Goal: Task Accomplishment & Management: Use online tool/utility

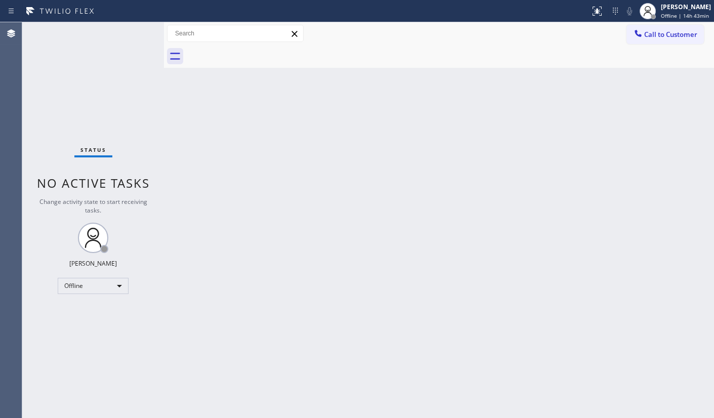
click at [88, 109] on div "Status No active tasks Change activity state to start receiving tasks. JENIZA A…" at bounding box center [93, 220] width 142 height 396
click at [93, 278] on div "Offline" at bounding box center [93, 286] width 71 height 16
click at [91, 309] on li "Available" at bounding box center [92, 312] width 69 height 12
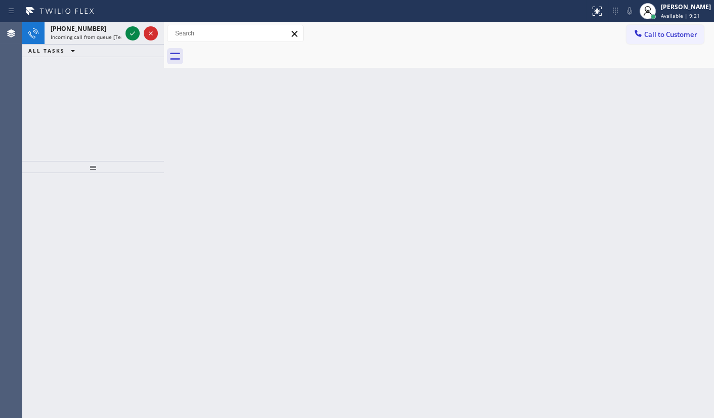
drag, startPoint x: 70, startPoint y: 94, endPoint x: 90, endPoint y: 52, distance: 46.2
click at [90, 54] on div "+17176820591 Incoming call from queue [Test] All ALL TASKS ALL TASKS ACTIVE TAS…" at bounding box center [93, 91] width 142 height 139
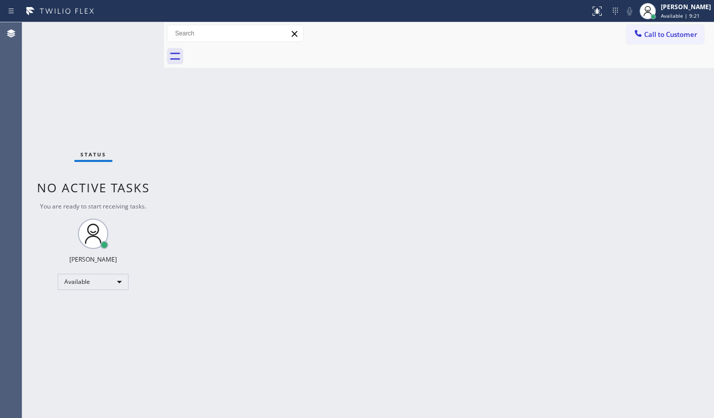
click at [119, 36] on div "Status No active tasks You are ready to start receiving tasks. JENIZA ALCAYDE A…" at bounding box center [93, 220] width 142 height 396
click at [67, 89] on div "Status No active tasks You are ready to start receiving tasks. JENIZA ALCAYDE A…" at bounding box center [93, 220] width 142 height 396
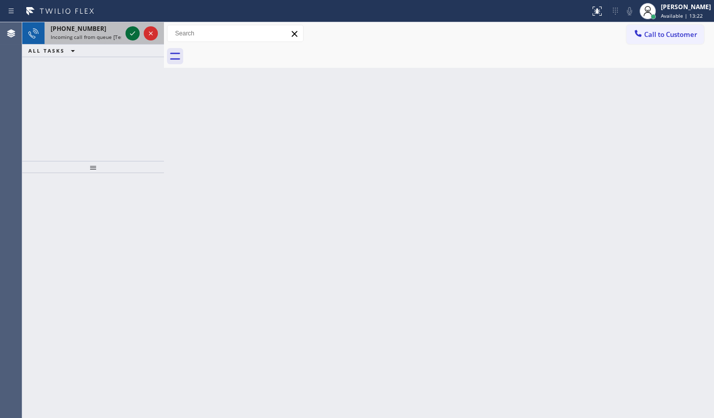
click at [128, 32] on icon at bounding box center [133, 33] width 12 height 12
click at [596, 14] on icon at bounding box center [597, 11] width 12 height 12
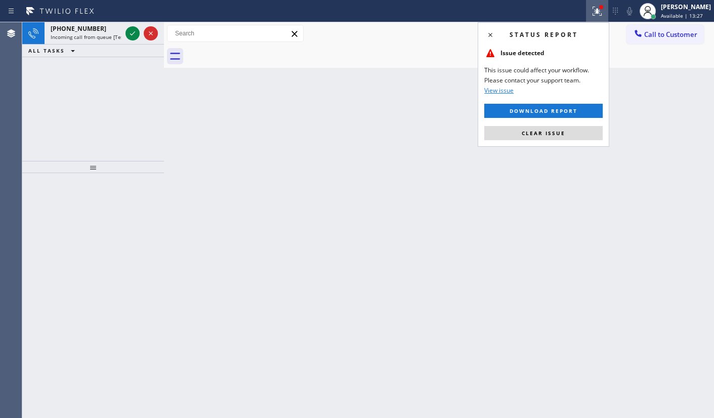
drag, startPoint x: 563, startPoint y: 136, endPoint x: 193, endPoint y: 52, distance: 380.0
click at [505, 118] on div "Status report Issue detected This issue could affect your workflow. Please cont…" at bounding box center [544, 84] width 132 height 125
click at [132, 45] on div "ALL TASKS ALL TASKS ACTIVE TASKS TASKS IN WRAP UP" at bounding box center [93, 51] width 142 height 13
click at [136, 34] on icon at bounding box center [133, 33] width 12 height 12
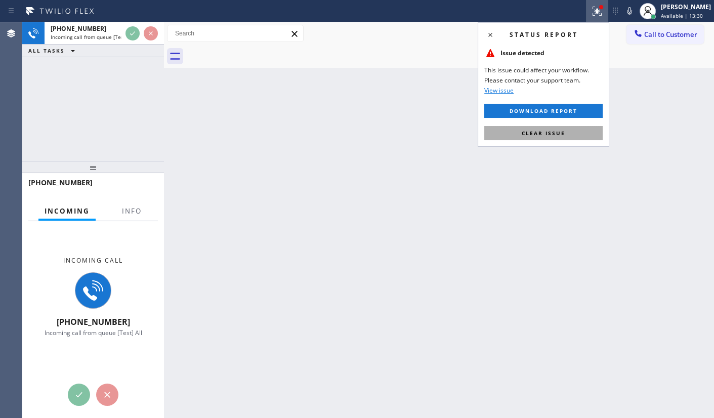
click at [504, 130] on button "Clear issue" at bounding box center [543, 133] width 118 height 14
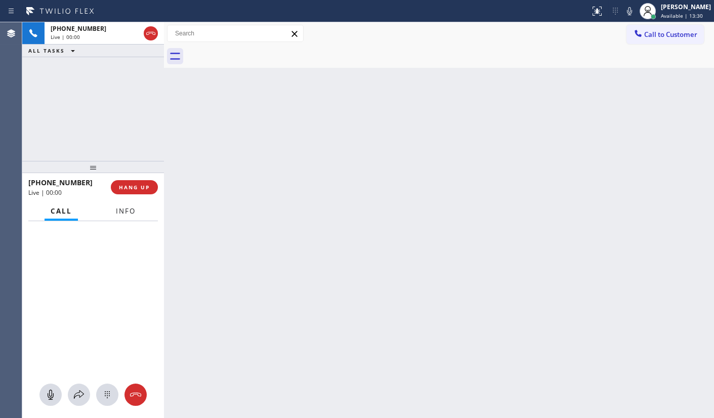
click at [129, 211] on button "Info" at bounding box center [126, 211] width 32 height 20
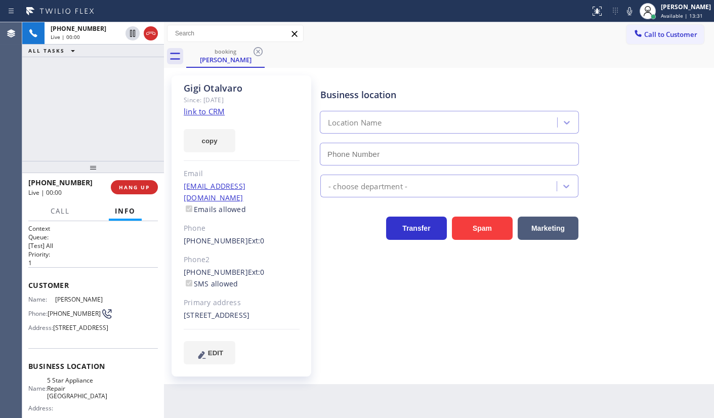
click at [129, 211] on span "Info" at bounding box center [125, 211] width 21 height 9
type input "(650) 282-1952"
click at [210, 108] on link "link to CRM" at bounding box center [204, 111] width 41 height 10
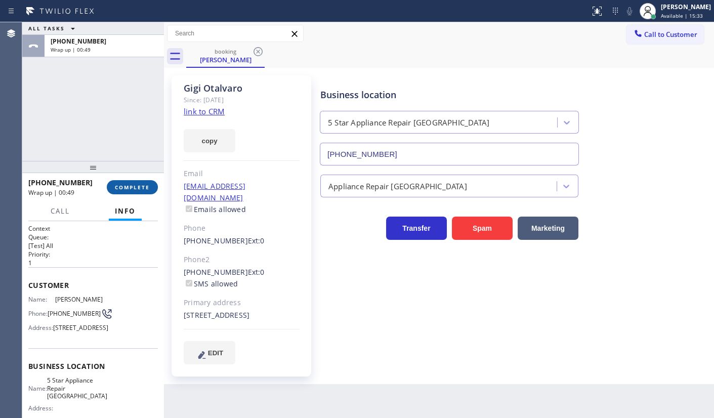
click at [124, 182] on button "COMPLETE" at bounding box center [132, 187] width 51 height 14
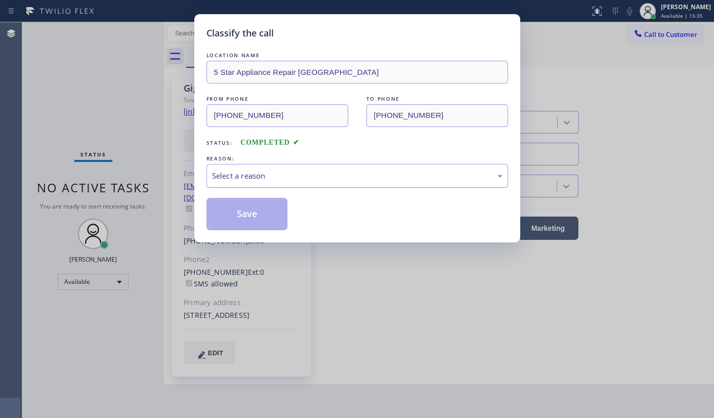
click at [240, 181] on div "Select a reason" at bounding box center [357, 176] width 291 height 12
click at [228, 225] on button "Save" at bounding box center [247, 214] width 81 height 32
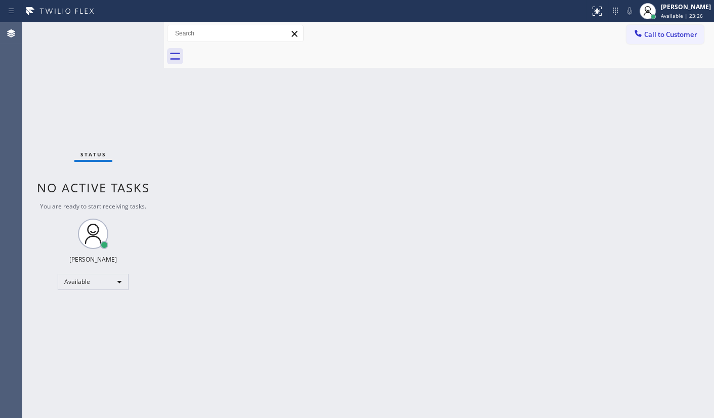
click at [76, 93] on div "Status No active tasks You are ready to start receiving tasks. JENIZA ALCAYDE A…" at bounding box center [93, 220] width 142 height 396
click at [208, 171] on div "Back to Dashboard Change Sender ID Customers Technicians Select a contact Outbo…" at bounding box center [439, 220] width 550 height 396
drag, startPoint x: 80, startPoint y: 102, endPoint x: 128, endPoint y: 87, distance: 49.5
click at [82, 101] on div "Status No active tasks You are ready to start receiving tasks. JENIZA ALCAYDE A…" at bounding box center [93, 220] width 142 height 396
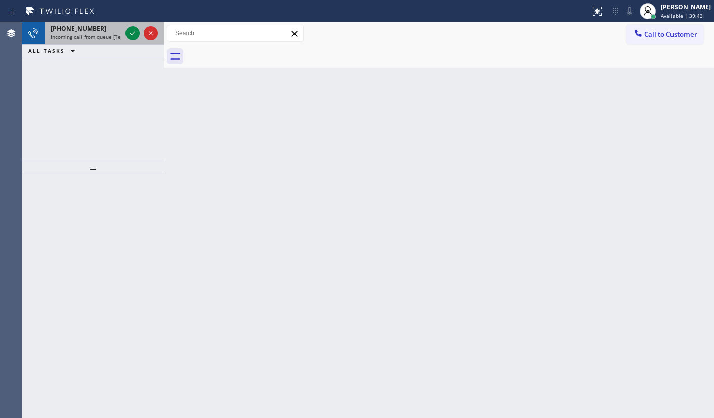
drag, startPoint x: 69, startPoint y: 35, endPoint x: 108, endPoint y: 28, distance: 40.0
click at [76, 34] on span "Incoming call from queue [Test] All" at bounding box center [93, 36] width 84 height 7
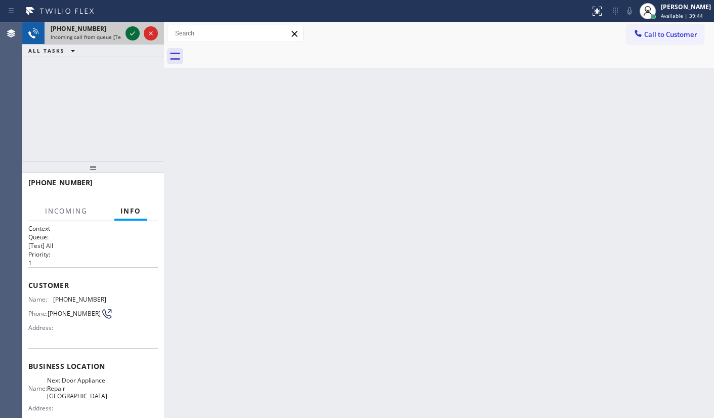
click at [133, 29] on icon at bounding box center [133, 33] width 12 height 12
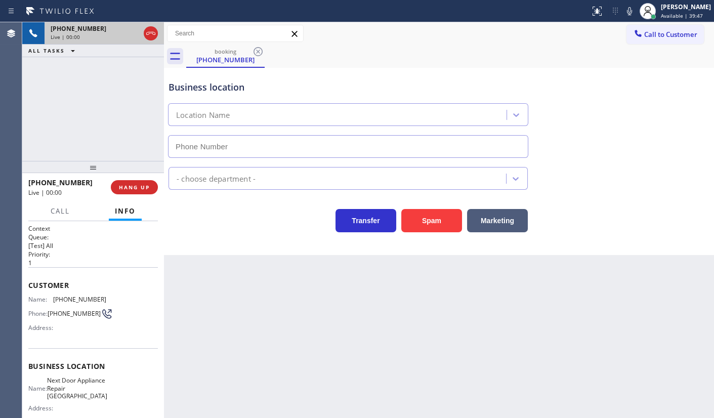
type input "(718) 504-7414"
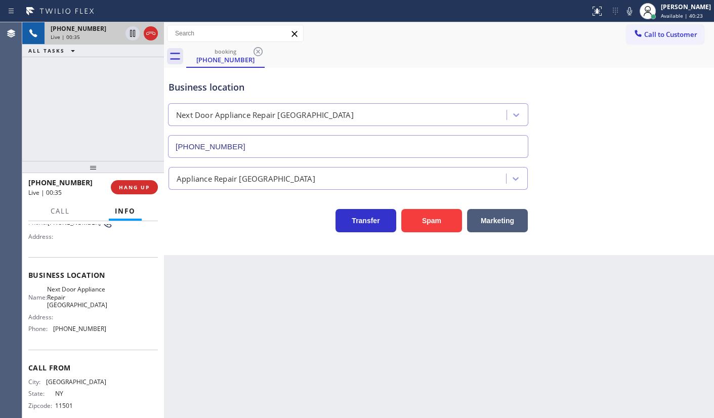
scroll to position [92, 0]
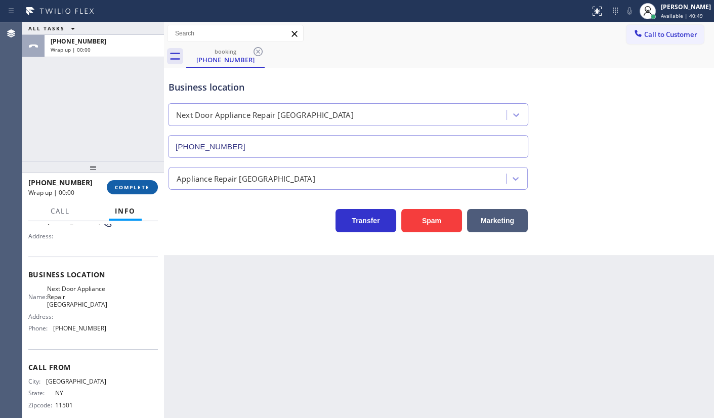
click at [119, 184] on span "COMPLETE" at bounding box center [132, 187] width 35 height 7
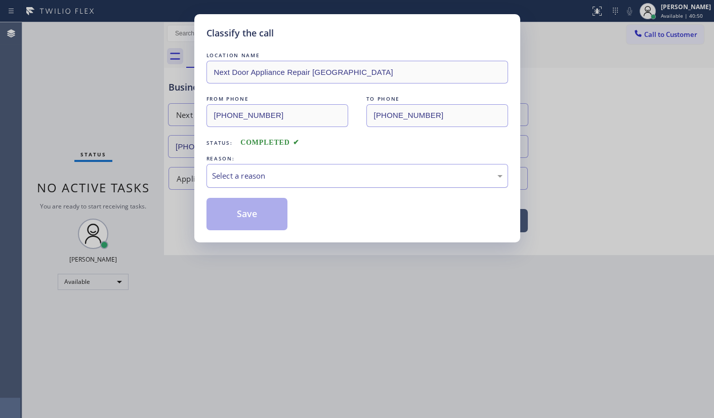
click at [224, 176] on div "Select a reason" at bounding box center [357, 176] width 291 height 12
click at [225, 214] on button "Save" at bounding box center [247, 214] width 81 height 32
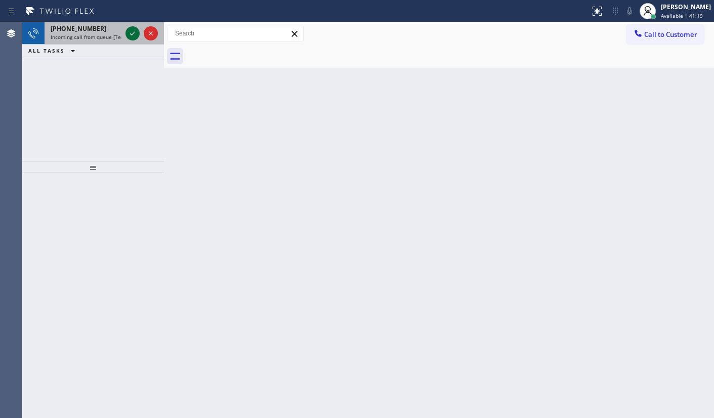
click at [134, 30] on icon at bounding box center [133, 33] width 12 height 12
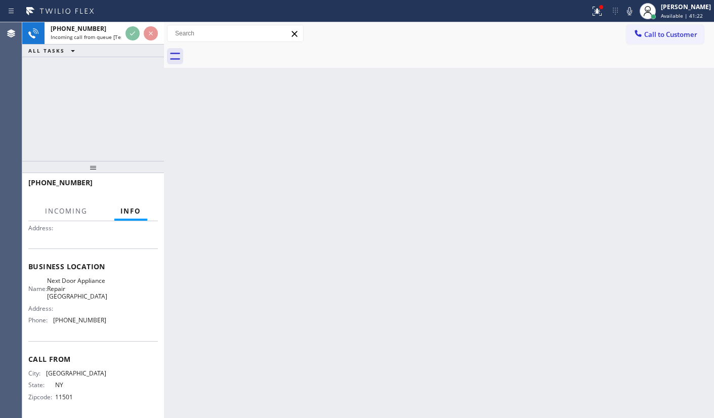
scroll to position [104, 0]
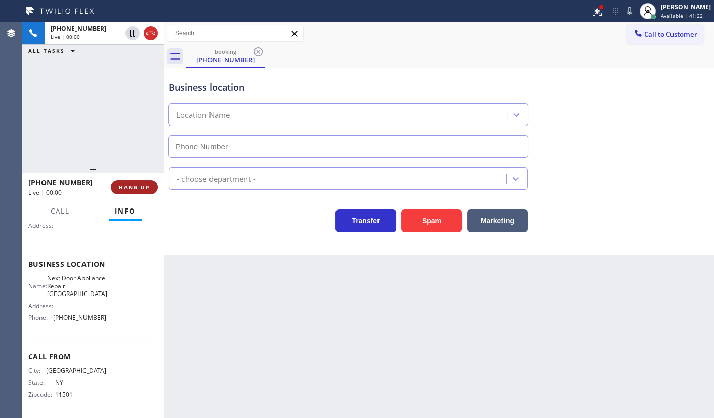
type input "(718) 504-7414"
click at [598, 15] on icon at bounding box center [597, 11] width 12 height 12
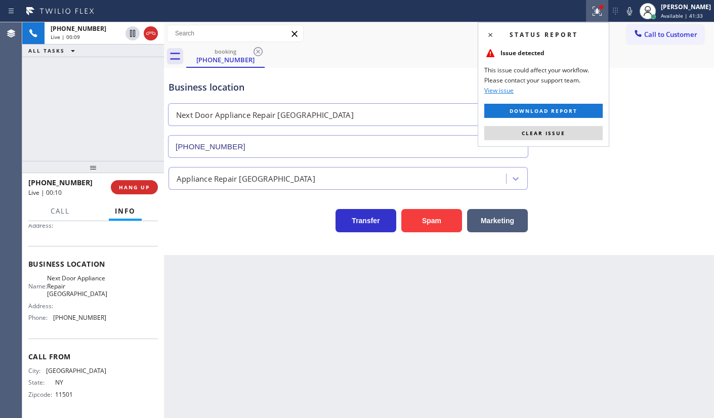
click at [587, 143] on div "Status report Issue detected This issue could affect your workflow. Please cont…" at bounding box center [544, 84] width 132 height 125
click at [588, 129] on button "Clear issue" at bounding box center [543, 133] width 118 height 14
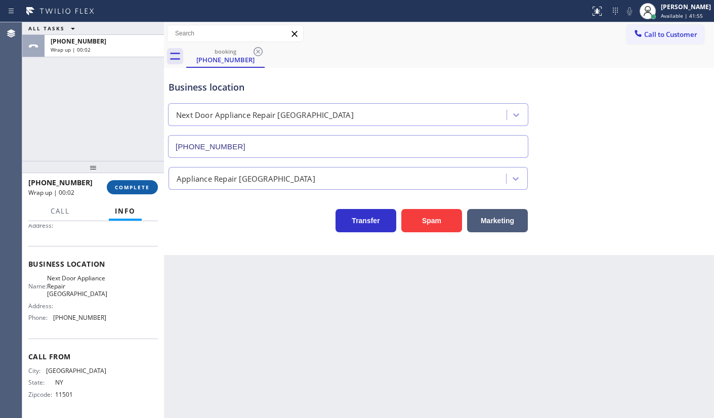
click at [109, 187] on button "COMPLETE" at bounding box center [132, 187] width 51 height 14
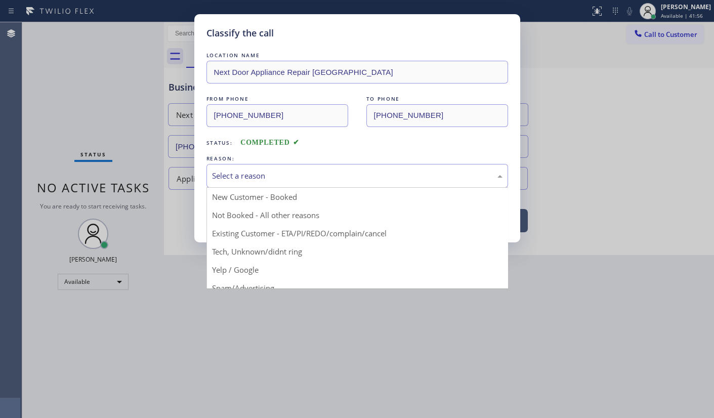
drag, startPoint x: 249, startPoint y: 176, endPoint x: 248, endPoint y: 200, distance: 24.3
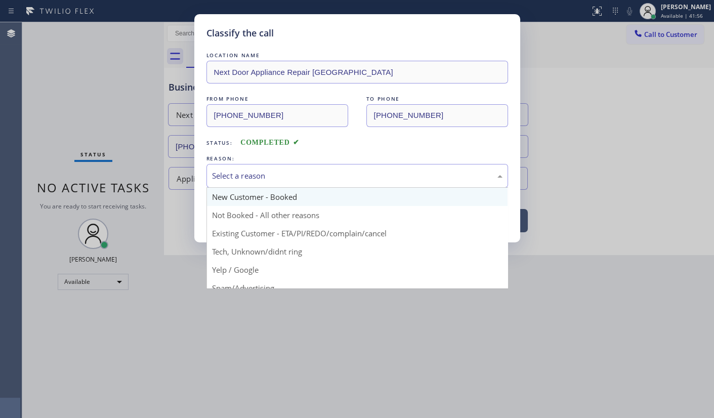
click at [249, 176] on div "Select a reason" at bounding box center [357, 176] width 291 height 12
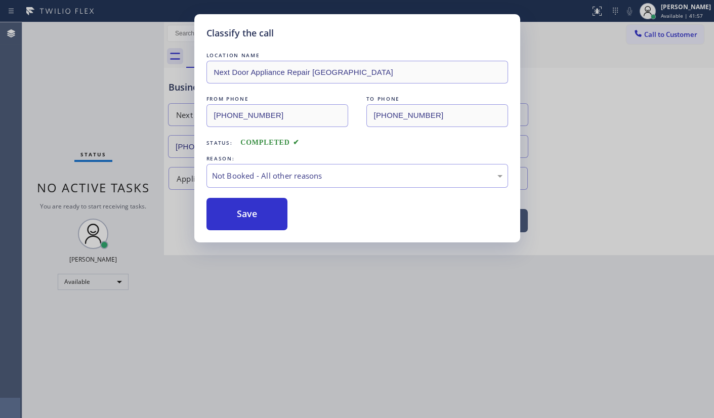
click at [244, 210] on button "Save" at bounding box center [247, 214] width 81 height 32
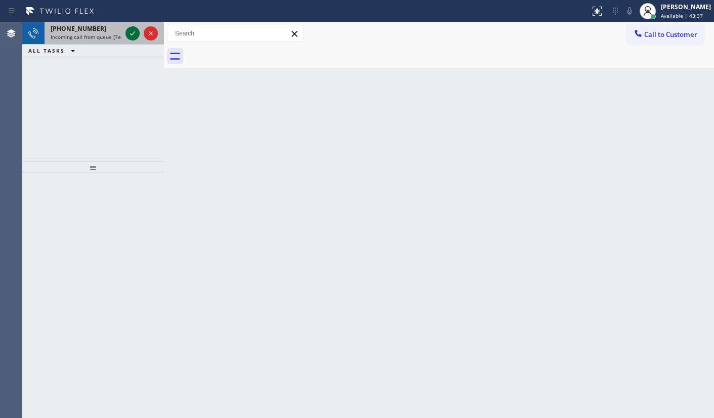
drag, startPoint x: 131, startPoint y: 25, endPoint x: 132, endPoint y: 36, distance: 10.7
click at [131, 33] on div at bounding box center [142, 33] width 36 height 22
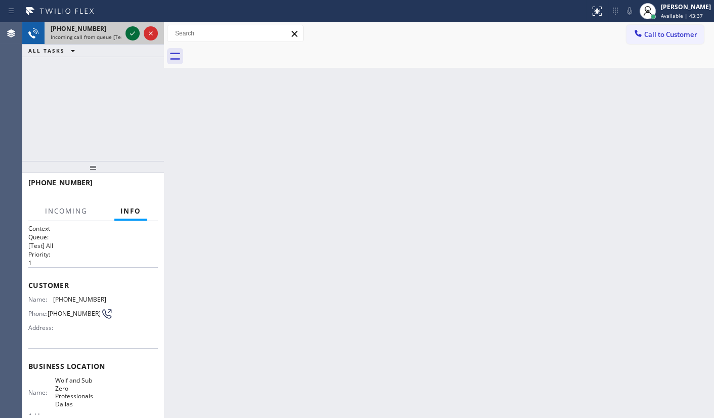
click at [132, 36] on icon at bounding box center [133, 33] width 12 height 12
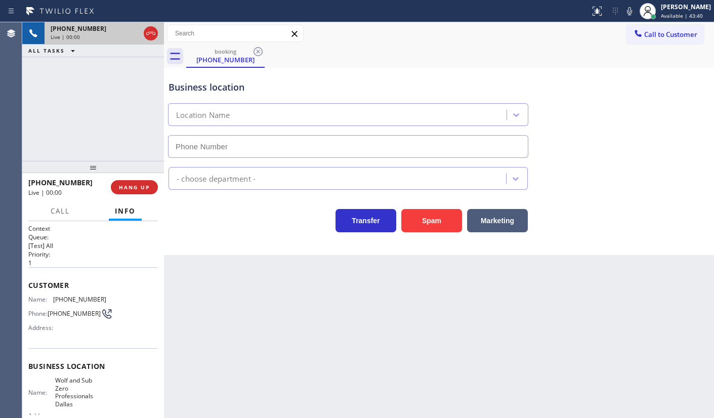
type input "(214) 817-2065"
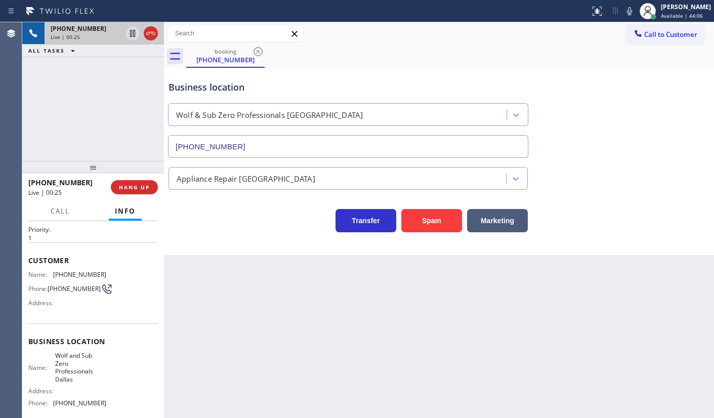
scroll to position [46, 0]
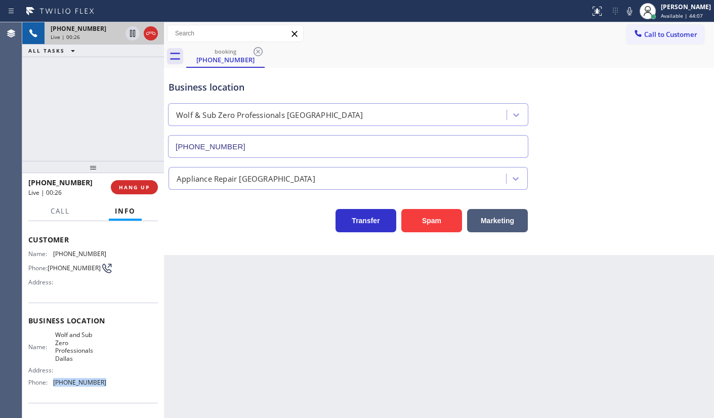
drag, startPoint x: 54, startPoint y: 385, endPoint x: 128, endPoint y: 395, distance: 75.1
click at [128, 395] on div "Business location Name: Wolf and Sub Zero Professionals Dallas Address: Phone: …" at bounding box center [93, 353] width 130 height 100
drag, startPoint x: 142, startPoint y: 188, endPoint x: 207, endPoint y: 167, distance: 68.2
click at [144, 186] on span "HANG UP" at bounding box center [134, 187] width 31 height 7
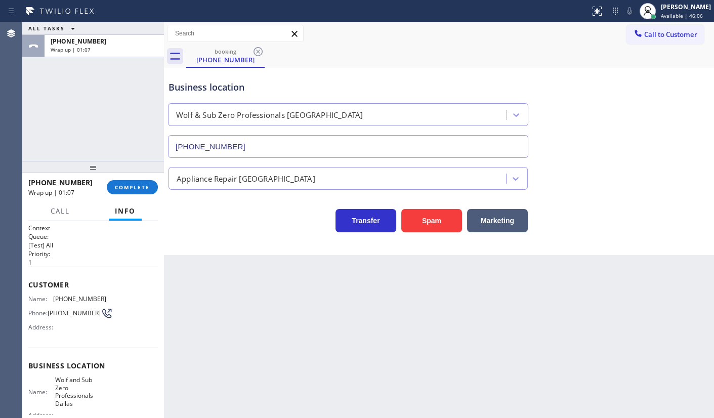
scroll to position [0, 0]
drag, startPoint x: 56, startPoint y: 295, endPoint x: 111, endPoint y: 298, distance: 55.3
click at [111, 298] on div "Name: (281) 913-9452 Phone: (281) 913-9452 Address:" at bounding box center [93, 316] width 130 height 40
copy span "281) 913-9452"
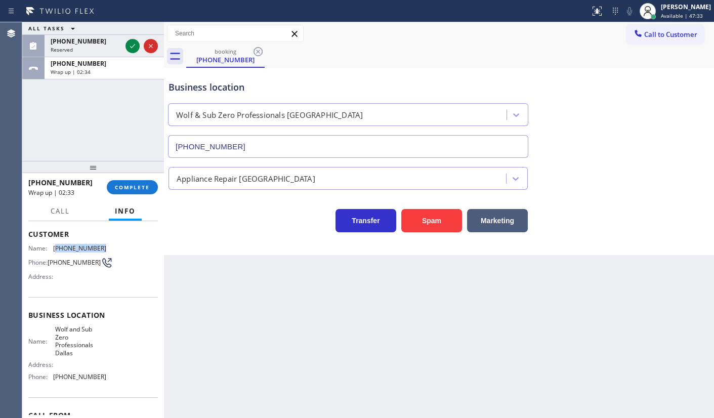
scroll to position [111, 0]
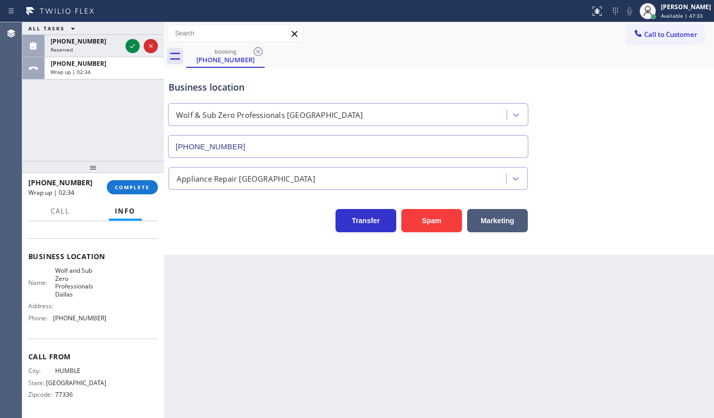
click at [61, 319] on span "(214) 817-2065" at bounding box center [79, 318] width 53 height 8
drag, startPoint x: 54, startPoint y: 322, endPoint x: 113, endPoint y: 320, distance: 59.8
click at [113, 320] on div "Name: Wolf and Sub Zero Professionals Dallas Address: Phone: (214) 817-2065" at bounding box center [93, 296] width 130 height 59
copy span "(214) 817-2065"
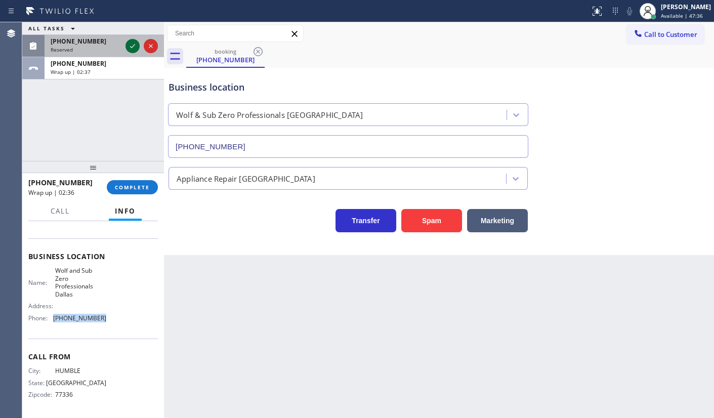
click at [134, 44] on icon at bounding box center [133, 46] width 12 height 12
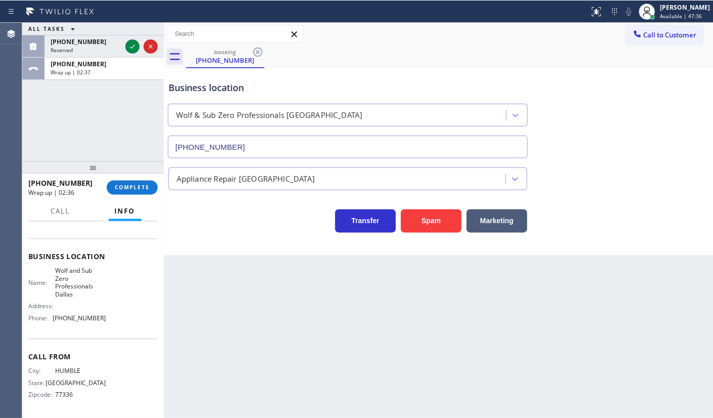
scroll to position [120, 0]
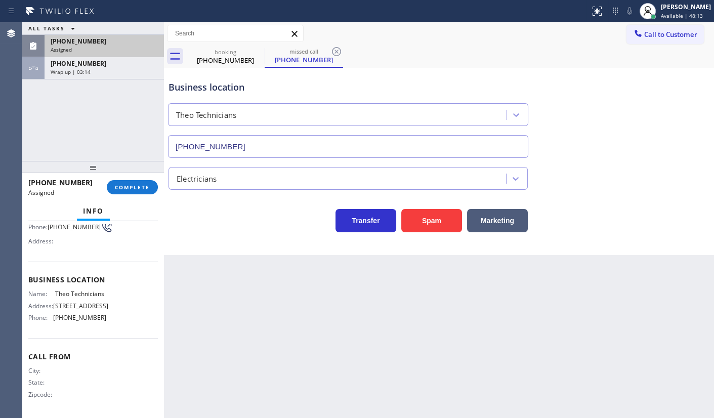
click at [126, 35] on div "(305) 965-4740 Assigned" at bounding box center [102, 46] width 115 height 22
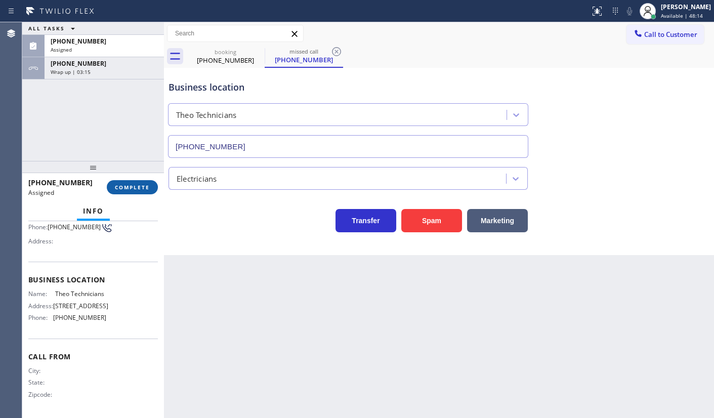
click at [137, 191] on button "COMPLETE" at bounding box center [132, 187] width 51 height 14
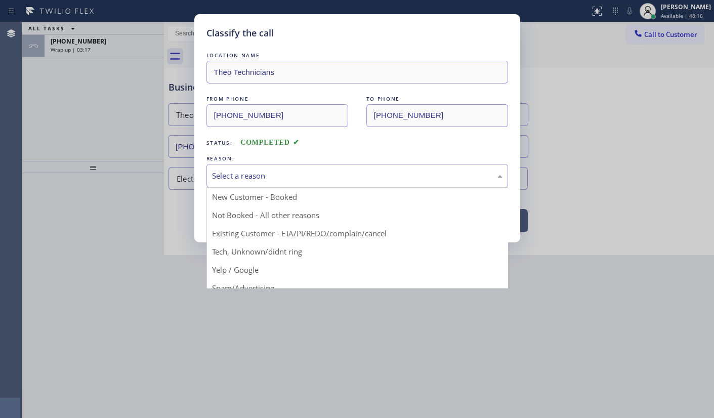
click at [239, 173] on div "Select a reason" at bounding box center [357, 176] width 291 height 12
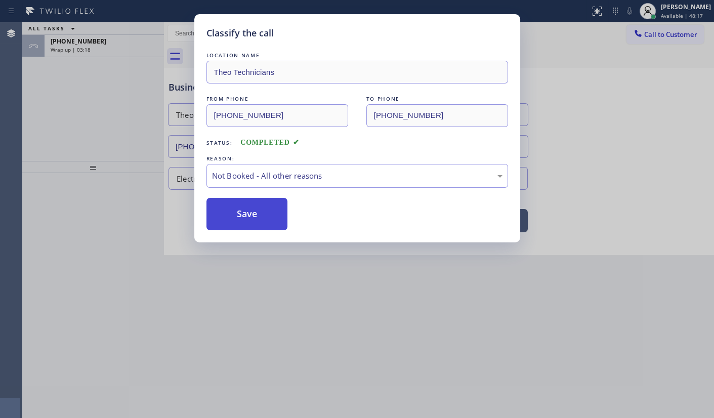
click at [245, 213] on button "Save" at bounding box center [247, 214] width 81 height 32
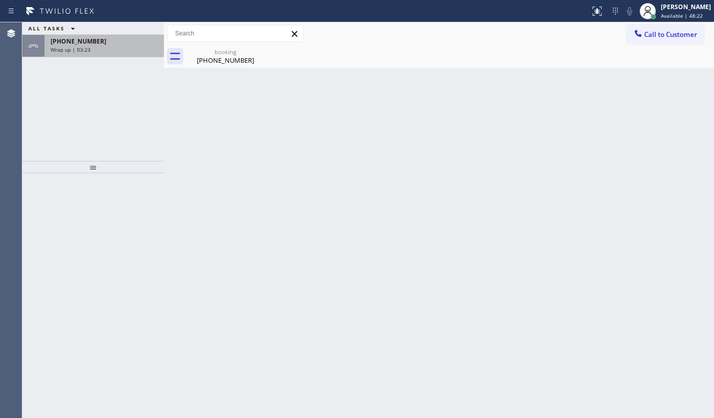
click at [60, 37] on span "+12819139452" at bounding box center [79, 41] width 56 height 9
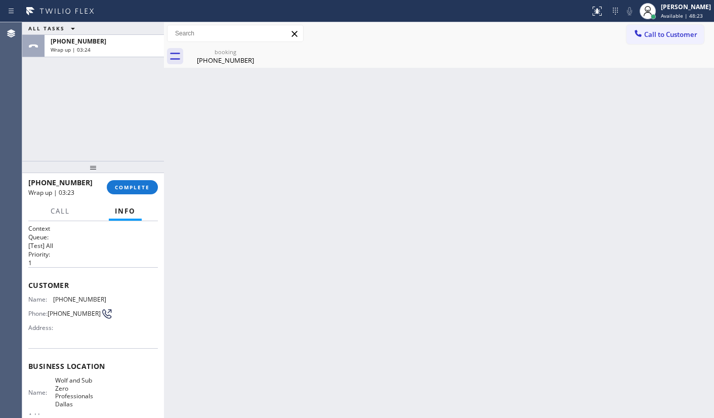
click at [144, 173] on div at bounding box center [93, 167] width 142 height 12
click at [146, 187] on span "COMPLETE" at bounding box center [132, 187] width 35 height 7
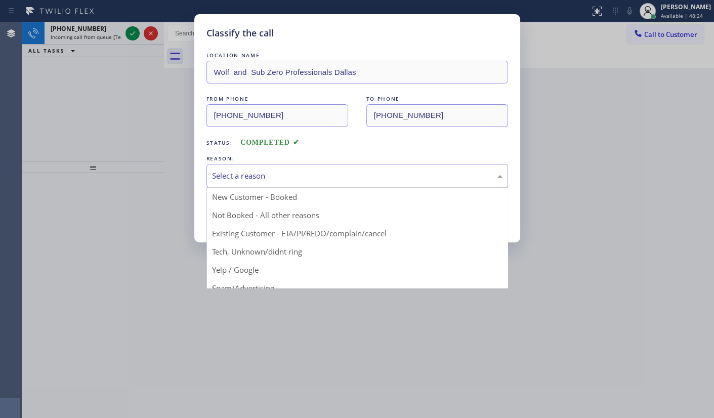
click at [263, 181] on div "Select a reason" at bounding box center [358, 176] width 302 height 24
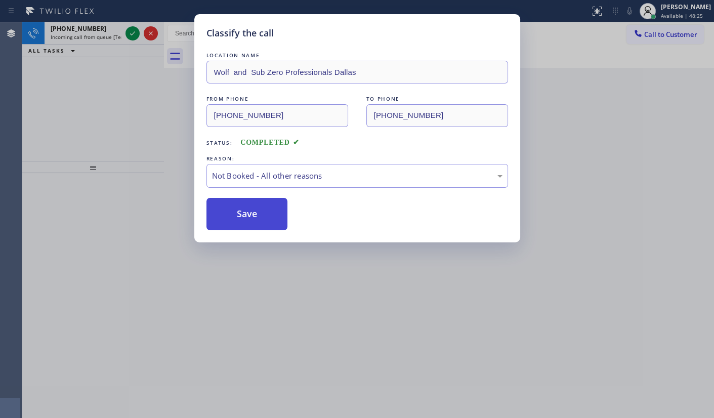
click at [230, 213] on button "Save" at bounding box center [247, 214] width 81 height 32
drag, startPoint x: 230, startPoint y: 213, endPoint x: 153, endPoint y: 96, distance: 139.5
click at [220, 202] on button "Save" at bounding box center [247, 214] width 81 height 32
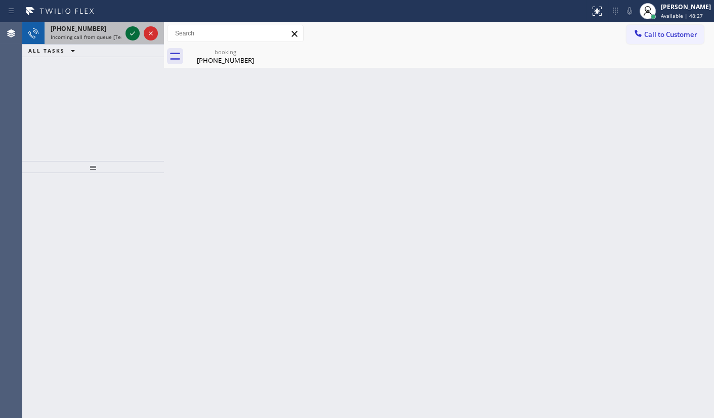
click at [130, 36] on icon at bounding box center [133, 33] width 12 height 12
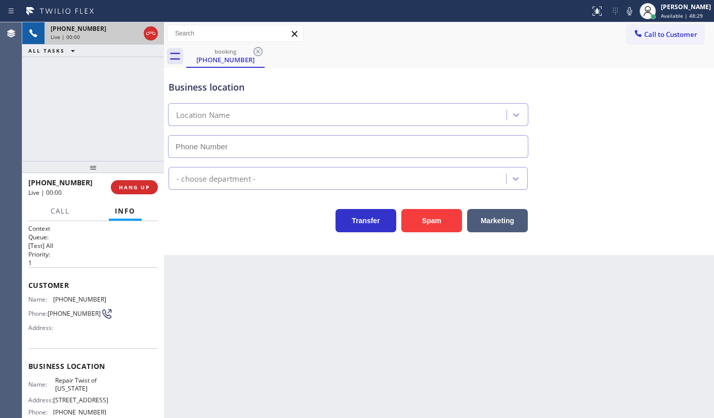
type input "(347) 284-6179"
drag, startPoint x: 55, startPoint y: 295, endPoint x: 105, endPoint y: 297, distance: 49.7
click at [105, 297] on div "Name: (917) 288-5005 Phone: (917) 288-5005 Address:" at bounding box center [93, 316] width 130 height 40
copy span "917) 288-5005"
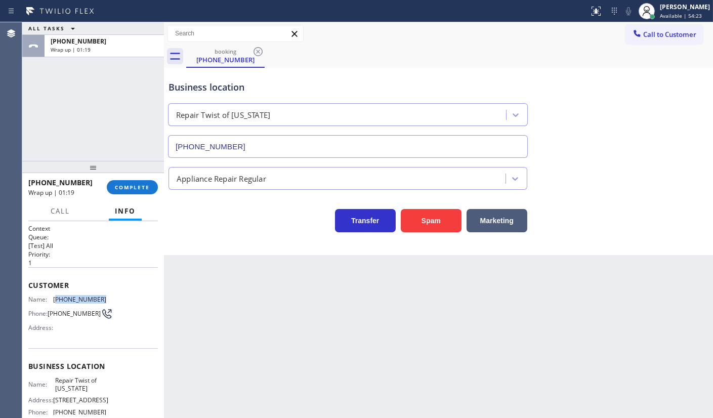
scroll to position [119, 0]
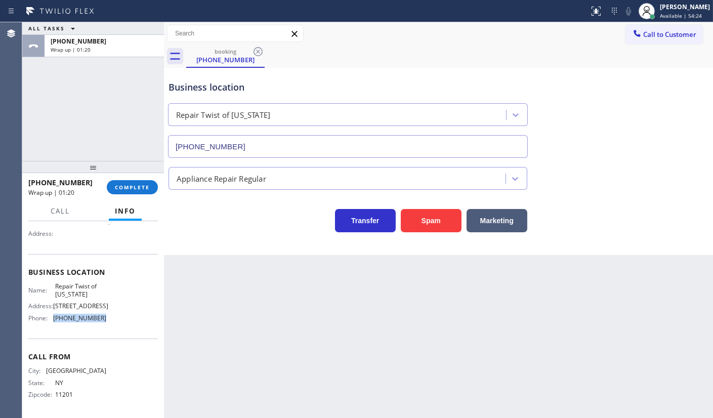
drag, startPoint x: 55, startPoint y: 311, endPoint x: 116, endPoint y: 312, distance: 61.3
click at [115, 312] on div "Name: Repair Twist of New York Address: 895 Grand St Brooklyn, NY 11211, USA Ph…" at bounding box center [93, 304] width 130 height 44
copy span "(347) 284-6179"
drag, startPoint x: 52, startPoint y: 263, endPoint x: 90, endPoint y: 274, distance: 38.9
click at [90, 282] on div "Name: Repair Twist of New York" at bounding box center [67, 290] width 78 height 16
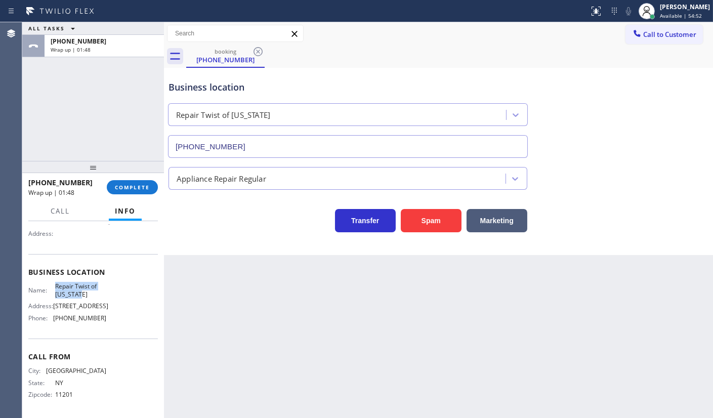
copy div "Repair Twist of New York"
click at [137, 190] on span "COMPLETE" at bounding box center [132, 187] width 35 height 7
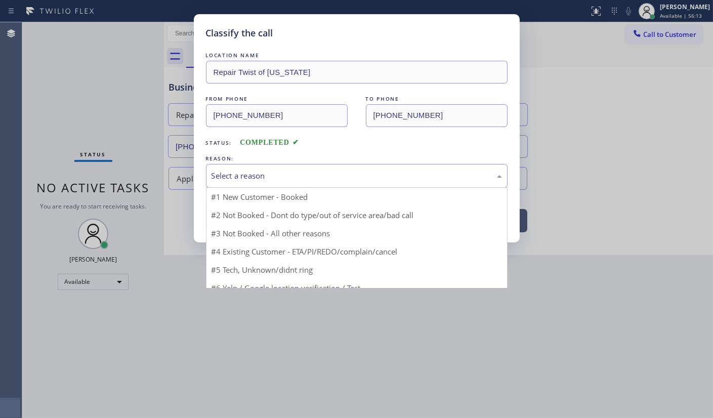
click at [213, 181] on div "Select a reason" at bounding box center [357, 176] width 291 height 12
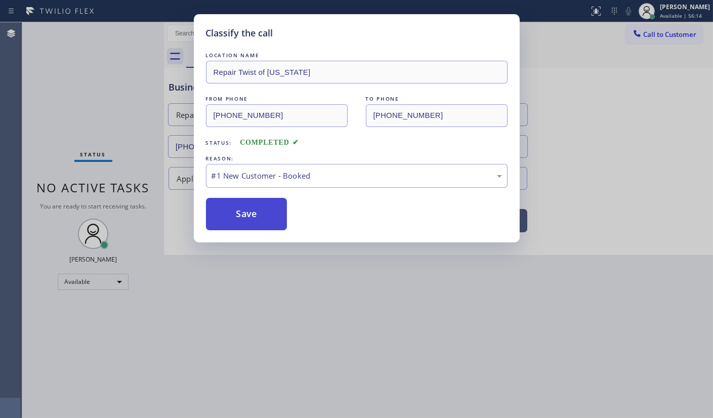
click at [220, 202] on button "Save" at bounding box center [246, 214] width 81 height 32
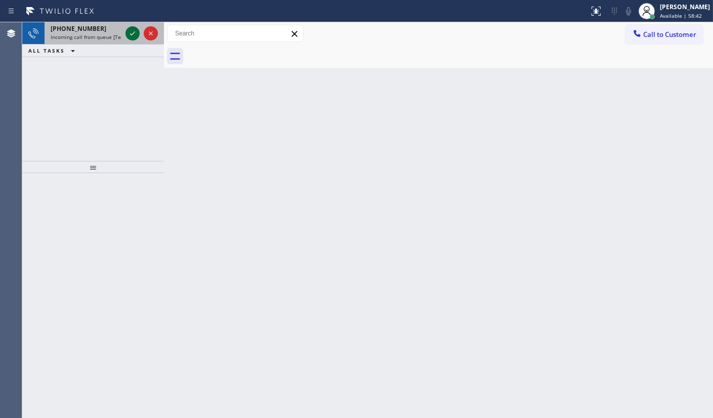
click at [134, 38] on icon at bounding box center [133, 33] width 12 height 12
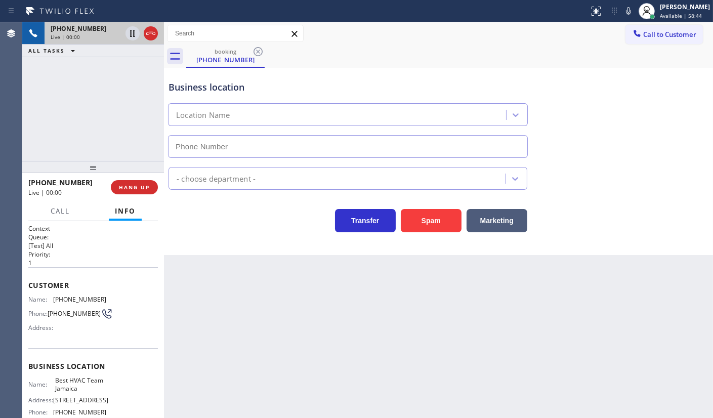
type input "(347) 508-8095"
click at [121, 184] on span "HANG UP" at bounding box center [134, 187] width 31 height 7
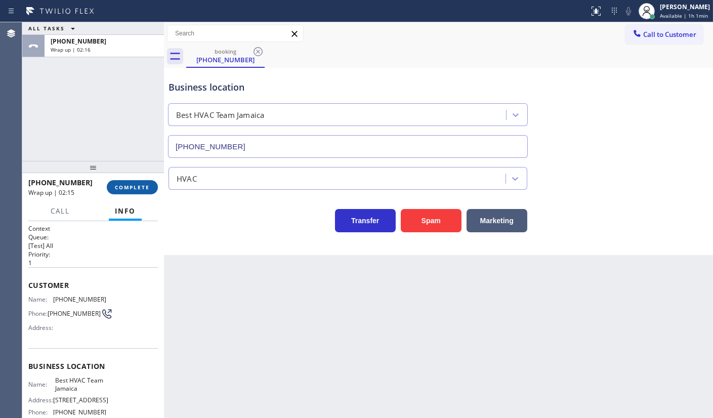
click at [121, 189] on span "COMPLETE" at bounding box center [132, 187] width 35 height 7
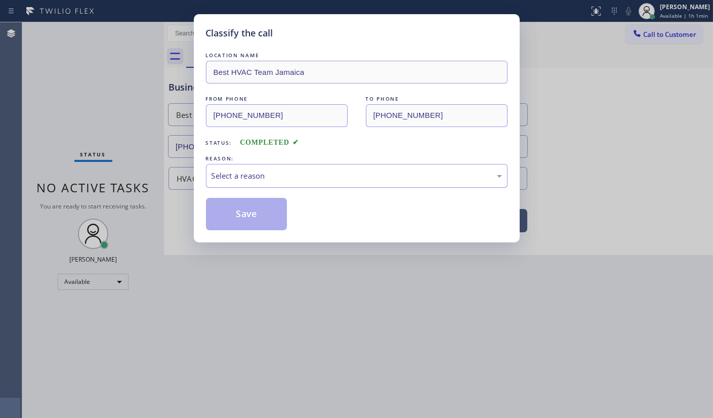
click at [237, 175] on div "Select a reason" at bounding box center [357, 176] width 291 height 12
click at [233, 215] on button "Save" at bounding box center [246, 214] width 81 height 32
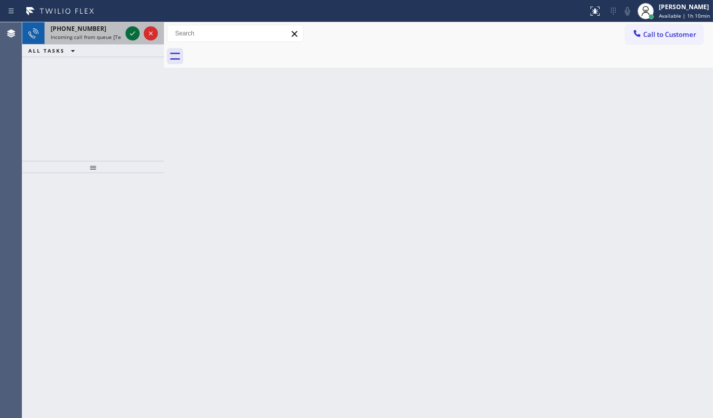
click at [133, 33] on icon at bounding box center [132, 33] width 5 height 4
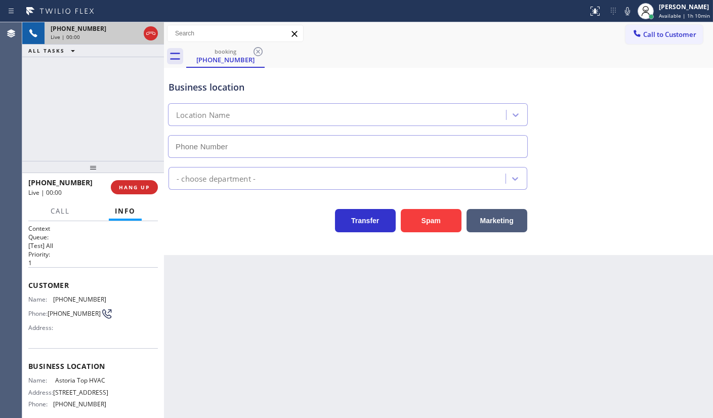
type input "(347) 836-6461"
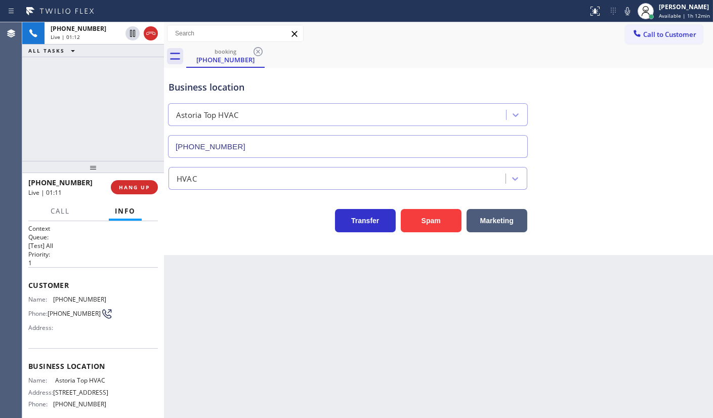
drag, startPoint x: 510, startPoint y: 52, endPoint x: 528, endPoint y: 45, distance: 19.7
click at [528, 45] on div "booking (917) 647-4459" at bounding box center [449, 56] width 527 height 23
click at [628, 15] on icon at bounding box center [627, 11] width 5 height 8
click at [628, 15] on icon at bounding box center [628, 11] width 12 height 12
drag, startPoint x: 54, startPoint y: 301, endPoint x: 105, endPoint y: 301, distance: 51.1
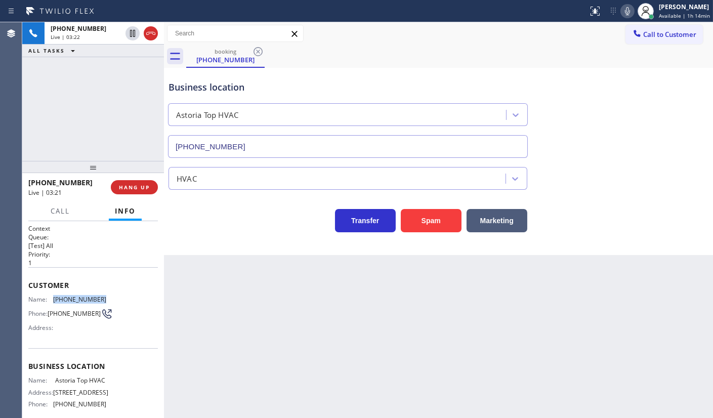
click at [105, 301] on div "Name: (917) 647-4459 Phone: (917) 647-4459 Address:" at bounding box center [93, 316] width 130 height 40
copy span "(917) 647-4459"
click at [81, 118] on div "+19176474459 Live | 04:08 ALL TASKS ALL TASKS ACTIVE TASKS TASKS IN WRAP UP" at bounding box center [93, 91] width 142 height 139
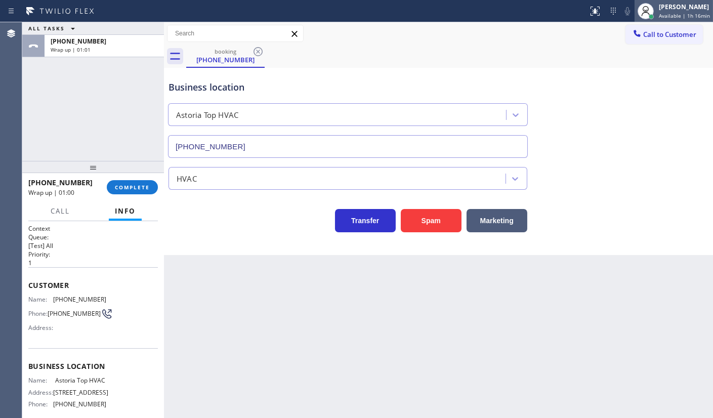
click at [665, 12] on span "Available | 1h 16min" at bounding box center [684, 15] width 51 height 7
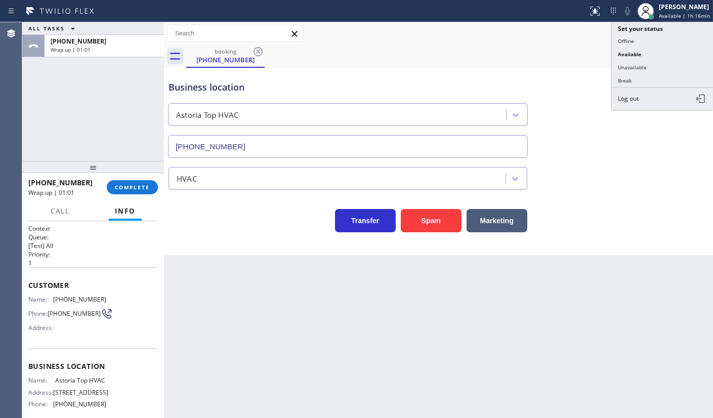
click at [648, 66] on button "Unavailable" at bounding box center [662, 67] width 101 height 13
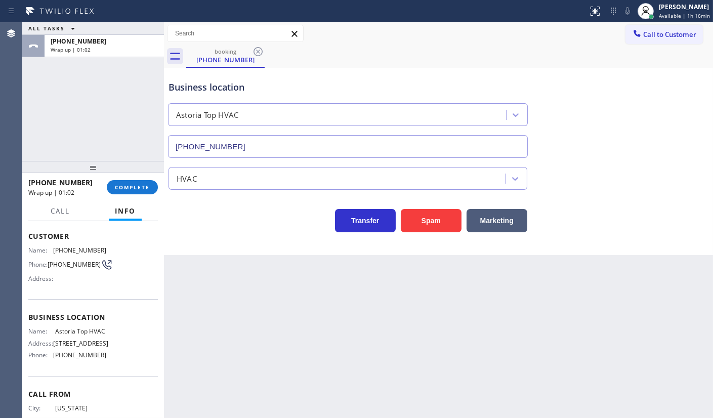
scroll to position [92, 0]
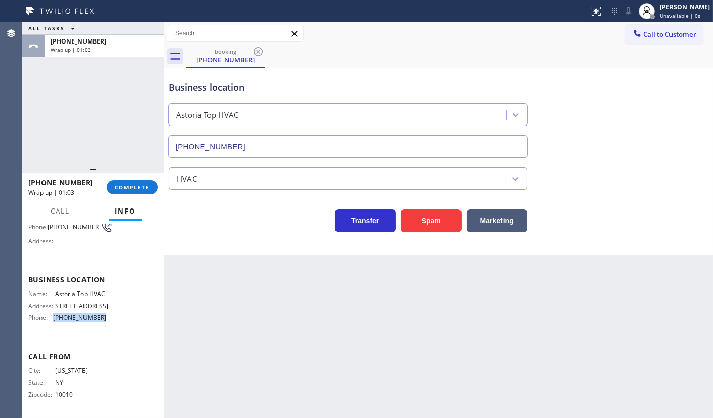
drag, startPoint x: 69, startPoint y: 331, endPoint x: 134, endPoint y: 332, distance: 65.3
click at [132, 325] on div "Name: Astoria Top HVAC Address: 32-56 Steinway St Phone: (347) 836-6461" at bounding box center [93, 307] width 130 height 35
copy div "(347) 836-6461"
click at [654, 34] on span "Call to Customer" at bounding box center [669, 34] width 53 height 9
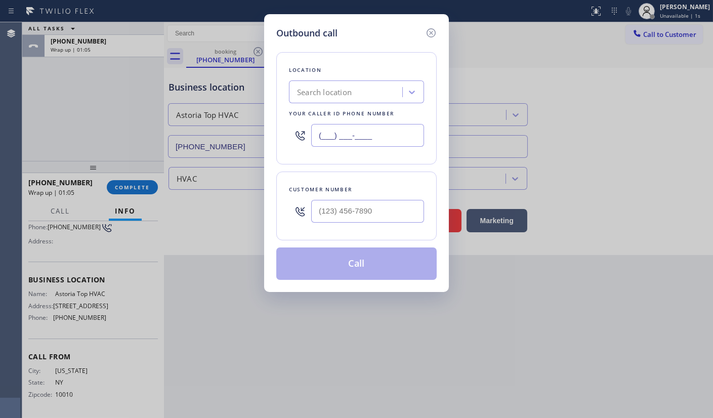
click at [329, 136] on input "(___) ___-____" at bounding box center [367, 135] width 113 height 23
paste input "347) 836-6461"
type input "(347) 836-6461"
click at [332, 213] on input "(___) ___-____" at bounding box center [367, 211] width 113 height 23
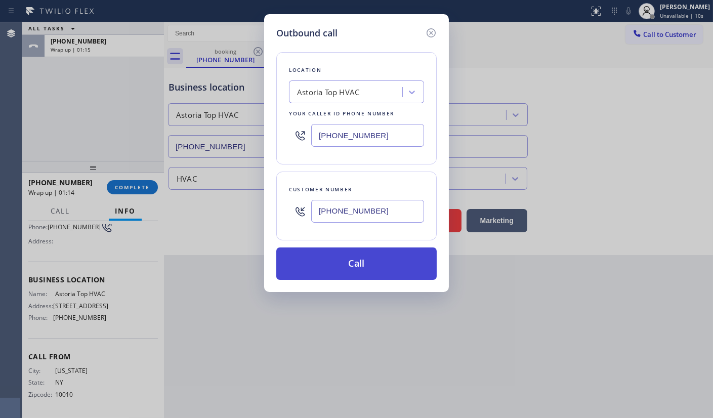
type input "(917) 647-4459"
click at [390, 265] on button "Call" at bounding box center [356, 264] width 160 height 32
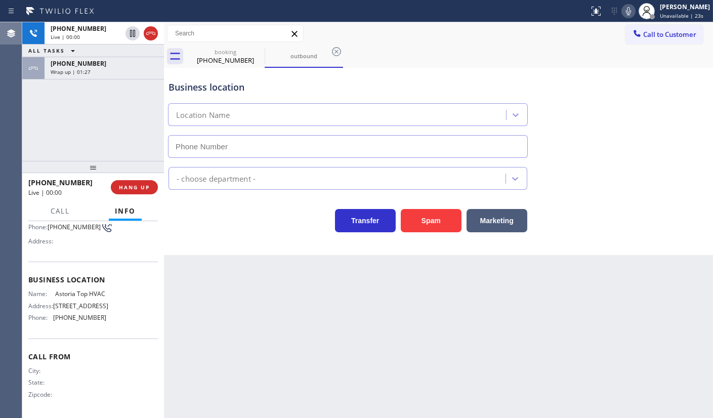
type input "(347) 836-6461"
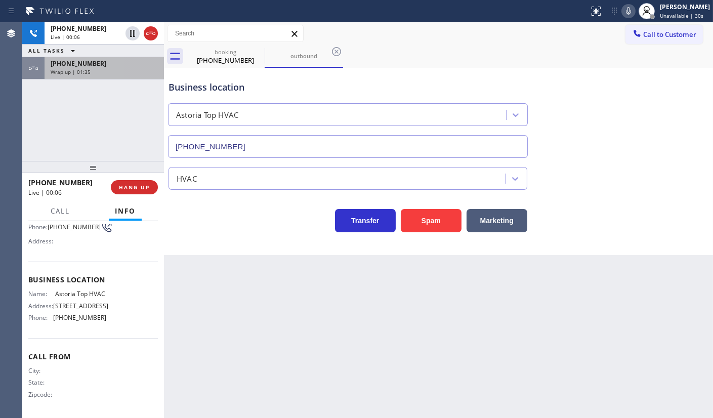
click at [128, 66] on div "+19176474459" at bounding box center [104, 63] width 107 height 9
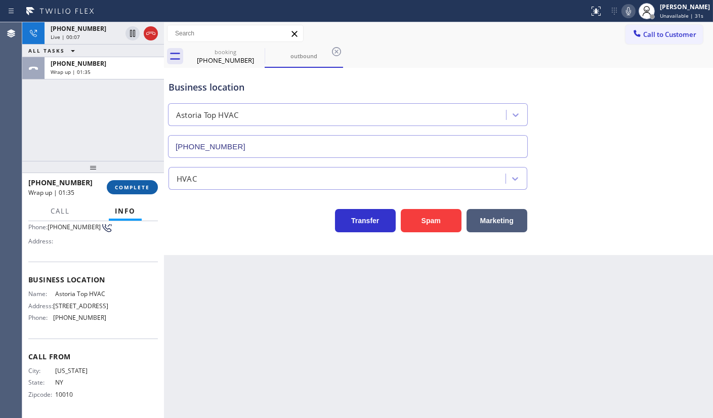
click at [135, 190] on span "COMPLETE" at bounding box center [132, 187] width 35 height 7
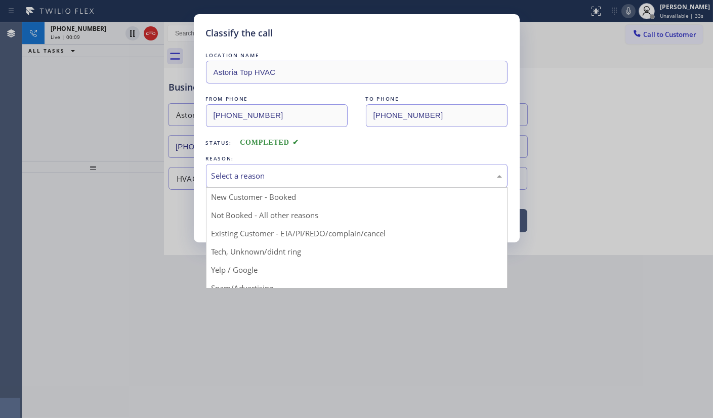
click at [232, 179] on div "Select a reason" at bounding box center [357, 176] width 291 height 12
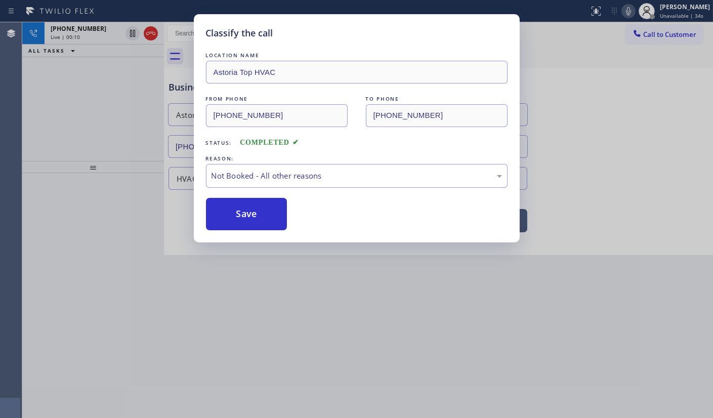
click at [220, 212] on button "Save" at bounding box center [246, 214] width 81 height 32
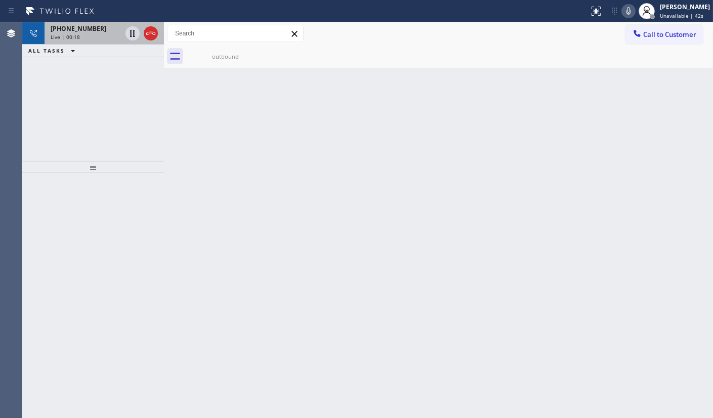
click at [76, 35] on span "Live | 00:18" at bounding box center [65, 36] width 29 height 7
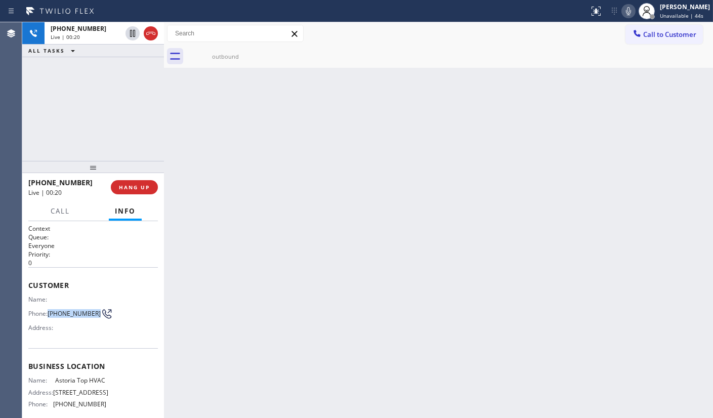
drag, startPoint x: 50, startPoint y: 308, endPoint x: 78, endPoint y: 319, distance: 30.5
click at [78, 317] on span "(917) 647-4459" at bounding box center [74, 314] width 53 height 8
copy span "(917) 647-4459"
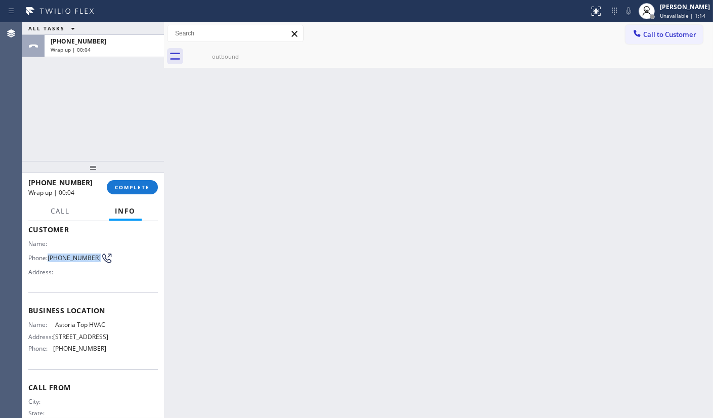
scroll to position [104, 0]
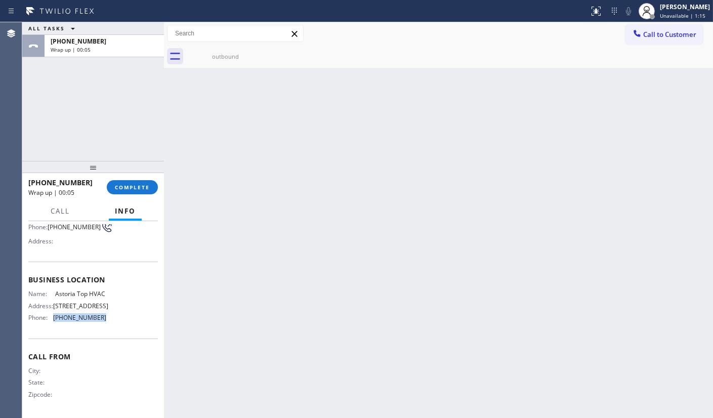
drag, startPoint x: 55, startPoint y: 318, endPoint x: 119, endPoint y: 325, distance: 64.7
click at [119, 325] on div "Name: Astoria Top HVAC Address: 32-56 Steinway St Phone: (347) 836-6461" at bounding box center [93, 307] width 130 height 35
copy div "(347) 836-6461"
click at [137, 184] on span "COMPLETE" at bounding box center [132, 187] width 35 height 7
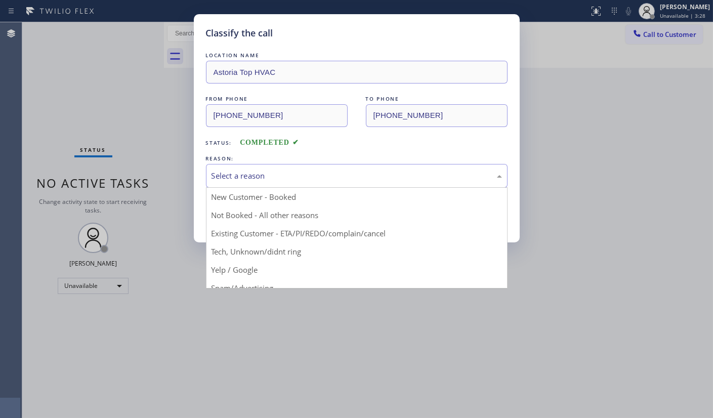
click at [253, 177] on div "Select a reason" at bounding box center [357, 176] width 291 height 12
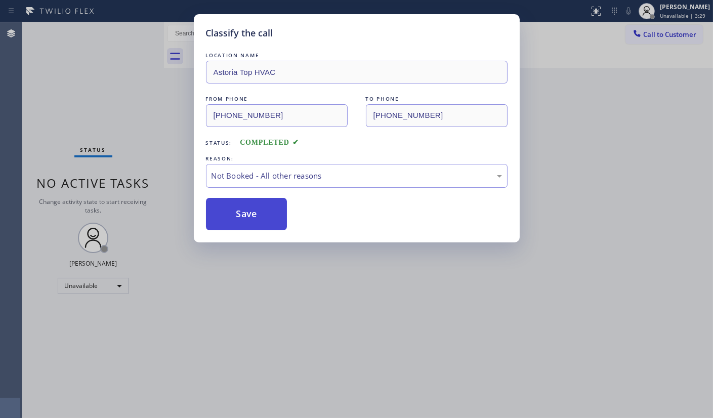
click at [245, 214] on button "Save" at bounding box center [246, 214] width 81 height 32
click at [71, 282] on div "Classify the call LOCATION NAME Astoria Top HVAC FROM PHONE (347) 836-6461 TO P…" at bounding box center [356, 209] width 713 height 418
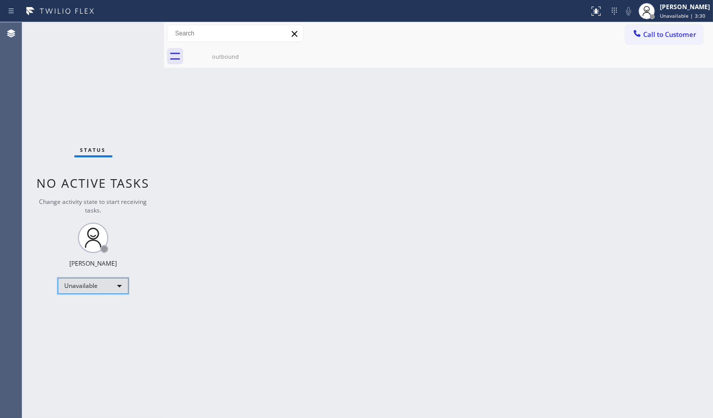
click at [71, 282] on div "Unavailable" at bounding box center [93, 286] width 71 height 16
click at [72, 282] on div at bounding box center [356, 209] width 713 height 418
click at [94, 279] on div "Unavailable" at bounding box center [93, 286] width 71 height 16
click at [92, 310] on li "Available" at bounding box center [92, 312] width 69 height 12
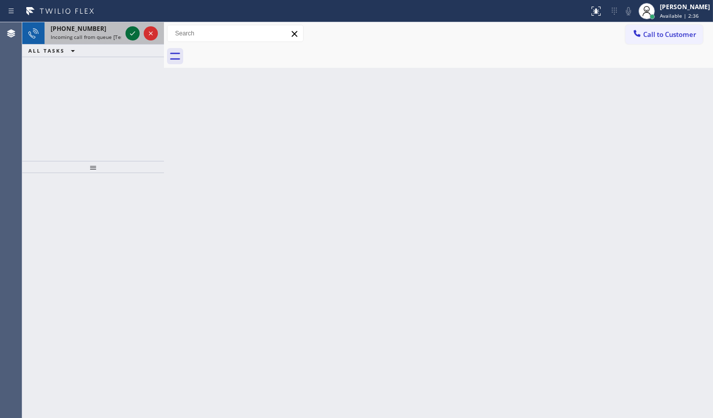
click at [129, 33] on icon at bounding box center [133, 33] width 12 height 12
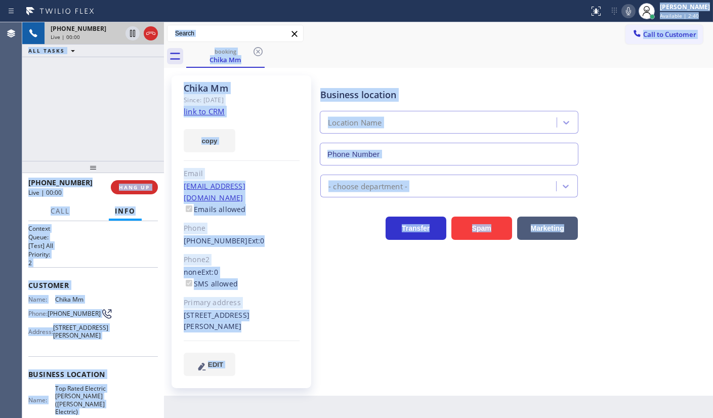
type input "(908) 364-9298"
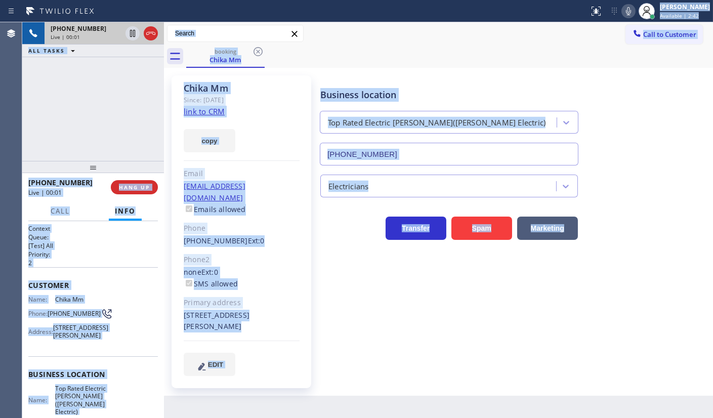
click at [211, 115] on link "link to CRM" at bounding box center [204, 111] width 41 height 10
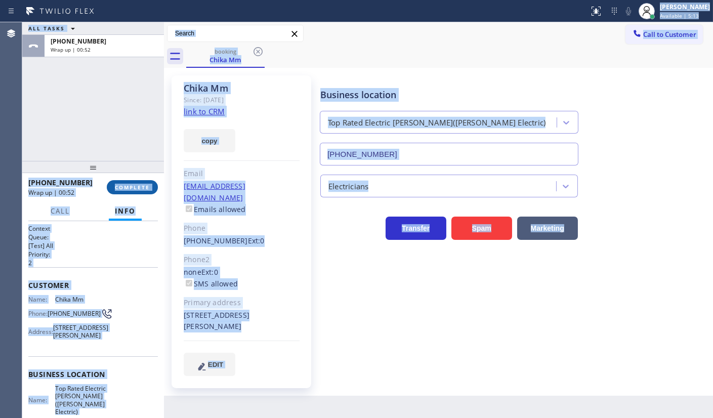
click at [126, 185] on span "COMPLETE" at bounding box center [132, 187] width 35 height 7
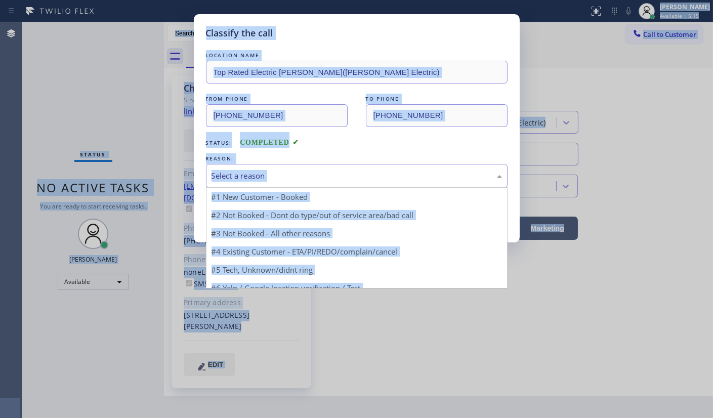
click at [252, 179] on div "Select a reason" at bounding box center [357, 176] width 291 height 12
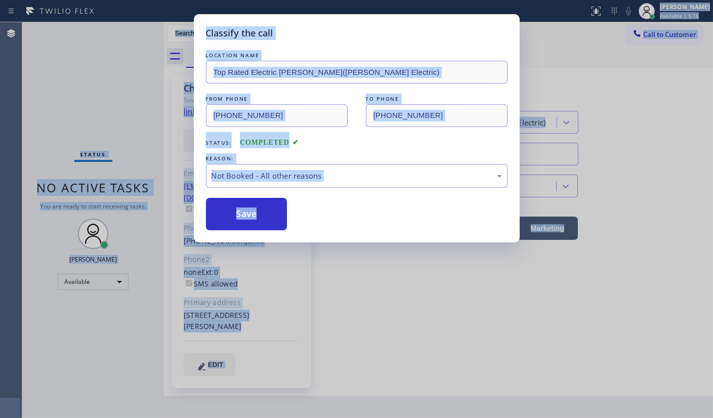
click at [238, 214] on button "Save" at bounding box center [246, 214] width 81 height 32
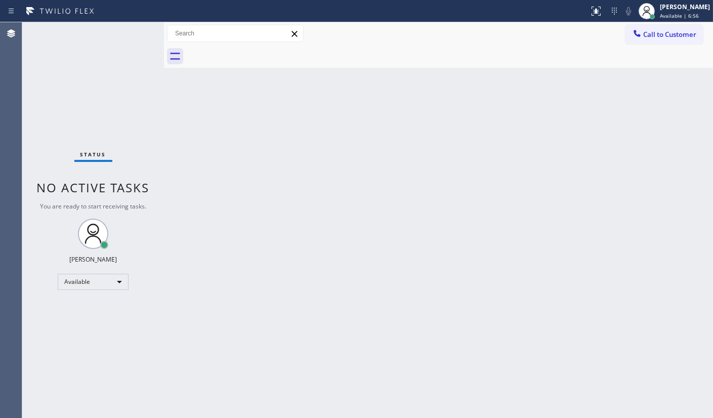
drag, startPoint x: 403, startPoint y: 211, endPoint x: 398, endPoint y: 222, distance: 12.0
click at [402, 216] on div "Back to Dashboard Change Sender ID Customers Technicians Select a contact Outbo…" at bounding box center [438, 220] width 549 height 396
click at [120, 27] on div "Status No active tasks You are ready to start receiving tasks. JENIZA ALCAYDE A…" at bounding box center [93, 220] width 142 height 396
drag, startPoint x: 120, startPoint y: 27, endPoint x: 126, endPoint y: 34, distance: 8.6
click at [121, 30] on div "Status No active tasks You are ready to start receiving tasks. JENIZA ALCAYDE A…" at bounding box center [93, 220] width 142 height 396
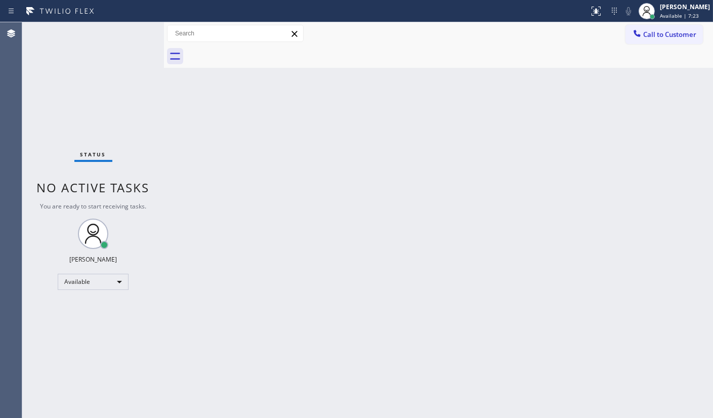
click at [126, 34] on div "Status No active tasks You are ready to start receiving tasks. JENIZA ALCAYDE A…" at bounding box center [93, 220] width 142 height 396
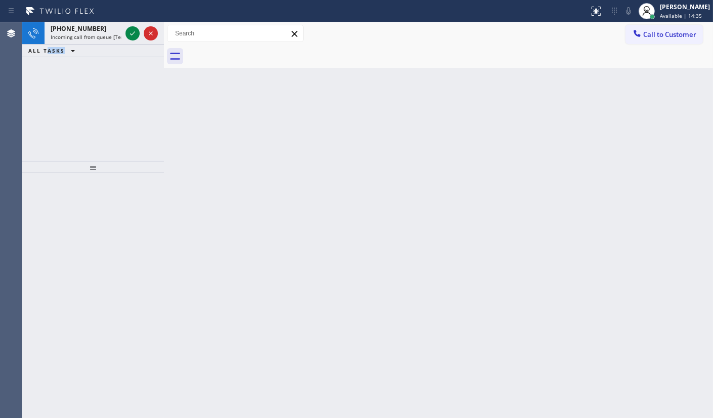
drag, startPoint x: 67, startPoint y: 146, endPoint x: 87, endPoint y: 143, distance: 20.4
click at [72, 144] on div "+18183172319 Incoming call from queue [Test] All ALL TASKS ALL TASKS ACTIVE TAS…" at bounding box center [93, 91] width 142 height 139
drag, startPoint x: 169, startPoint y: 65, endPoint x: 128, endPoint y: 10, distance: 68.6
click at [163, 52] on div "+18183172319 Incoming call from queue [Test] All ALL TASKS ALL TASKS ACTIVE TAS…" at bounding box center [367, 220] width 691 height 396
click at [128, 33] on icon at bounding box center [133, 33] width 12 height 12
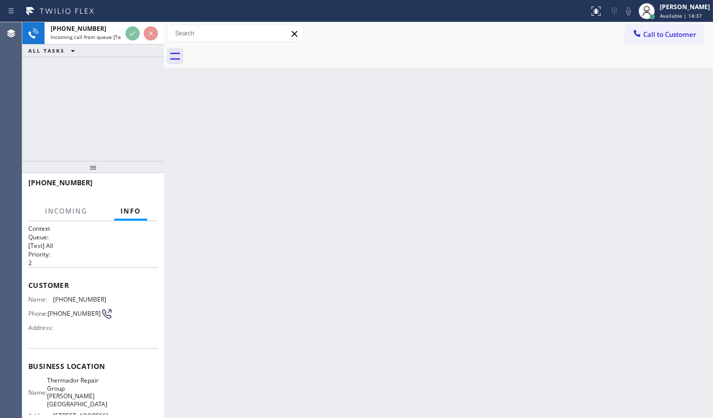
click at [154, 90] on div "+18183172319 Incoming call from queue [Test] All ALL TASKS ALL TASKS ACTIVE TAS…" at bounding box center [93, 91] width 142 height 139
click at [156, 98] on div "+18183172319 Incoming call from queue [Test] All ALL TASKS ALL TASKS ACTIVE TAS…" at bounding box center [93, 91] width 142 height 139
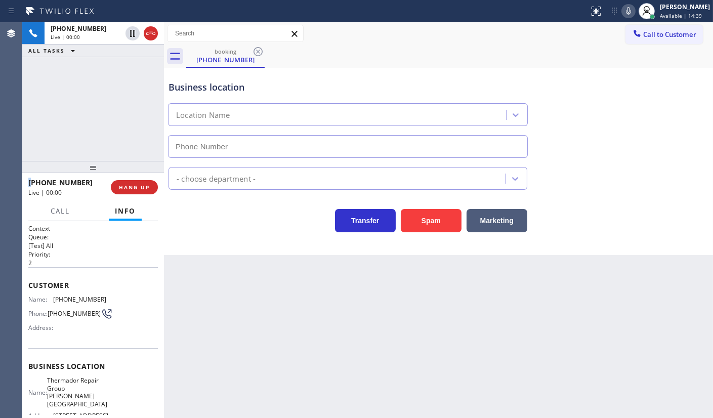
type input "(818) 960-1819"
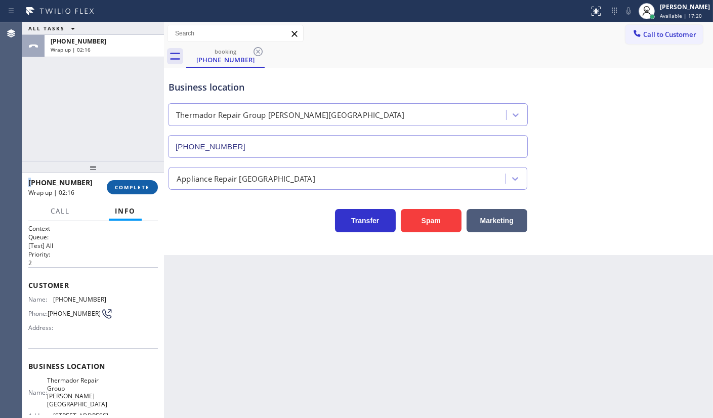
click at [121, 189] on span "COMPLETE" at bounding box center [132, 187] width 35 height 7
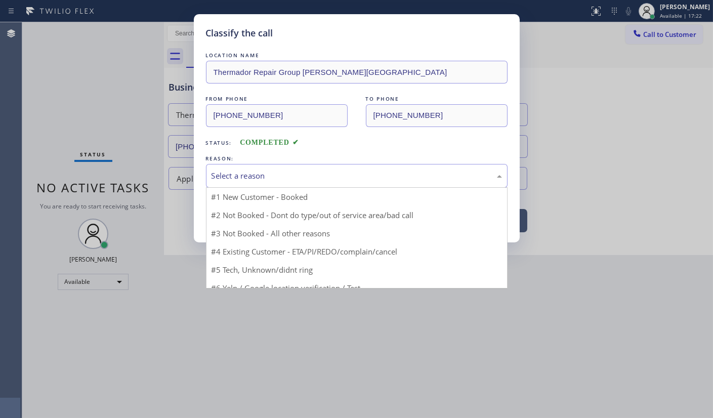
click at [264, 177] on div "Select a reason" at bounding box center [357, 176] width 291 height 12
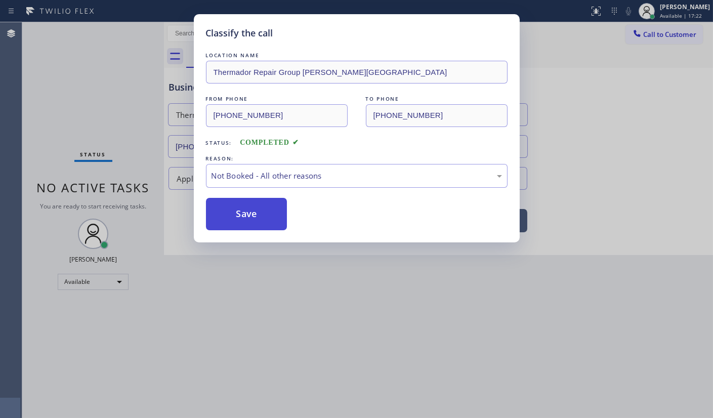
click at [237, 217] on button "Save" at bounding box center [246, 214] width 81 height 32
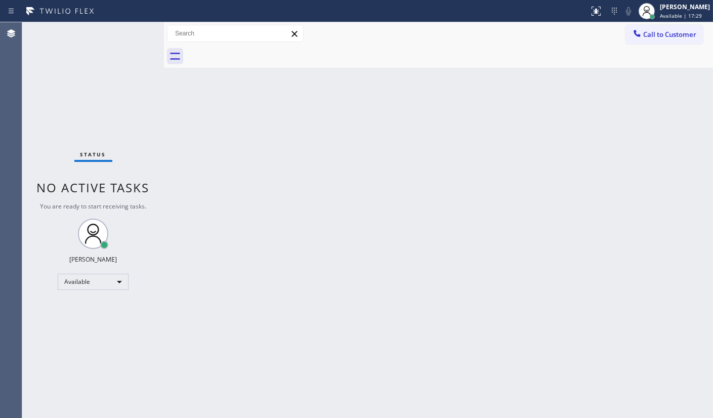
click at [69, 141] on div "Status No active tasks You are ready to start receiving tasks. JENIZA ALCAYDE A…" at bounding box center [93, 220] width 142 height 396
click at [88, 310] on div "Status No active tasks You are ready to start receiving tasks. JENIZA ALCAYDE A…" at bounding box center [93, 220] width 142 height 396
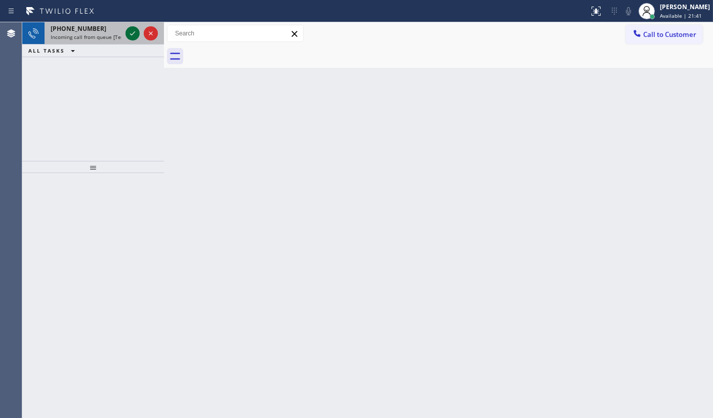
drag, startPoint x: 133, startPoint y: 40, endPoint x: 130, endPoint y: 30, distance: 11.1
click at [133, 37] on div at bounding box center [142, 33] width 36 height 22
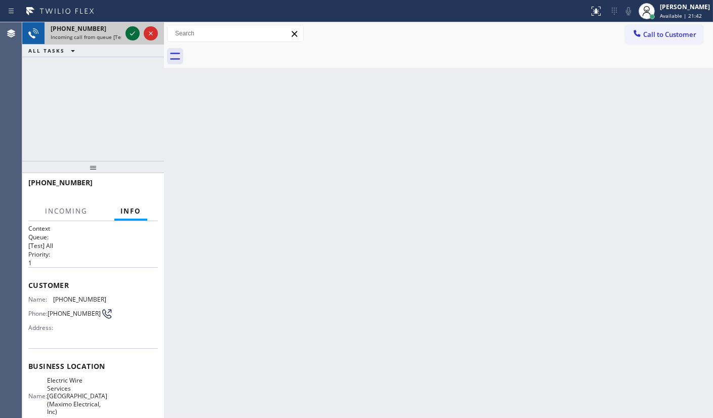
click at [129, 29] on icon at bounding box center [133, 33] width 12 height 12
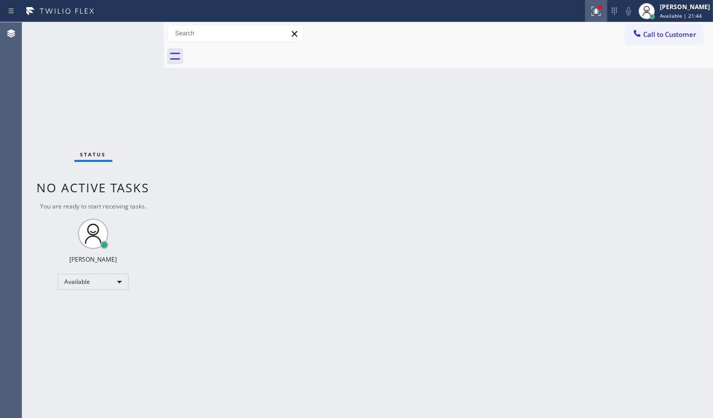
click at [598, 13] on icon at bounding box center [596, 11] width 12 height 12
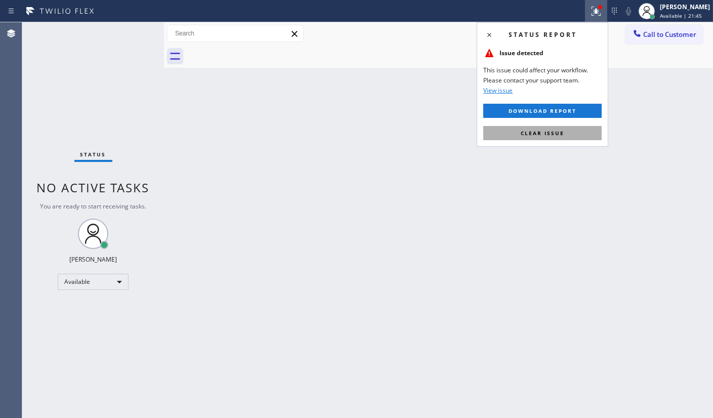
click at [574, 126] on button "Clear issue" at bounding box center [542, 133] width 118 height 14
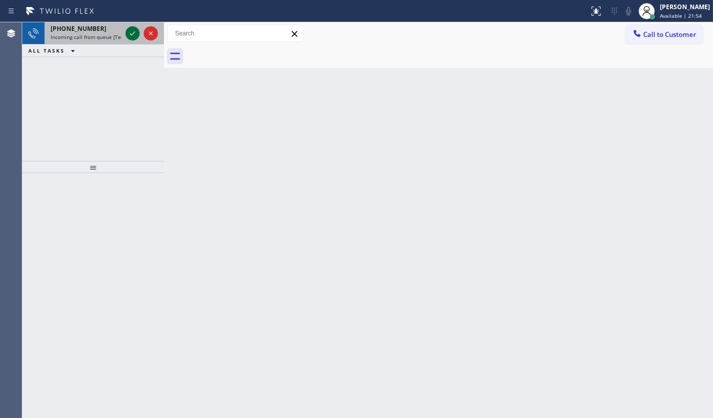
click at [135, 31] on icon at bounding box center [133, 33] width 12 height 12
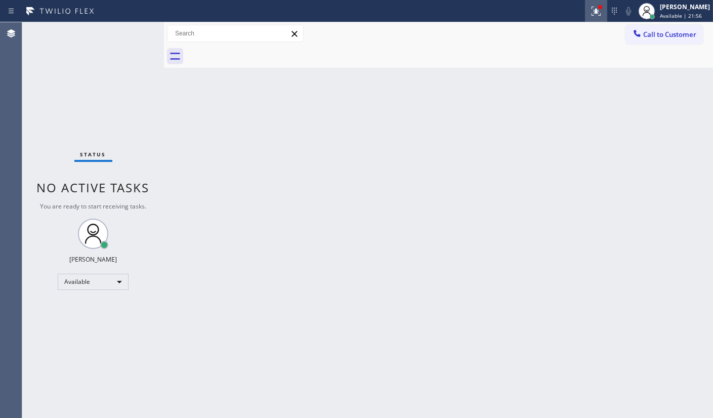
click at [589, 15] on div at bounding box center [596, 11] width 22 height 12
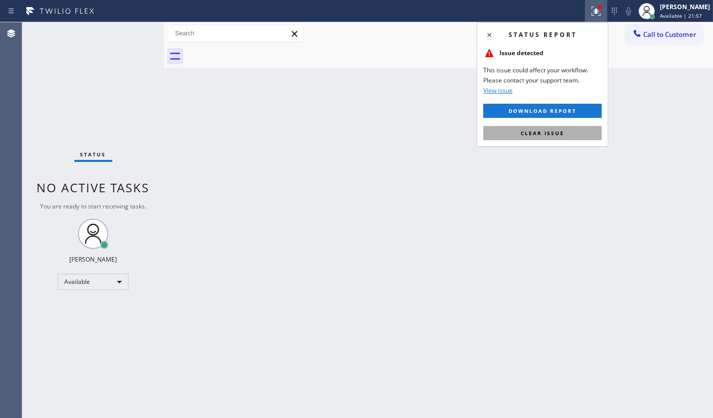
click at [554, 128] on button "Clear issue" at bounding box center [542, 133] width 118 height 14
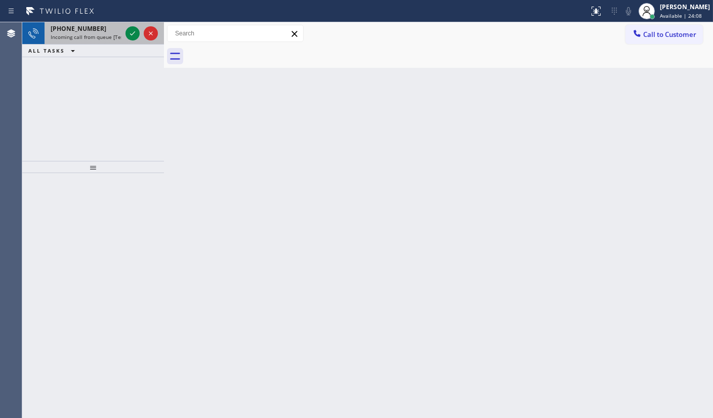
click at [108, 27] on div "+19195211980" at bounding box center [86, 28] width 71 height 9
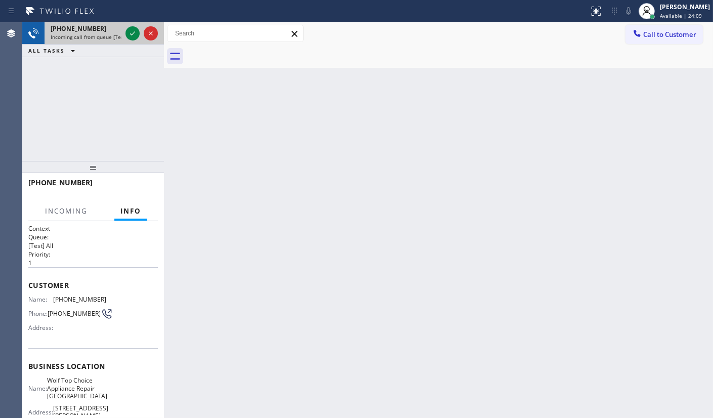
click at [106, 28] on div "+19195211980" at bounding box center [86, 28] width 71 height 9
click at [103, 28] on div "+19195211980" at bounding box center [86, 28] width 71 height 9
drag, startPoint x: 103, startPoint y: 28, endPoint x: 106, endPoint y: 72, distance: 44.1
click at [106, 66] on div "+19195211980 Incoming call from queue [Test] All ALL TASKS ALL TASKS ACTIVE TAS…" at bounding box center [93, 91] width 142 height 139
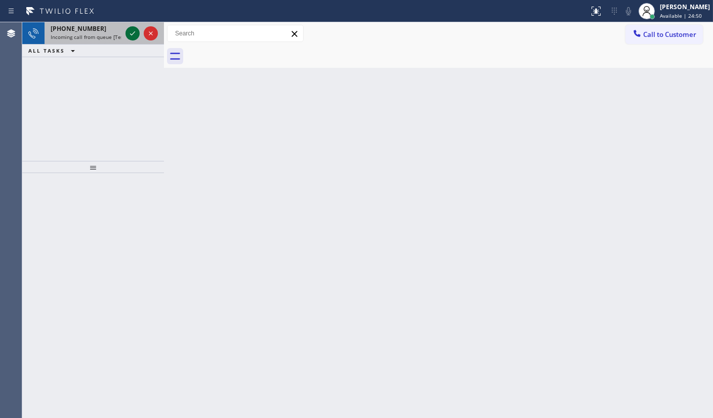
click at [134, 27] on icon at bounding box center [133, 33] width 12 height 12
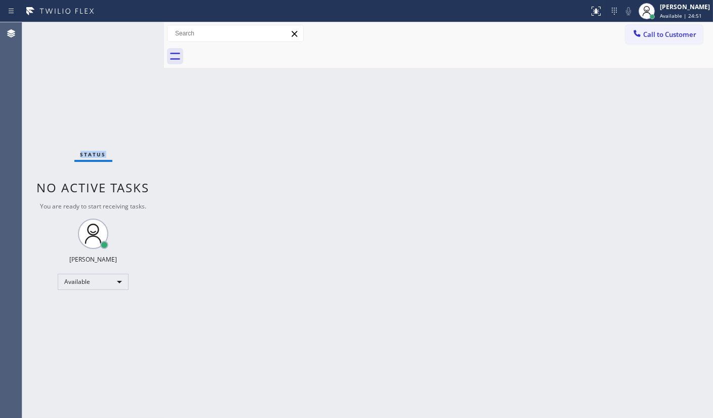
click at [132, 35] on div "Status No active tasks You are ready to start receiving tasks. JENIZA ALCAYDE A…" at bounding box center [93, 220] width 142 height 396
click at [586, 13] on div "Status report Issue detected This issue could affect your workflow. Please cont…" at bounding box center [356, 11] width 713 height 22
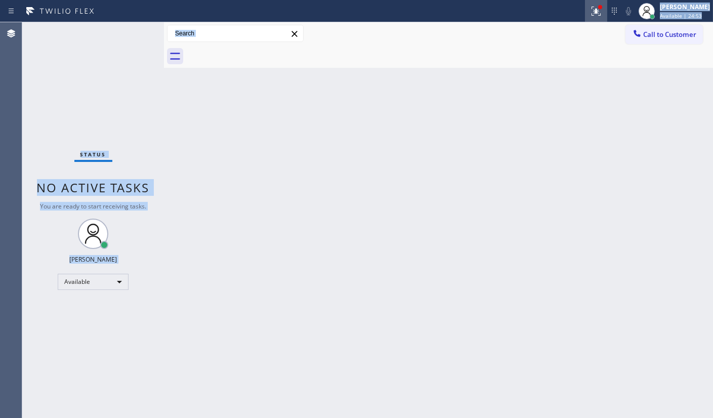
click at [598, 14] on div "Status report Issue detected This issue could affect your workflow. Please cont…" at bounding box center [356, 209] width 713 height 418
click at [592, 12] on icon at bounding box center [596, 11] width 12 height 12
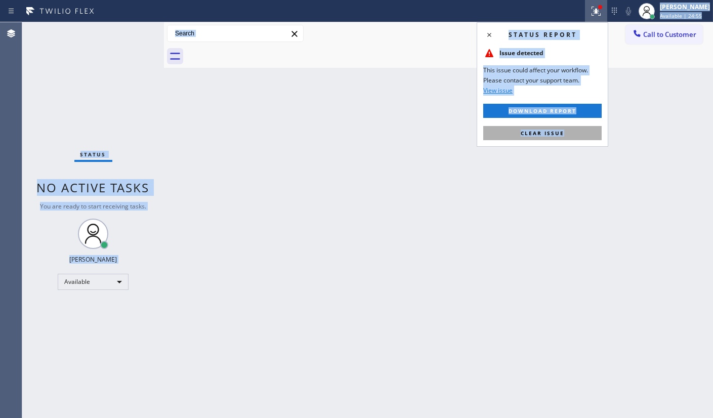
click at [582, 126] on button "Clear issue" at bounding box center [542, 133] width 118 height 14
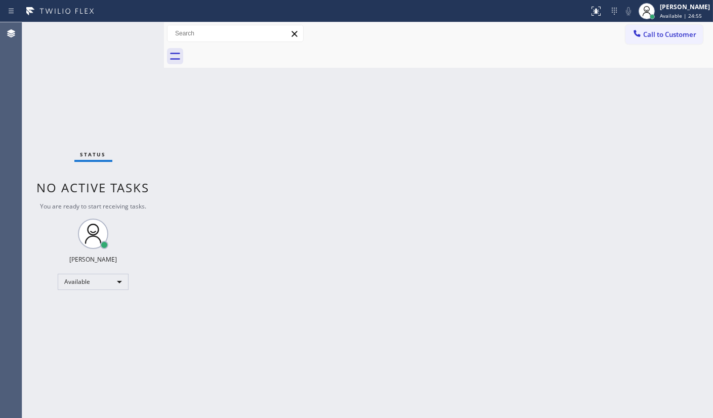
click at [404, 201] on div "Back to Dashboard Change Sender ID Customers Technicians Select a contact Outbo…" at bounding box center [438, 220] width 549 height 396
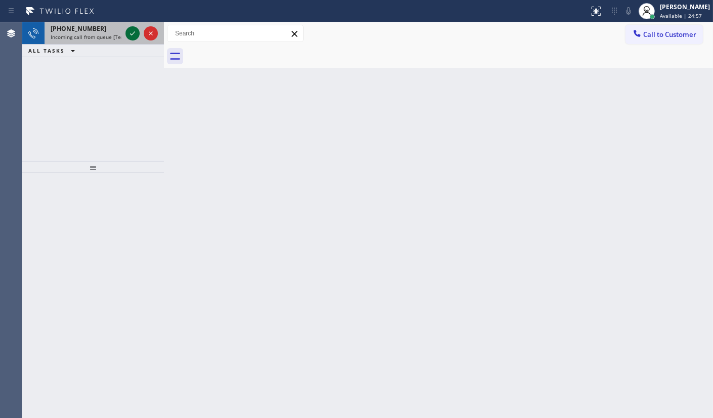
click at [137, 35] on icon at bounding box center [133, 33] width 12 height 12
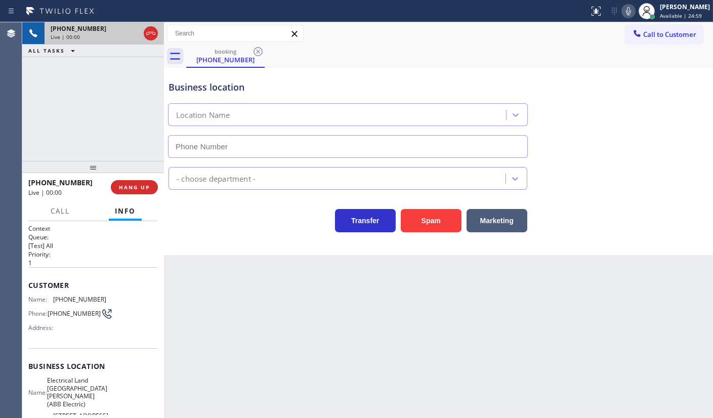
type input "(551) 239-9945"
drag, startPoint x: 52, startPoint y: 297, endPoint x: 109, endPoint y: 297, distance: 57.2
click at [109, 297] on div "Name: (484) 716-8128 Phone: (484) 716-8128 Address:" at bounding box center [93, 316] width 130 height 40
drag, startPoint x: 122, startPoint y: 182, endPoint x: 103, endPoint y: 56, distance: 128.0
click at [122, 182] on button "HANG UP" at bounding box center [134, 187] width 47 height 14
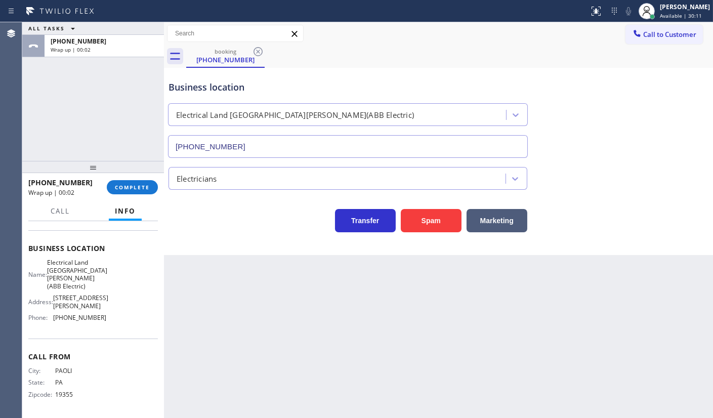
scroll to position [127, 0]
drag, startPoint x: 57, startPoint y: 320, endPoint x: 107, endPoint y: 325, distance: 50.8
click at [107, 325] on div "Name: Electrical Land Fort Lee(ABB Electric) Address: 1450 Palisade Ave # 4M, F…" at bounding box center [93, 292] width 130 height 67
drag, startPoint x: 55, startPoint y: 255, endPoint x: 80, endPoint y: 276, distance: 32.7
click at [80, 276] on div "Name: Electrical Land Fort Lee(ABB Electric) Address: 1450 Palisade Ave # 4M, F…" at bounding box center [67, 292] width 78 height 67
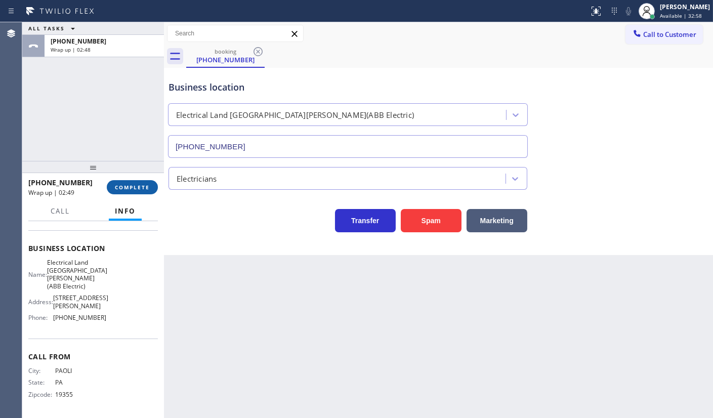
click at [139, 196] on div "+14847168128 Wrap up | 02:49 COMPLETE" at bounding box center [93, 187] width 130 height 26
click at [140, 193] on button "COMPLETE" at bounding box center [132, 187] width 51 height 14
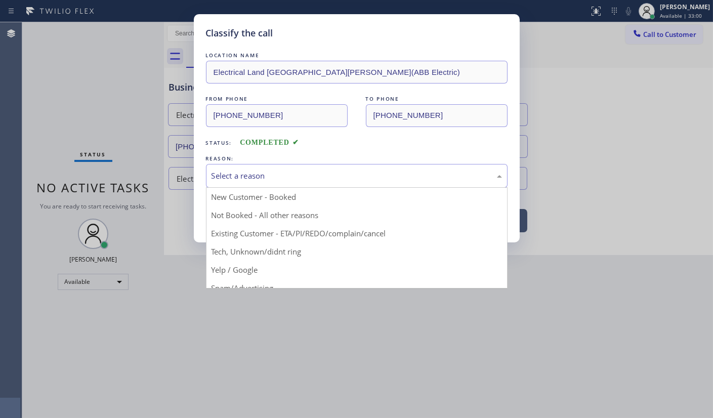
click at [232, 176] on div "Select a reason" at bounding box center [357, 176] width 291 height 12
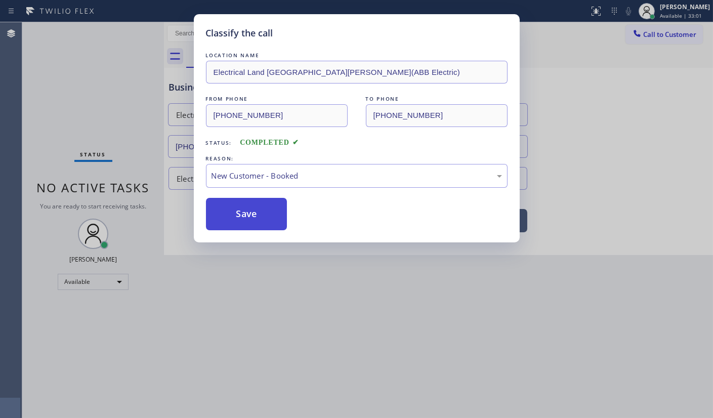
drag, startPoint x: 232, startPoint y: 214, endPoint x: 226, endPoint y: 211, distance: 6.8
click at [232, 214] on button "Save" at bounding box center [246, 214] width 81 height 32
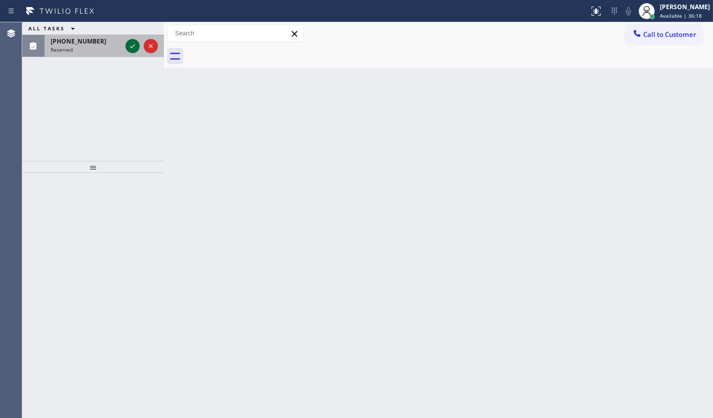
click at [132, 45] on icon at bounding box center [133, 46] width 12 height 12
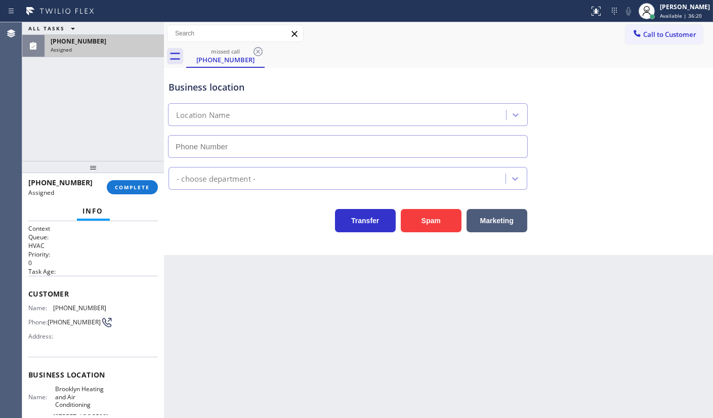
type input "(347) 836-6590"
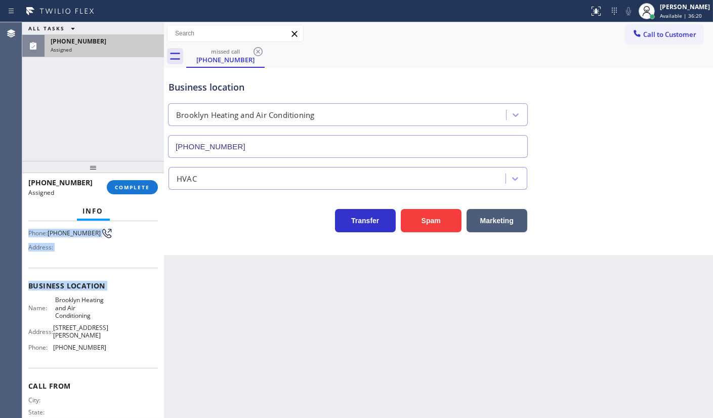
scroll to position [112, 0]
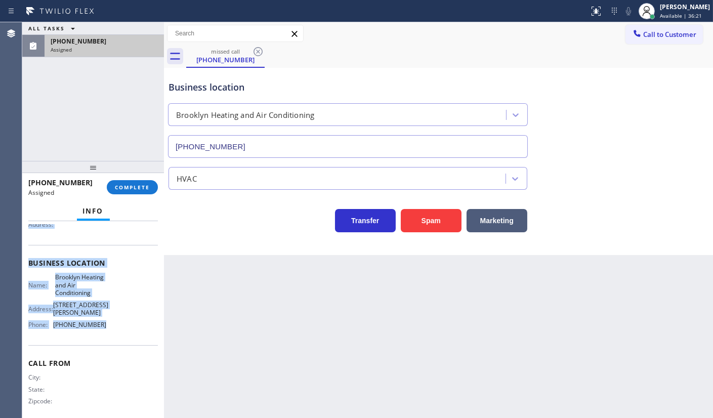
drag, startPoint x: 31, startPoint y: 284, endPoint x: 117, endPoint y: 333, distance: 98.8
click at [117, 333] on div "Context Queue: HVAC Priority: 0 Task Age: Customer Name: (347) 560-6467 Phone: …" at bounding box center [93, 266] width 130 height 309
click at [147, 189] on span "COMPLETE" at bounding box center [132, 187] width 35 height 7
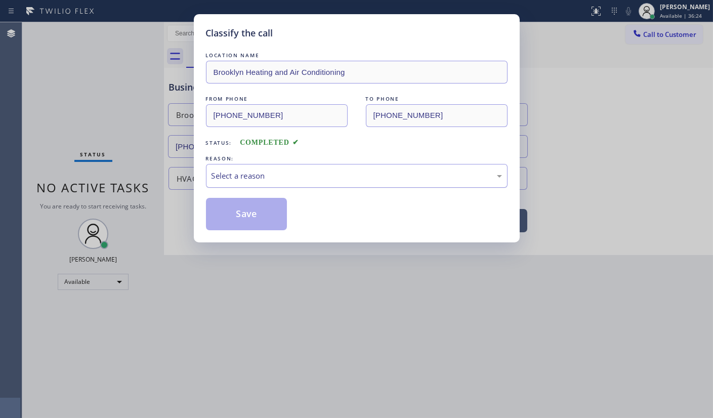
click at [227, 182] on div "Select a reason" at bounding box center [357, 176] width 302 height 24
click at [231, 213] on button "Save" at bounding box center [246, 214] width 81 height 32
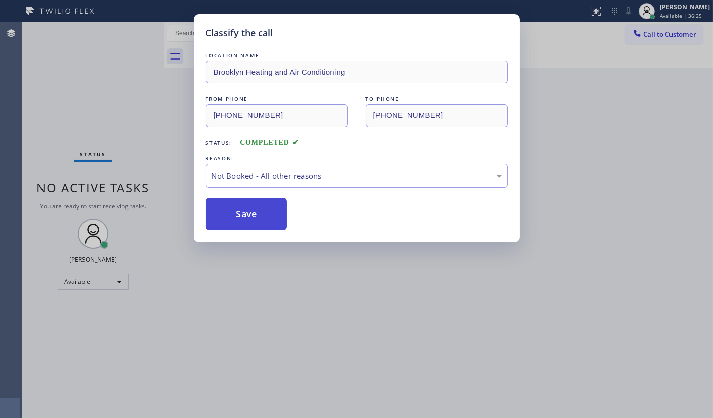
click at [231, 213] on button "Save" at bounding box center [246, 214] width 81 height 32
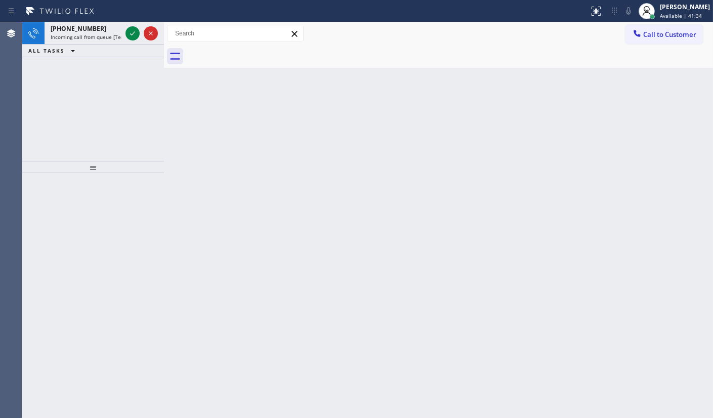
click at [133, 38] on icon at bounding box center [133, 33] width 12 height 12
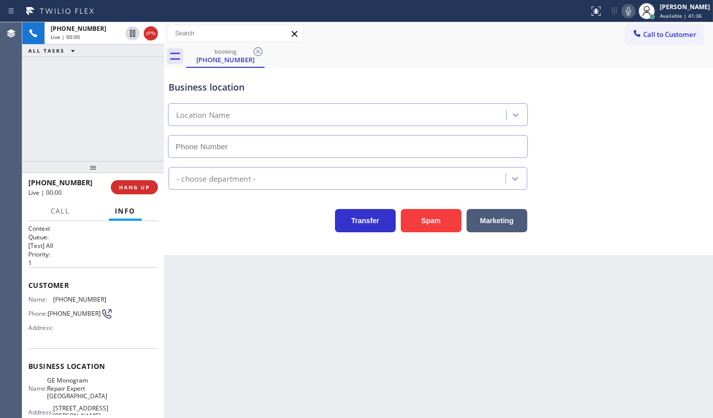
type input "(720) 307-7285"
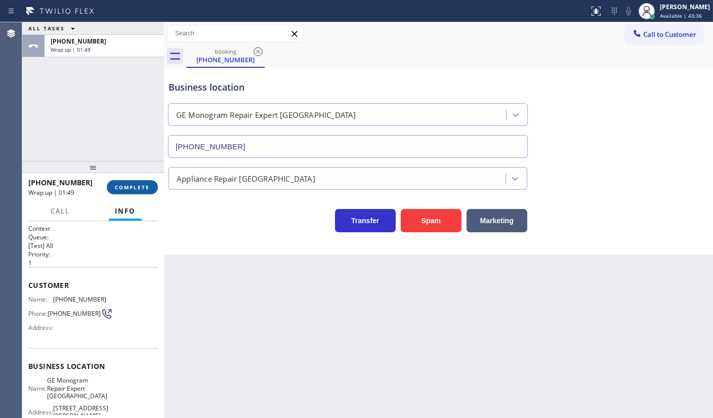
click at [122, 183] on button "COMPLETE" at bounding box center [132, 187] width 51 height 14
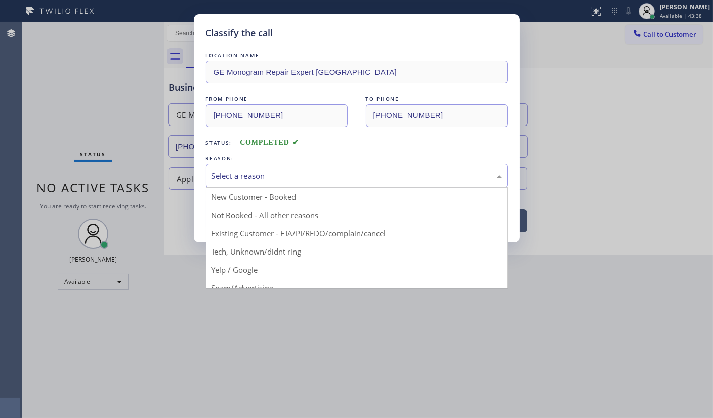
click at [235, 182] on div "Select a reason" at bounding box center [357, 176] width 302 height 24
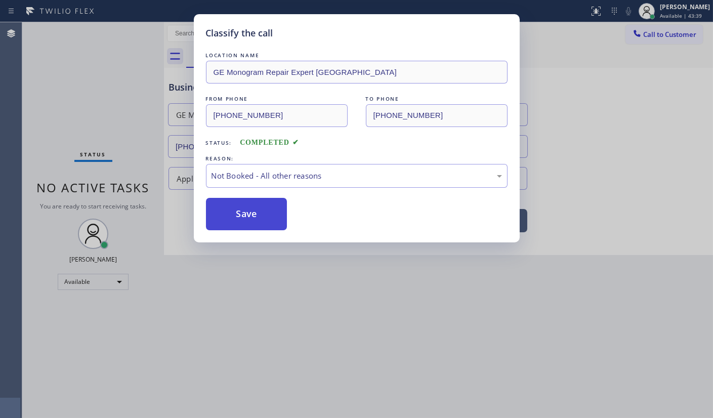
click at [237, 212] on button "Save" at bounding box center [246, 214] width 81 height 32
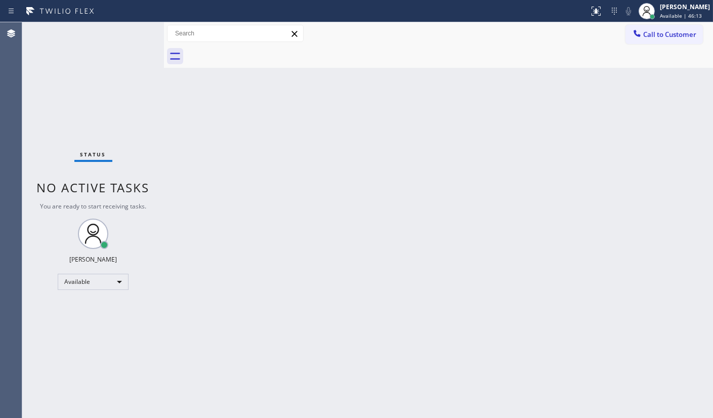
click at [121, 35] on div "Status No active tasks You are ready to start receiving tasks. JENIZA ALCAYDE A…" at bounding box center [93, 220] width 142 height 396
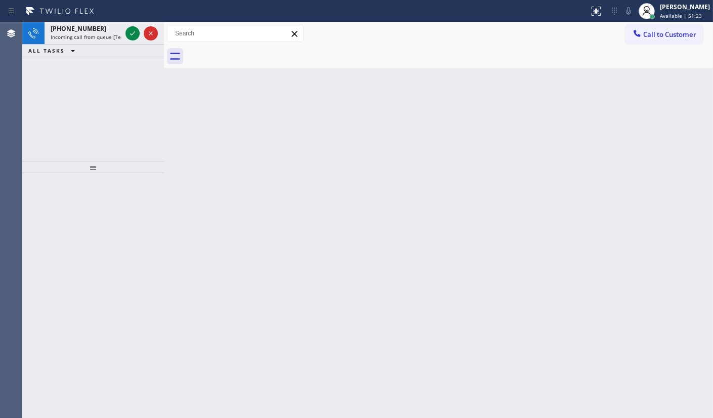
drag, startPoint x: 45, startPoint y: 67, endPoint x: 57, endPoint y: 59, distance: 13.9
click at [57, 59] on div "+19159296969 Incoming call from queue [Test] All ALL TASKS ALL TASKS ACTIVE TAS…" at bounding box center [93, 91] width 142 height 139
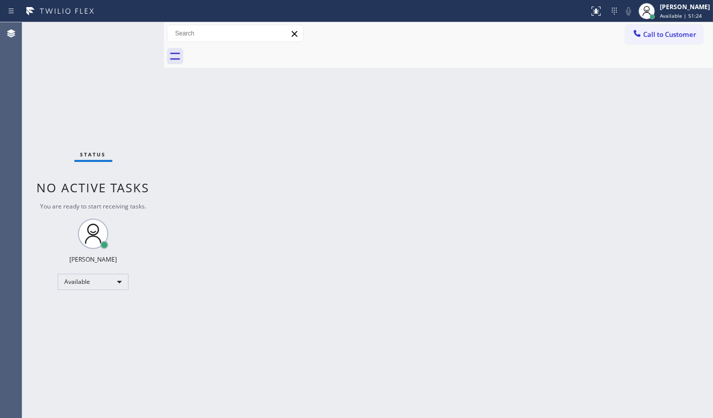
click at [133, 29] on div "Status No active tasks You are ready to start receiving tasks. JENIZA ALCAYDE A…" at bounding box center [93, 220] width 142 height 396
click at [101, 293] on div "Status No active tasks You are ready to start receiving tasks. JENIZA ALCAYDE A…" at bounding box center [93, 220] width 142 height 396
click at [100, 282] on div "Available" at bounding box center [93, 282] width 71 height 16
click at [97, 329] on li "Break" at bounding box center [92, 333] width 69 height 12
click at [79, 339] on div "Status No active tasks Change activity state to start receiving tasks. JENIZA A…" at bounding box center [93, 220] width 142 height 396
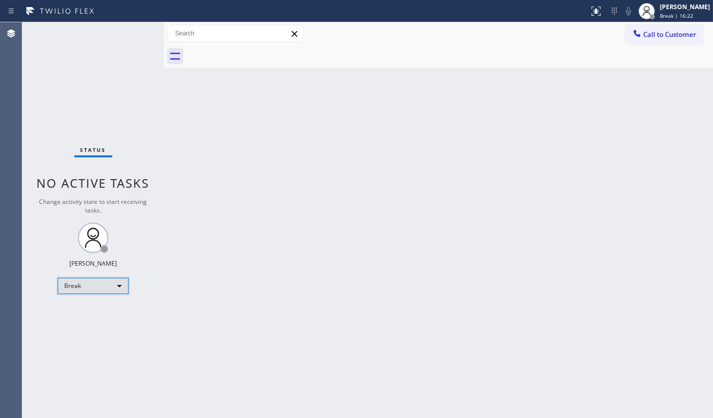
click at [66, 284] on div "Break" at bounding box center [93, 286] width 71 height 16
click at [70, 310] on li "Available" at bounding box center [92, 312] width 69 height 12
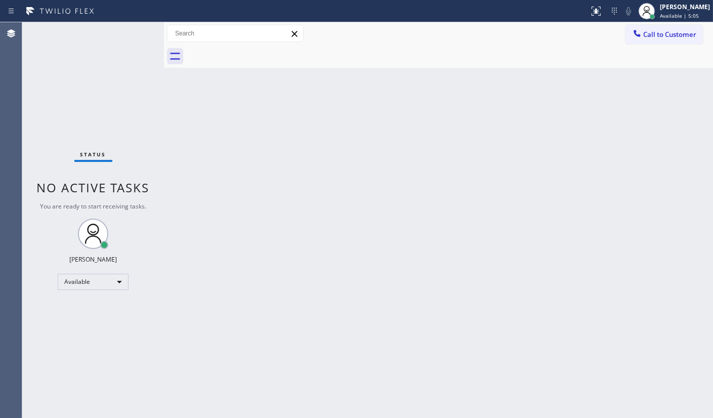
click at [51, 318] on div "Status No active tasks You are ready to start receiving tasks. JENIZA ALCAYDE A…" at bounding box center [93, 220] width 142 height 396
click at [315, 273] on div "Back to Dashboard Change Sender ID Customers Technicians Select a contact Outbo…" at bounding box center [438, 220] width 549 height 396
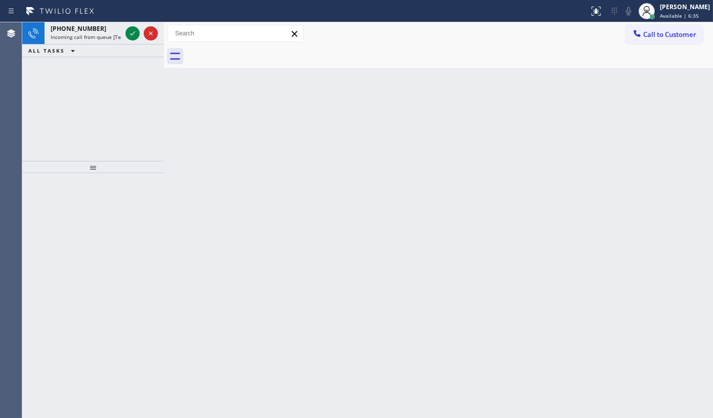
click at [96, 74] on div "+17147473595 Incoming call from queue [Test] All ALL TASKS ALL TASKS ACTIVE TAS…" at bounding box center [93, 91] width 142 height 139
click at [131, 34] on icon at bounding box center [133, 33] width 12 height 12
click at [610, 146] on div "Back to Dashboard Change Sender ID Customers Technicians Select a contact Outbo…" at bounding box center [438, 220] width 549 height 396
click at [602, 2] on button at bounding box center [596, 11] width 22 height 22
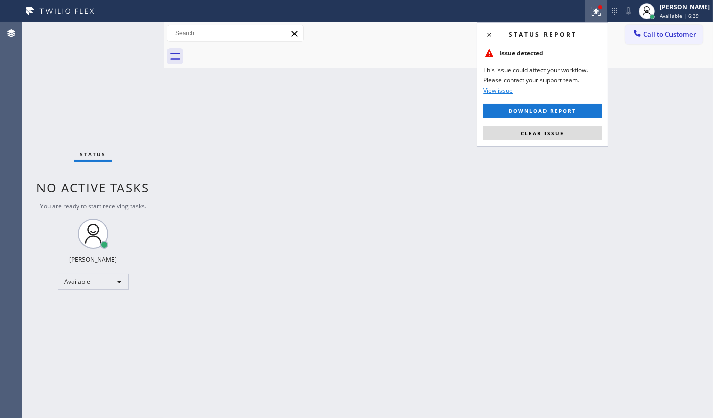
click at [555, 147] on div "Back to Dashboard Change Sender ID Customers Technicians Select a contact Outbo…" at bounding box center [438, 220] width 549 height 396
click at [554, 133] on span "Clear issue" at bounding box center [543, 133] width 44 height 7
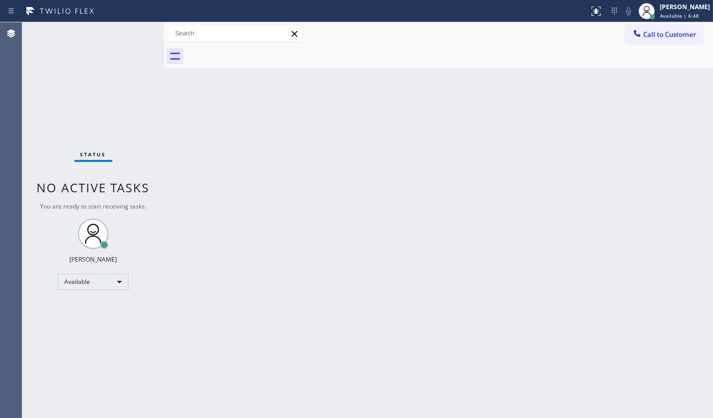
click at [380, 197] on div "Back to Dashboard Change Sender ID Customers Technicians Select a contact Outbo…" at bounding box center [438, 220] width 549 height 396
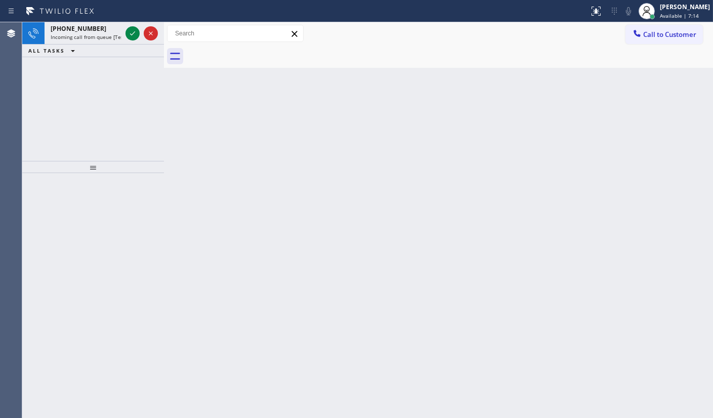
click at [103, 154] on div "+12035207412 Incoming call from queue [Test] All ALL TASKS ALL TASKS ACTIVE TAS…" at bounding box center [93, 91] width 142 height 139
click at [156, 148] on div "+12035207412 Incoming call from queue [Test] All ALL TASKS ALL TASKS ACTIVE TAS…" at bounding box center [93, 91] width 142 height 139
click at [159, 148] on div "+12035207412 Incoming call from queue [Test] All ALL TASKS ALL TASKS ACTIVE TAS…" at bounding box center [93, 91] width 142 height 139
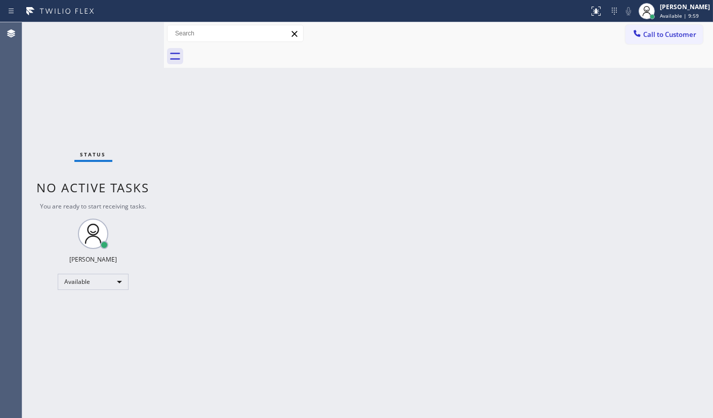
drag, startPoint x: 274, startPoint y: 153, endPoint x: 260, endPoint y: 159, distance: 15.6
click at [274, 154] on div "Back to Dashboard Change Sender ID Customers Technicians Select a contact Outbo…" at bounding box center [438, 220] width 549 height 396
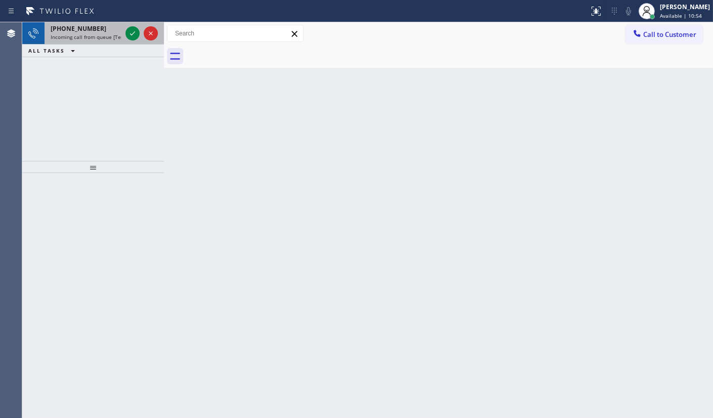
click at [113, 26] on div "+16194596050" at bounding box center [86, 28] width 71 height 9
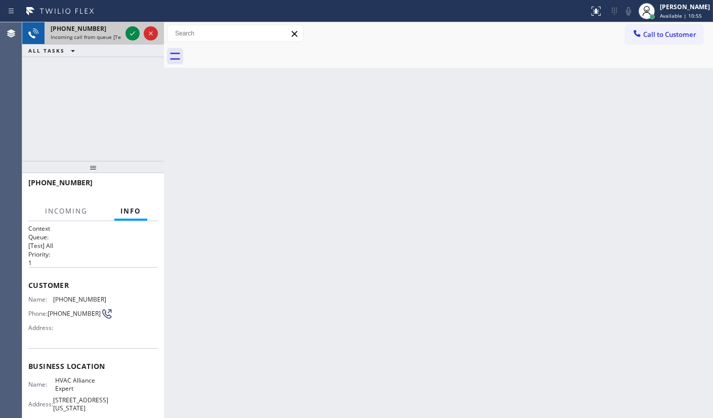
click at [139, 34] on div "+16194596050 Incoming call from queue [Test] All" at bounding box center [93, 33] width 142 height 22
click at [141, 32] on div at bounding box center [142, 33] width 36 height 22
click at [132, 34] on icon at bounding box center [132, 33] width 5 height 4
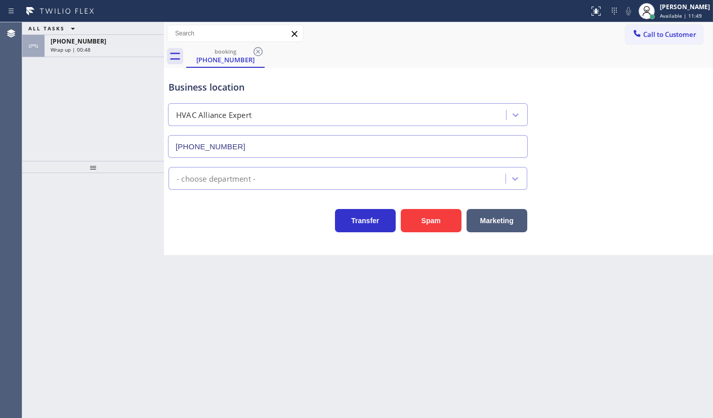
type input "(855) 999-4417"
drag, startPoint x: 13, startPoint y: 99, endPoint x: 121, endPoint y: 60, distance: 115.6
click at [15, 99] on div "Agent Desktop" at bounding box center [11, 220] width 22 height 396
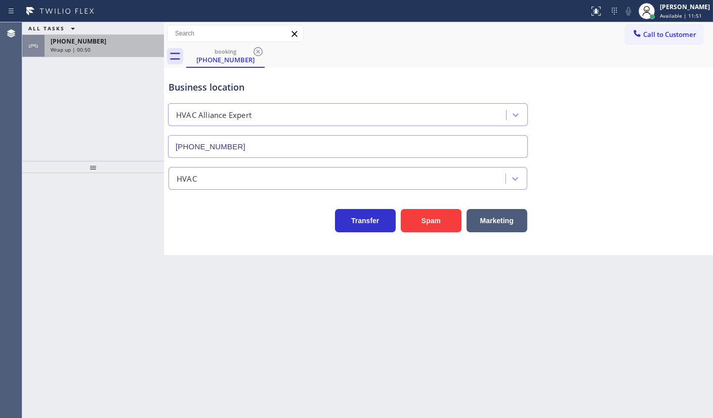
click at [151, 46] on div "Wrap up | 00:50" at bounding box center [104, 49] width 107 height 7
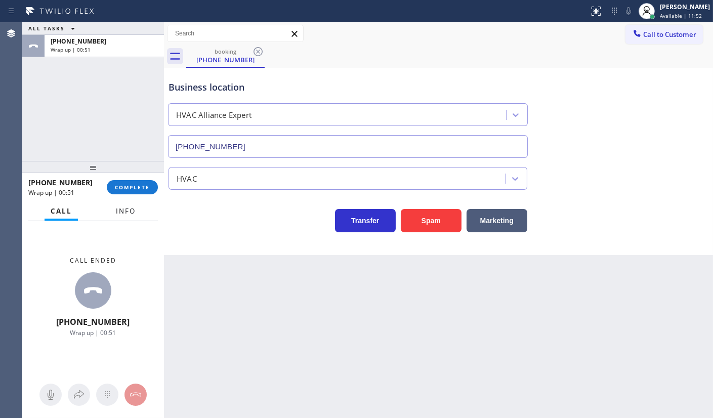
click at [128, 206] on button "Info" at bounding box center [126, 211] width 32 height 20
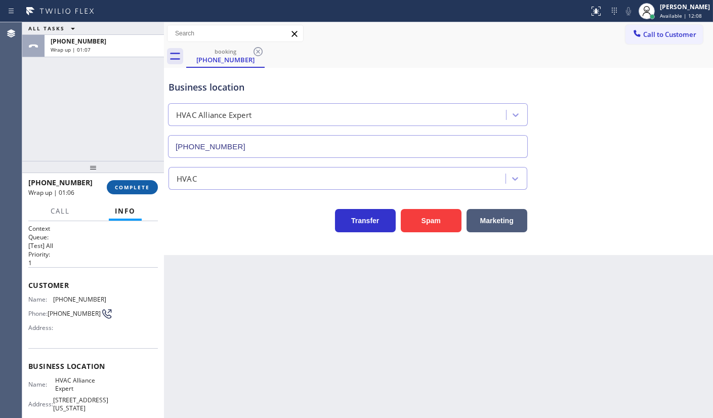
click at [143, 181] on button "COMPLETE" at bounding box center [132, 187] width 51 height 14
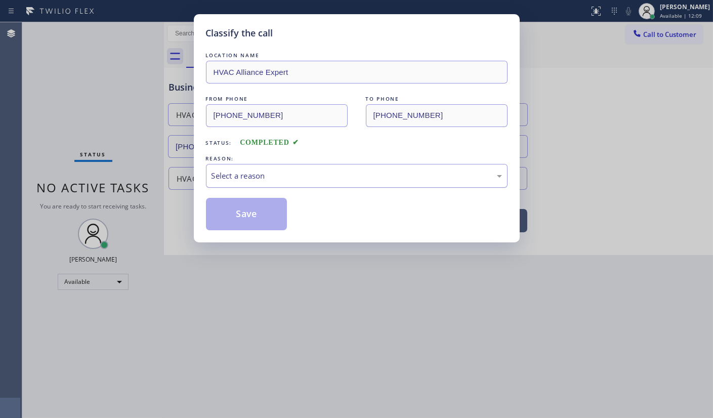
click at [232, 179] on div "Select a reason" at bounding box center [357, 176] width 291 height 12
click at [238, 213] on button "Save" at bounding box center [246, 214] width 81 height 32
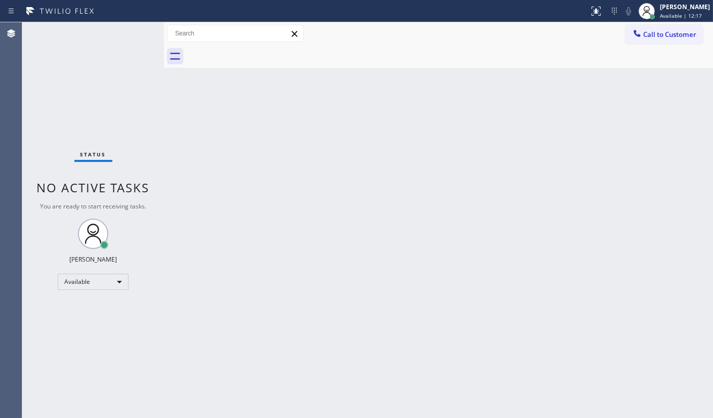
click at [65, 110] on div "Status No active tasks You are ready to start receiving tasks. JENIZA ALCAYDE A…" at bounding box center [93, 220] width 142 height 396
click at [81, 289] on div "Available" at bounding box center [93, 282] width 71 height 16
click at [96, 287] on div at bounding box center [356, 209] width 713 height 418
click at [95, 282] on div "Available" at bounding box center [93, 282] width 71 height 16
click at [95, 282] on div at bounding box center [356, 209] width 713 height 418
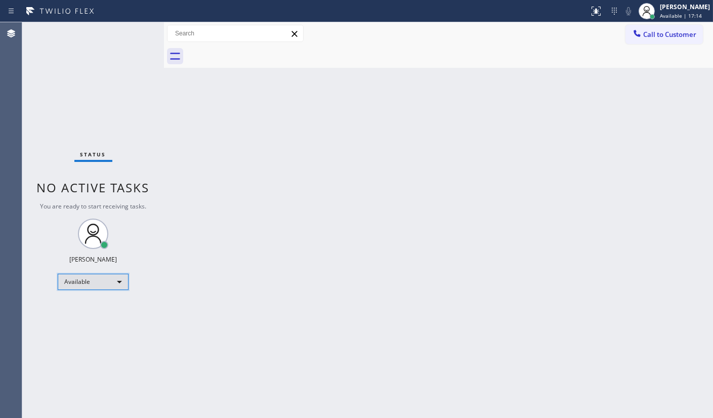
click at [78, 278] on div "Available" at bounding box center [93, 282] width 71 height 16
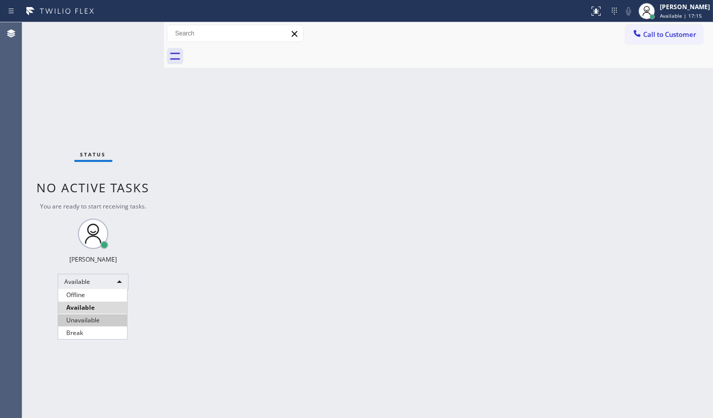
click at [86, 315] on li "Unavailable" at bounding box center [92, 320] width 69 height 12
click at [104, 276] on div "Status No active tasks You are ready to start receiving tasks. JENIZA ALCAYDE A…" at bounding box center [93, 220] width 142 height 396
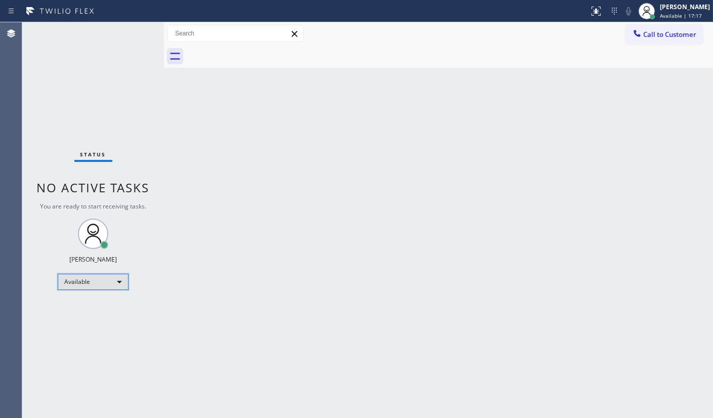
click at [104, 277] on div "Available" at bounding box center [93, 282] width 71 height 16
click at [183, 313] on div at bounding box center [356, 209] width 713 height 418
click at [598, 12] on icon at bounding box center [596, 11] width 9 height 9
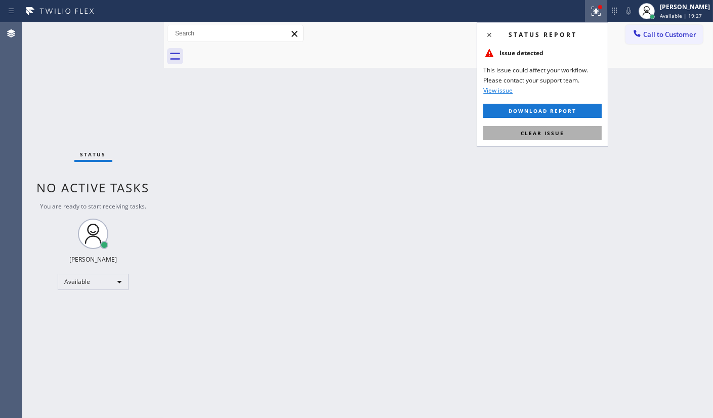
click at [550, 136] on span "Clear issue" at bounding box center [543, 133] width 44 height 7
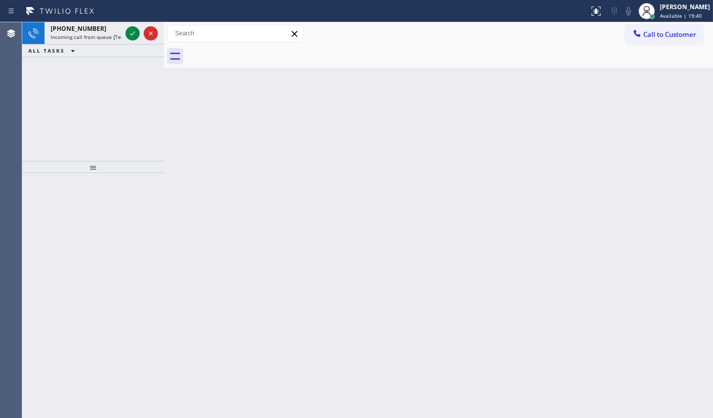
click at [39, 117] on div "+18057056388 Incoming call from queue [Test] All ALL TASKS ALL TASKS ACTIVE TAS…" at bounding box center [93, 91] width 142 height 139
click at [128, 33] on icon at bounding box center [133, 33] width 12 height 12
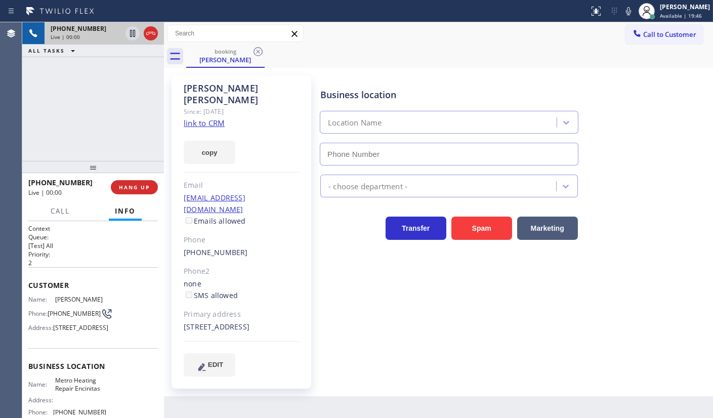
type input "(760) 492-7944"
click at [196, 118] on link "link to CRM" at bounding box center [204, 123] width 41 height 10
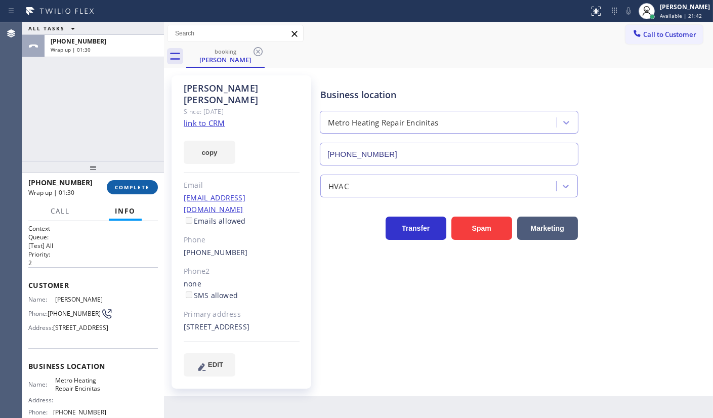
click at [132, 185] on span "COMPLETE" at bounding box center [132, 187] width 35 height 7
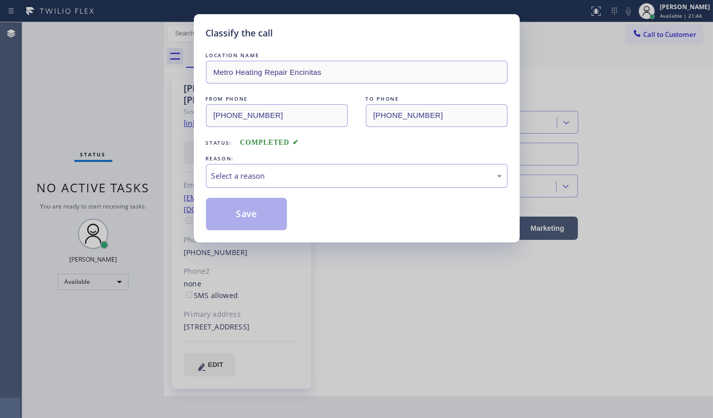
click at [264, 185] on div "Select a reason" at bounding box center [357, 176] width 302 height 24
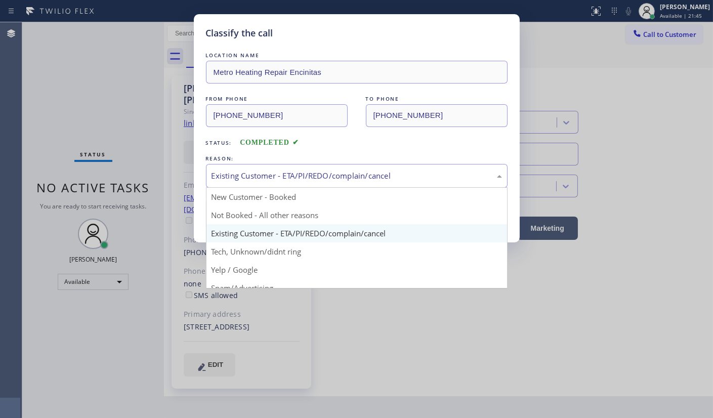
click at [238, 179] on div "Existing Customer - ETA/PI/REDO/complain/cancel" at bounding box center [357, 176] width 291 height 12
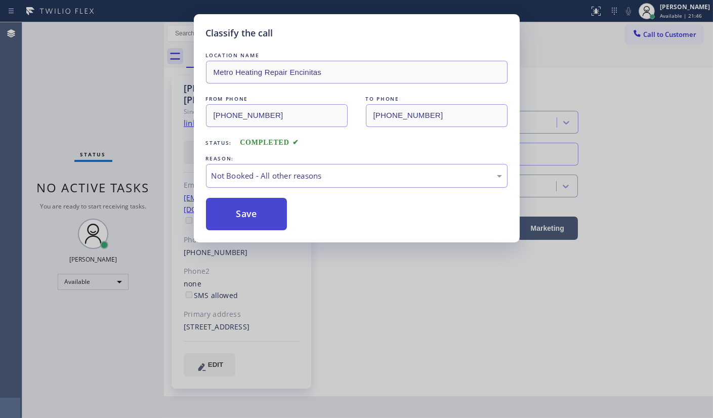
click at [234, 207] on button "Save" at bounding box center [246, 214] width 81 height 32
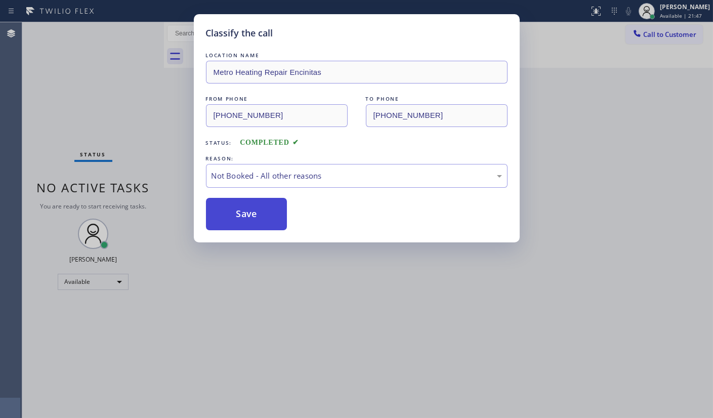
click at [234, 207] on button "Save" at bounding box center [246, 214] width 81 height 32
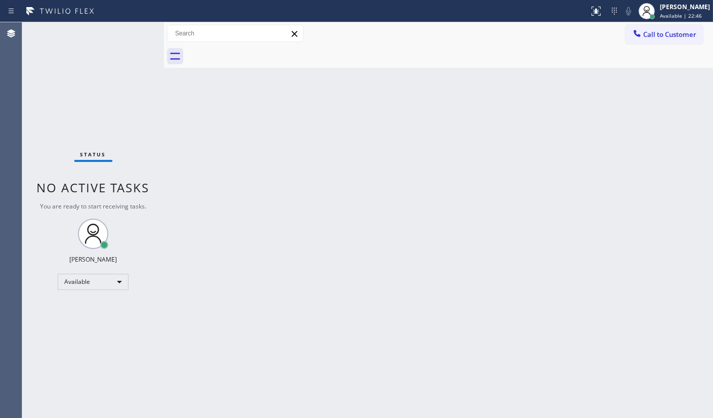
click at [26, 75] on div "Status No active tasks You are ready to start receiving tasks. JENIZA ALCAYDE A…" at bounding box center [93, 220] width 142 height 396
click at [152, 144] on div "Status No active tasks You are ready to start receiving tasks. JENIZA ALCAYDE A…" at bounding box center [93, 220] width 142 height 396
click at [83, 66] on div "Status No active tasks You are ready to start receiving tasks. JENIZA ALCAYDE A…" at bounding box center [93, 220] width 142 height 396
click at [127, 34] on div "Status No active tasks You are ready to start receiving tasks. JENIZA ALCAYDE A…" at bounding box center [93, 220] width 142 height 396
click at [112, 39] on div "Status No active tasks You are ready to start receiving tasks. JENIZA ALCAYDE A…" at bounding box center [93, 220] width 142 height 396
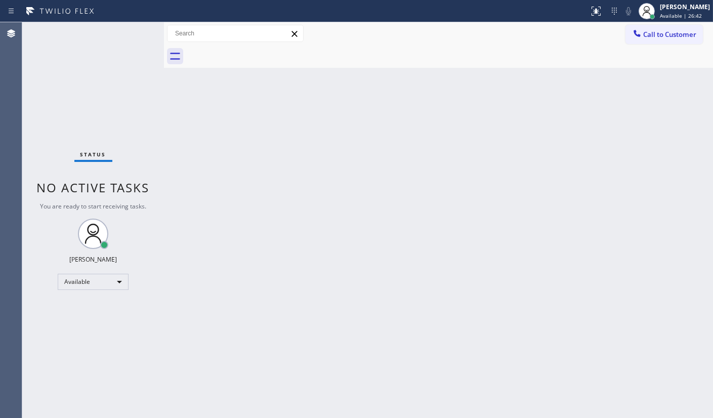
click at [113, 39] on div "Status No active tasks You are ready to start receiving tasks. JENIZA ALCAYDE A…" at bounding box center [93, 220] width 142 height 396
click at [113, 40] on div "Status No active tasks You are ready to start receiving tasks. JENIZA ALCAYDE A…" at bounding box center [93, 220] width 142 height 396
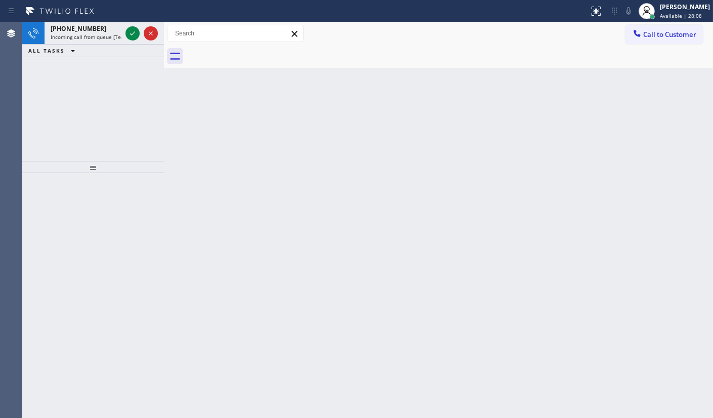
drag, startPoint x: 55, startPoint y: 42, endPoint x: 111, endPoint y: 18, distance: 60.8
click at [74, 34] on div "+18059055222 Incoming call from queue [Test] All" at bounding box center [84, 33] width 79 height 22
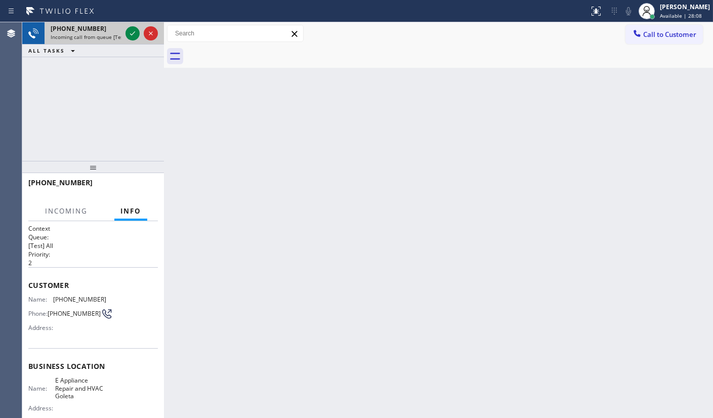
click at [124, 34] on div at bounding box center [142, 33] width 36 height 22
click at [130, 35] on icon at bounding box center [133, 33] width 12 height 12
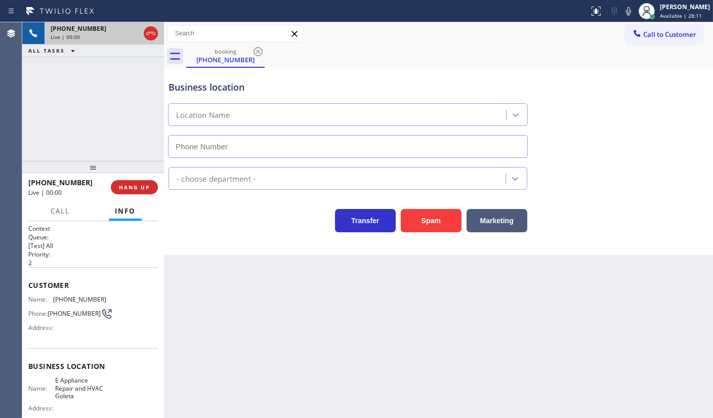
type input "(805) 243-3443"
click at [628, 12] on icon at bounding box center [629, 11] width 12 height 12
click at [628, 12] on rect at bounding box center [628, 10] width 7 height 7
click at [633, 10] on icon at bounding box center [629, 11] width 12 height 12
drag, startPoint x: 61, startPoint y: 296, endPoint x: 85, endPoint y: 285, distance: 26.1
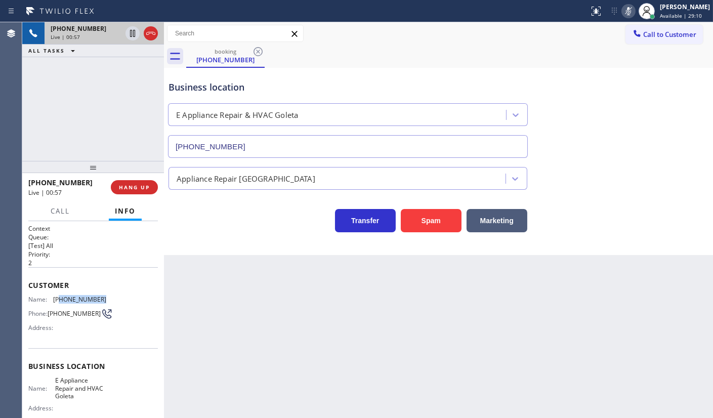
click at [93, 288] on div "Customer Name: (805) 905-5222 Phone: (805) 905-5222 Address:" at bounding box center [93, 307] width 130 height 81
click at [63, 310] on span "(805) 905-5222" at bounding box center [74, 314] width 53 height 8
drag, startPoint x: 55, startPoint y: 295, endPoint x: 114, endPoint y: 306, distance: 60.7
click at [114, 306] on div "Name: (805) 905-5222 Phone: (805) 905-5222 Address:" at bounding box center [93, 316] width 130 height 40
click at [54, 297] on div "Name: (805) 905-5222" at bounding box center [67, 300] width 78 height 8
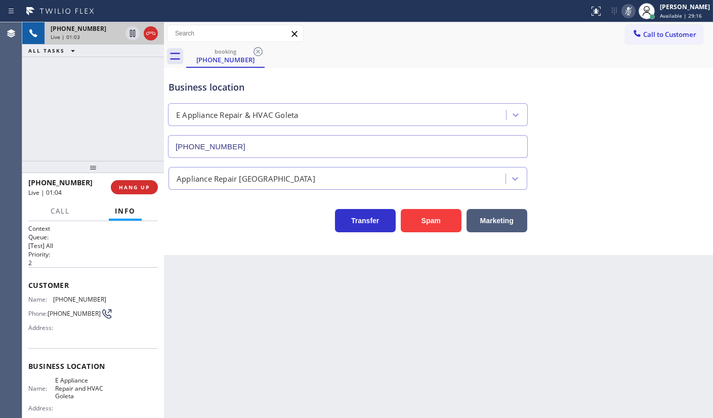
drag, startPoint x: 50, startPoint y: 338, endPoint x: 54, endPoint y: 330, distance: 8.8
click at [51, 338] on div "Customer Name: (805) 905-5222 Phone: (805) 905-5222 Address:" at bounding box center [93, 307] width 130 height 81
drag, startPoint x: 51, startPoint y: 295, endPoint x: 113, endPoint y: 297, distance: 62.8
click at [113, 297] on div "Customer Name: (805) 905-5222 Phone: (805) 905-5222 Address:" at bounding box center [93, 307] width 130 height 81
copy div "(805) 905-5222"
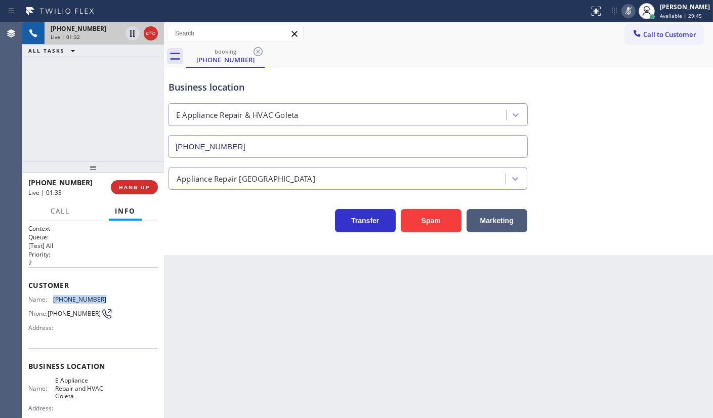
click at [632, 15] on icon at bounding box center [629, 11] width 12 height 12
click at [632, 8] on icon at bounding box center [629, 11] width 12 height 12
click at [623, 12] on icon at bounding box center [629, 11] width 12 height 12
click at [74, 89] on div "+18059055222 Live | 01:59 ALL TASKS ALL TASKS ACTIVE TASKS TASKS IN WRAP UP" at bounding box center [93, 91] width 142 height 139
click at [627, 10] on icon at bounding box center [629, 11] width 12 height 12
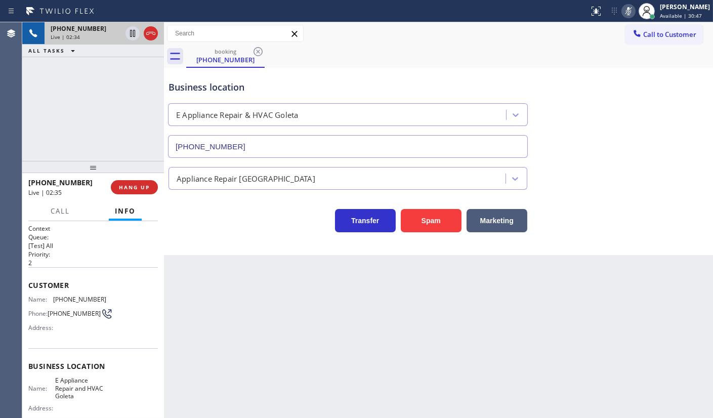
click at [36, 121] on div "+18059055222 Live | 02:34 ALL TASKS ALL TASKS ACTIVE TASKS TASKS IN WRAP UP" at bounding box center [93, 91] width 142 height 139
click at [57, 120] on div "+18059055222 Live | 02:47 ALL TASKS ALL TASKS ACTIVE TASKS TASKS IN WRAP UP" at bounding box center [93, 91] width 142 height 139
drag, startPoint x: 630, startPoint y: 12, endPoint x: 622, endPoint y: 0, distance: 14.2
click at [630, 10] on g at bounding box center [628, 11] width 7 height 8
click at [111, 134] on div "+18059055222 Live | 03:18 ALL TASKS ALL TASKS ACTIVE TASKS TASKS IN WRAP UP" at bounding box center [93, 91] width 142 height 139
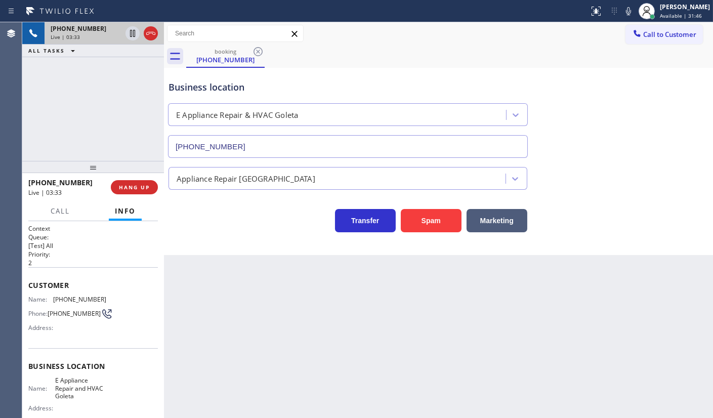
click at [33, 280] on div "Customer Name: (805) 905-5222 Phone: (805) 905-5222 Address:" at bounding box center [93, 307] width 130 height 81
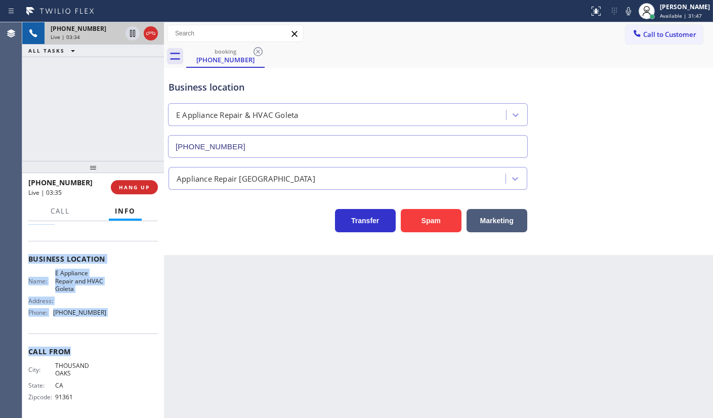
scroll to position [111, 0]
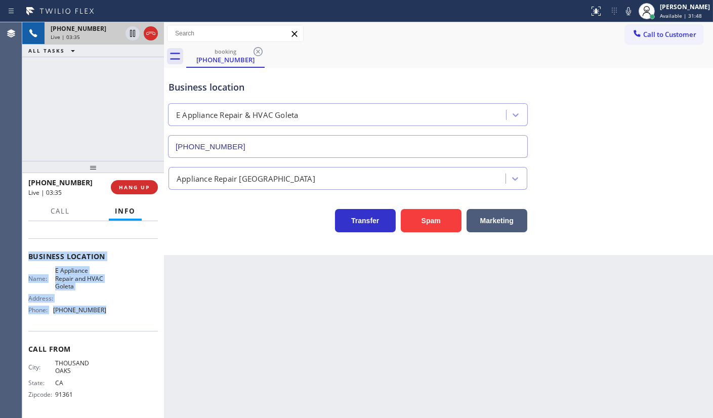
drag, startPoint x: 25, startPoint y: 281, endPoint x: 106, endPoint y: 308, distance: 85.8
click at [106, 308] on div "Context Queue: [Test] All Priority: 2 Customer Name: (805) 905-5222 Phone: (805…" at bounding box center [93, 319] width 142 height 197
copy div "Customer Name: (805) 905-5222 Phone: (805) 905-5222 Address: Business location …"
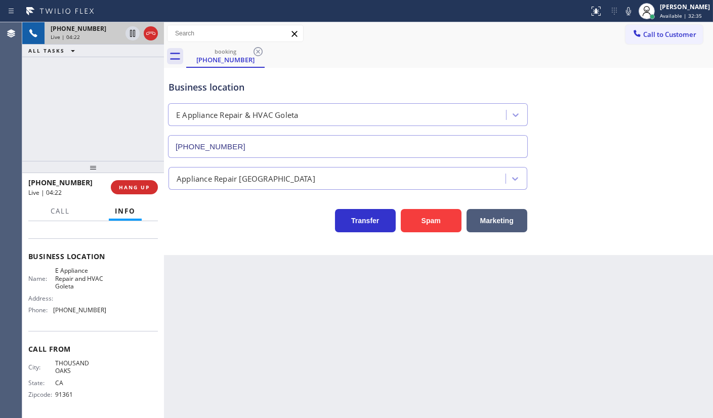
click at [410, 75] on div "Business location E Appliance Repair & HVAC Goleta (805) 243-3443" at bounding box center [348, 114] width 363 height 88
click at [49, 213] on button "Call" at bounding box center [60, 211] width 31 height 20
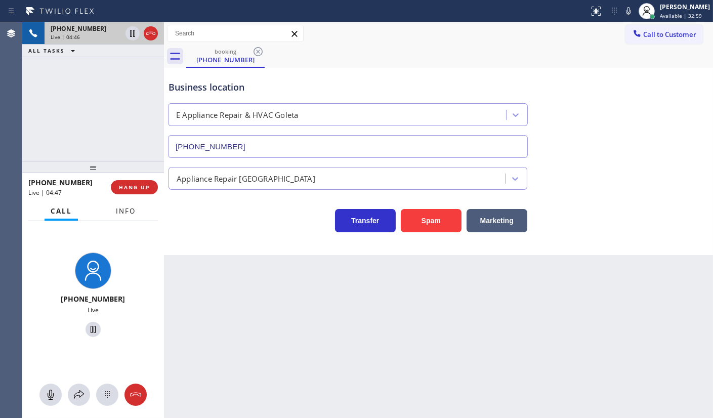
click at [119, 206] on button "Info" at bounding box center [126, 211] width 32 height 20
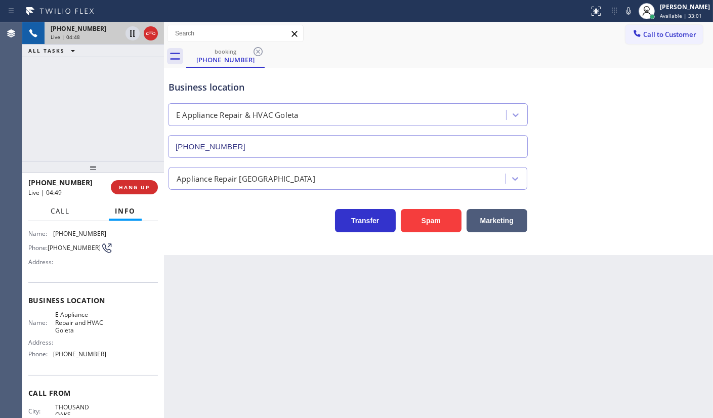
drag, startPoint x: 75, startPoint y: 204, endPoint x: 75, endPoint y: 218, distance: 13.7
click at [75, 218] on div "+18059055222 Live | 04:49 HANG UP Call Info +18059055222 Live Context Queue: [T…" at bounding box center [93, 295] width 142 height 245
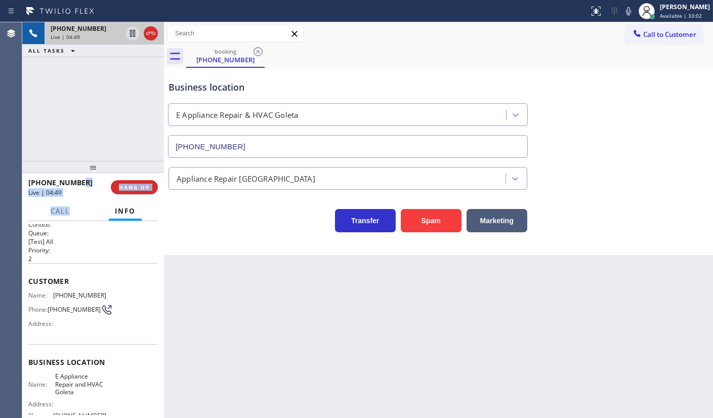
scroll to position [0, 0]
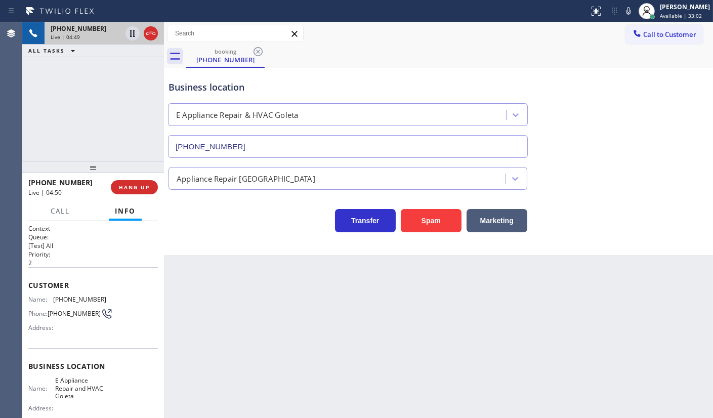
click at [147, 267] on div "Customer Name: (805) 905-5222 Phone: (805) 905-5222 Address:" at bounding box center [93, 307] width 130 height 81
drag, startPoint x: 54, startPoint y: 299, endPoint x: 116, endPoint y: 302, distance: 62.9
click at [116, 302] on div "Name: (805) 905-5222 Phone: (805) 905-5222 Address:" at bounding box center [93, 316] width 130 height 40
copy span "(805) 905-5222"
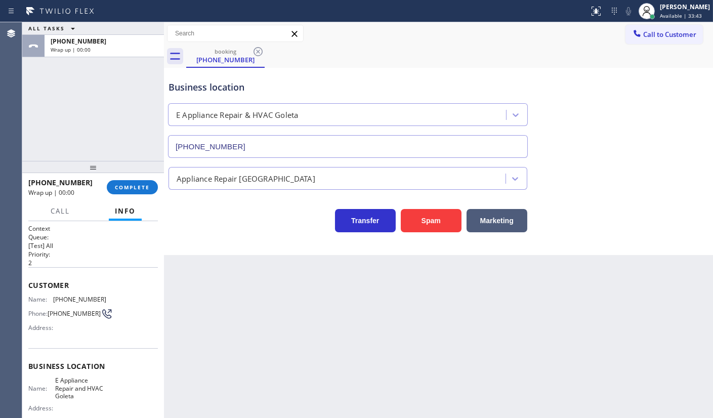
click at [155, 134] on div "ALL TASKS ALL TASKS ACTIVE TASKS TASKS IN WRAP UP +18059055222 Wrap up | 00:00" at bounding box center [93, 91] width 142 height 139
click at [234, 305] on div "Back to Dashboard Change Sender ID Customers Technicians Select a contact Outbo…" at bounding box center [438, 220] width 549 height 396
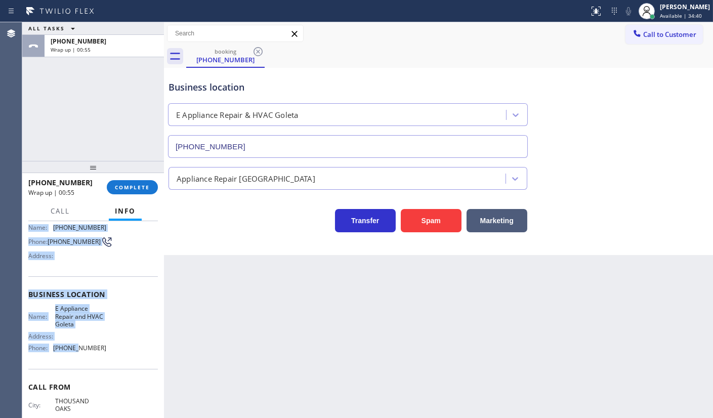
scroll to position [111, 0]
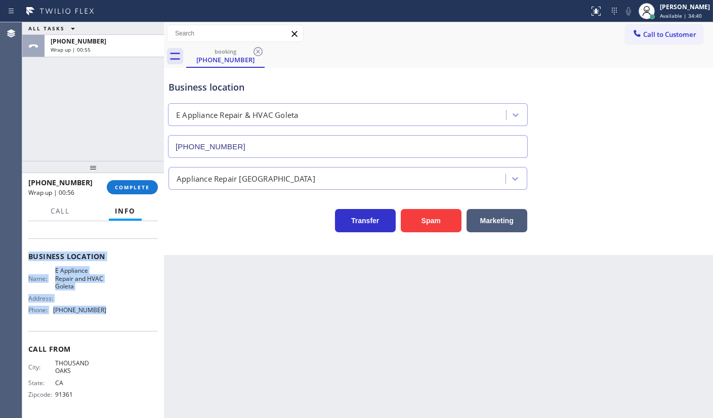
drag, startPoint x: 25, startPoint y: 279, endPoint x: 105, endPoint y: 312, distance: 86.5
click at [105, 312] on div "Context Queue: [Test] All Priority: 2 Customer Name: (805) 905-5222 Phone: (805…" at bounding box center [93, 319] width 142 height 197
copy div "Customer Name: (805) 905-5222 Phone: (805) 905-5222 Address: Business location …"
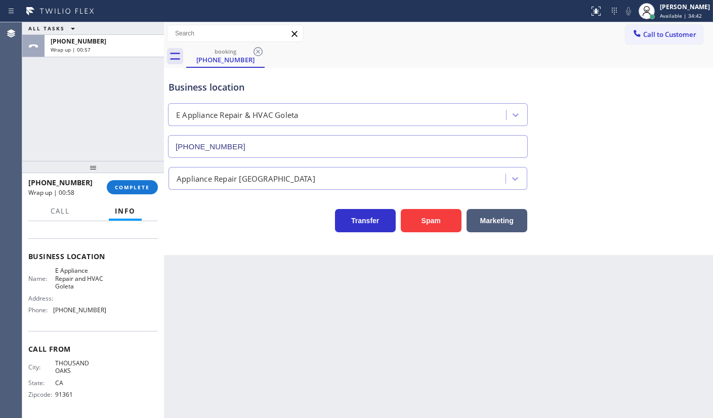
drag, startPoint x: 122, startPoint y: 173, endPoint x: 123, endPoint y: 179, distance: 6.2
click at [123, 173] on div at bounding box center [93, 167] width 142 height 12
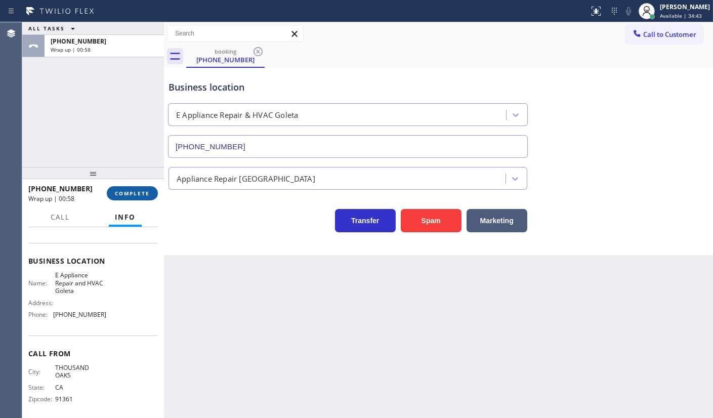
click at [128, 196] on button "COMPLETE" at bounding box center [132, 193] width 51 height 14
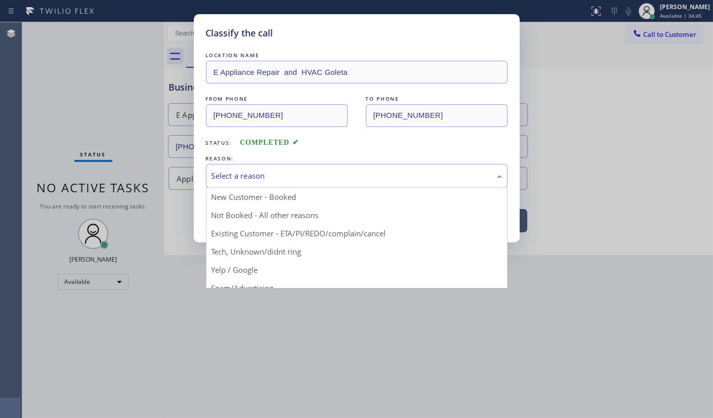
drag, startPoint x: 248, startPoint y: 169, endPoint x: 247, endPoint y: 177, distance: 8.6
click at [248, 172] on div "Select a reason" at bounding box center [357, 176] width 291 height 12
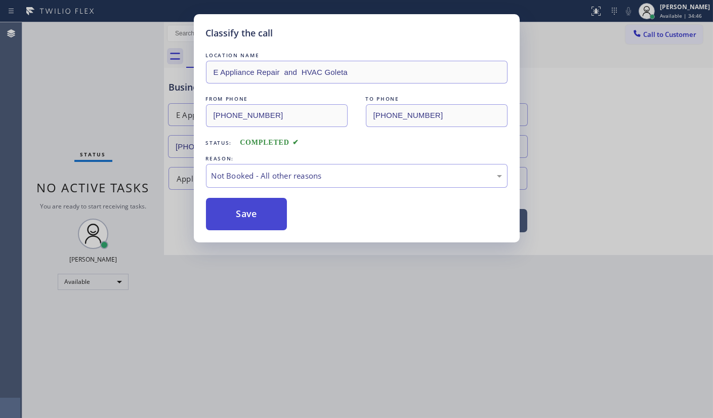
click at [238, 204] on button "Save" at bounding box center [246, 214] width 81 height 32
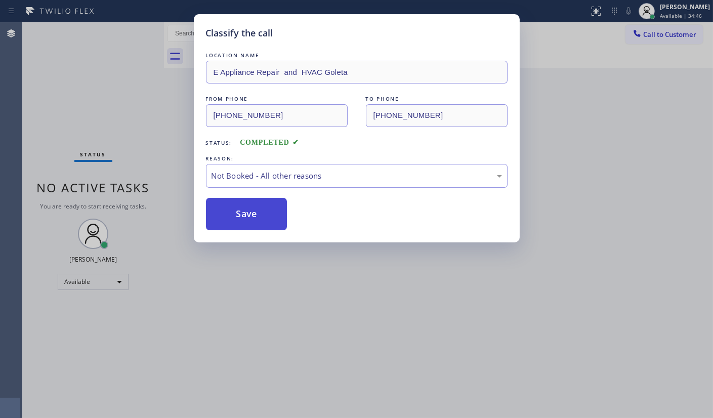
click at [239, 203] on button "Save" at bounding box center [246, 214] width 81 height 32
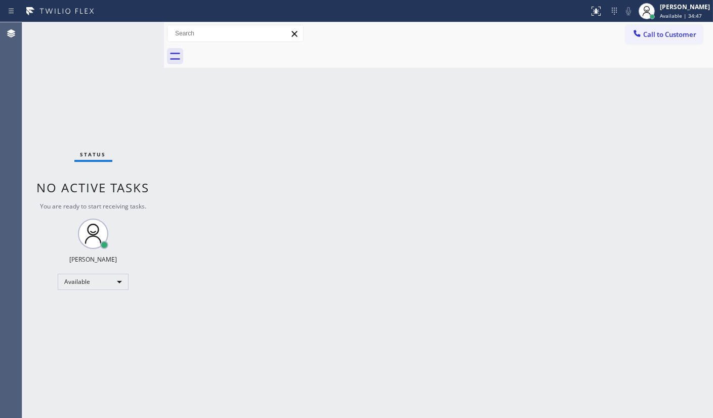
click at [239, 202] on div "Back to Dashboard Change Sender ID Customers Technicians Select a contact Outbo…" at bounding box center [438, 220] width 549 height 396
click at [101, 84] on div "Status No active tasks You are ready to start receiving tasks. JENIZA ALCAYDE A…" at bounding box center [93, 220] width 142 height 396
drag, startPoint x: 53, startPoint y: 95, endPoint x: 52, endPoint y: 28, distance: 66.8
click at [53, 95] on div "Status No active tasks You are ready to start receiving tasks. JENIZA ALCAYDE A…" at bounding box center [93, 220] width 142 height 396
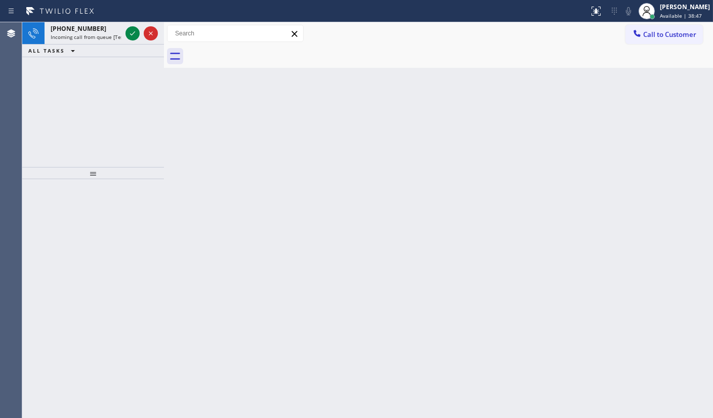
click at [75, 99] on div "+14802345729 Incoming call from queue [Test] All ALL TASKS ALL TASKS ACTIVE TAS…" at bounding box center [93, 94] width 142 height 145
click at [133, 28] on div at bounding box center [142, 33] width 36 height 22
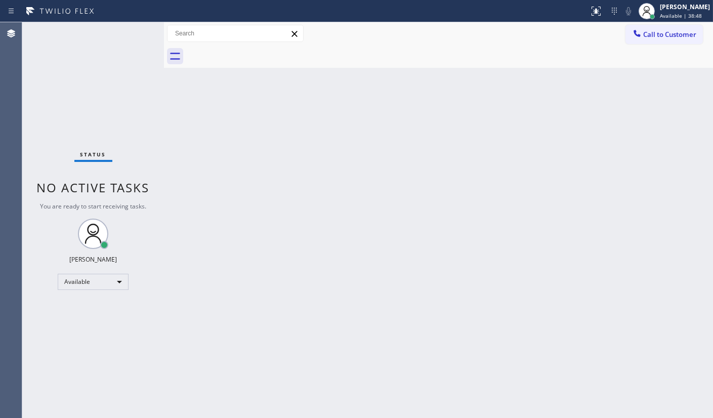
click at [133, 32] on div "Status No active tasks You are ready to start receiving tasks. JENIZA ALCAYDE A…" at bounding box center [93, 220] width 142 height 396
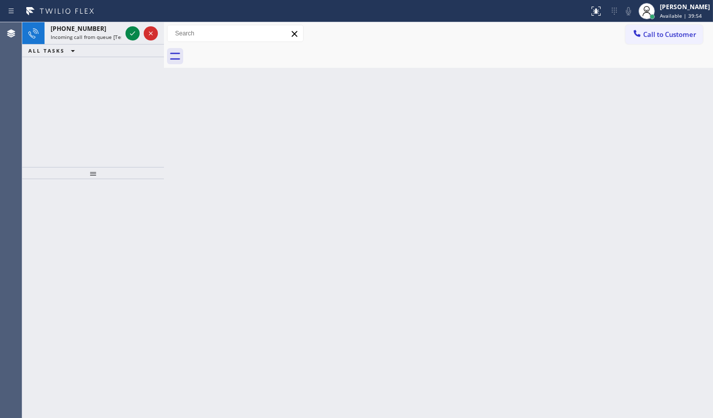
drag, startPoint x: 64, startPoint y: 119, endPoint x: 76, endPoint y: 72, distance: 49.0
click at [66, 106] on div "+17148838145 Incoming call from queue [Test] All ALL TASKS ALL TASKS ACTIVE TAS…" at bounding box center [93, 94] width 142 height 145
click at [127, 38] on icon at bounding box center [133, 33] width 12 height 12
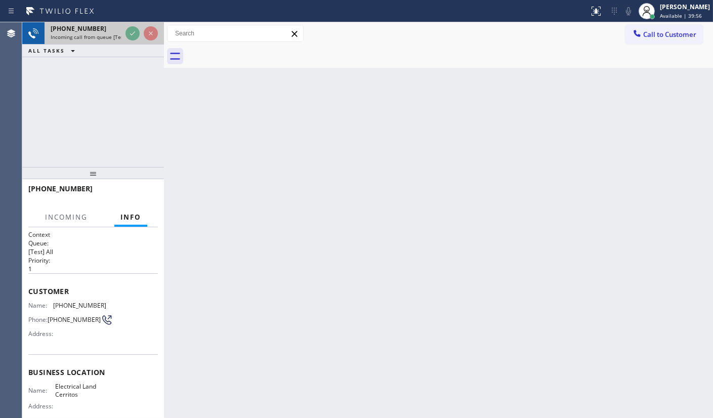
click at [125, 30] on div at bounding box center [142, 33] width 36 height 22
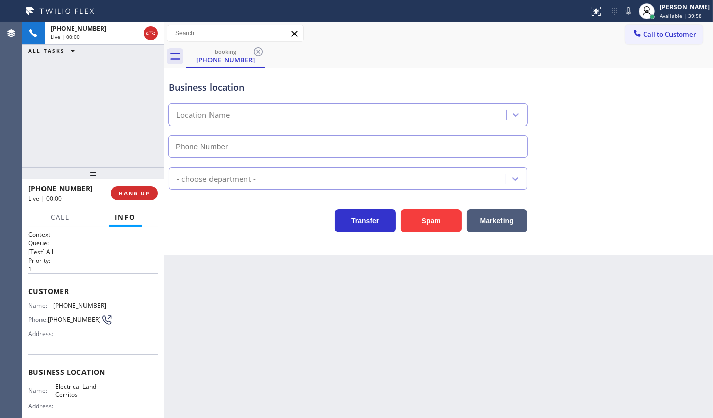
type input "(562) 358-5911"
drag, startPoint x: 54, startPoint y: 304, endPoint x: 113, endPoint y: 304, distance: 59.2
click at [113, 304] on div "Name: (714) 883-8145 Phone: (714) 883-8145 Address:" at bounding box center [93, 322] width 130 height 40
copy span "(714) 883-8145"
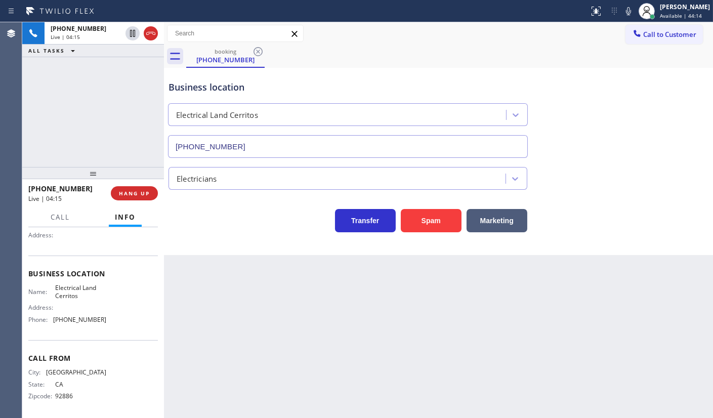
scroll to position [102, 0]
drag, startPoint x: 53, startPoint y: 321, endPoint x: 108, endPoint y: 319, distance: 55.2
click at [108, 319] on div "Name: Electrical Land Cerritos Address: Phone: (562) 358-5911" at bounding box center [93, 304] width 130 height 44
copy div "(562) 358-5911"
drag, startPoint x: 76, startPoint y: 130, endPoint x: 69, endPoint y: 65, distance: 65.2
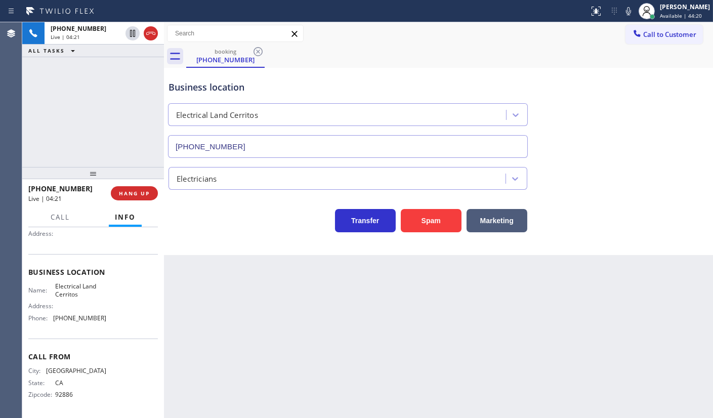
click at [76, 124] on div "+17148838145 Live | 04:21 ALL TASKS ALL TASKS ACTIVE TASKS TASKS IN WRAP UP" at bounding box center [93, 94] width 142 height 145
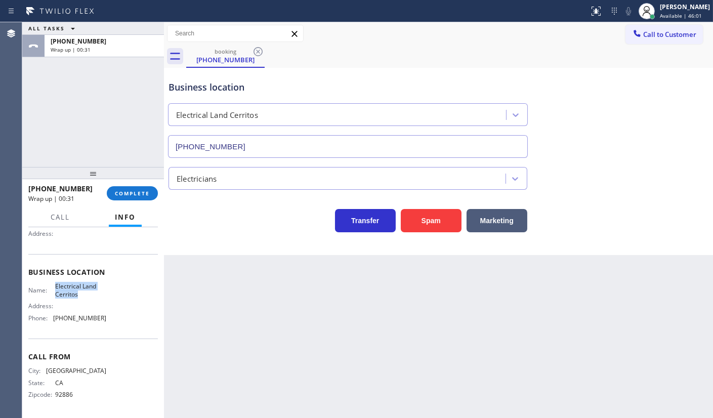
drag, startPoint x: 53, startPoint y: 289, endPoint x: 92, endPoint y: 296, distance: 40.0
click at [92, 296] on div "Name: Electrical Land Cerritos" at bounding box center [67, 290] width 78 height 16
copy div "Electrical Land Cerritos"
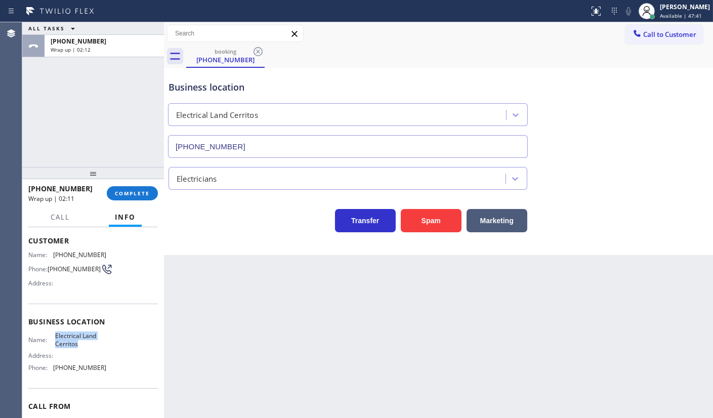
scroll to position [92, 0]
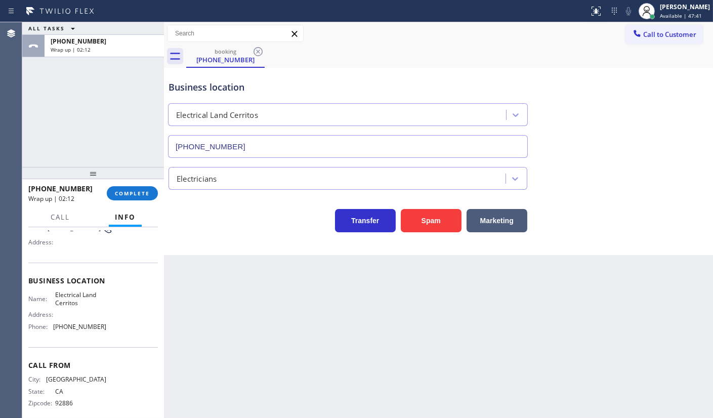
click at [268, 333] on div "Back to Dashboard Change Sender ID Customers Technicians Select a contact Outbo…" at bounding box center [438, 220] width 549 height 396
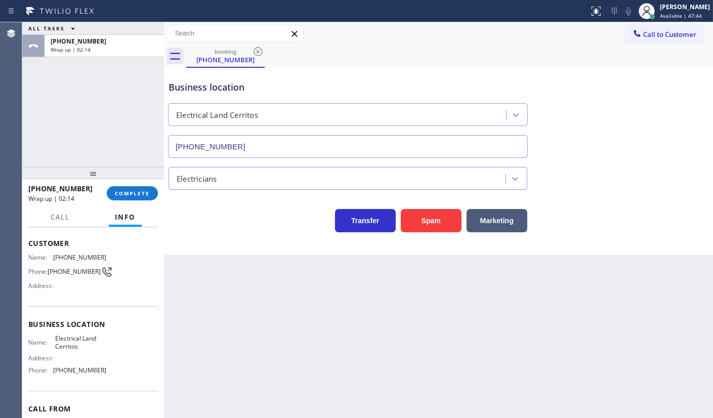
scroll to position [0, 0]
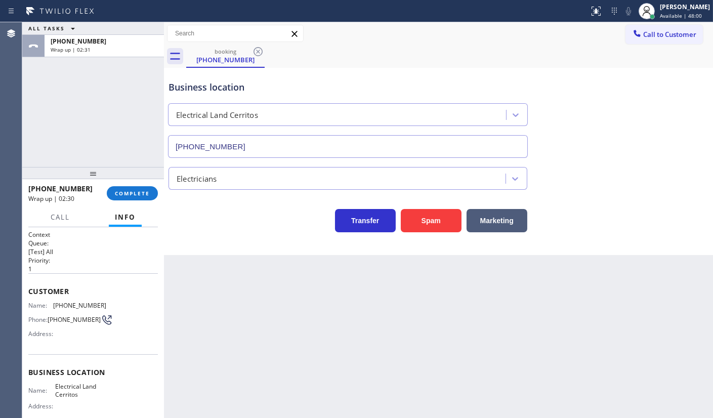
click at [236, 290] on div "Back to Dashboard Change Sender ID Customers Technicians Select a contact Outbo…" at bounding box center [438, 220] width 549 height 396
drag, startPoint x: 26, startPoint y: 109, endPoint x: 35, endPoint y: 94, distance: 17.5
click at [35, 94] on div "ALL TASKS ALL TASKS ACTIVE TASKS TASKS IN WRAP UP +17148838145 Wrap up | 02:50" at bounding box center [93, 94] width 142 height 145
click at [139, 192] on span "COMPLETE" at bounding box center [132, 193] width 35 height 7
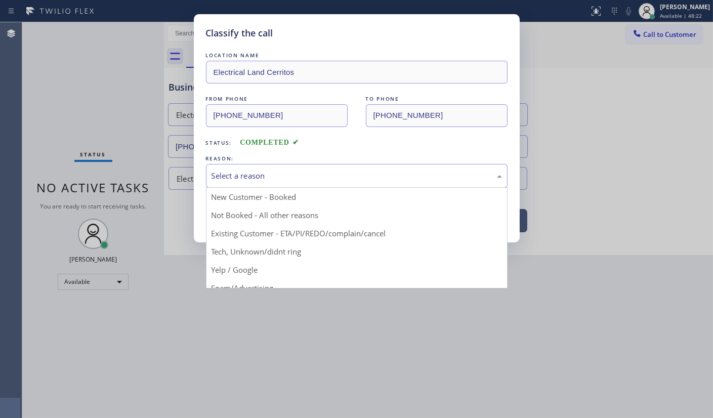
click at [244, 182] on div "Select a reason" at bounding box center [357, 176] width 302 height 24
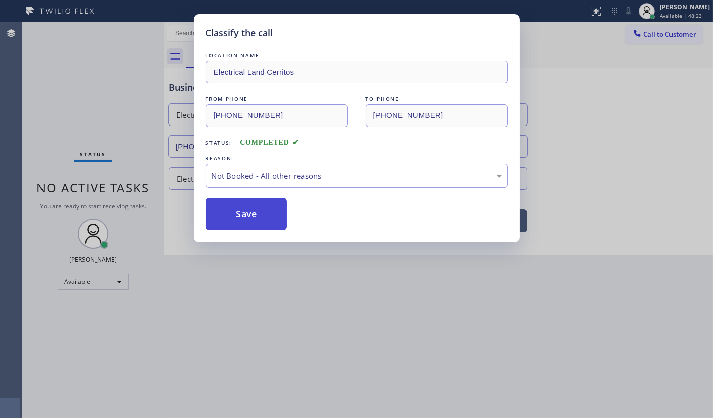
click at [224, 222] on button "Save" at bounding box center [246, 214] width 81 height 32
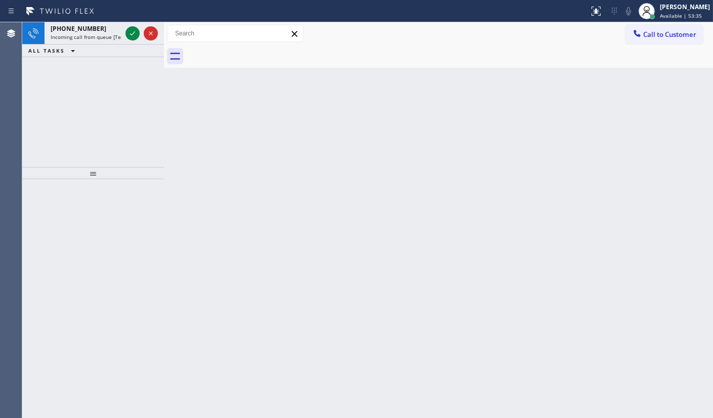
click at [60, 104] on div "+19048811400 Incoming call from queue [Test] All ALL TASKS ALL TASKS ACTIVE TAS…" at bounding box center [93, 94] width 142 height 145
click at [133, 31] on icon at bounding box center [133, 33] width 12 height 12
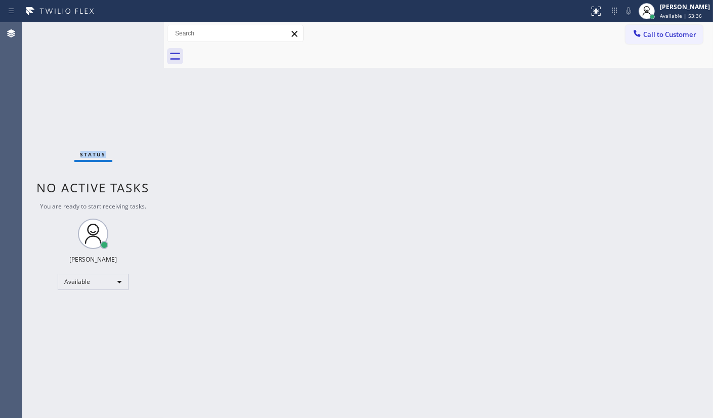
click at [133, 31] on div "Status No active tasks You are ready to start receiving tasks. JENIZA ALCAYDE A…" at bounding box center [93, 220] width 142 height 396
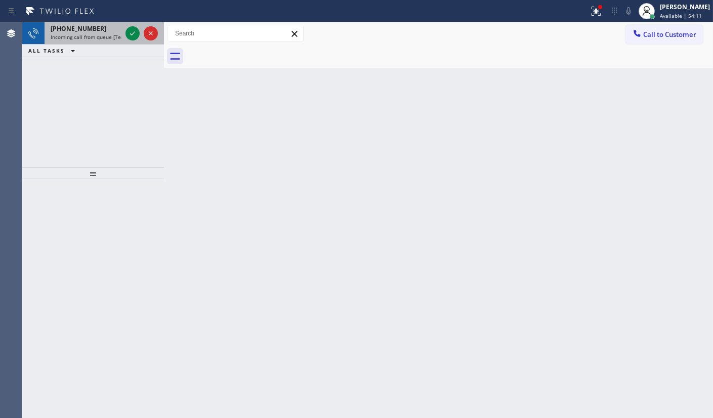
click at [88, 24] on span "+18583199971" at bounding box center [79, 28] width 56 height 9
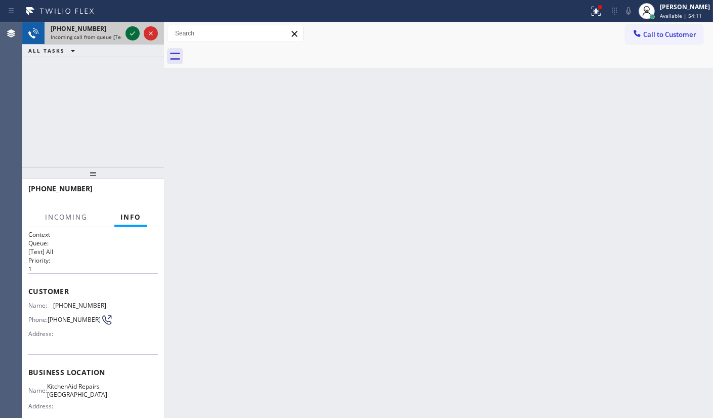
click at [139, 33] on div at bounding box center [133, 33] width 14 height 12
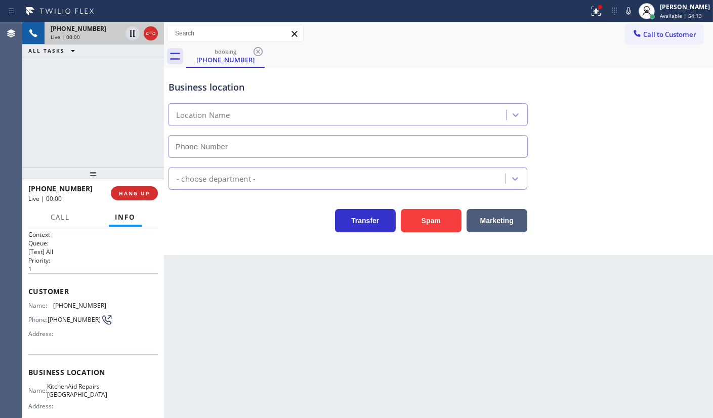
type input "(361) 203-3251"
click at [600, 15] on icon at bounding box center [596, 11] width 12 height 12
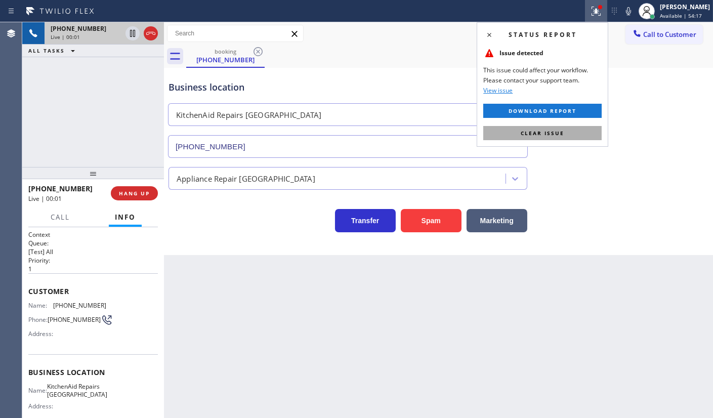
click at [583, 137] on button "Clear issue" at bounding box center [542, 133] width 118 height 14
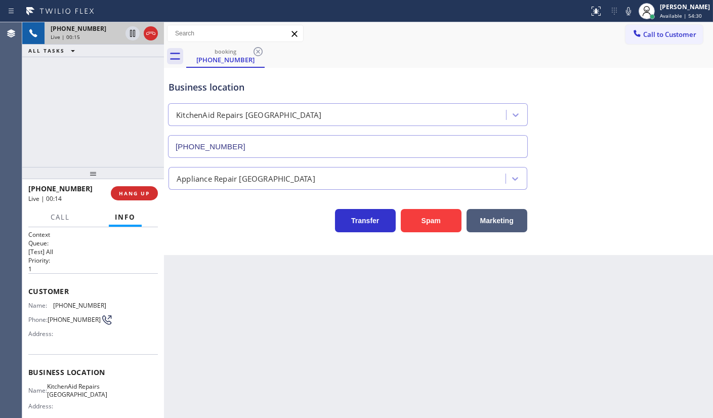
click at [75, 98] on div "+18583199971 Live | 00:15 ALL TASKS ALL TASKS ACTIVE TASKS TASKS IN WRAP UP" at bounding box center [93, 94] width 142 height 145
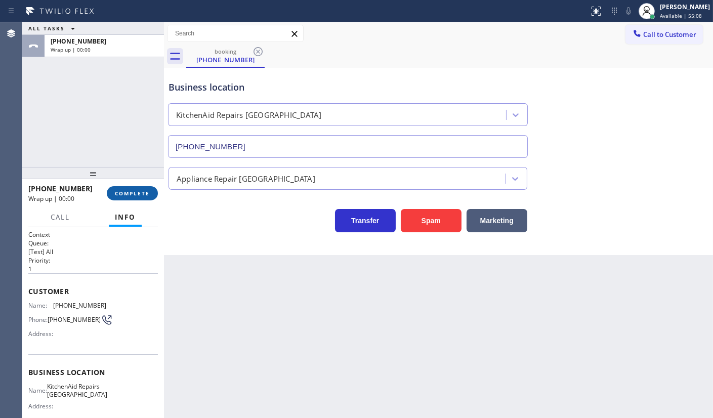
drag, startPoint x: 113, startPoint y: 182, endPoint x: 121, endPoint y: 188, distance: 10.1
click at [113, 184] on div "+18583199971 Wrap up | 00:00 COMPLETE" at bounding box center [93, 193] width 130 height 26
click at [124, 188] on button "COMPLETE" at bounding box center [132, 193] width 51 height 14
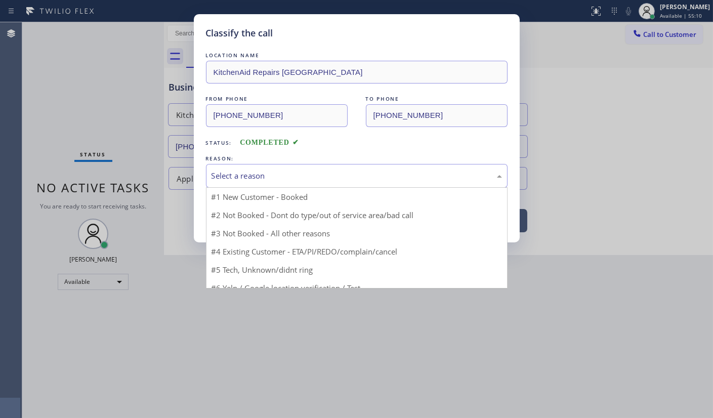
click at [222, 181] on div "Select a reason" at bounding box center [357, 176] width 302 height 24
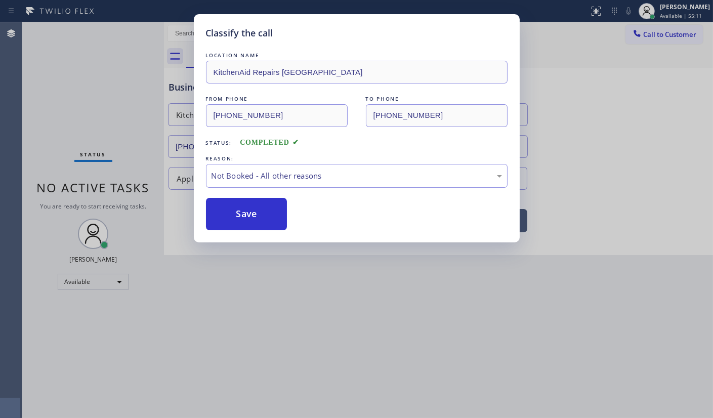
click at [227, 209] on button "Save" at bounding box center [246, 214] width 81 height 32
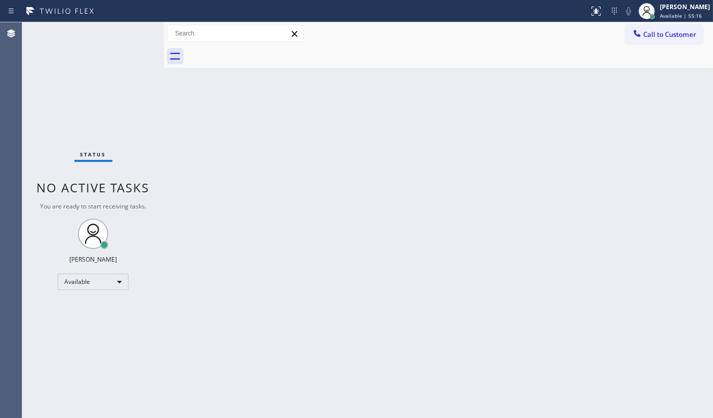
click at [338, 320] on div "Back to Dashboard Change Sender ID Customers Technicians Select a contact Outbo…" at bounding box center [438, 220] width 549 height 396
click at [42, 94] on div "Status No active tasks You are ready to start receiving tasks. JENIZA ALCAYDE A…" at bounding box center [93, 220] width 142 height 396
click at [58, 89] on div "Status No active tasks You are ready to start receiving tasks. JENIZA ALCAYDE A…" at bounding box center [93, 220] width 142 height 396
click at [239, 212] on div "Back to Dashboard Change Sender ID Customers Technicians Select a contact Outbo…" at bounding box center [438, 220] width 549 height 396
click at [239, 206] on div "Back to Dashboard Change Sender ID Customers Technicians Select a contact Outbo…" at bounding box center [438, 220] width 549 height 396
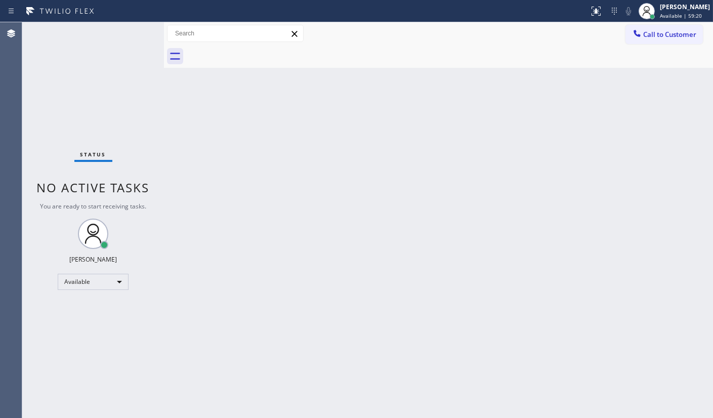
click at [239, 206] on div "Back to Dashboard Change Sender ID Customers Technicians Select a contact Outbo…" at bounding box center [438, 220] width 549 height 396
click at [132, 31] on div "Status No active tasks You are ready to start receiving tasks. JENIZA ALCAYDE A…" at bounding box center [93, 220] width 142 height 396
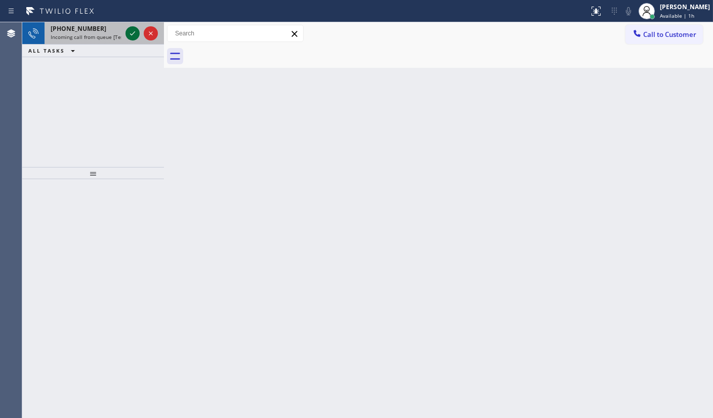
click at [131, 39] on icon at bounding box center [133, 33] width 12 height 12
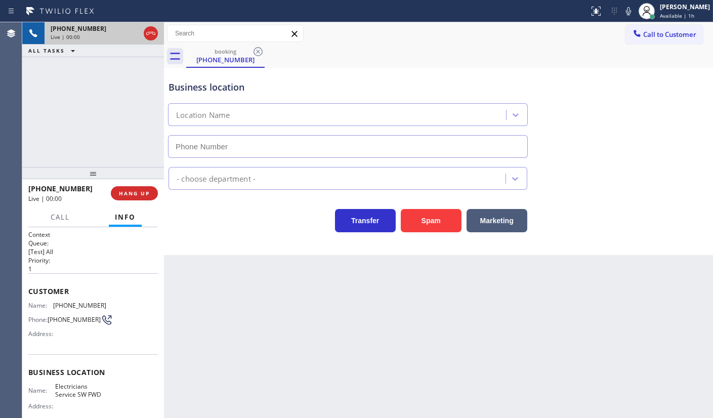
type input "(213) 566-1222"
click at [633, 10] on icon at bounding box center [629, 11] width 12 height 12
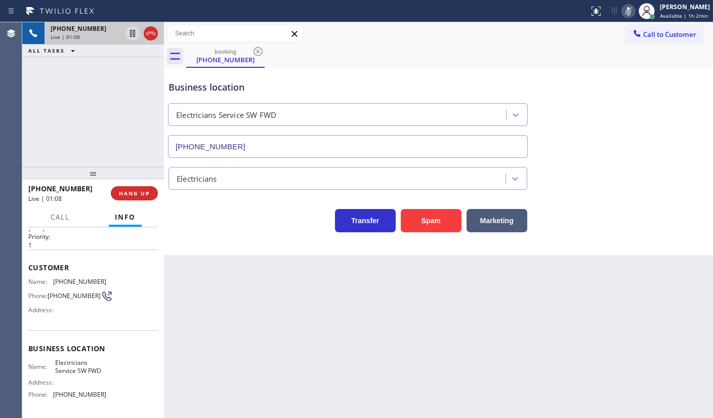
scroll to position [46, 0]
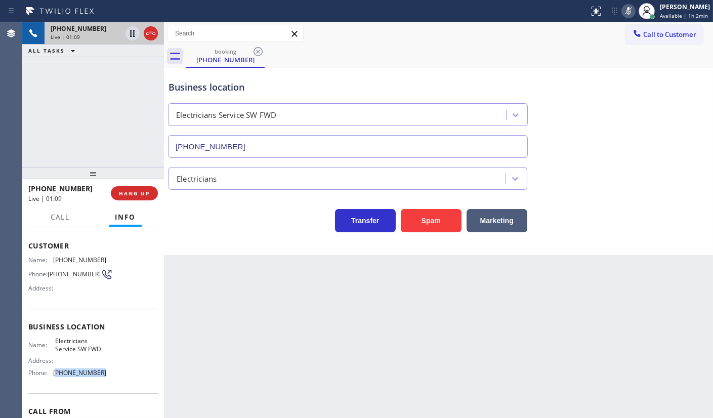
drag, startPoint x: 61, startPoint y: 374, endPoint x: 125, endPoint y: 376, distance: 63.8
click at [125, 376] on div "Name: Electricians Service SW FWD Address: Phone: (213) 566-1222" at bounding box center [93, 359] width 130 height 44
copy span "213) 566-1222"
click at [131, 29] on icon at bounding box center [133, 33] width 12 height 12
drag, startPoint x: 50, startPoint y: 91, endPoint x: 51, endPoint y: 1, distance: 90.1
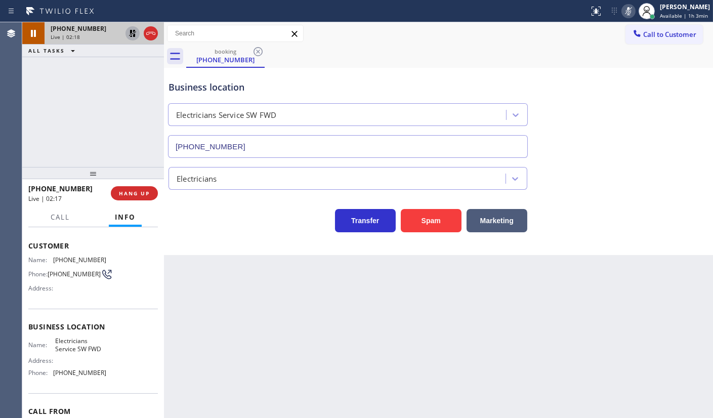
click at [52, 81] on div "+16093062912 Live | 02:18 ALL TASKS ALL TASKS ACTIVE TASKS TASKS IN WRAP UP" at bounding box center [93, 94] width 142 height 145
click at [130, 34] on icon at bounding box center [133, 33] width 12 height 12
click at [628, 13] on icon at bounding box center [628, 11] width 5 height 8
click at [48, 104] on div "+16093062912 Live | 03:47 ALL TASKS ALL TASKS ACTIVE TASKS TASKS IN WRAP UP" at bounding box center [93, 94] width 142 height 145
click at [53, 77] on div "+16093062912 Live | 03:56 ALL TASKS ALL TASKS ACTIVE TASKS TASKS IN WRAP UP" at bounding box center [93, 94] width 142 height 145
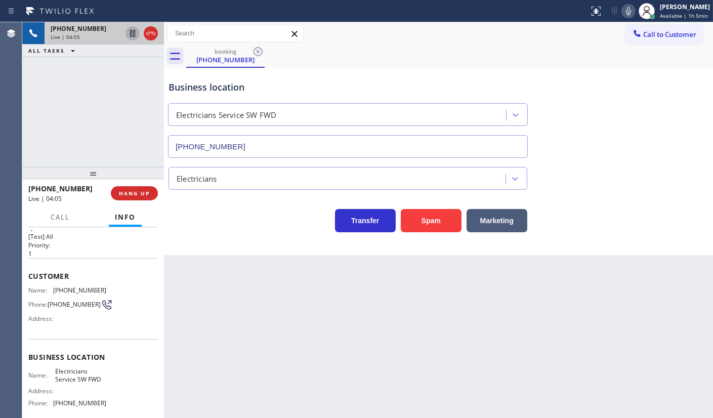
scroll to position [0, 0]
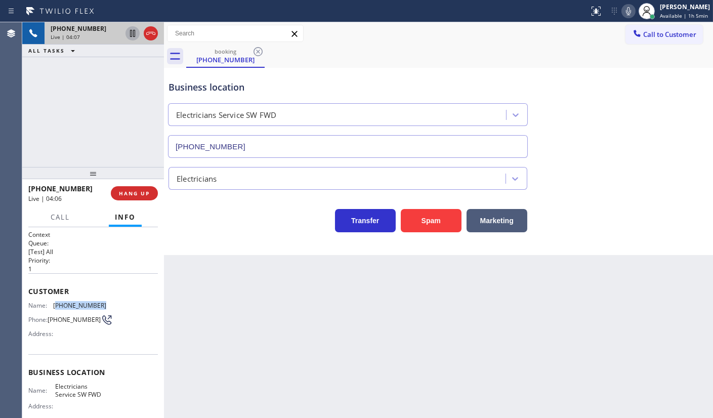
drag, startPoint x: 55, startPoint y: 304, endPoint x: 103, endPoint y: 308, distance: 47.8
click at [103, 308] on div "Name: (609) 306-2912 Phone: (609) 306-2912 Address:" at bounding box center [93, 322] width 130 height 40
copy span "609) 306-2912"
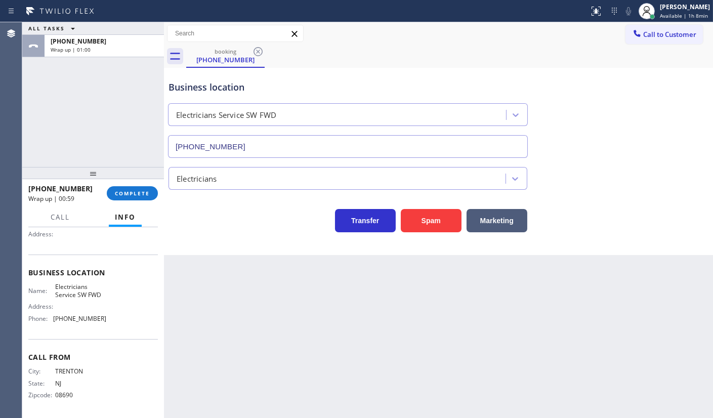
scroll to position [102, 0]
drag, startPoint x: 53, startPoint y: 318, endPoint x: 111, endPoint y: 320, distance: 58.2
click at [111, 320] on div "Name: Electricians Service SW FWD Address: Phone: (213) 566-1222" at bounding box center [93, 304] width 130 height 44
copy div "(213) 566-1222"
drag, startPoint x: 55, startPoint y: 282, endPoint x: 108, endPoint y: 292, distance: 53.6
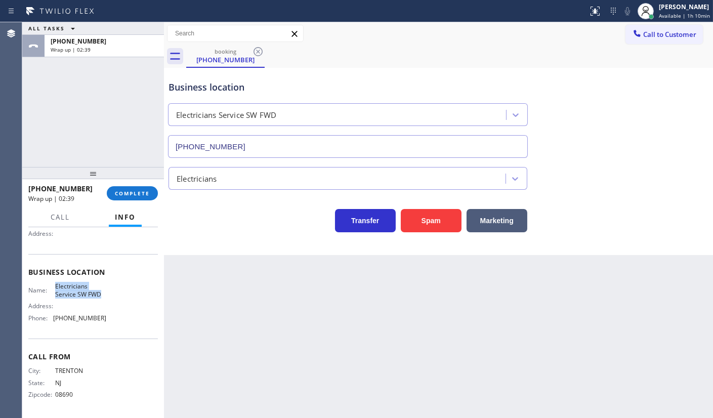
click at [108, 292] on div "Name: Electricians Service SW FWD Address: Phone: (213) 566-1222" at bounding box center [93, 304] width 130 height 44
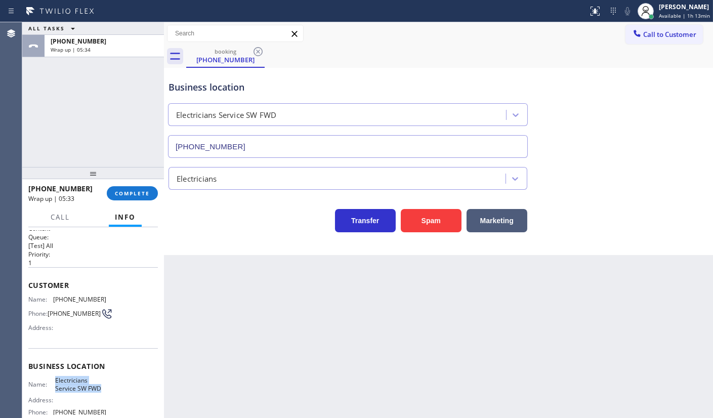
scroll to position [0, 0]
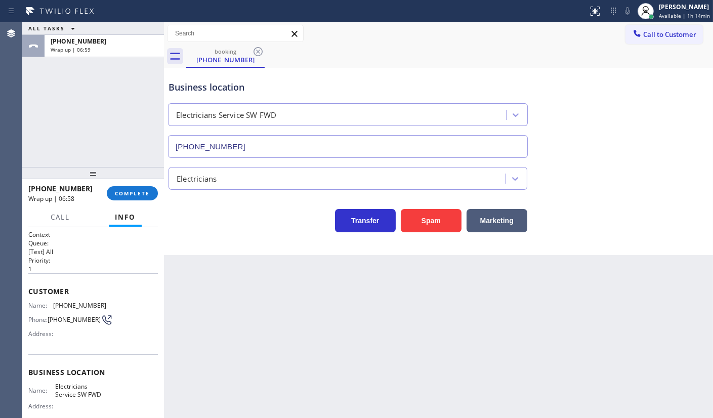
click at [79, 143] on div "ALL TASKS ALL TASKS ACTIVE TASKS TASKS IN WRAP UP +16093062912 Wrap up | 06:59" at bounding box center [93, 94] width 142 height 145
click at [127, 192] on span "COMPLETE" at bounding box center [132, 193] width 35 height 7
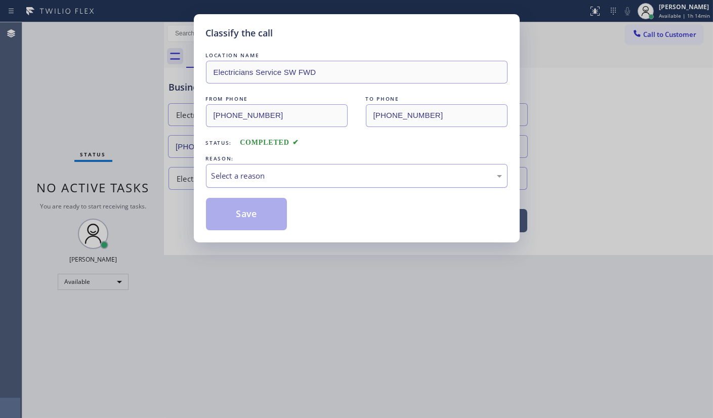
click at [232, 180] on div "Select a reason" at bounding box center [357, 176] width 291 height 12
click at [231, 212] on button "Save" at bounding box center [246, 214] width 81 height 32
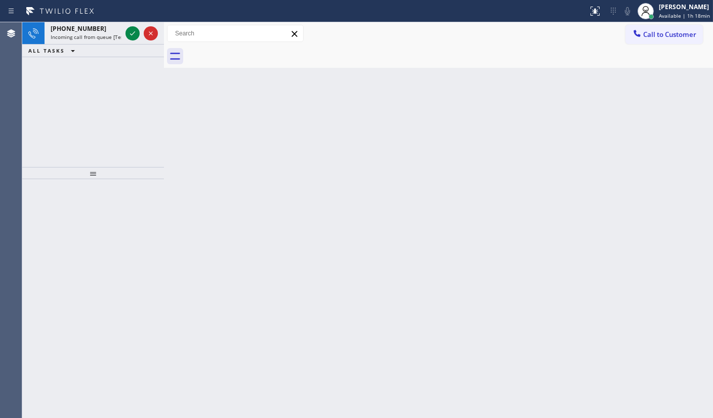
drag, startPoint x: 72, startPoint y: 133, endPoint x: 119, endPoint y: 46, distance: 99.2
click at [75, 127] on div "+16305525110 Incoming call from queue [Test] All ALL TASKS ALL TASKS ACTIVE TAS…" at bounding box center [93, 94] width 142 height 145
click at [139, 33] on div at bounding box center [133, 33] width 14 height 12
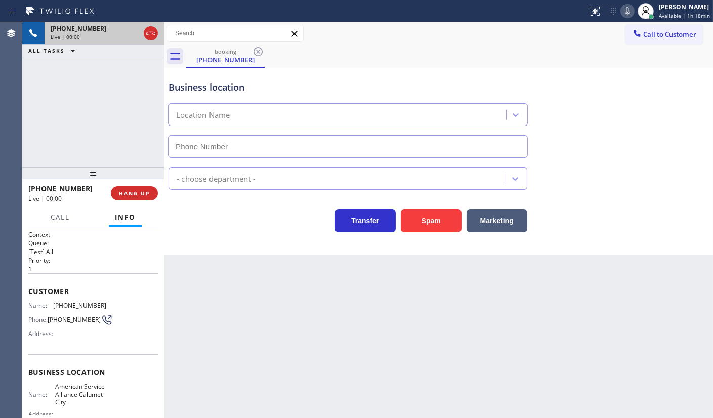
type input "(708) 554-7898"
click at [87, 149] on div "+16305525110 Live | 00:05 ALL TASKS ALL TASKS ACTIVE TASKS TASKS IN WRAP UP" at bounding box center [93, 94] width 142 height 145
drag, startPoint x: 51, startPoint y: 299, endPoint x: 117, endPoint y: 306, distance: 67.2
click at [117, 306] on div "Customer Name: (630) 552-5110 Phone: (630) 552-5110 Address:" at bounding box center [93, 313] width 130 height 81
click at [97, 111] on div "+16305525110 Live | 09:49 ALL TASKS ALL TASKS ACTIVE TASKS TASKS IN WRAP UP" at bounding box center [93, 94] width 142 height 145
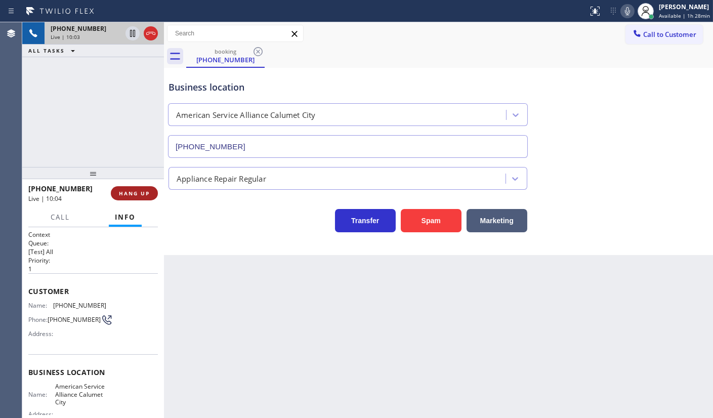
click at [117, 190] on button "HANG UP" at bounding box center [134, 193] width 47 height 14
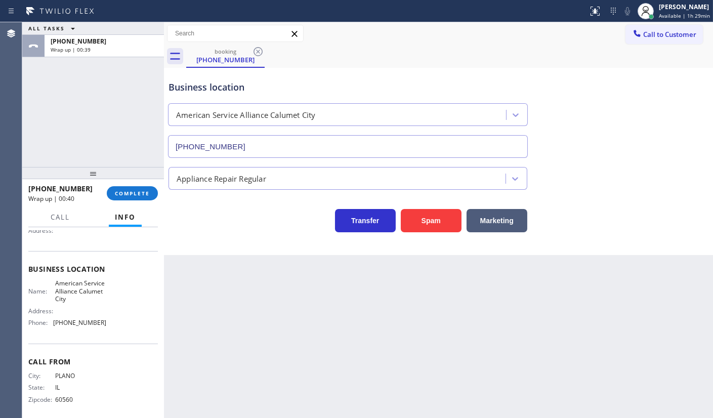
scroll to position [110, 0]
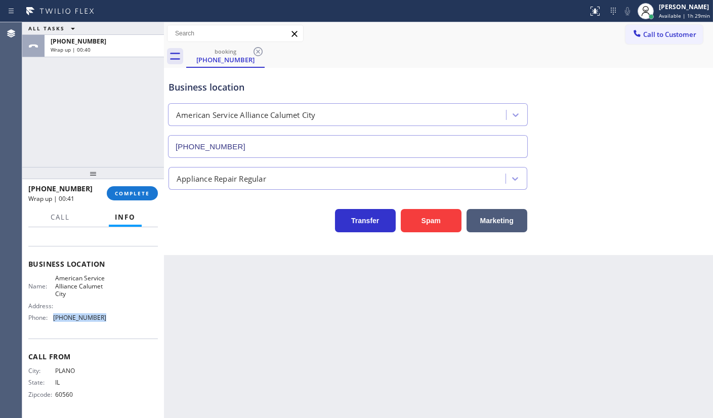
drag, startPoint x: 77, startPoint y: 317, endPoint x: 126, endPoint y: 318, distance: 48.6
click at [126, 318] on div "Name: American Service Alliance Calumet City Address: Phone: (708) 554-7898" at bounding box center [93, 299] width 130 height 51
click at [109, 189] on button "COMPLETE" at bounding box center [132, 193] width 51 height 14
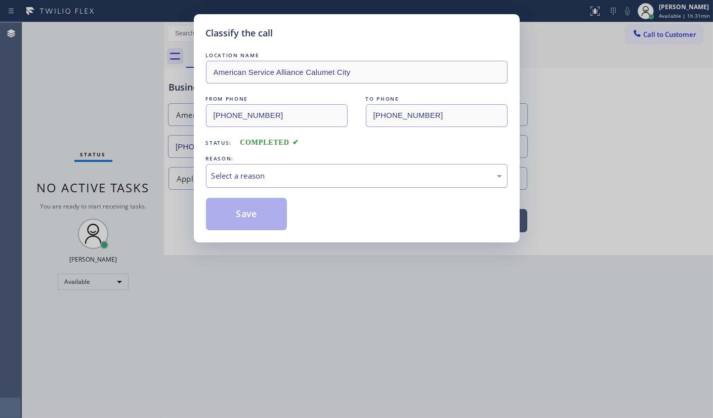
click at [230, 183] on div "Select a reason" at bounding box center [357, 176] width 302 height 24
click at [235, 212] on button "Save" at bounding box center [246, 214] width 81 height 32
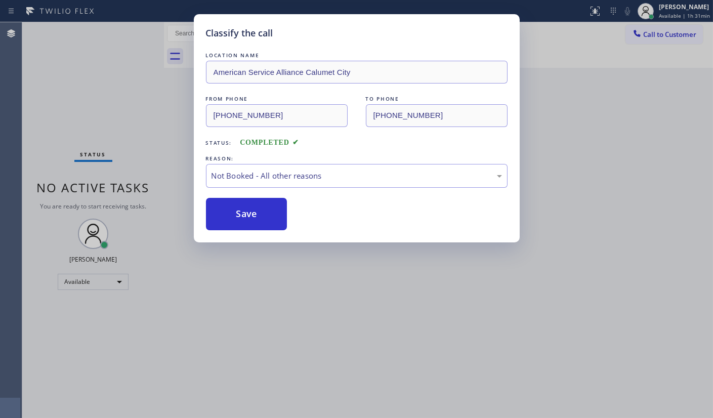
click at [235, 212] on button "Save" at bounding box center [246, 214] width 81 height 32
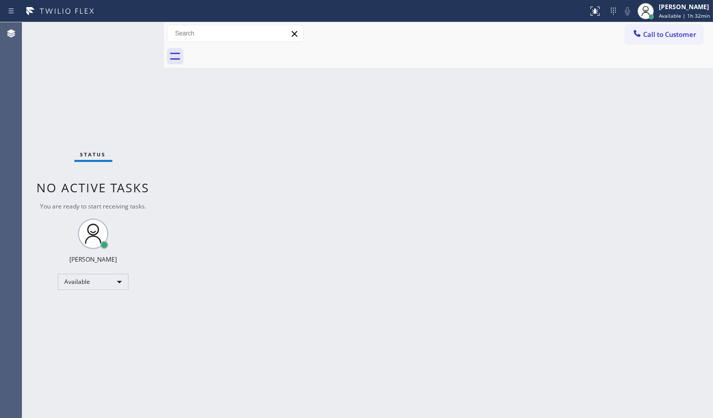
click at [109, 59] on div "Status No active tasks You are ready to start receiving tasks. JENIZA ALCAYDE A…" at bounding box center [93, 220] width 142 height 396
click at [87, 278] on div "Available" at bounding box center [93, 282] width 71 height 16
click at [76, 333] on li "Break" at bounding box center [92, 333] width 69 height 12
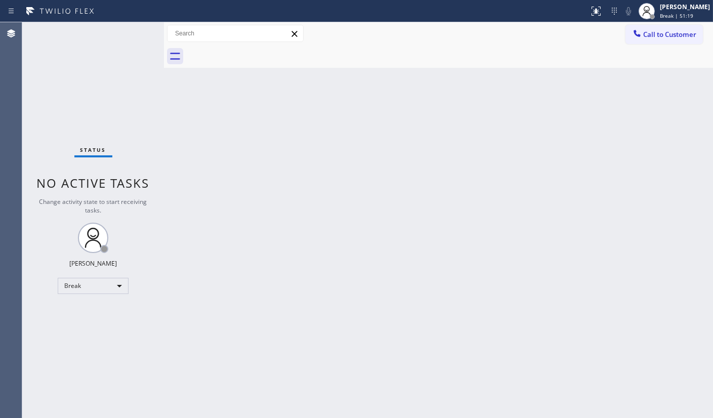
click at [365, 308] on div "Back to Dashboard Change Sender ID Customers Technicians Select a contact Outbo…" at bounding box center [438, 220] width 549 height 396
click at [81, 283] on div "Break" at bounding box center [93, 286] width 71 height 16
click at [80, 312] on li "Available" at bounding box center [92, 312] width 69 height 12
click at [95, 143] on div "Status No active tasks You are ready to start receiving tasks. JENIZA ALCAYDE A…" at bounding box center [93, 220] width 142 height 396
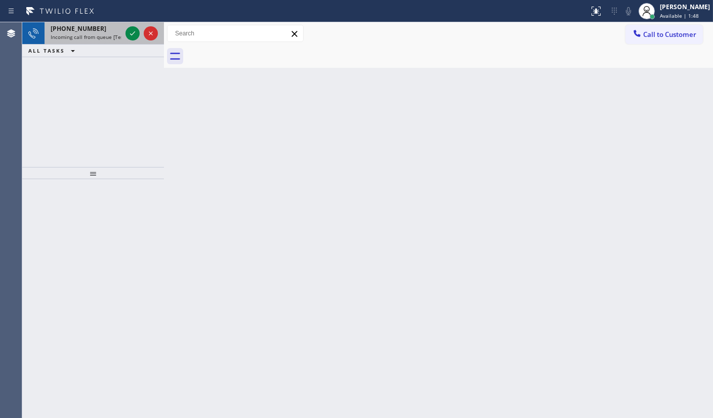
drag, startPoint x: 83, startPoint y: 91, endPoint x: 108, endPoint y: 36, distance: 59.8
click at [87, 78] on div "+16302728921 Incoming call from queue [Test] All ALL TASKS ALL TASKS ACTIVE TAS…" at bounding box center [93, 94] width 142 height 145
click at [138, 29] on icon at bounding box center [133, 33] width 12 height 12
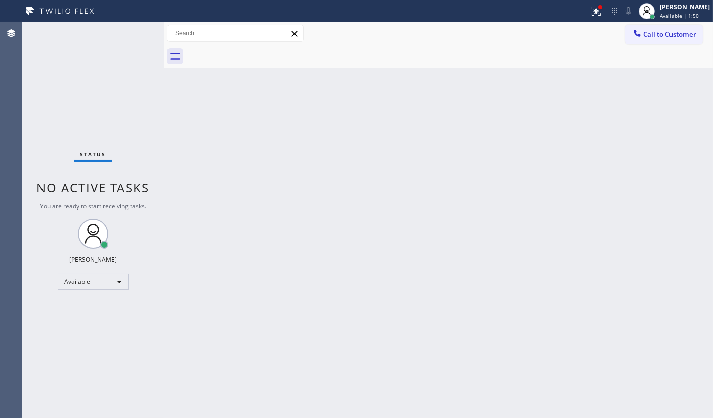
click at [581, 11] on div at bounding box center [294, 11] width 581 height 16
click at [594, 11] on icon at bounding box center [596, 11] width 12 height 12
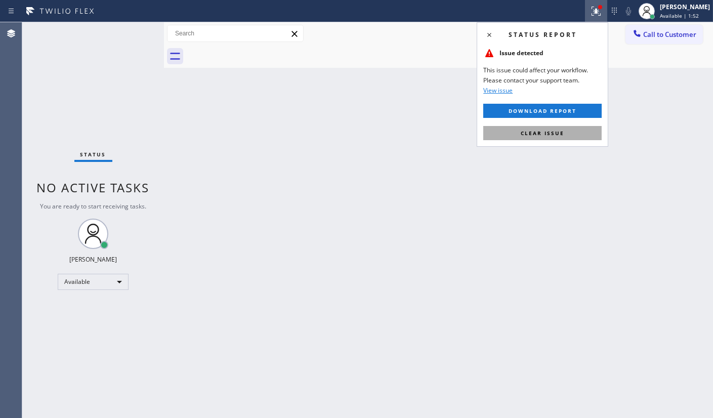
click at [562, 138] on button "Clear issue" at bounding box center [542, 133] width 118 height 14
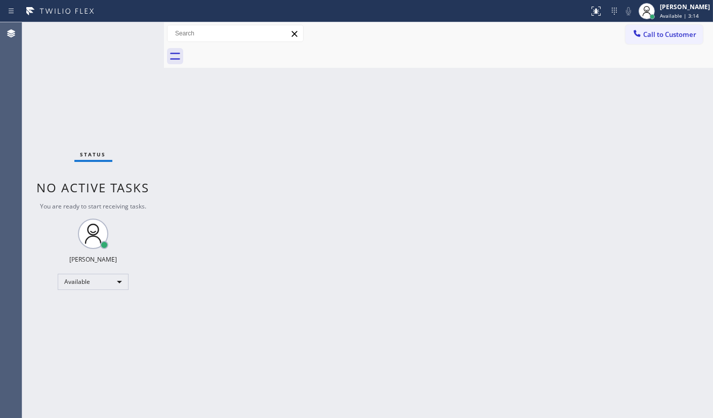
click at [372, 217] on div "Back to Dashboard Change Sender ID Customers Technicians Select a contact Outbo…" at bounding box center [438, 220] width 549 height 396
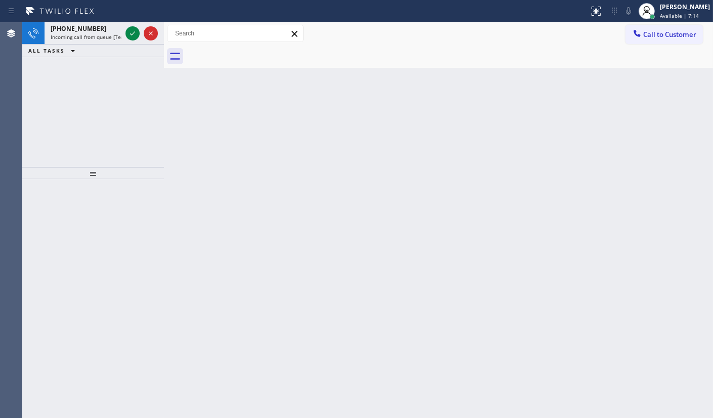
click at [118, 45] on div "ALL TASKS ALL TASKS ACTIVE TASKS TASKS IN WRAP UP" at bounding box center [93, 51] width 142 height 13
click at [118, 43] on div "+16024132805 Incoming call from queue [Test] All" at bounding box center [84, 33] width 79 height 22
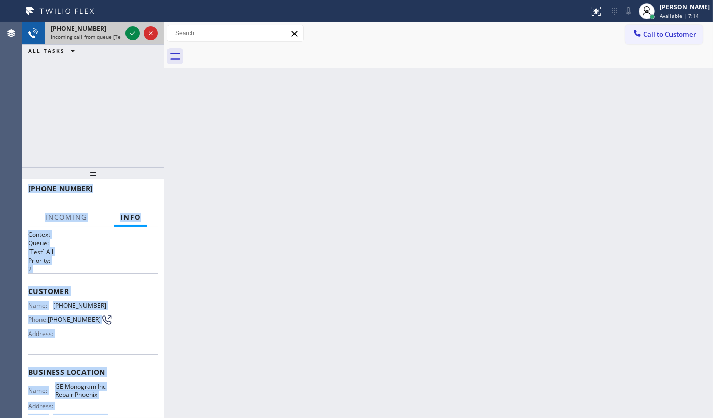
click at [116, 36] on span "Incoming call from queue [Test] All" at bounding box center [93, 36] width 84 height 7
click at [116, 30] on div "+16024132805" at bounding box center [86, 28] width 71 height 9
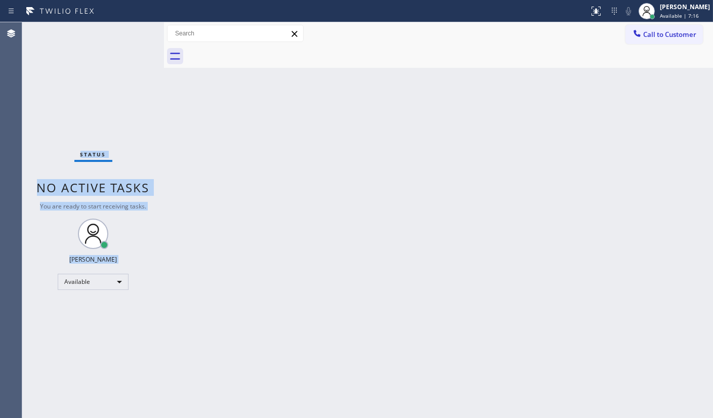
click at [116, 28] on div "Status No active tasks You are ready to start receiving tasks. JENIZA ALCAYDE A…" at bounding box center [93, 220] width 142 height 396
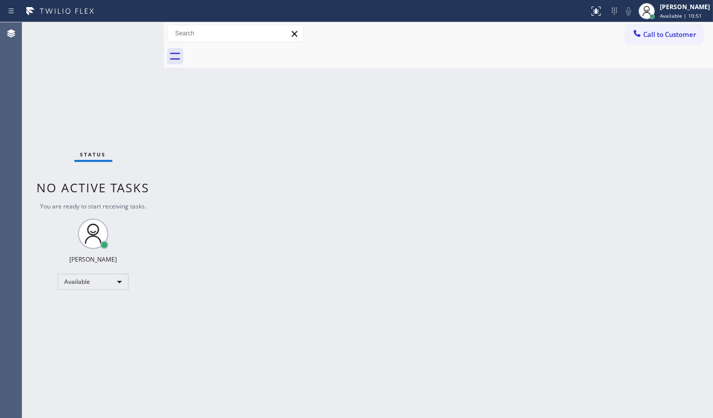
drag, startPoint x: 329, startPoint y: 107, endPoint x: 323, endPoint y: 132, distance: 25.9
click at [324, 115] on div "Back to Dashboard Change Sender ID Customers Technicians Select a contact Outbo…" at bounding box center [438, 220] width 549 height 396
drag, startPoint x: 323, startPoint y: 132, endPoint x: 327, endPoint y: 153, distance: 21.1
click at [326, 147] on div "Back to Dashboard Change Sender ID Customers Technicians Select a contact Outbo…" at bounding box center [438, 220] width 549 height 396
click at [213, 82] on div "Back to Dashboard Change Sender ID Customers Technicians Select a contact Outbo…" at bounding box center [438, 220] width 549 height 396
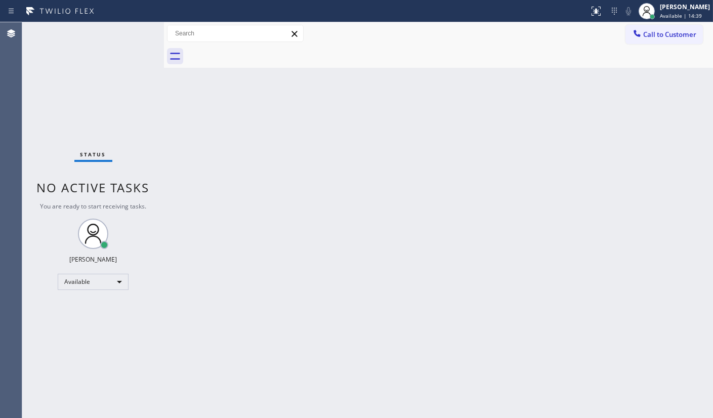
click at [99, 86] on div "Status No active tasks You are ready to start receiving tasks. JENIZA ALCAYDE A…" at bounding box center [93, 220] width 142 height 396
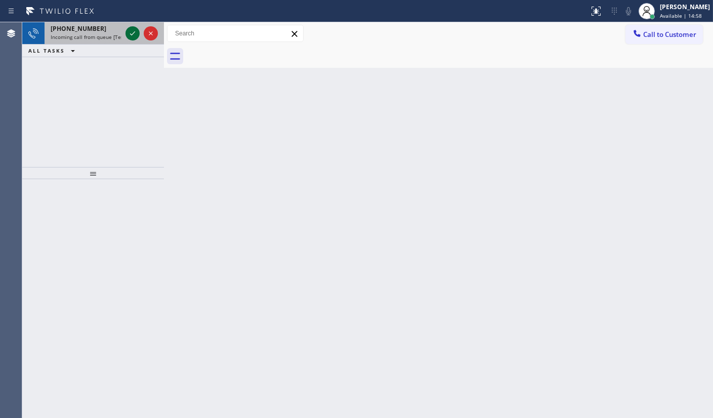
drag, startPoint x: 135, startPoint y: 32, endPoint x: 130, endPoint y: 35, distance: 6.2
click at [130, 35] on icon at bounding box center [133, 33] width 12 height 12
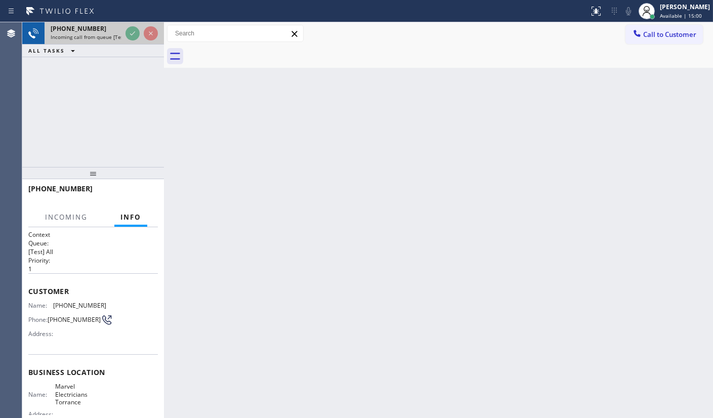
drag, startPoint x: 135, startPoint y: 25, endPoint x: 116, endPoint y: 10, distance: 24.2
click at [136, 22] on div at bounding box center [142, 33] width 36 height 22
click at [48, 3] on div "Status report No issues detected If you experience an issue, please download th…" at bounding box center [356, 11] width 713 height 22
click at [121, 31] on div "+15622846493" at bounding box center [86, 28] width 71 height 9
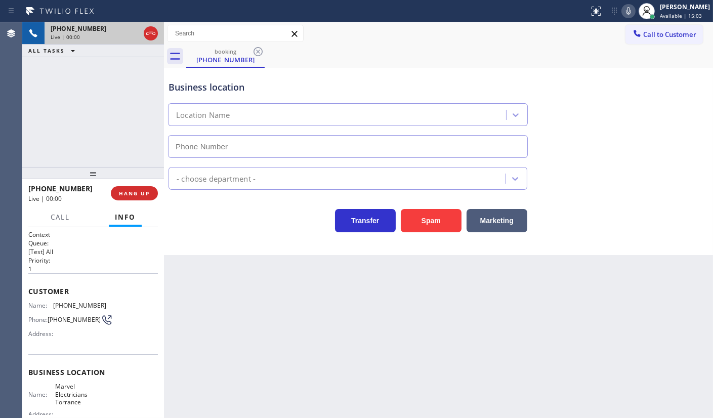
type input "(310) 388-3878"
click at [132, 31] on div "+15622846493 Live | 00:00" at bounding box center [93, 33] width 142 height 22
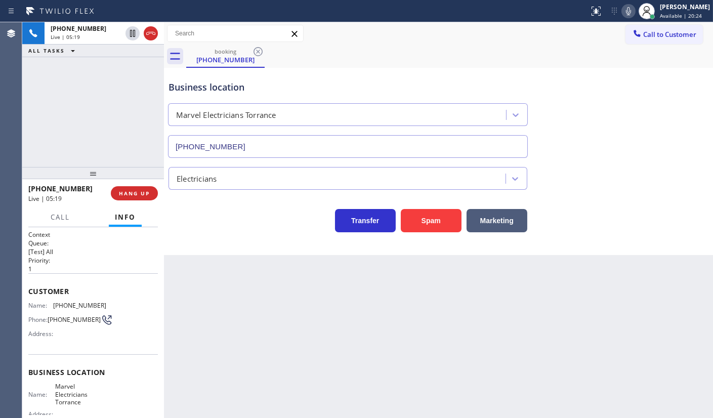
click at [636, 6] on div at bounding box center [629, 11] width 14 height 12
click at [132, 33] on icon at bounding box center [132, 33] width 5 height 7
click at [709, 276] on div "Back to Dashboard Change Sender ID Customers Technicians Select a contact Outbo…" at bounding box center [438, 220] width 549 height 396
drag, startPoint x: 53, startPoint y: 303, endPoint x: 121, endPoint y: 305, distance: 68.9
click at [121, 306] on div "Name: (562) 284-6493 Phone: (562) 284-6493 Address:" at bounding box center [93, 322] width 130 height 40
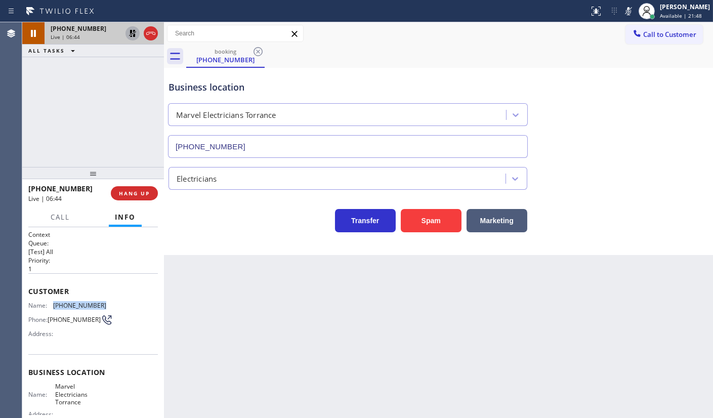
click at [137, 30] on icon at bounding box center [133, 33] width 12 height 12
click at [628, 13] on rect at bounding box center [628, 10] width 7 height 7
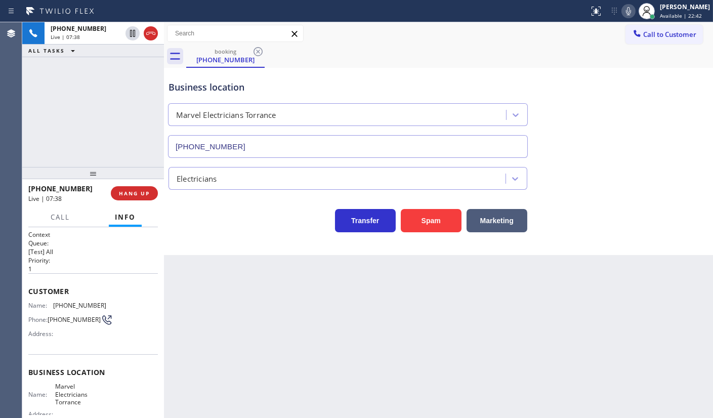
drag, startPoint x: 38, startPoint y: 108, endPoint x: 40, endPoint y: 64, distance: 44.1
click at [40, 79] on div "+15622846493 Live | 07:38 ALL TASKS ALL TASKS ACTIVE TASKS TASKS IN WRAP UP" at bounding box center [93, 94] width 142 height 145
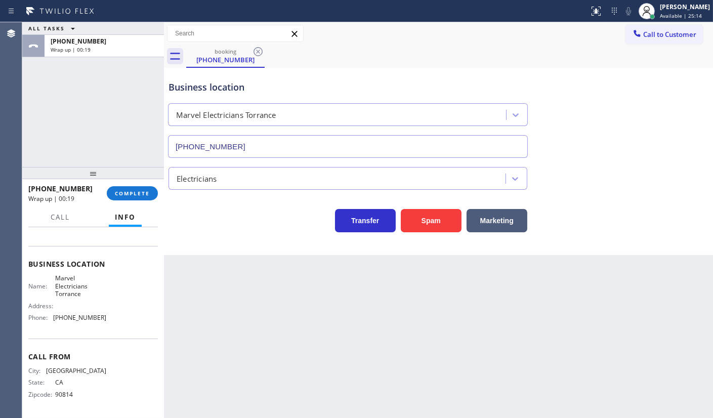
scroll to position [110, 0]
drag, startPoint x: 52, startPoint y: 320, endPoint x: 109, endPoint y: 320, distance: 57.2
click at [109, 320] on div "Name: Marvel Electricians Torrance Address: Phone: (310) 388-3878" at bounding box center [93, 299] width 130 height 51
drag, startPoint x: 52, startPoint y: 280, endPoint x: 95, endPoint y: 301, distance: 47.3
click at [95, 301] on div "Name: Marvel Electricians Torrance Address: Phone: (310) 388-3878" at bounding box center [67, 299] width 78 height 51
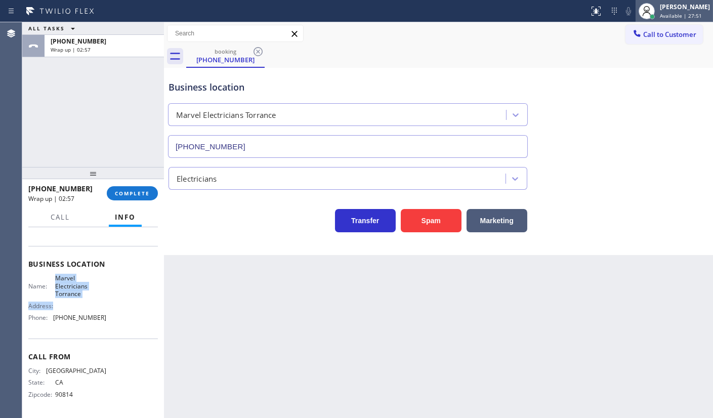
click at [672, 13] on span "Available | 27:51" at bounding box center [681, 15] width 42 height 7
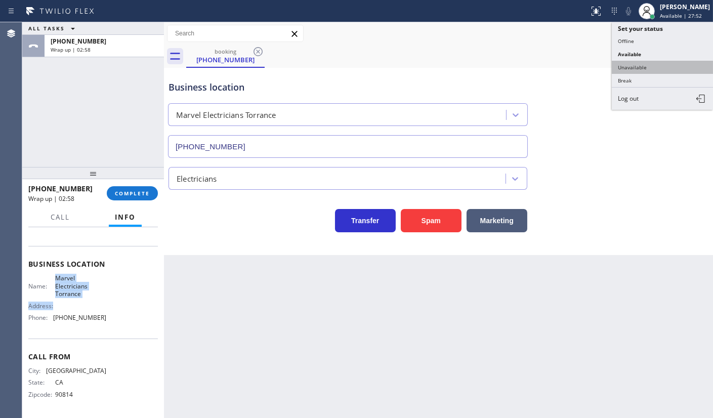
click at [657, 69] on button "Unavailable" at bounding box center [662, 67] width 101 height 13
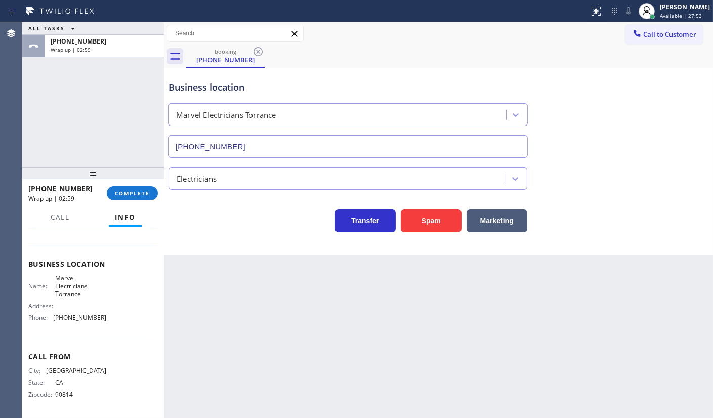
click at [145, 184] on div "+15622846493 Wrap up | 02:59 COMPLETE" at bounding box center [93, 193] width 130 height 26
drag, startPoint x: 138, startPoint y: 194, endPoint x: 144, endPoint y: 196, distance: 6.4
click at [138, 193] on span "COMPLETE" at bounding box center [132, 193] width 35 height 7
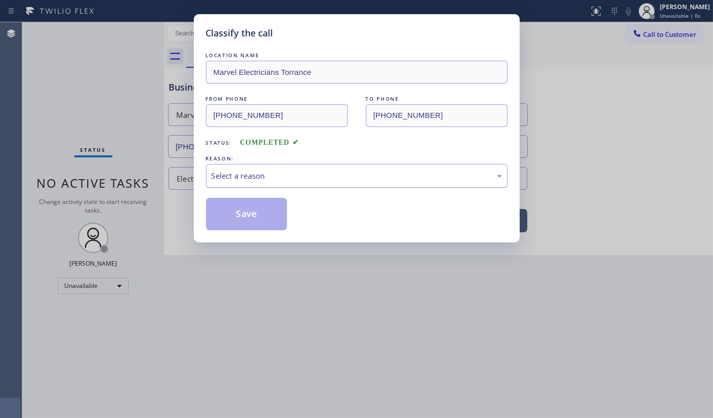
click at [213, 178] on div "Select a reason" at bounding box center [357, 176] width 291 height 12
click at [223, 205] on button "Save" at bounding box center [246, 214] width 81 height 32
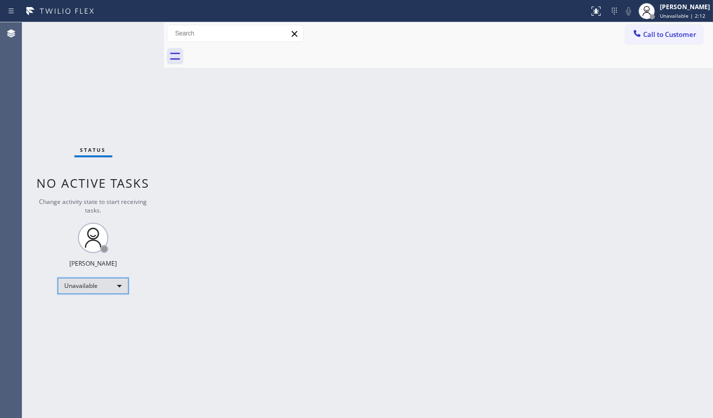
click at [74, 283] on div "Unavailable" at bounding box center [93, 286] width 71 height 16
click at [80, 314] on li "Available" at bounding box center [92, 312] width 69 height 12
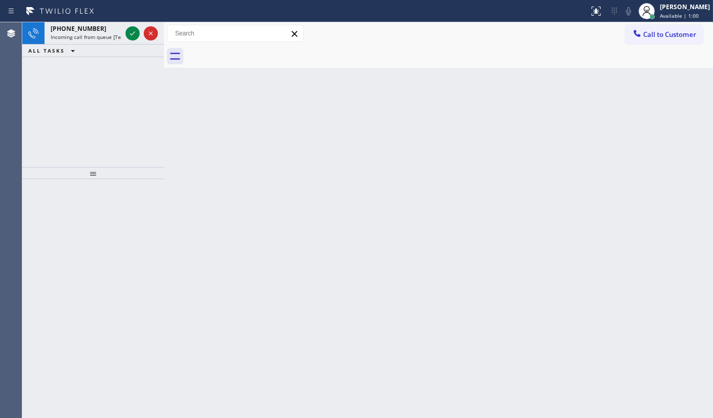
drag, startPoint x: 40, startPoint y: 98, endPoint x: 47, endPoint y: 99, distance: 6.6
click at [41, 101] on div "+18182597840 Incoming call from queue [Test] All ALL TASKS ALL TASKS ACTIVE TAS…" at bounding box center [93, 94] width 142 height 145
click at [129, 46] on div "ALL TASKS ALL TASKS ACTIVE TASKS TASKS IN WRAP UP" at bounding box center [93, 51] width 142 height 13
click at [132, 41] on div at bounding box center [142, 33] width 36 height 22
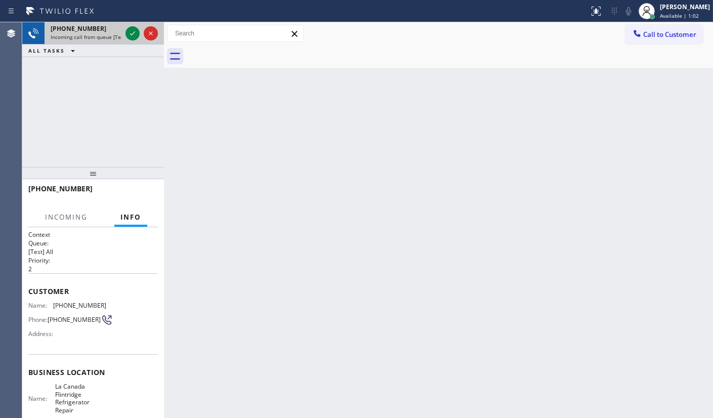
click at [118, 36] on span "Incoming call from queue [Test] All" at bounding box center [93, 36] width 84 height 7
click at [128, 29] on icon at bounding box center [133, 33] width 12 height 12
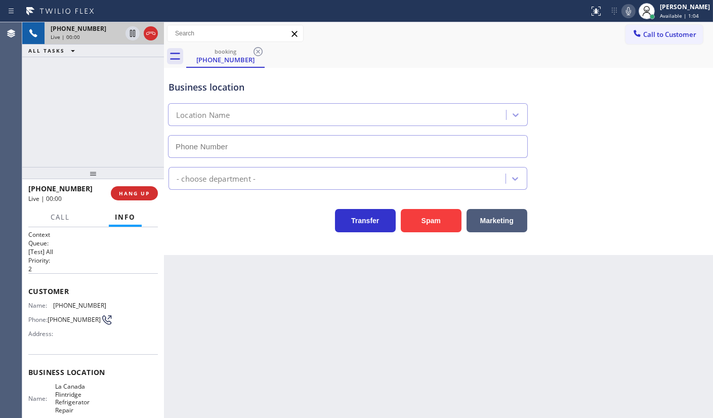
click at [131, 40] on div "+18182597840 Live | 00:00" at bounding box center [93, 33] width 142 height 22
type input "(818) 862-5013"
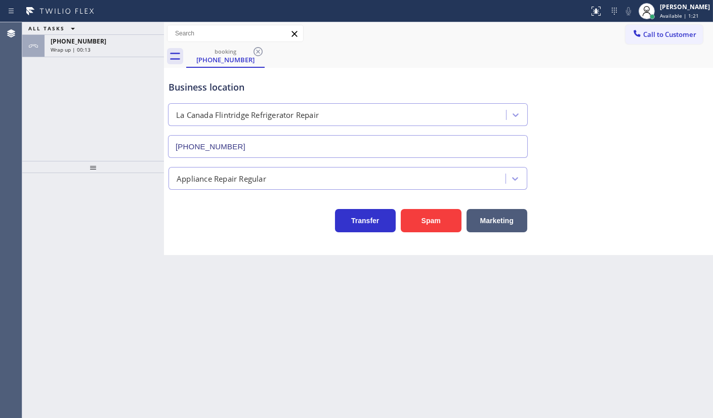
type input "(818) 862-5013"
click at [120, 104] on div "ALL TASKS ALL TASKS ACTIVE TASKS TASKS IN WRAP UP +18182597840 Wrap up | 00:18" at bounding box center [93, 91] width 142 height 139
click at [102, 46] on div "Wrap up | 00:19" at bounding box center [104, 49] width 107 height 7
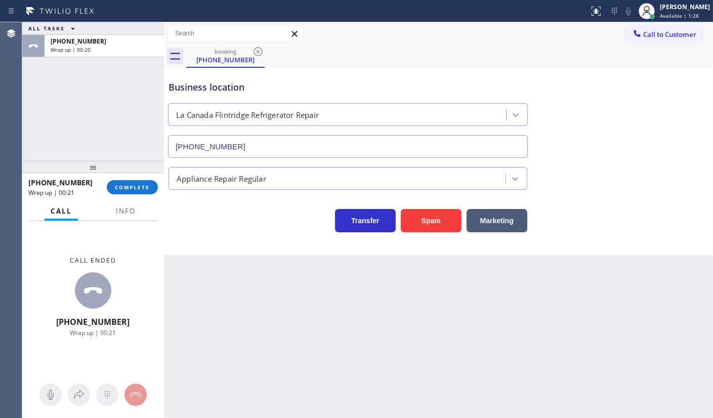
click at [148, 213] on div "Call Info" at bounding box center [93, 211] width 130 height 20
click at [119, 217] on button "Info" at bounding box center [126, 211] width 32 height 20
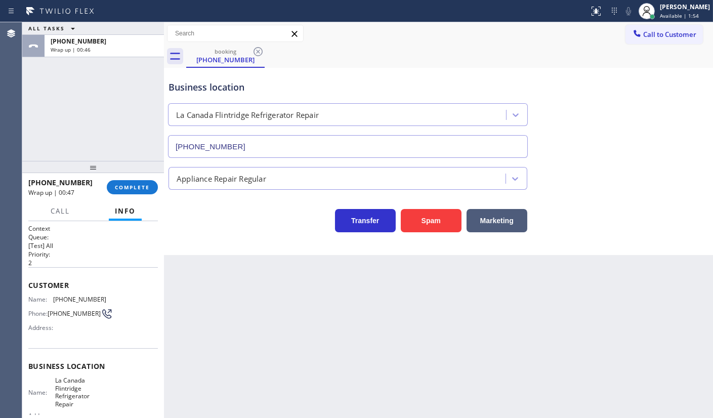
click at [124, 139] on div "ALL TASKS ALL TASKS ACTIVE TASKS TASKS IN WRAP UP +18182597840 Wrap up | 00:46" at bounding box center [93, 91] width 142 height 139
click at [133, 185] on span "COMPLETE" at bounding box center [132, 187] width 35 height 7
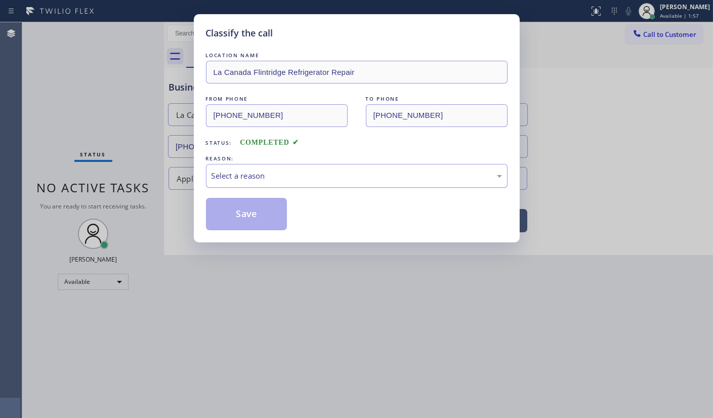
click at [319, 182] on div "Select a reason" at bounding box center [357, 176] width 302 height 24
click at [237, 215] on button "Save" at bounding box center [246, 214] width 81 height 32
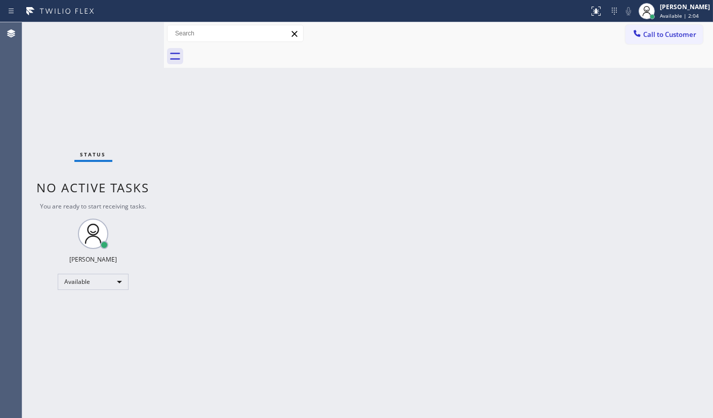
click at [59, 65] on div "Status No active tasks You are ready to start receiving tasks. JENIZA ALCAYDE A…" at bounding box center [93, 220] width 142 height 396
click at [143, 60] on div "Status No active tasks You are ready to start receiving tasks. JENIZA ALCAYDE A…" at bounding box center [93, 220] width 142 height 396
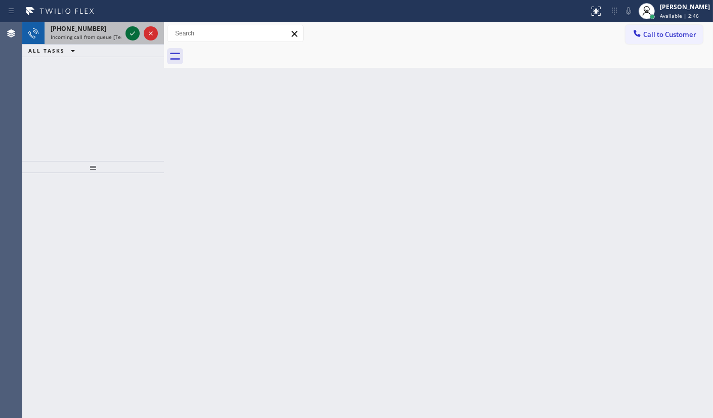
click at [128, 33] on icon at bounding box center [133, 33] width 12 height 12
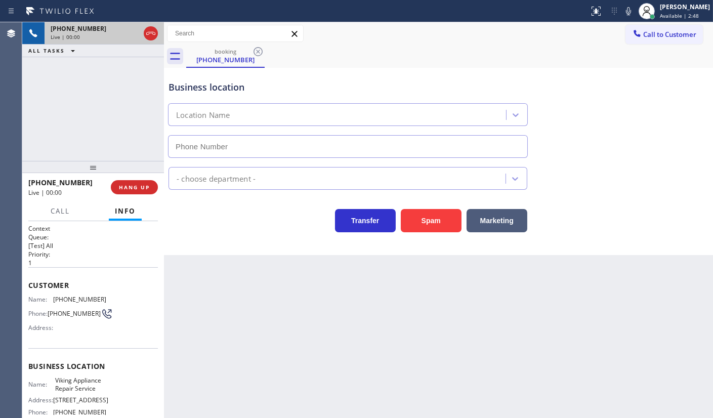
type input "(619) 675-7623"
drag, startPoint x: 51, startPoint y: 295, endPoint x: 121, endPoint y: 298, distance: 70.4
click at [121, 298] on div "Name: (760) 468-4221 Phone: (760) 468-4221 Address:" at bounding box center [93, 316] width 130 height 40
click at [126, 91] on div "+17604684221 Live | 00:32 ALL TASKS ALL TASKS ACTIVE TASKS TASKS IN WRAP UP" at bounding box center [93, 91] width 142 height 139
click at [624, 11] on icon at bounding box center [629, 11] width 12 height 12
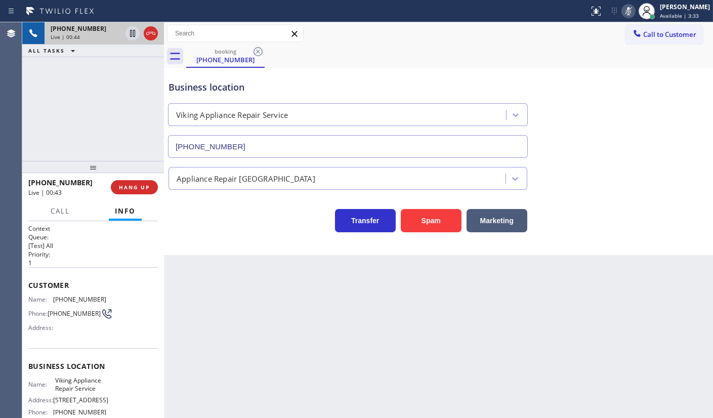
drag, startPoint x: 475, startPoint y: 33, endPoint x: 499, endPoint y: 34, distance: 23.8
click at [475, 33] on div "Call to Customer Outbound call Location Search location Your caller id phone nu…" at bounding box center [438, 34] width 549 height 18
click at [629, 5] on icon at bounding box center [629, 11] width 12 height 12
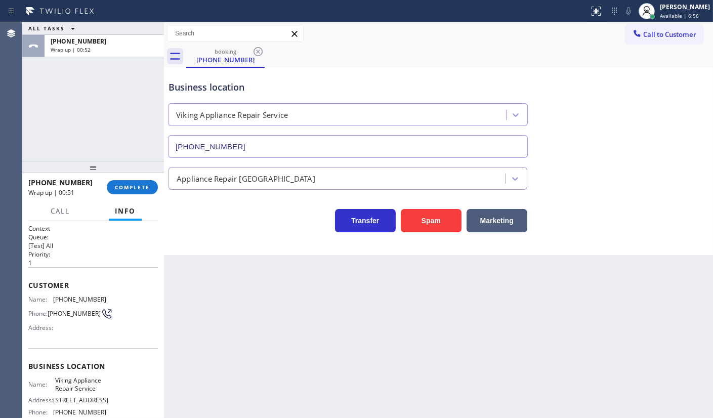
click at [110, 130] on div "ALL TASKS ALL TASKS ACTIVE TASKS TASKS IN WRAP UP +17604684221 Wrap up | 00:52" at bounding box center [93, 91] width 142 height 139
click at [107, 107] on div "ALL TASKS ALL TASKS ACTIVE TASKS TASKS IN WRAP UP +17604684221 Wrap up | 00:54" at bounding box center [93, 91] width 142 height 139
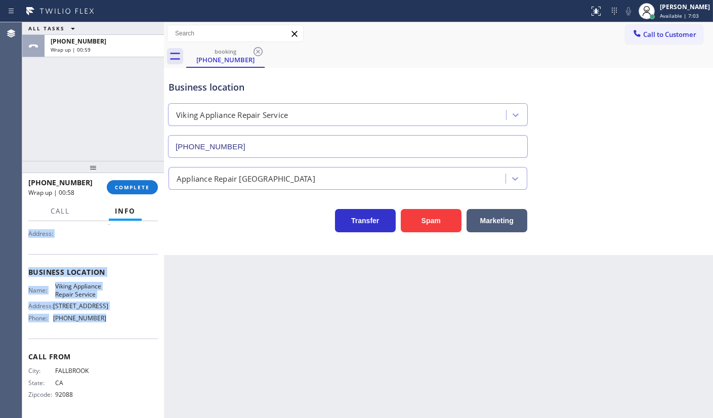
scroll to position [104, 0]
drag, startPoint x: 28, startPoint y: 279, endPoint x: 105, endPoint y: 327, distance: 90.5
click at [105, 327] on div "Context Queue: [Test] All Priority: 1 Customer Name: (760) 468-4221 Phone: (760…" at bounding box center [93, 272] width 130 height 285
copy div "Customer Name: (760) 468-4221 Phone: (760) 468-4221 Address: Business location …"
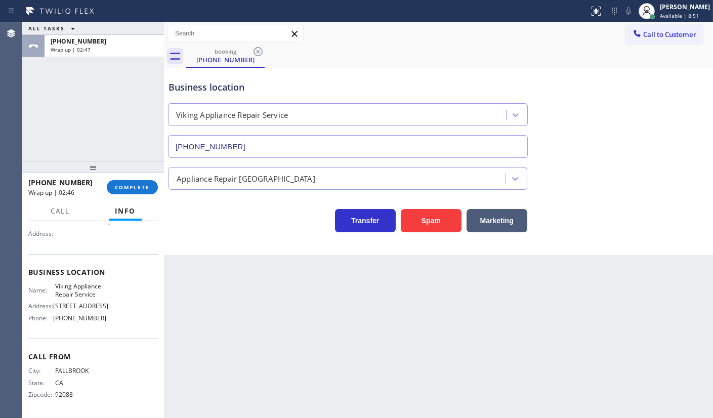
drag, startPoint x: 56, startPoint y: 121, endPoint x: 62, endPoint y: 146, distance: 25.9
click at [60, 142] on div "ALL TASKS ALL TASKS ACTIVE TASKS TASKS IN WRAP UP +17604684221 Wrap up | 02:47" at bounding box center [93, 91] width 142 height 139
click at [135, 185] on span "COMPLETE" at bounding box center [132, 187] width 35 height 7
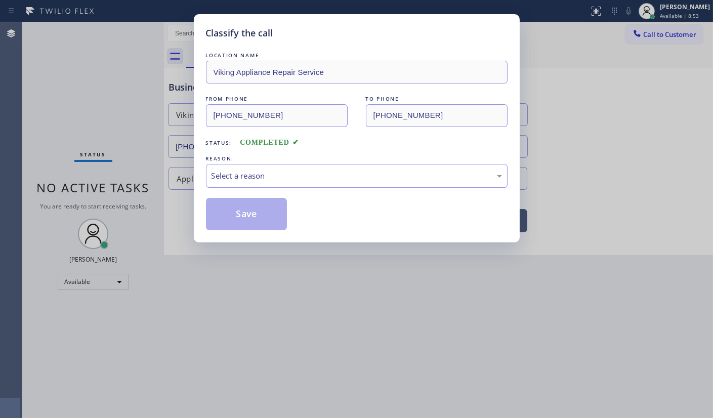
click at [228, 171] on div "Select a reason" at bounding box center [357, 176] width 291 height 12
click at [230, 217] on button "Save" at bounding box center [246, 214] width 81 height 32
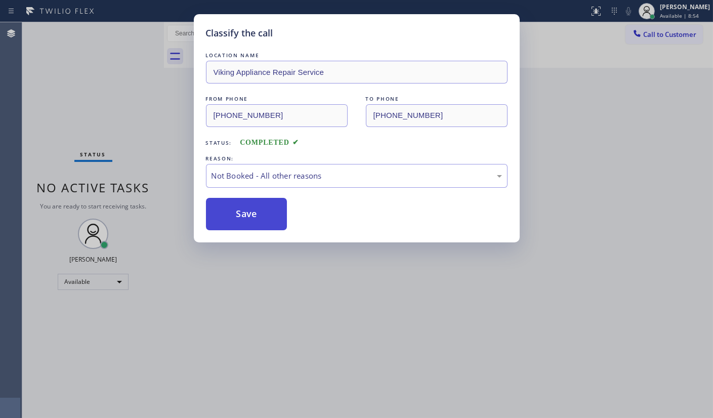
drag, startPoint x: 230, startPoint y: 217, endPoint x: 255, endPoint y: 208, distance: 26.6
click at [231, 217] on button "Save" at bounding box center [246, 214] width 81 height 32
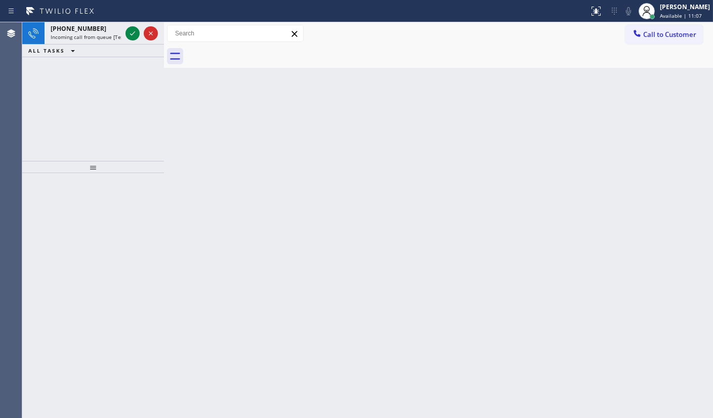
click at [75, 117] on div "+19162045089 Incoming call from queue [Test] All ALL TASKS ALL TASKS ACTIVE TAS…" at bounding box center [93, 91] width 142 height 139
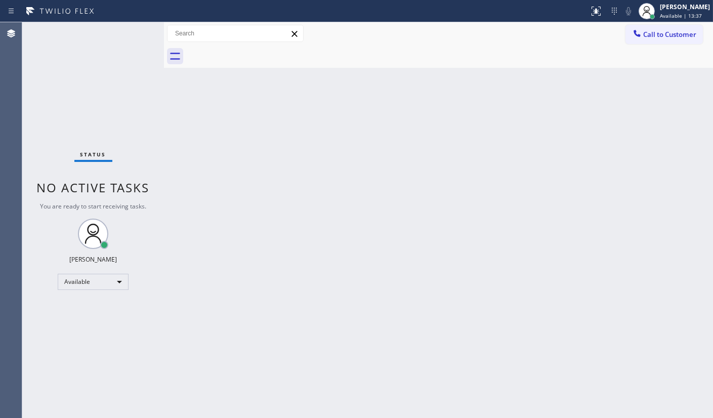
click at [101, 86] on div "Status No active tasks You are ready to start receiving tasks. JENIZA ALCAYDE A…" at bounding box center [93, 220] width 142 height 396
drag, startPoint x: 214, startPoint y: 31, endPoint x: 214, endPoint y: 56, distance: 24.8
click at [214, 38] on input "text" at bounding box center [236, 33] width 136 height 16
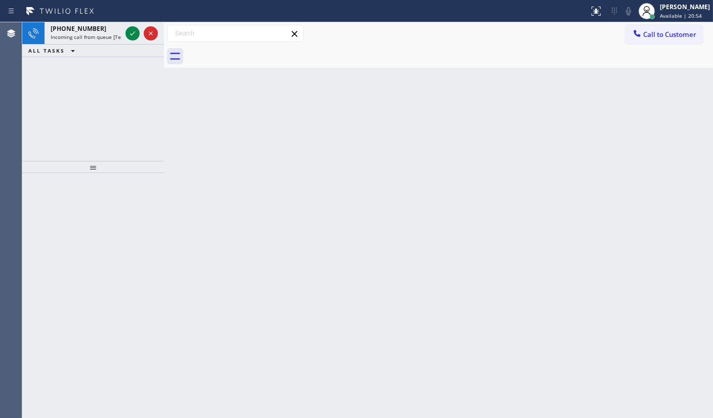
drag, startPoint x: 106, startPoint y: 85, endPoint x: 115, endPoint y: 75, distance: 13.2
click at [113, 78] on div "+15625072490 Incoming call from queue [Test] All ALL TASKS ALL TASKS ACTIVE TAS…" at bounding box center [93, 91] width 142 height 139
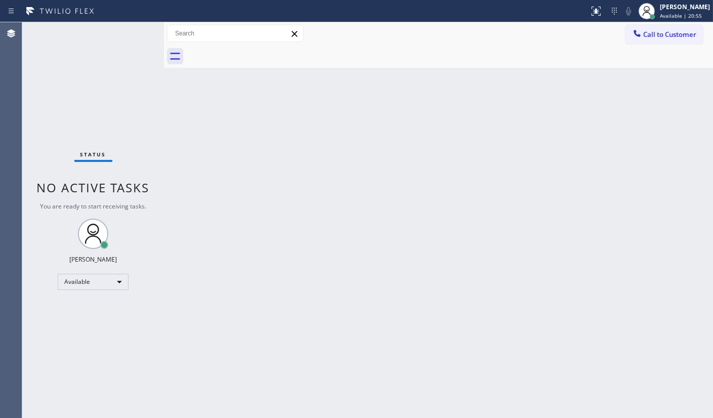
click at [126, 51] on div "Status No active tasks You are ready to start receiving tasks. JENIZA ALCAYDE A…" at bounding box center [93, 220] width 142 height 396
click at [135, 23] on div "Status No active tasks You are ready to start receiving tasks. JENIZA ALCAYDE A…" at bounding box center [93, 220] width 142 height 396
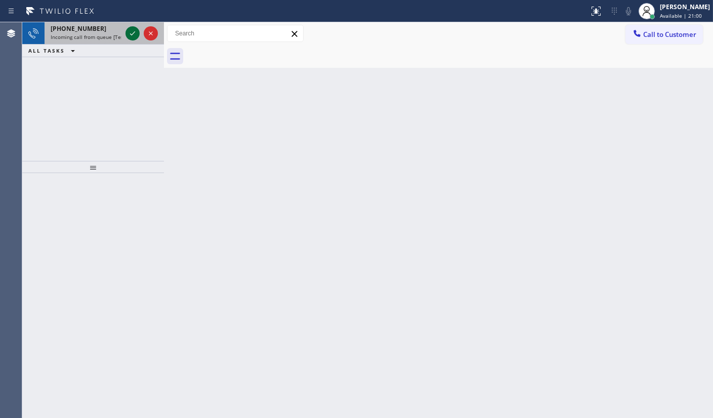
drag, startPoint x: 157, startPoint y: 33, endPoint x: 132, endPoint y: 34, distance: 24.8
click at [152, 34] on div at bounding box center [151, 33] width 14 height 12
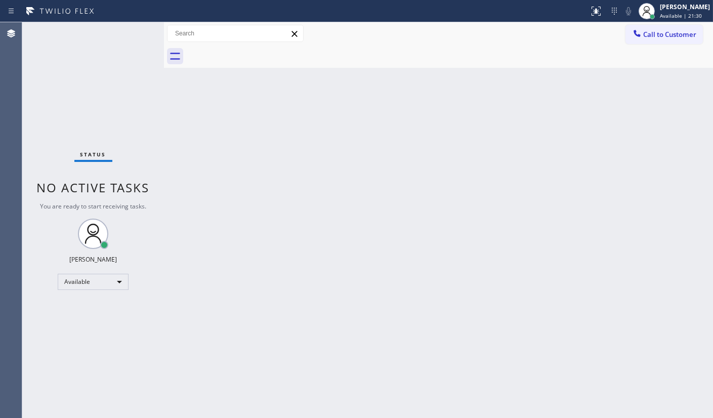
drag, startPoint x: 60, startPoint y: 79, endPoint x: 596, endPoint y: 118, distance: 537.0
click at [61, 79] on div "Status No active tasks You are ready to start receiving tasks. JENIZA ALCAYDE A…" at bounding box center [93, 220] width 142 height 396
drag, startPoint x: 219, startPoint y: 174, endPoint x: 221, endPoint y: 188, distance: 14.4
click at [221, 188] on div "Back to Dashboard Change Sender ID Customers Technicians Select a contact Outbo…" at bounding box center [438, 220] width 549 height 396
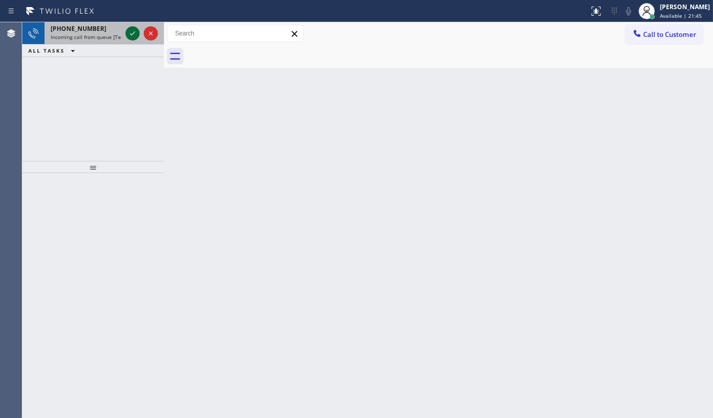
click at [131, 33] on icon at bounding box center [133, 33] width 12 height 12
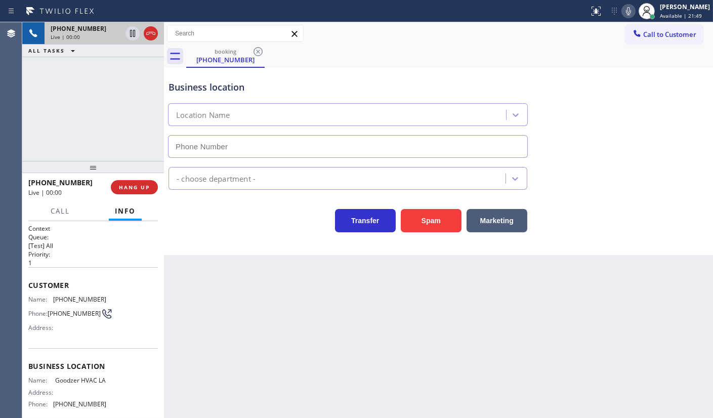
type input "(213) 642-1141"
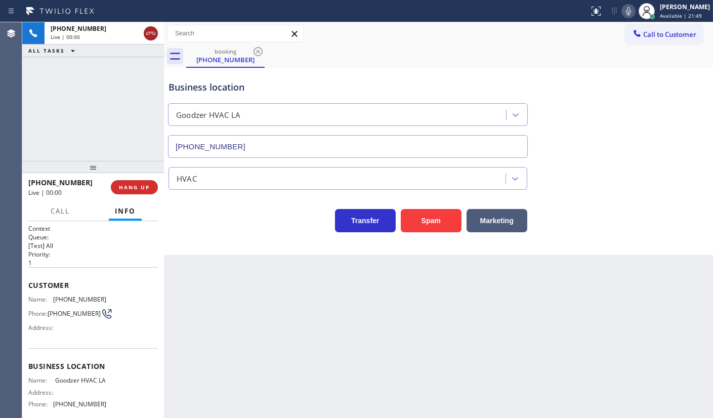
click at [146, 35] on icon at bounding box center [151, 33] width 12 height 12
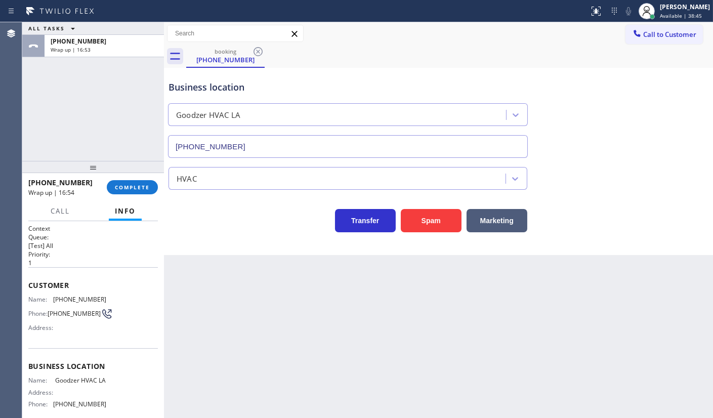
click at [453, 137] on input "(213) 642-1141" at bounding box center [348, 146] width 360 height 23
drag, startPoint x: 453, startPoint y: 139, endPoint x: 442, endPoint y: 158, distance: 22.4
click at [444, 156] on input "(213) 642-1141" at bounding box center [348, 146] width 360 height 23
click at [132, 184] on span "COMPLETE" at bounding box center [132, 187] width 35 height 7
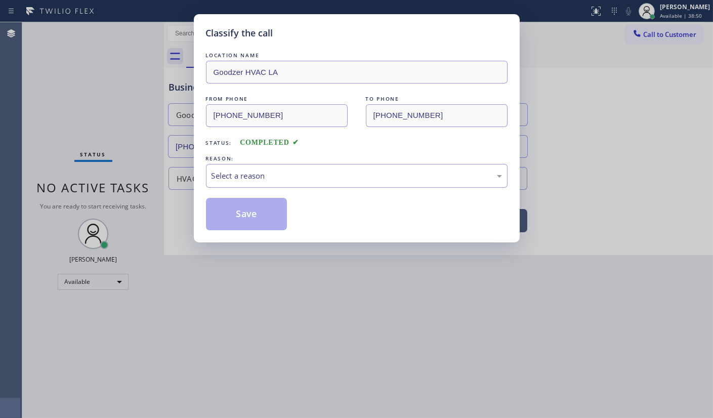
click at [215, 196] on div "LOCATION NAME Goodzer HVAC LA FROM PHONE (323) 559-0467 TO PHONE (213) 642-1141…" at bounding box center [357, 140] width 302 height 180
click at [226, 177] on div "Select a reason" at bounding box center [357, 176] width 291 height 12
click at [224, 213] on button "Save" at bounding box center [246, 214] width 81 height 32
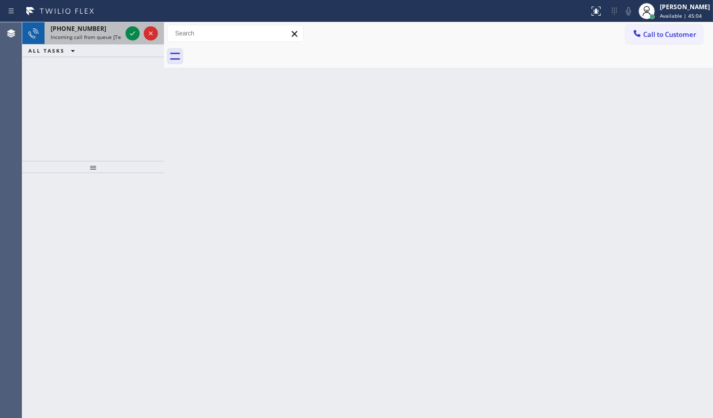
drag, startPoint x: 80, startPoint y: 26, endPoint x: 89, endPoint y: 40, distance: 17.3
click at [80, 29] on span "+13126629802" at bounding box center [79, 28] width 56 height 9
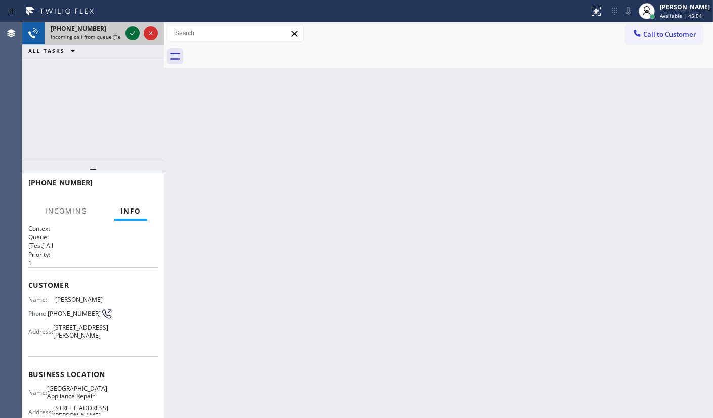
click at [131, 28] on icon at bounding box center [133, 33] width 12 height 12
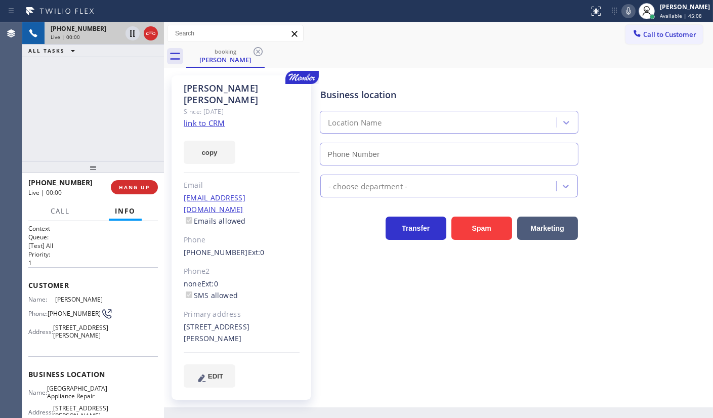
type input "(773) 830-4668"
click at [198, 118] on link "link to CRM" at bounding box center [204, 123] width 41 height 10
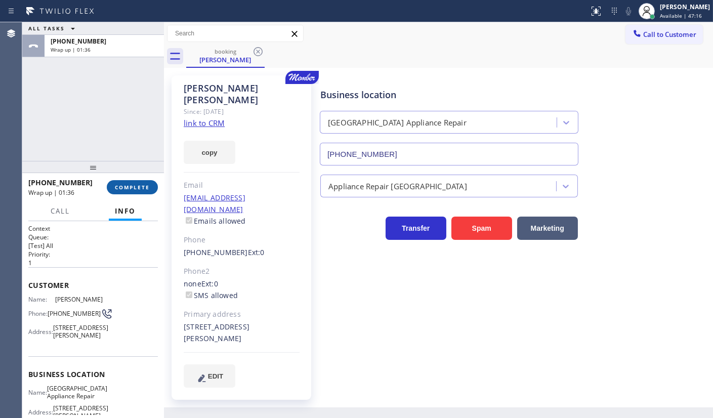
click at [135, 180] on button "COMPLETE" at bounding box center [132, 187] width 51 height 14
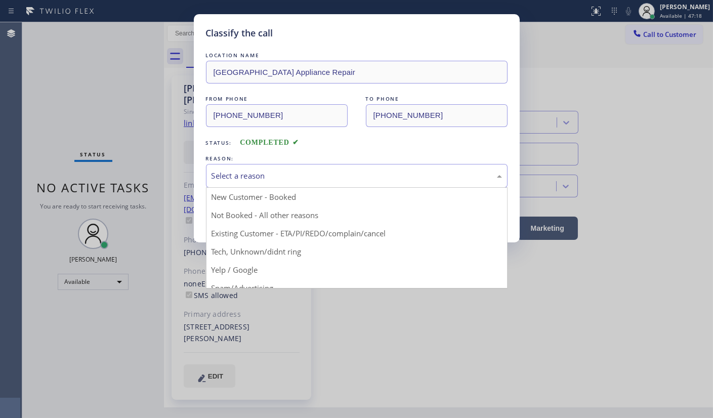
drag, startPoint x: 300, startPoint y: 183, endPoint x: 234, endPoint y: 182, distance: 65.8
click at [300, 182] on div "Select a reason" at bounding box center [357, 176] width 302 height 24
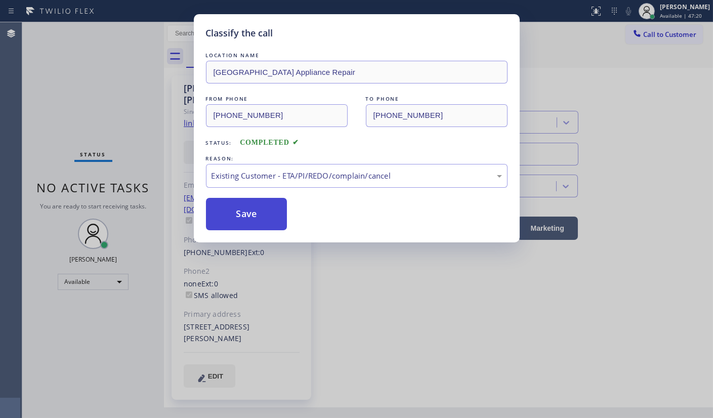
click at [242, 216] on button "Save" at bounding box center [246, 214] width 81 height 32
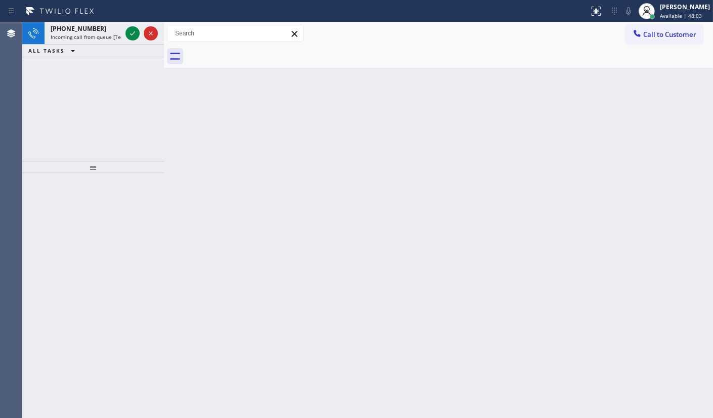
click at [65, 102] on div "+15166593493 Incoming call from queue [Test] All ALL TASKS ALL TASKS ACTIVE TAS…" at bounding box center [93, 91] width 142 height 139
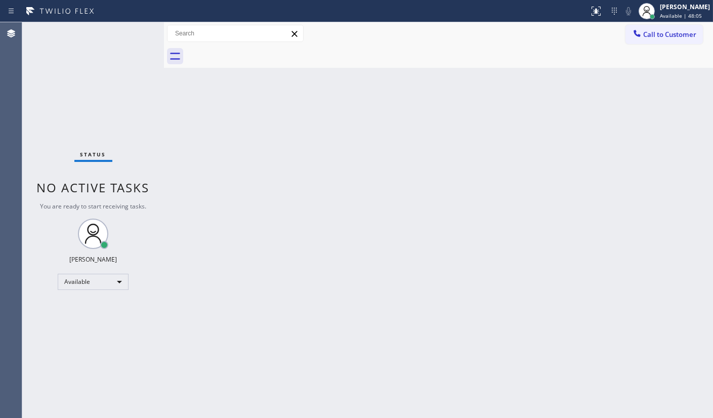
click at [132, 35] on div "Status No active tasks You are ready to start receiving tasks. JENIZA ALCAYDE A…" at bounding box center [93, 220] width 142 height 396
click at [132, 36] on div "Status No active tasks You are ready to start receiving tasks. JENIZA ALCAYDE A…" at bounding box center [93, 220] width 142 height 396
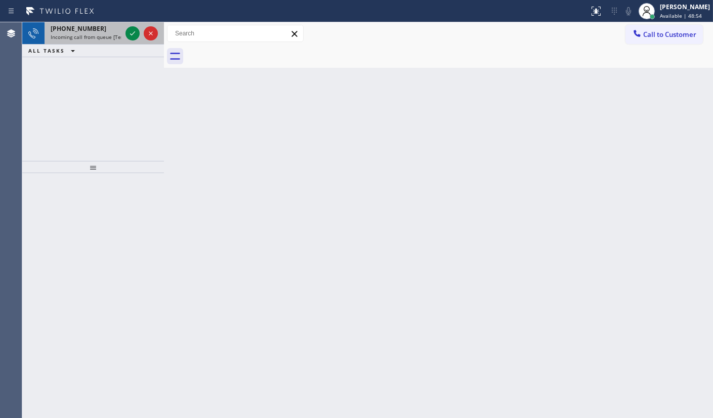
click at [118, 35] on span "Incoming call from queue [Test] All" at bounding box center [93, 36] width 84 height 7
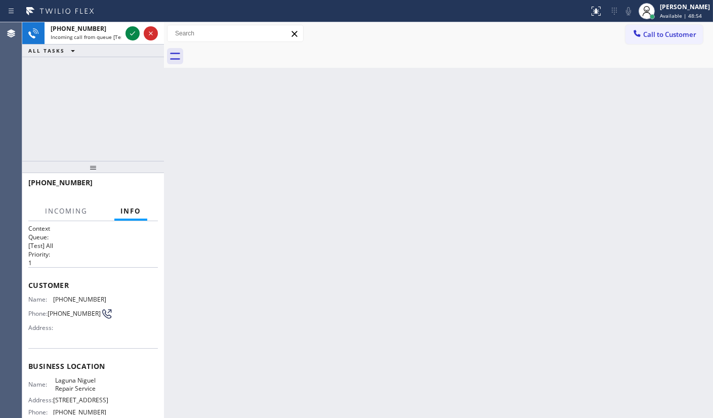
drag, startPoint x: 126, startPoint y: 73, endPoint x: 124, endPoint y: 116, distance: 42.6
click at [128, 81] on div "+13238186552 Incoming call from queue [Test] All ALL TASKS ALL TASKS ACTIVE TAS…" at bounding box center [93, 91] width 142 height 139
click at [124, 124] on div "+13238186552 Incoming call from queue [Test] All ALL TASKS ALL TASKS ACTIVE TAS…" at bounding box center [93, 91] width 142 height 139
click at [124, 125] on div "+13238186552 Incoming call from queue [Test] All ALL TASKS ALL TASKS ACTIVE TAS…" at bounding box center [93, 91] width 142 height 139
click at [121, 125] on div "+13238186552 Incoming call from queue [Test] All ALL TASKS ALL TASKS ACTIVE TAS…" at bounding box center [93, 91] width 142 height 139
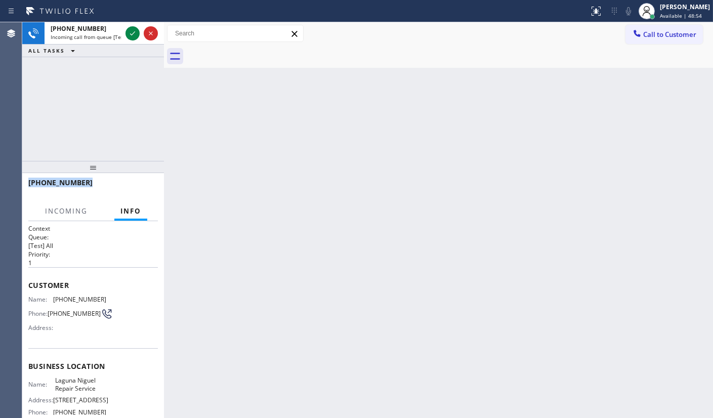
click at [116, 140] on div "+13238186552 Incoming call from queue [Test] All ALL TASKS ALL TASKS ACTIVE TAS…" at bounding box center [93, 91] width 142 height 139
click at [113, 169] on div "+13238186552 Incoming call from queue [Test] All ALL TASKS ALL TASKS ACTIVE TAS…" at bounding box center [93, 220] width 142 height 396
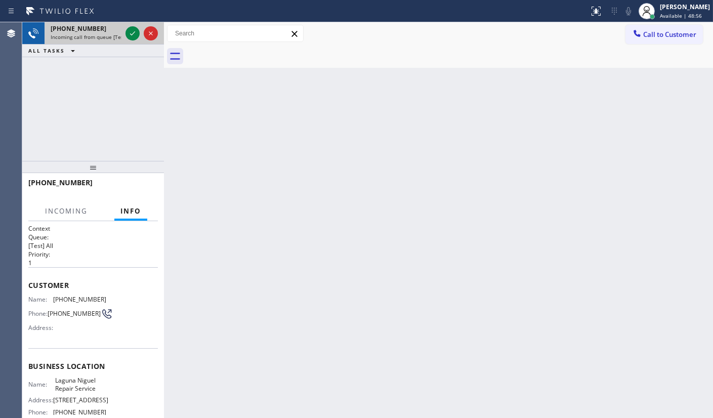
click at [109, 25] on div "+13238186552" at bounding box center [86, 28] width 71 height 9
drag, startPoint x: 109, startPoint y: 25, endPoint x: 107, endPoint y: 59, distance: 33.5
click at [110, 48] on div "+13238186552 Incoming call from queue [Test] All ALL TASKS ALL TASKS ACTIVE TAS…" at bounding box center [93, 39] width 142 height 35
click at [105, 60] on div "+13238186552 Incoming call from queue [Test] All ALL TASKS ALL TASKS ACTIVE TAS…" at bounding box center [93, 91] width 142 height 139
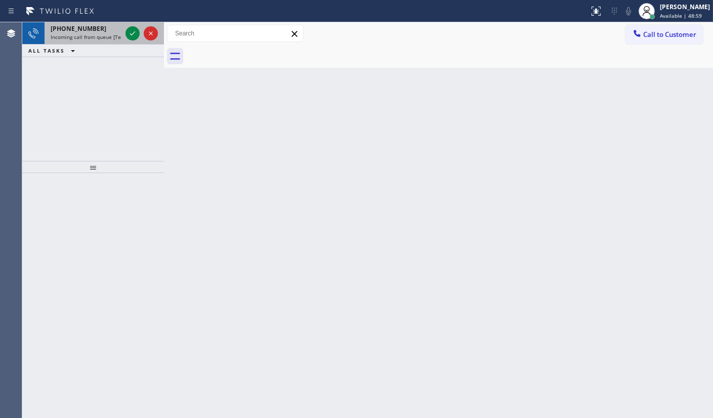
drag, startPoint x: 114, startPoint y: 26, endPoint x: 122, endPoint y: 40, distance: 16.3
click at [118, 38] on div "+13238186552 Incoming call from queue [Test] All" at bounding box center [84, 33] width 79 height 22
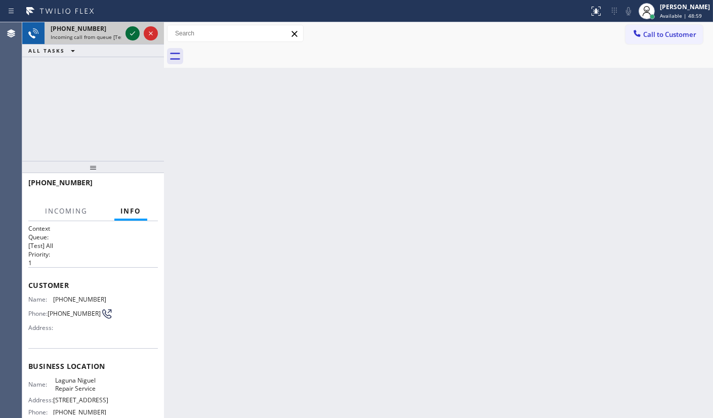
click at [128, 38] on icon at bounding box center [133, 33] width 12 height 12
click at [121, 39] on div "+13238186552 Incoming call from queue [Test] All" at bounding box center [93, 33] width 142 height 22
click at [116, 42] on div "+13238186552 Incoming call from queue [Test] All" at bounding box center [84, 33] width 79 height 22
drag, startPoint x: 116, startPoint y: 42, endPoint x: 102, endPoint y: 57, distance: 20.8
click at [103, 46] on div "+13238186552 Incoming call from queue [Test] All ALL TASKS ALL TASKS ACTIVE TAS…" at bounding box center [93, 39] width 142 height 35
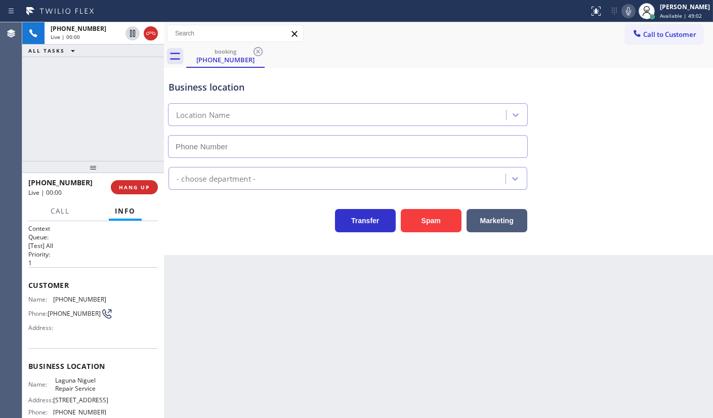
type input "(949) 202-5983"
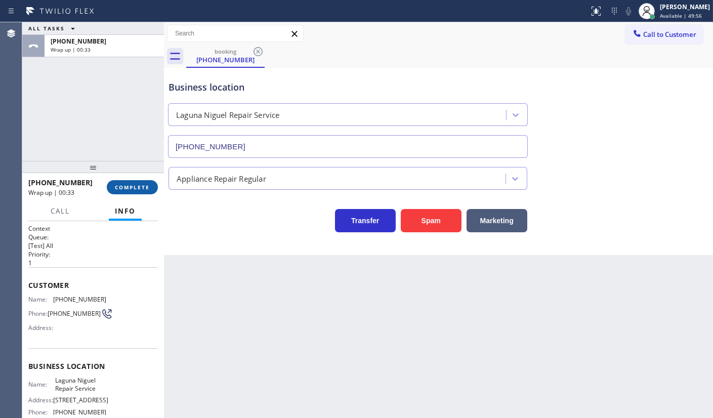
click at [148, 178] on div "+13238186552 Wrap up | 00:33 COMPLETE" at bounding box center [93, 187] width 130 height 26
click at [144, 184] on span "COMPLETE" at bounding box center [132, 187] width 35 height 7
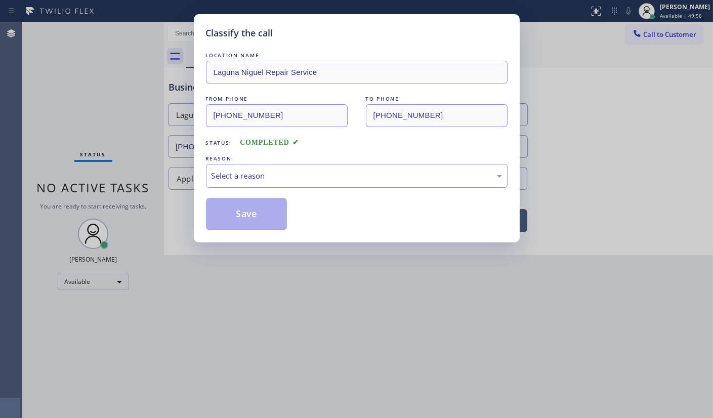
click at [229, 165] on div "Select a reason" at bounding box center [357, 176] width 302 height 24
click at [219, 218] on button "Save" at bounding box center [246, 214] width 81 height 32
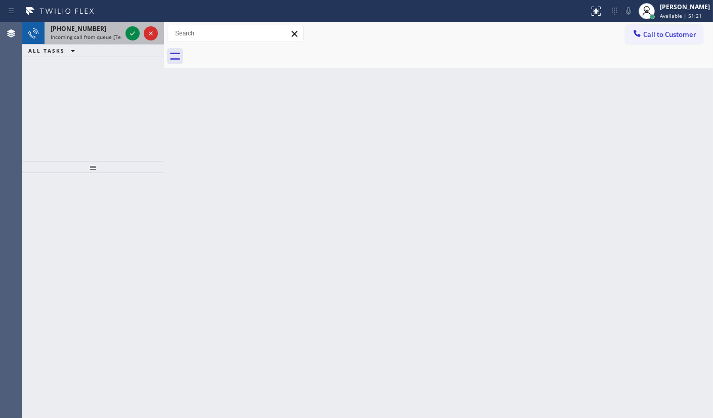
click at [126, 39] on div at bounding box center [142, 33] width 36 height 22
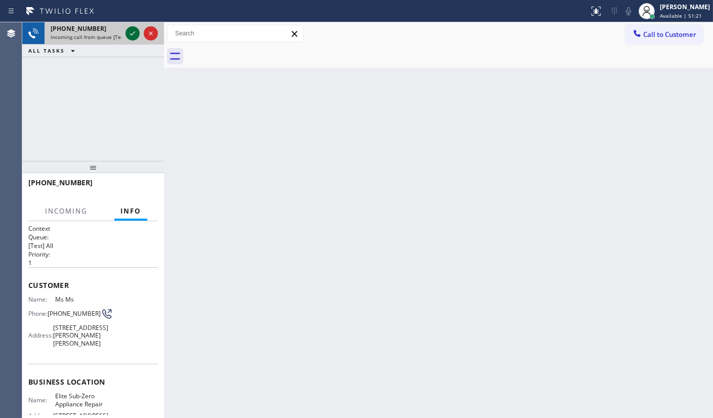
click at [136, 33] on icon at bounding box center [133, 33] width 12 height 12
click at [137, 66] on div "+16508687309 Incoming call from queue [Test] All ALL TASKS ALL TASKS ACTIVE TAS…" at bounding box center [93, 91] width 142 height 139
click at [126, 90] on div "+16508687309 Incoming call from queue [Test] All ALL TASKS ALL TASKS ACTIVE TAS…" at bounding box center [93, 91] width 142 height 139
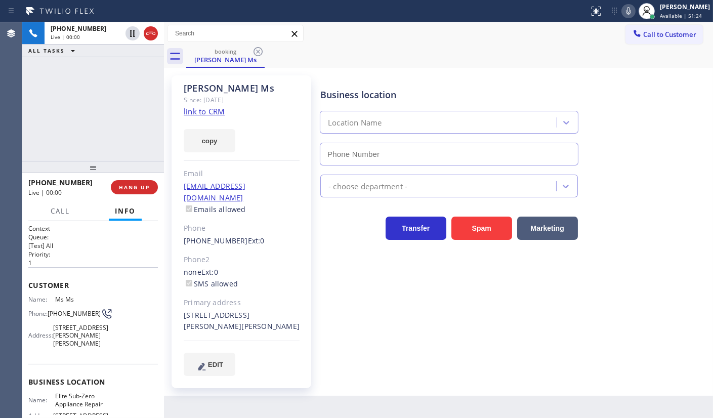
type input "(415) 965-3694"
click at [147, 186] on span "HANG UP" at bounding box center [134, 187] width 31 height 7
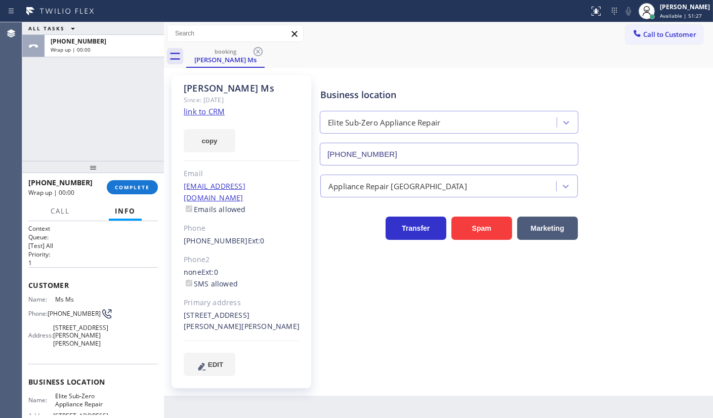
click at [198, 113] on link "link to CRM" at bounding box center [204, 111] width 41 height 10
drag, startPoint x: 132, startPoint y: 190, endPoint x: 134, endPoint y: 184, distance: 6.9
click at [134, 191] on button "COMPLETE" at bounding box center [132, 187] width 51 height 14
click at [133, 180] on div "+16508687309 Wrap up | 01:26 COMPLETE" at bounding box center [93, 187] width 130 height 26
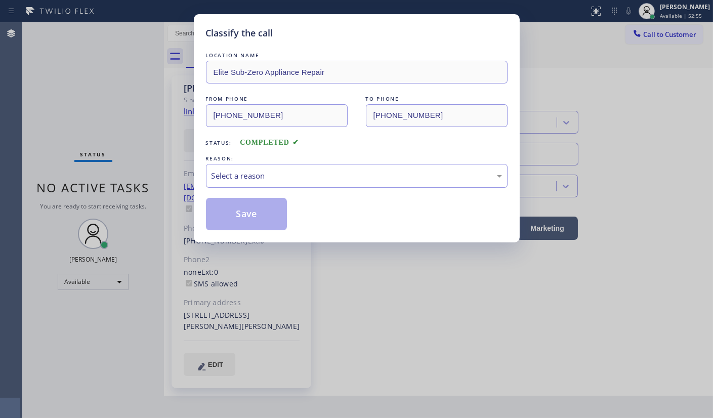
click at [239, 175] on div "Select a reason" at bounding box center [357, 176] width 291 height 12
click at [229, 215] on button "Save" at bounding box center [246, 214] width 81 height 32
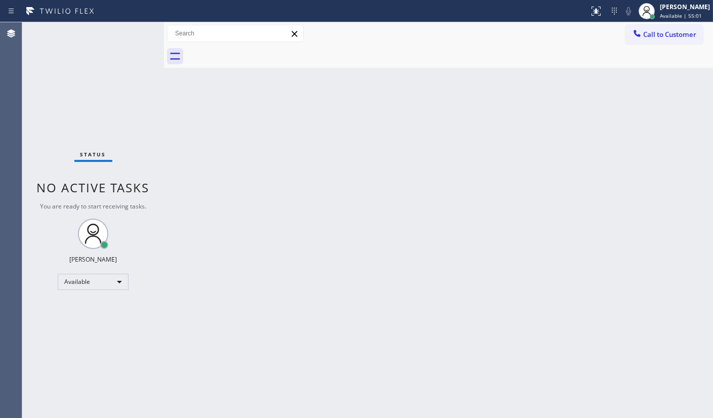
click at [160, 45] on div "Status No active tasks You are ready to start receiving tasks. JENIZA ALCAYDE A…" at bounding box center [93, 220] width 142 height 396
click at [120, 126] on div "Status No active tasks You are ready to start receiving tasks. JENIZA ALCAYDE A…" at bounding box center [93, 220] width 142 height 396
click at [132, 27] on div "Status No active tasks You are ready to start receiving tasks. JENIZA ALCAYDE A…" at bounding box center [93, 220] width 142 height 396
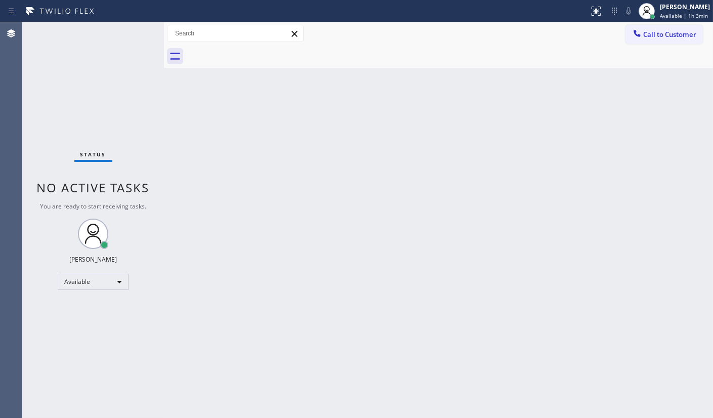
drag, startPoint x: 313, startPoint y: 343, endPoint x: 366, endPoint y: 359, distance: 55.4
click at [366, 359] on div "Back to Dashboard Change Sender ID Customers Technicians Select a contact Outbo…" at bounding box center [438, 220] width 549 height 396
click at [370, 356] on div "Back to Dashboard Change Sender ID Customers Technicians Select a contact Outbo…" at bounding box center [438, 220] width 549 height 396
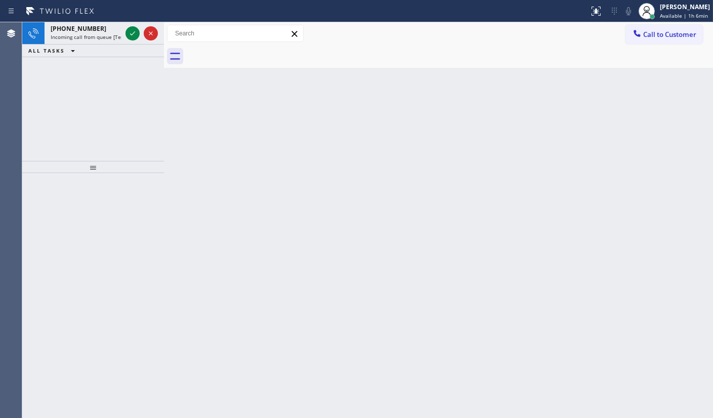
click at [217, 73] on div "Back to Dashboard Change Sender ID Customers Technicians Select a contact Outbo…" at bounding box center [438, 220] width 549 height 396
click at [187, 96] on div "Back to Dashboard Change Sender ID Customers Technicians Select a contact Outbo…" at bounding box center [438, 220] width 549 height 396
drag, startPoint x: 147, startPoint y: 116, endPoint x: 128, endPoint y: 154, distance: 42.6
click at [129, 145] on div "+15599058717 Incoming call from queue [Test] All ALL TASKS ALL TASKS ACTIVE TAS…" at bounding box center [93, 91] width 142 height 139
click at [134, 149] on div "+15599058717 Incoming call from queue [Test] All ALL TASKS ALL TASKS ACTIVE TAS…" at bounding box center [93, 91] width 142 height 139
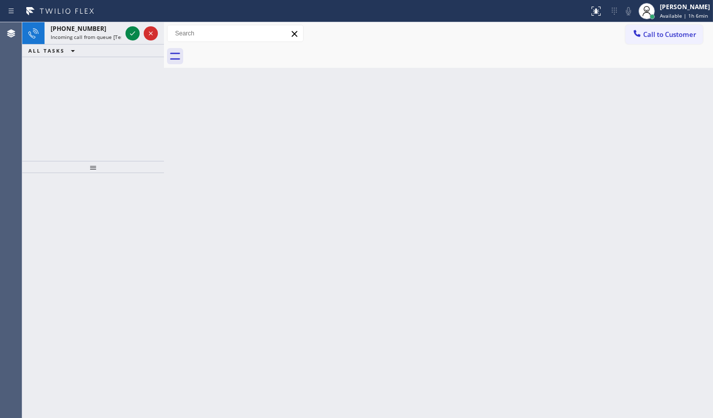
click at [112, 169] on div at bounding box center [93, 167] width 142 height 12
drag, startPoint x: 109, startPoint y: 44, endPoint x: 121, endPoint y: 32, distance: 17.2
click at [118, 37] on div "+15599058717 Incoming call from queue [Test] All" at bounding box center [84, 33] width 79 height 22
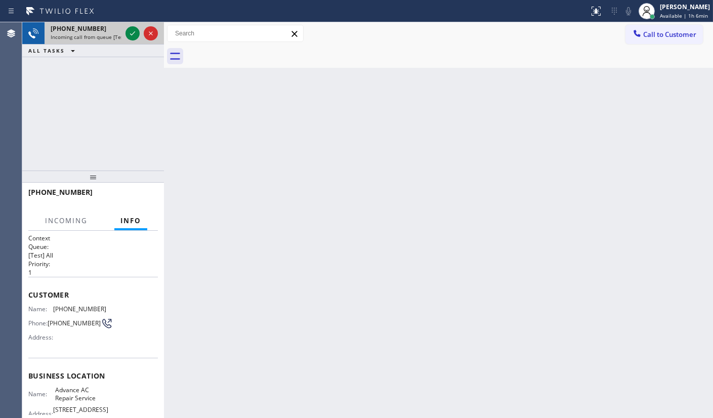
click at [121, 32] on div "[PHONE_NUMBER]" at bounding box center [86, 28] width 71 height 9
click at [114, 33] on span "Incoming call from queue [Test] All" at bounding box center [93, 36] width 84 height 7
click at [111, 29] on div "[PHONE_NUMBER]" at bounding box center [86, 28] width 71 height 9
click at [94, 17] on div "Status report No issues detected If you experience an issue, please download th…" at bounding box center [356, 209] width 713 height 418
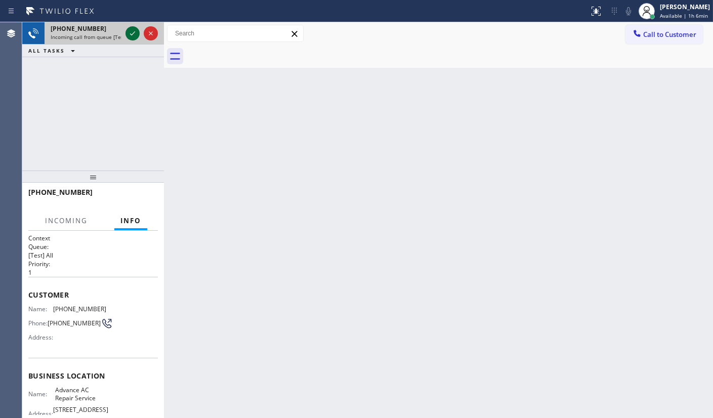
click at [136, 26] on div at bounding box center [142, 33] width 36 height 22
drag, startPoint x: 135, startPoint y: 27, endPoint x: 126, endPoint y: 32, distance: 10.4
click at [126, 32] on div at bounding box center [133, 33] width 14 height 12
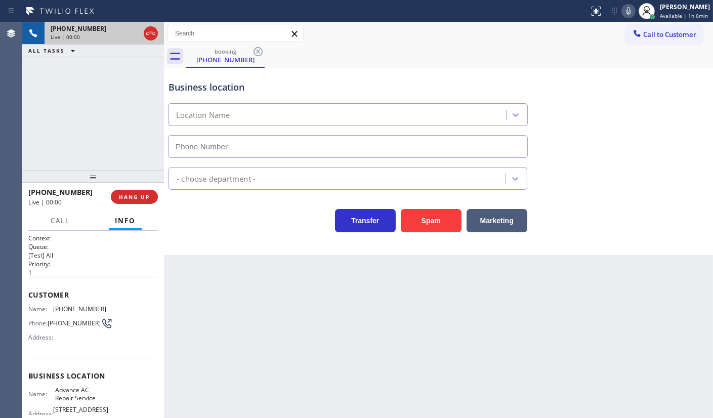
type input "[PHONE_NUMBER]"
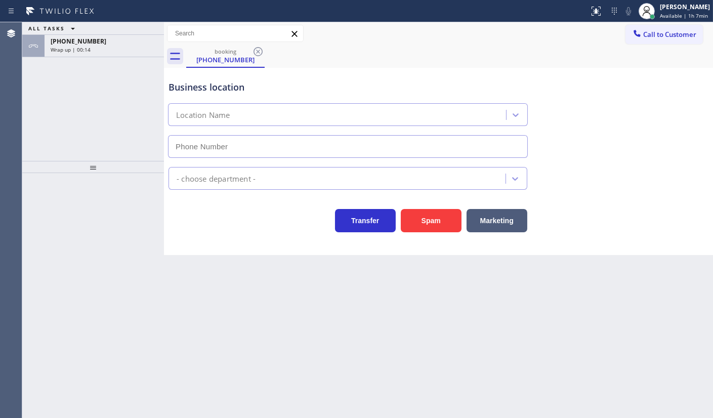
type input "[PHONE_NUMBER]"
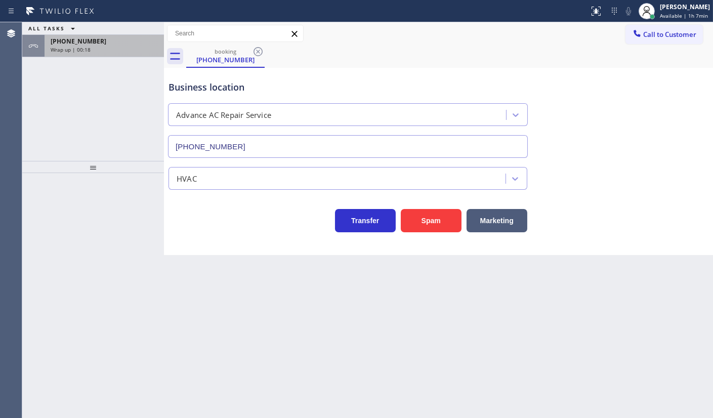
click at [101, 47] on div "Wrap up | 00:18" at bounding box center [104, 49] width 107 height 7
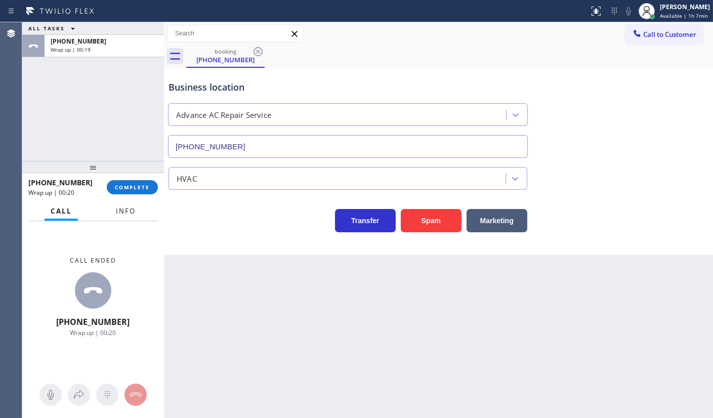
click at [135, 217] on button "Info" at bounding box center [126, 211] width 32 height 20
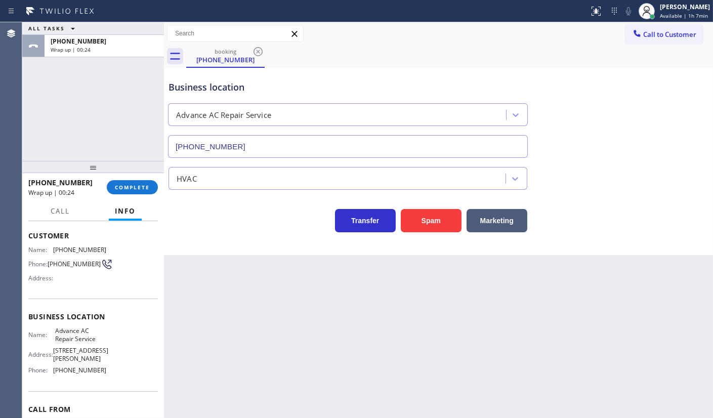
scroll to position [96, 0]
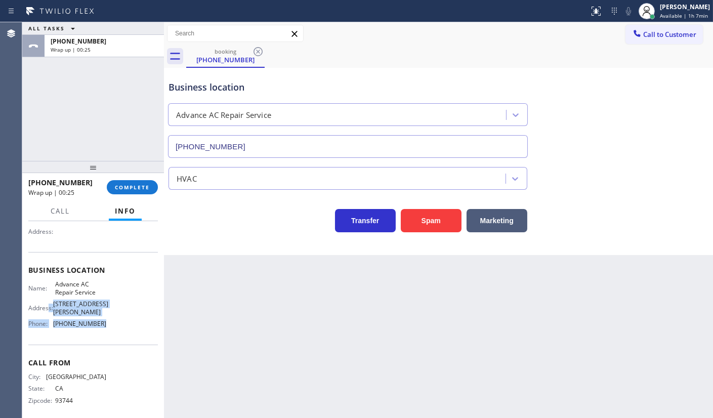
drag, startPoint x: 49, startPoint y: 309, endPoint x: 130, endPoint y: 320, distance: 82.3
click at [130, 320] on div "Name: Advance AC Repair Service Address: [STREET_ADDRESS][PERSON_NAME] Phone: […" at bounding box center [93, 305] width 130 height 51
click at [49, 330] on div "Business location Name: Advance AC Repair Service Address: [STREET_ADDRESS][PER…" at bounding box center [93, 298] width 130 height 92
click at [535, 318] on div "Back to Dashboard Change Sender ID Customers Technicians Select a contact Outbo…" at bounding box center [438, 220] width 549 height 396
click at [138, 186] on span "COMPLETE" at bounding box center [132, 187] width 35 height 7
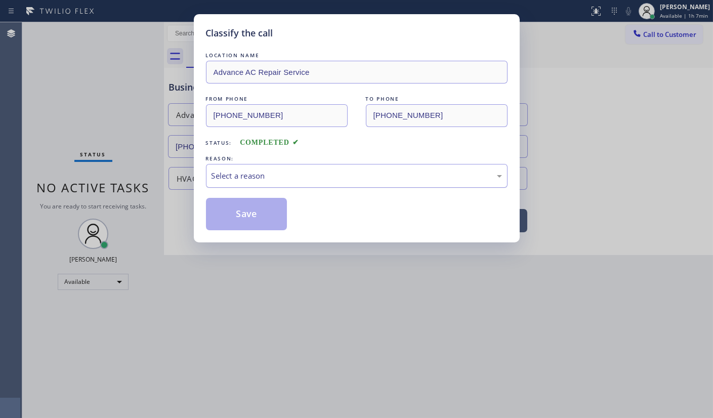
drag, startPoint x: 335, startPoint y: 163, endPoint x: 312, endPoint y: 185, distance: 31.2
click at [330, 170] on div "Select a reason" at bounding box center [357, 176] width 302 height 24
click at [220, 214] on button "Save" at bounding box center [246, 214] width 81 height 32
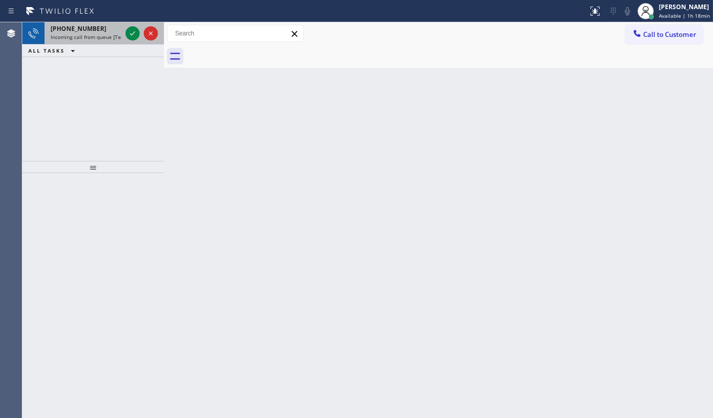
click at [146, 39] on div at bounding box center [142, 33] width 36 height 22
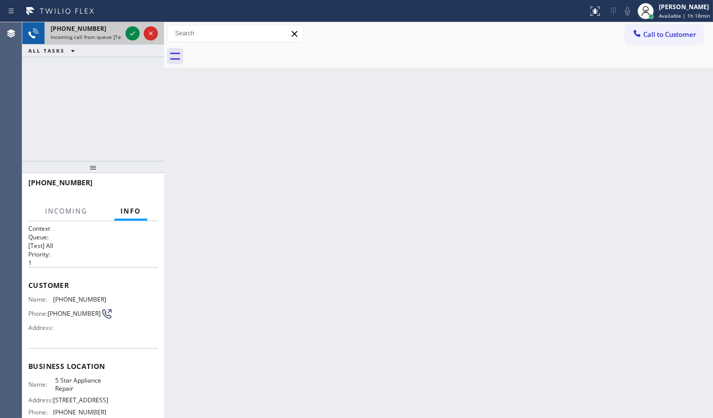
click at [124, 36] on div at bounding box center [142, 33] width 36 height 22
click at [124, 39] on div at bounding box center [142, 33] width 36 height 22
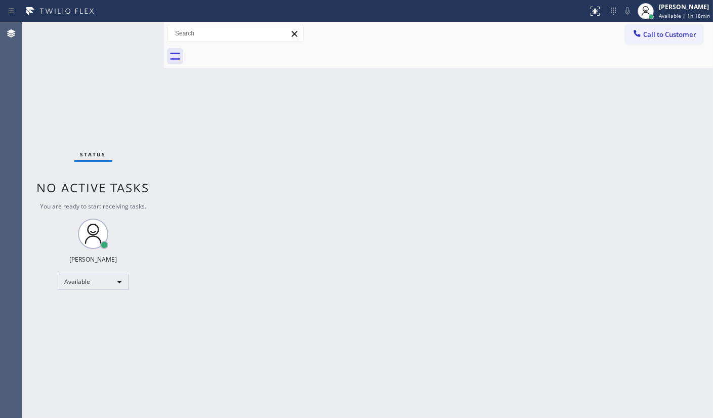
click at [117, 36] on div "Status No active tasks You are ready to start receiving tasks. JENIZA ALCAYDE A…" at bounding box center [93, 220] width 142 height 396
click at [118, 33] on div "Status No active tasks You are ready to start receiving tasks. JENIZA ALCAYDE A…" at bounding box center [93, 220] width 142 height 396
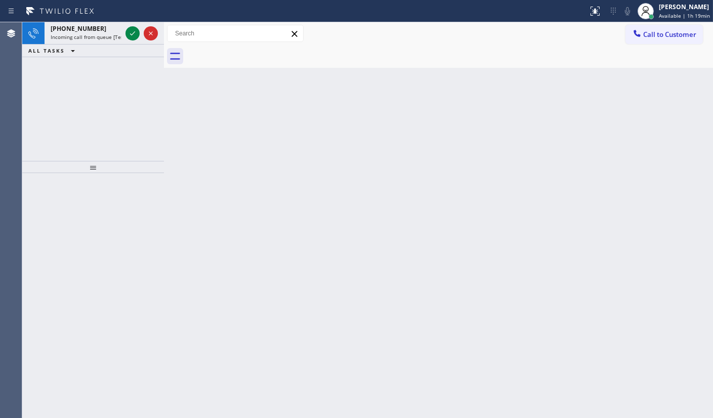
drag, startPoint x: 80, startPoint y: 137, endPoint x: 81, endPoint y: 131, distance: 6.3
click at [82, 136] on div "[PHONE_NUMBER] Incoming call from queue [Test] All ALL TASKS ALL TASKS ACTIVE T…" at bounding box center [93, 91] width 142 height 139
click at [130, 35] on icon at bounding box center [133, 33] width 12 height 12
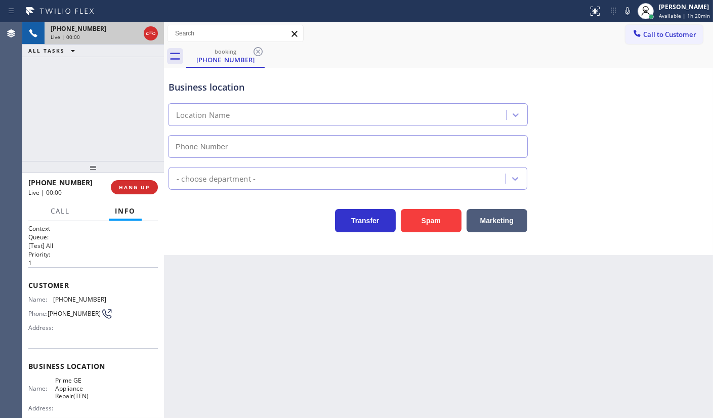
type input "[PHONE_NUMBER]"
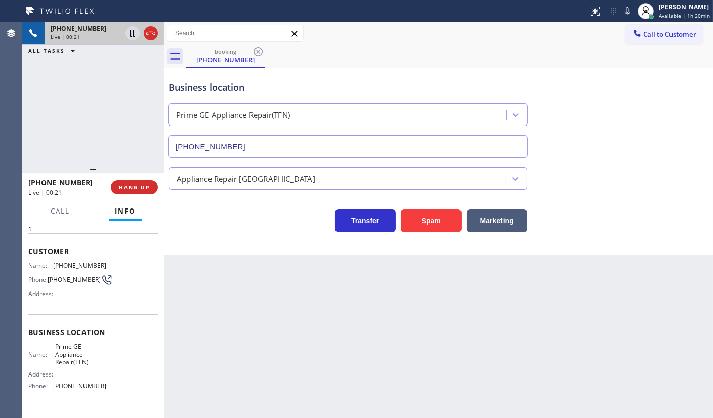
scroll to position [92, 0]
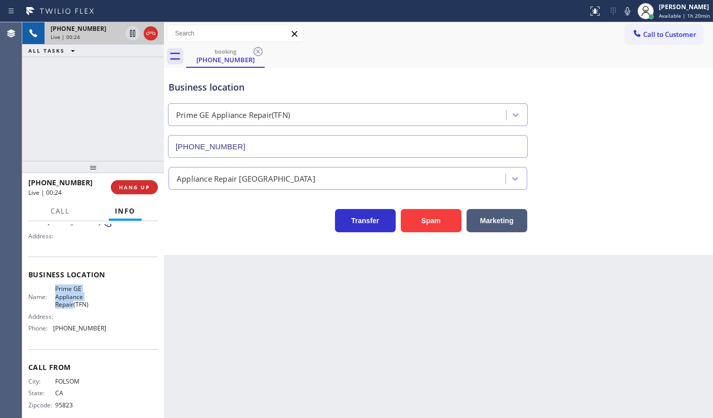
drag, startPoint x: 54, startPoint y: 293, endPoint x: 72, endPoint y: 307, distance: 23.5
click at [72, 307] on span "Prime GE Appliance Repair(TFN)" at bounding box center [80, 296] width 51 height 23
drag, startPoint x: 51, startPoint y: 323, endPoint x: 103, endPoint y: 334, distance: 52.6
click at [103, 334] on div "Name: Prime GE Appliance Repair(TFN) Address: Phone: [PHONE_NUMBER]" at bounding box center [93, 310] width 130 height 51
drag, startPoint x: 47, startPoint y: 357, endPoint x: 49, endPoint y: 342, distance: 14.8
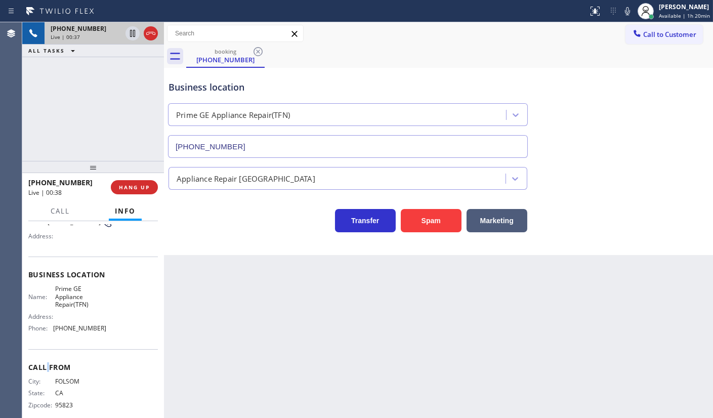
click at [48, 355] on div "Call From City: FOLSOM State: [US_STATE] Zipcode: 95823" at bounding box center [93, 387] width 130 height 76
drag, startPoint x: 59, startPoint y: 331, endPoint x: 142, endPoint y: 333, distance: 82.5
click at [142, 333] on div "Name: Prime GE Appliance Repair(TFN) Address: Phone: [PHONE_NUMBER]" at bounding box center [93, 310] width 130 height 51
copy span "855) 976-8572"
click at [132, 33] on icon at bounding box center [133, 33] width 12 height 12
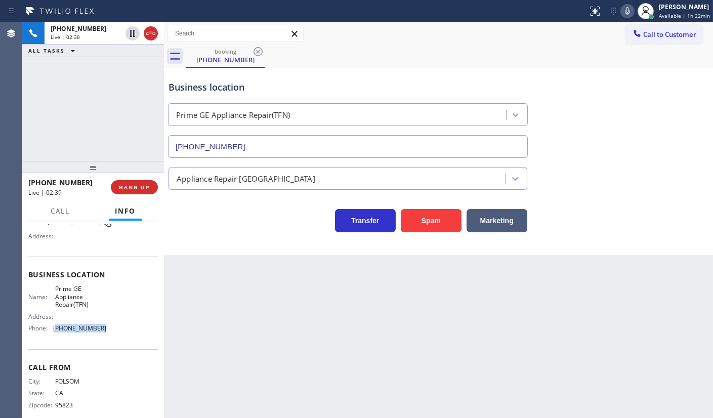
click at [630, 9] on icon at bounding box center [628, 11] width 12 height 12
drag, startPoint x: 30, startPoint y: 113, endPoint x: 60, endPoint y: 57, distance: 64.3
click at [30, 113] on div "[PHONE_NUMBER] Live | 04:21 ALL TASKS ALL TASKS ACTIVE TASKS TASKS IN WRAP UP" at bounding box center [93, 91] width 142 height 139
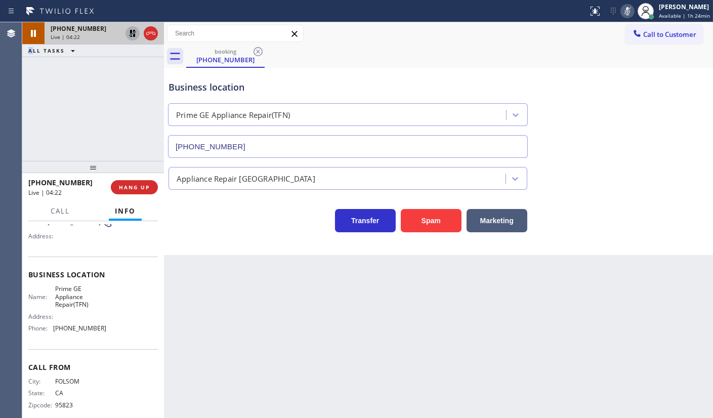
click at [130, 32] on icon at bounding box center [133, 33] width 12 height 12
click at [635, 10] on div at bounding box center [628, 11] width 14 height 12
click at [70, 117] on div "[PHONE_NUMBER] Live | 09:28 ALL TASKS ALL TASKS ACTIVE TASKS TASKS IN WRAP UP" at bounding box center [93, 91] width 142 height 139
drag, startPoint x: 48, startPoint y: 135, endPoint x: 55, endPoint y: 68, distance: 67.6
click at [49, 131] on div "[PHONE_NUMBER] Live | 12:31 ALL TASKS ALL TASKS ACTIVE TASKS TASKS IN WRAP UP" at bounding box center [93, 91] width 142 height 139
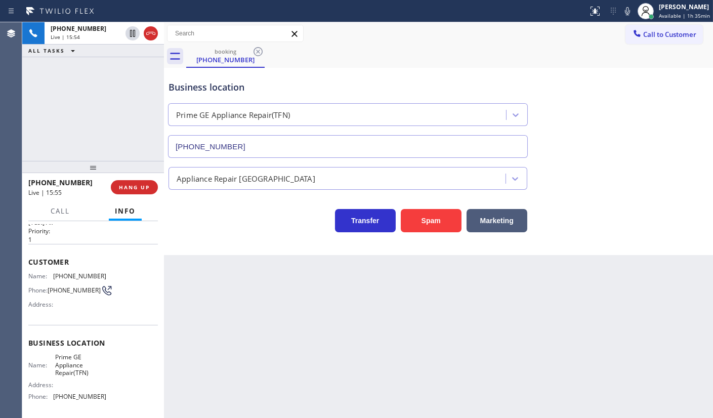
scroll to position [0, 0]
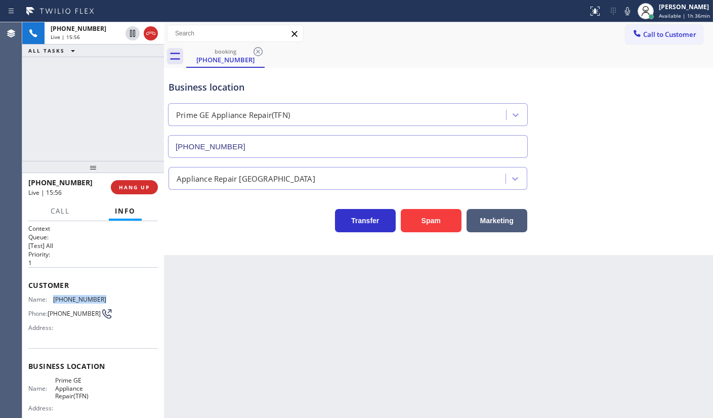
drag, startPoint x: 49, startPoint y: 295, endPoint x: 102, endPoint y: 298, distance: 53.2
click at [102, 298] on div "Name: [PHONE_NUMBER] Phone: [PHONE_NUMBER] Address:" at bounding box center [93, 316] width 130 height 40
copy div "[PHONE_NUMBER]"
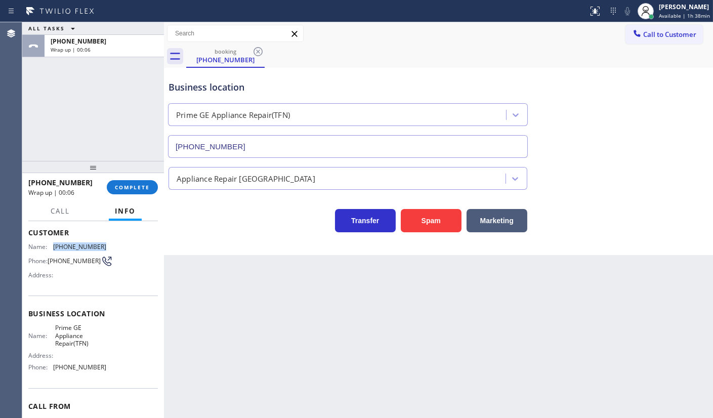
scroll to position [104, 0]
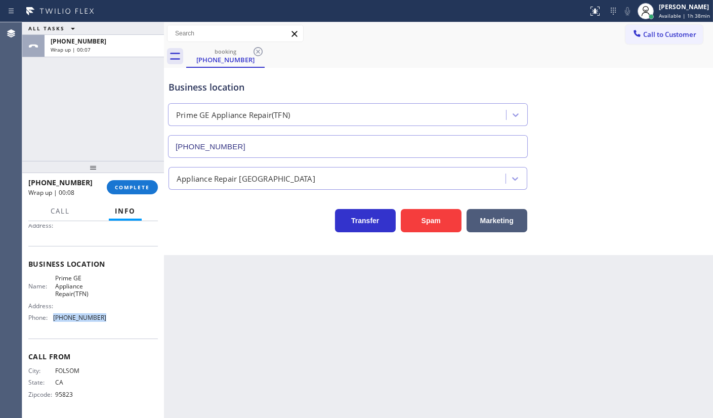
drag, startPoint x: 53, startPoint y: 317, endPoint x: 114, endPoint y: 318, distance: 60.8
click at [114, 318] on div "Name: Prime GE Appliance Repair(TFN) Address: Phone: [PHONE_NUMBER]" at bounding box center [93, 299] width 130 height 51
copy div "[PHONE_NUMBER]"
drag, startPoint x: 51, startPoint y: 279, endPoint x: 107, endPoint y: 294, distance: 58.6
click at [107, 294] on div "Name: Prime GE Appliance Repair(TFN) Address: Phone: [PHONE_NUMBER]" at bounding box center [93, 299] width 130 height 51
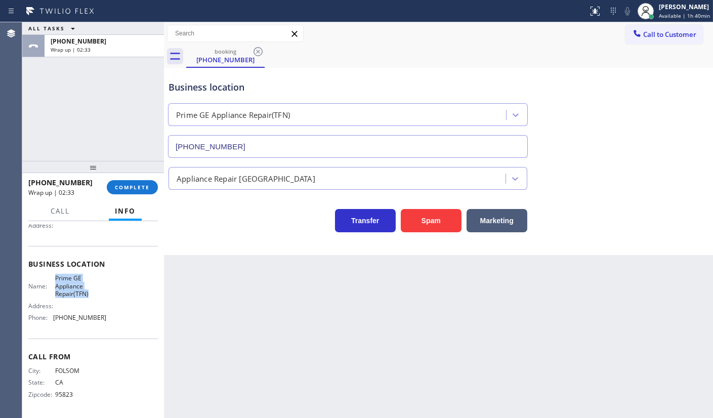
copy div "Prime GE Appliance Repair(TFN)"
click at [39, 70] on div "ALL TASKS ALL TASKS ACTIVE TASKS TASKS IN WRAP UP [PHONE_NUMBER] Wrap up | 04:29" at bounding box center [93, 91] width 142 height 139
click at [142, 191] on button "COMPLETE" at bounding box center [132, 187] width 51 height 14
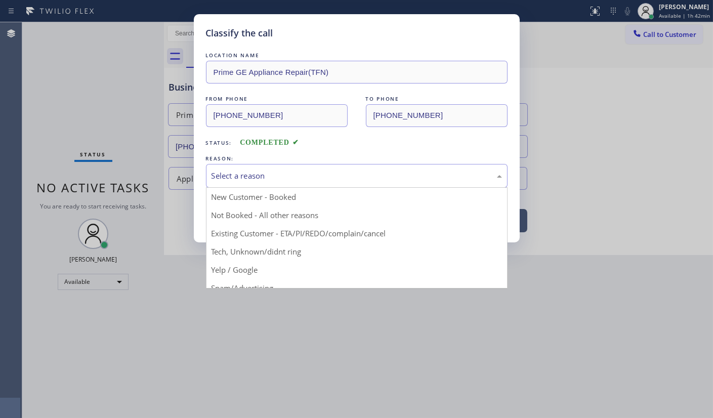
click at [237, 178] on div "Select a reason" at bounding box center [357, 176] width 291 height 12
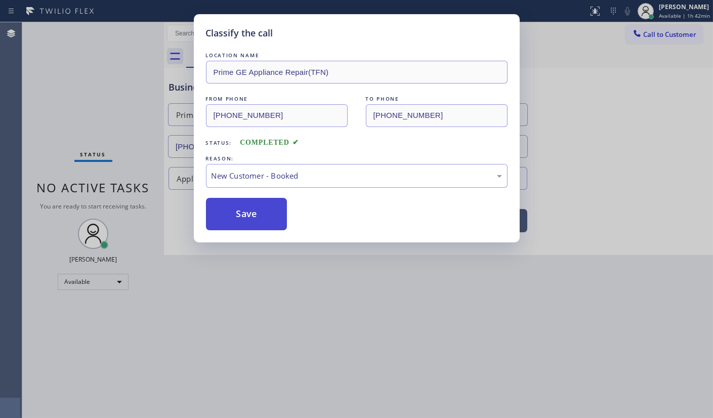
click at [238, 203] on button "Save" at bounding box center [246, 214] width 81 height 32
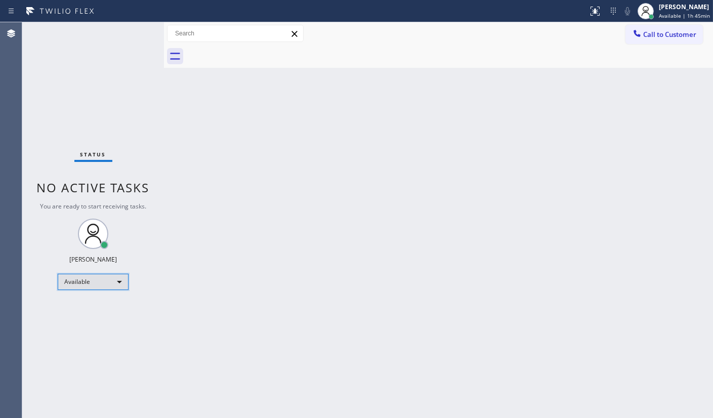
click at [111, 287] on div "Available" at bounding box center [93, 282] width 71 height 16
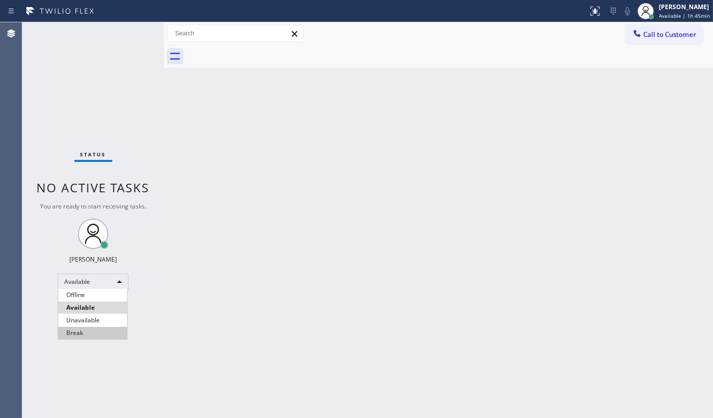
click at [106, 333] on li "Break" at bounding box center [92, 333] width 69 height 12
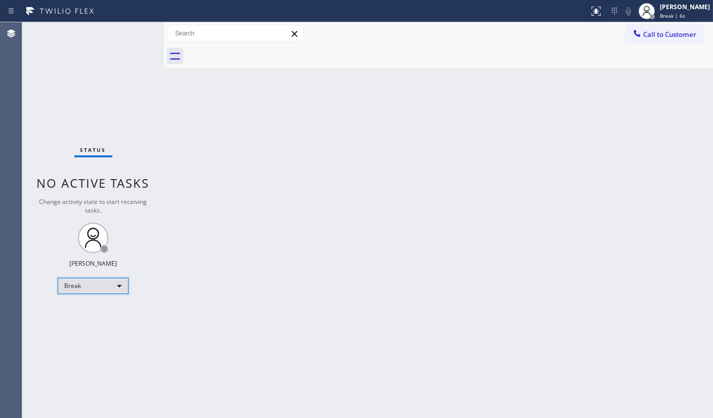
click at [66, 288] on div "Break" at bounding box center [93, 286] width 71 height 16
click at [73, 313] on li "Available" at bounding box center [92, 312] width 69 height 12
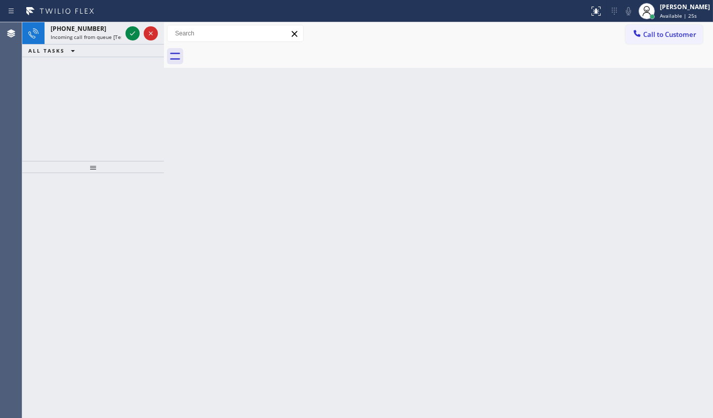
click at [70, 91] on div "[PHONE_NUMBER] Incoming call from queue [Test] All ALL TASKS ALL TASKS ACTIVE T…" at bounding box center [93, 91] width 142 height 139
click at [139, 28] on div at bounding box center [133, 33] width 14 height 12
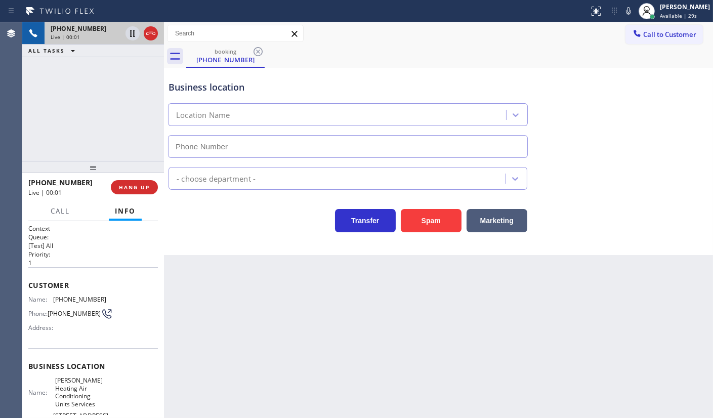
type input "[PHONE_NUMBER]"
click at [118, 181] on button "HANG UP" at bounding box center [134, 187] width 47 height 14
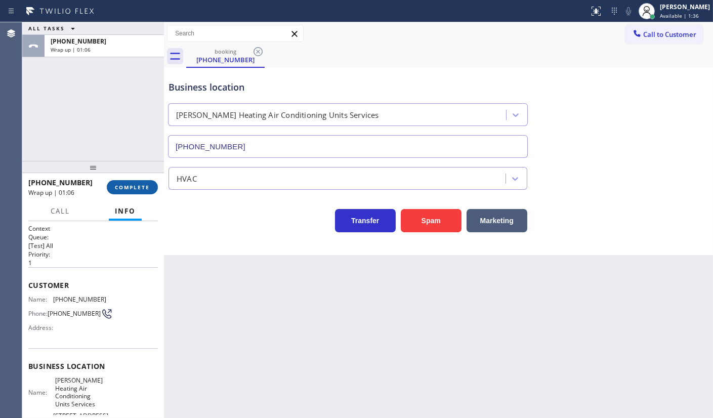
click at [124, 189] on span "COMPLETE" at bounding box center [132, 187] width 35 height 7
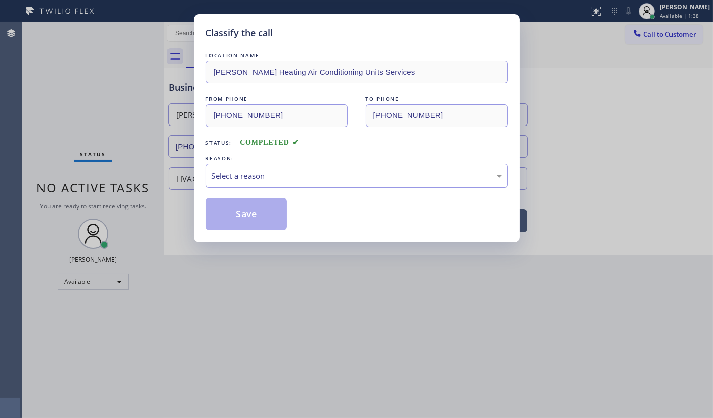
click at [220, 175] on div "Select a reason" at bounding box center [357, 176] width 291 height 12
click at [217, 215] on button "Save" at bounding box center [246, 214] width 81 height 32
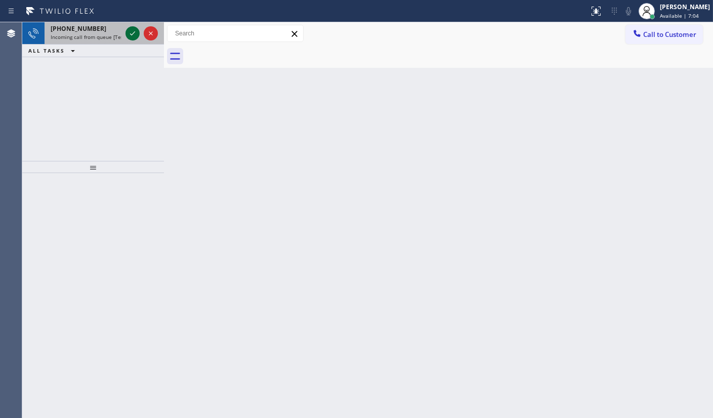
click at [128, 35] on icon at bounding box center [133, 33] width 12 height 12
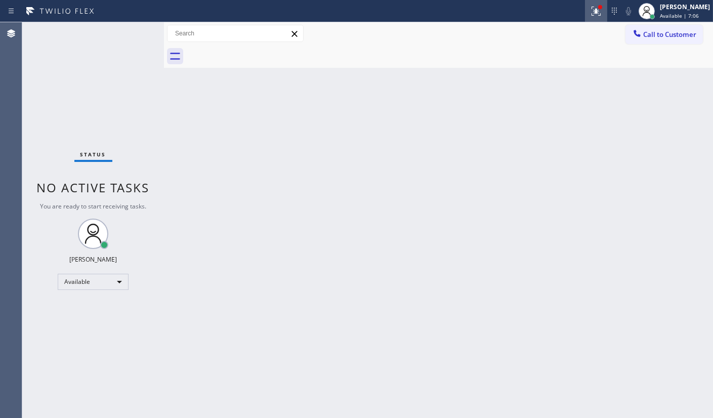
drag, startPoint x: 596, startPoint y: 12, endPoint x: 560, endPoint y: 121, distance: 115.4
click at [596, 12] on icon at bounding box center [596, 11] width 12 height 12
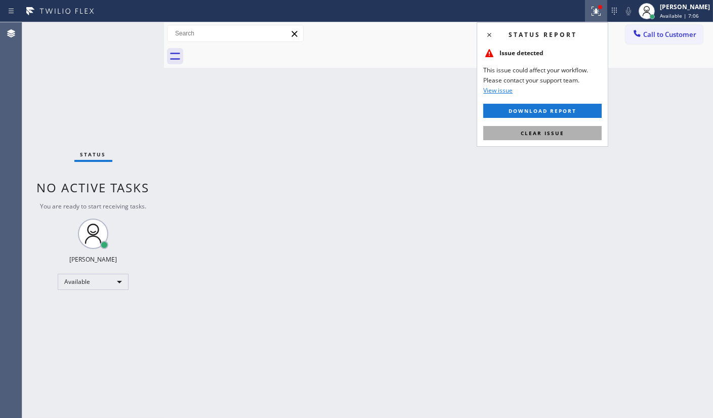
click at [562, 130] on span "Clear issue" at bounding box center [543, 133] width 44 height 7
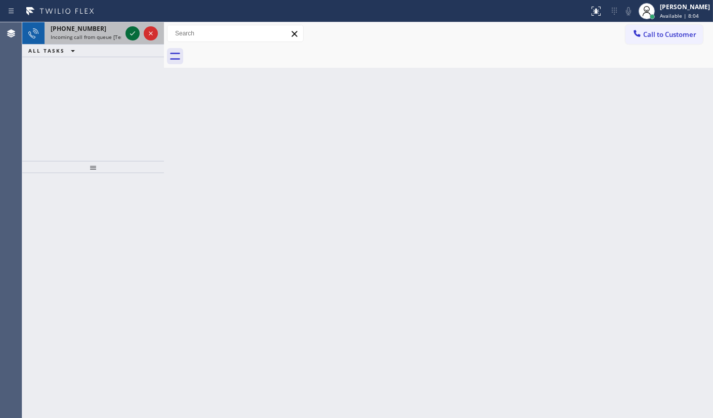
click at [128, 33] on icon at bounding box center [133, 33] width 12 height 12
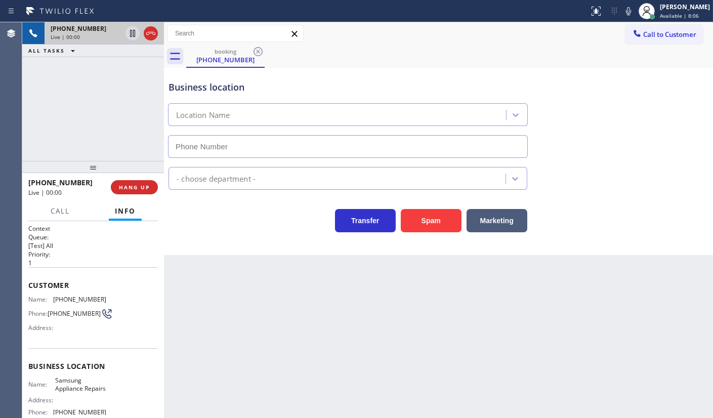
type input "[PHONE_NUMBER]"
drag, startPoint x: 48, startPoint y: 296, endPoint x: 106, endPoint y: 300, distance: 58.9
click at [106, 300] on div "Name: [PHONE_NUMBER] Phone: [PHONE_NUMBER] Address:" at bounding box center [93, 316] width 130 height 40
copy div "[PHONE_NUMBER]"
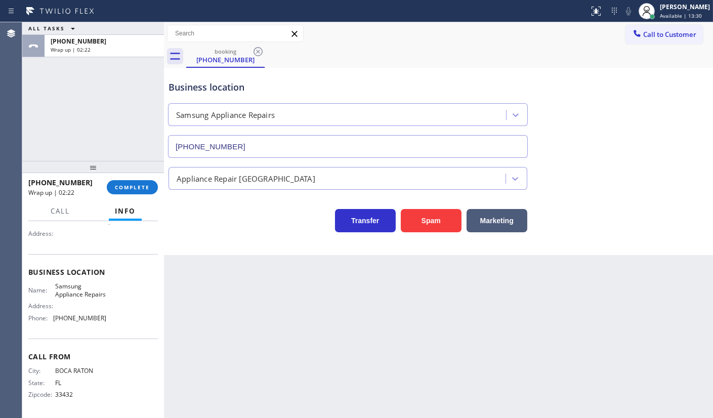
scroll to position [104, 0]
drag, startPoint x: 54, startPoint y: 321, endPoint x: 123, endPoint y: 324, distance: 68.9
click at [123, 324] on div "Name: Samsung Appliance Repairs Address: Phone: [PHONE_NUMBER]" at bounding box center [93, 304] width 130 height 44
copy span "[PHONE_NUMBER]"
click at [659, 13] on div "JENIZA ALCAYDE Available | 16:16" at bounding box center [685, 11] width 55 height 18
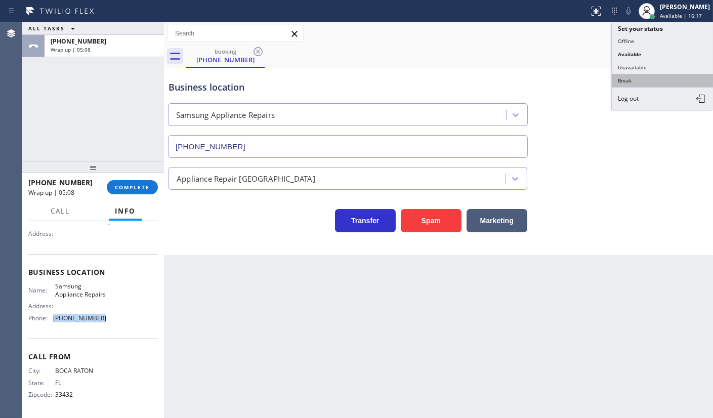
click at [642, 80] on button "Break" at bounding box center [662, 80] width 101 height 13
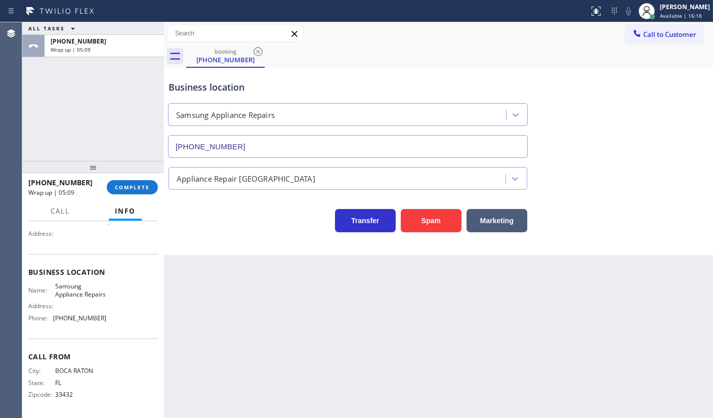
click at [138, 173] on div at bounding box center [93, 167] width 142 height 12
click at [139, 187] on button "COMPLETE" at bounding box center [132, 191] width 51 height 14
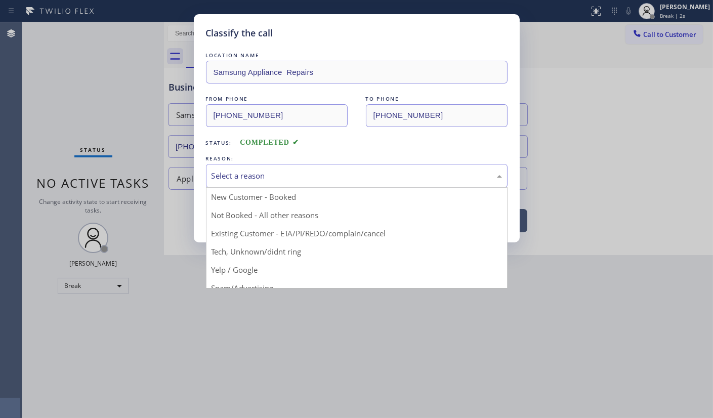
click at [253, 176] on div "Select a reason" at bounding box center [357, 176] width 291 height 12
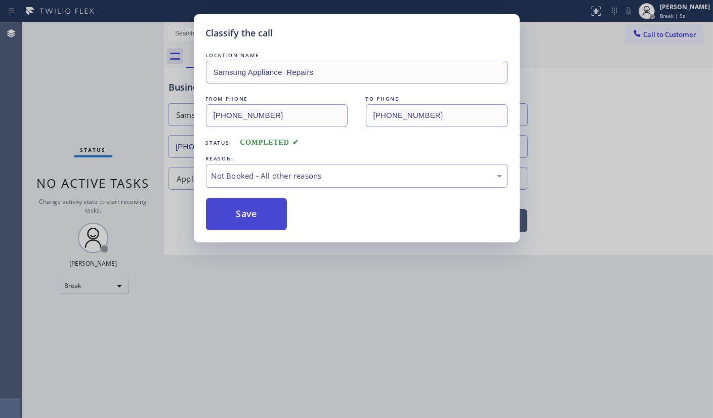
click at [248, 205] on button "Save" at bounding box center [246, 214] width 81 height 32
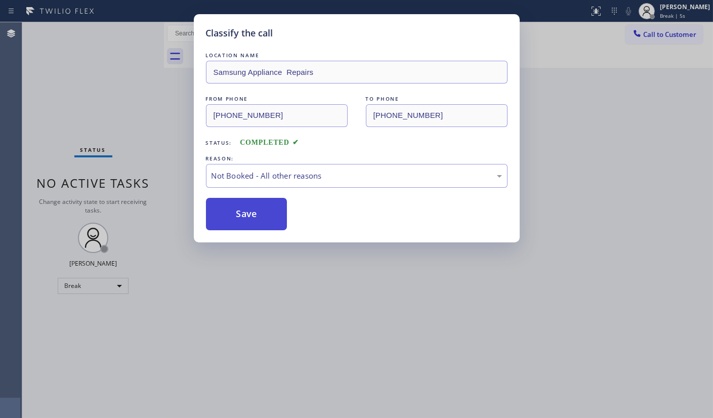
click at [248, 205] on button "Save" at bounding box center [246, 214] width 81 height 32
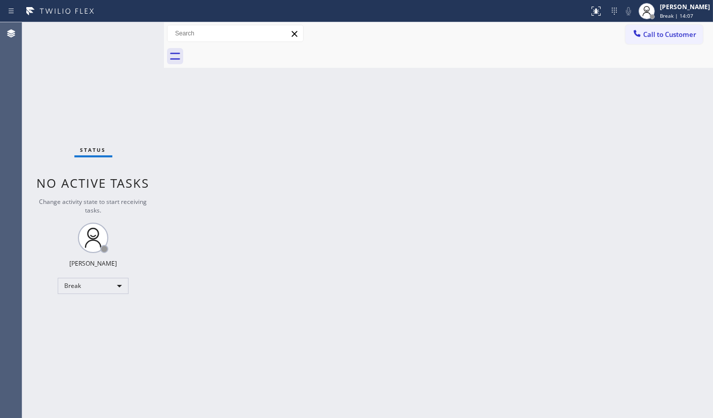
click at [78, 275] on div "Status No active tasks Change activity state to start receiving tasks. JENIZA A…" at bounding box center [93, 220] width 142 height 396
click at [80, 281] on div "Break" at bounding box center [93, 286] width 71 height 16
drag, startPoint x: 90, startPoint y: 324, endPoint x: 88, endPoint y: 313, distance: 10.8
click at [89, 315] on ul "Offline Available Unavailable Break" at bounding box center [93, 319] width 70 height 50
click at [86, 326] on li "Unavailable" at bounding box center [92, 325] width 69 height 12
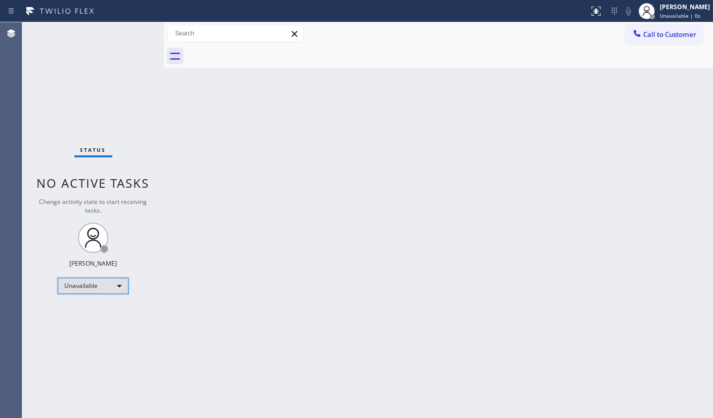
click at [82, 281] on div "Unavailable" at bounding box center [93, 286] width 71 height 16
click at [84, 334] on li "Break" at bounding box center [92, 338] width 69 height 12
click at [86, 300] on div "Status No active tasks Change activity state to start receiving tasks. JENIZA A…" at bounding box center [93, 220] width 142 height 396
click at [86, 292] on div "Break" at bounding box center [93, 286] width 71 height 16
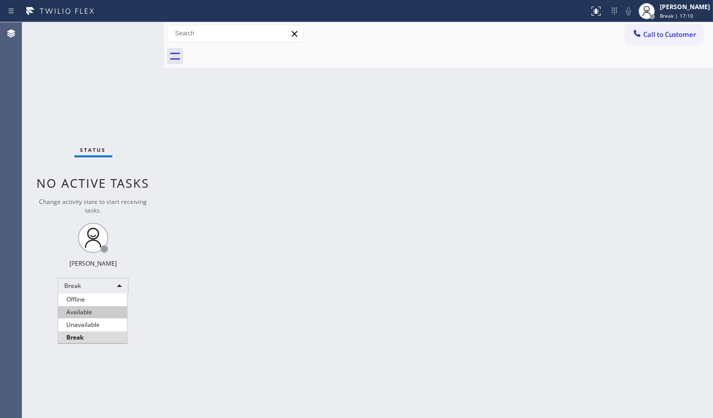
click at [88, 312] on li "Available" at bounding box center [92, 312] width 69 height 12
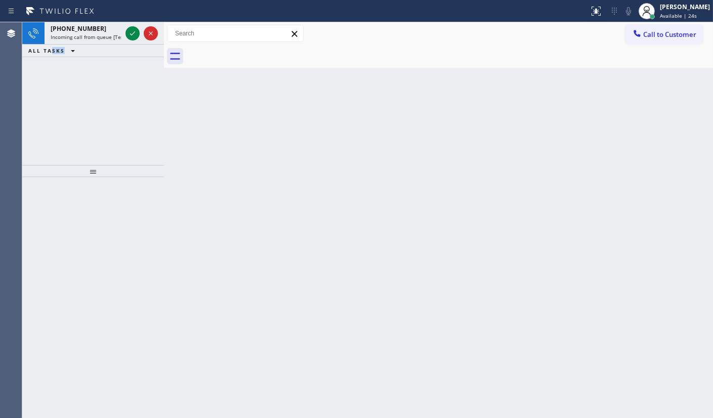
drag, startPoint x: 55, startPoint y: 86, endPoint x: 102, endPoint y: 46, distance: 62.1
click at [63, 74] on div "[PHONE_NUMBER] Incoming call from queue [Test] All ALL TASKS ALL TASKS ACTIVE T…" at bounding box center [93, 93] width 142 height 143
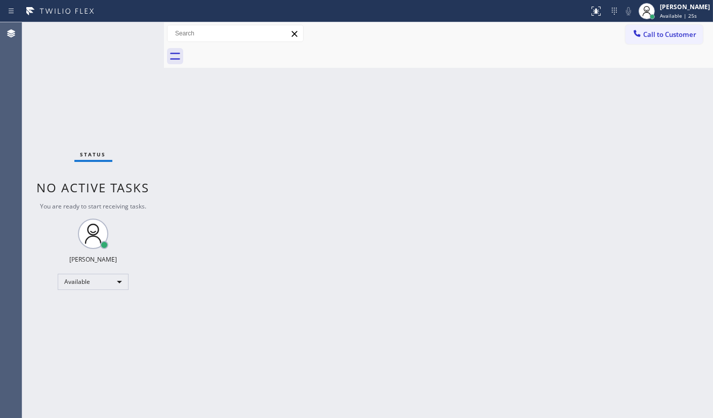
click at [132, 31] on div "Status No active tasks You are ready to start receiving tasks. JENIZA ALCAYDE A…" at bounding box center [93, 220] width 142 height 396
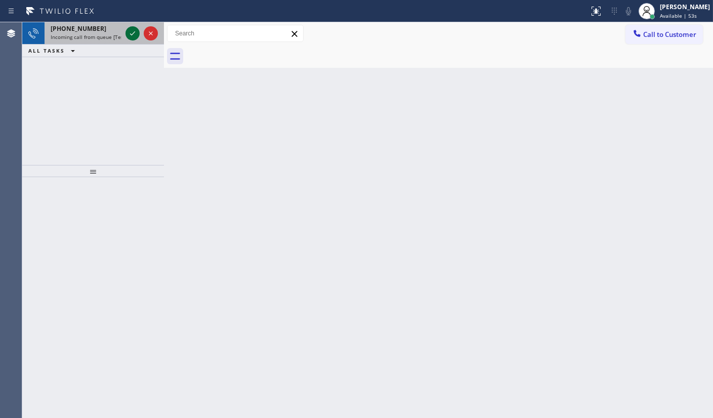
click at [138, 32] on icon at bounding box center [133, 33] width 12 height 12
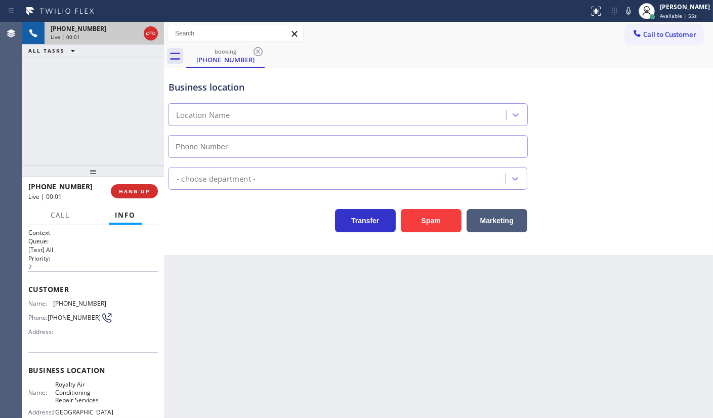
type input "[PHONE_NUMBER]"
click at [145, 189] on span "HANG UP" at bounding box center [134, 191] width 31 height 7
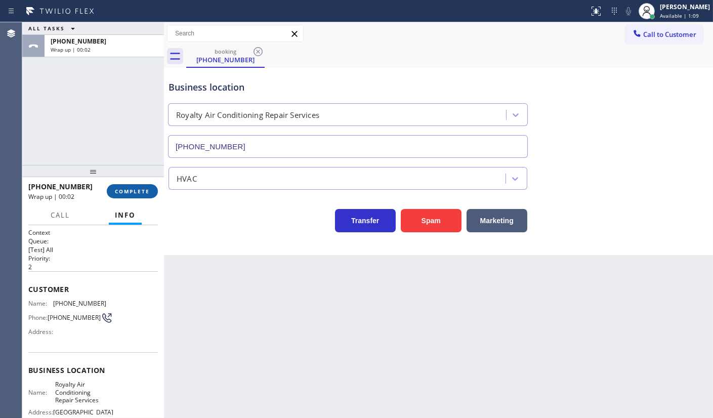
click at [148, 185] on button "COMPLETE" at bounding box center [132, 191] width 51 height 14
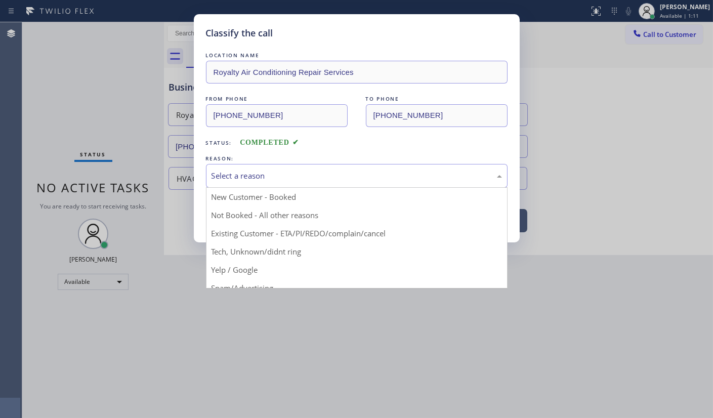
click at [227, 175] on div "Select a reason" at bounding box center [357, 176] width 291 height 12
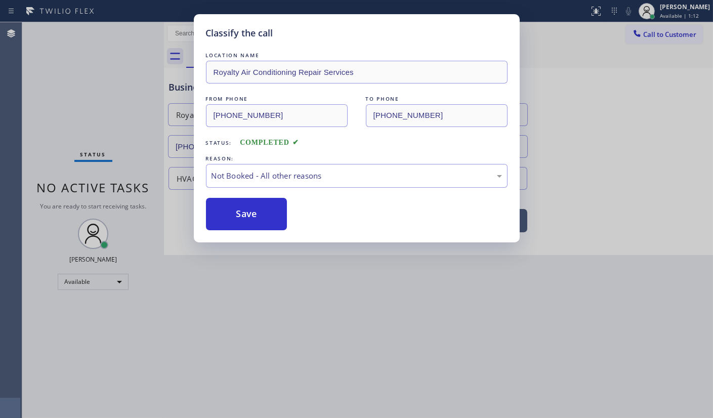
click at [227, 209] on button "Save" at bounding box center [246, 214] width 81 height 32
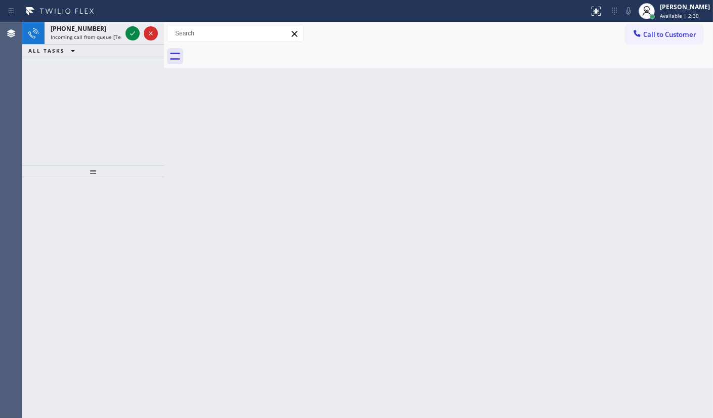
drag, startPoint x: 73, startPoint y: 52, endPoint x: 84, endPoint y: 46, distance: 12.2
click at [76, 51] on icon at bounding box center [73, 51] width 12 height 12
click at [129, 32] on icon at bounding box center [133, 33] width 12 height 12
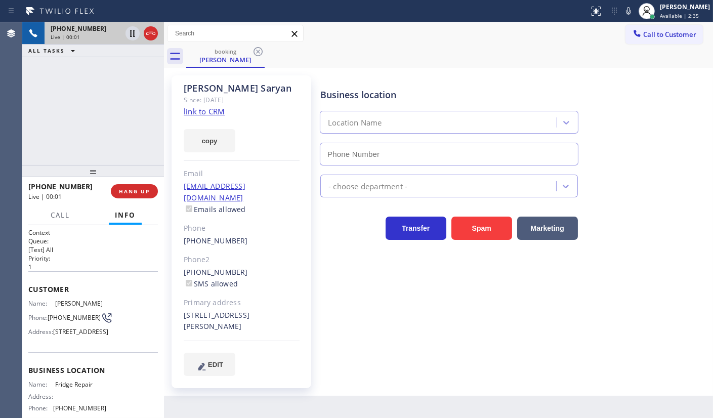
type input "[PHONE_NUMBER]"
click at [194, 109] on link "link to CRM" at bounding box center [204, 111] width 41 height 10
click at [629, 13] on icon at bounding box center [629, 11] width 12 height 12
click at [628, 12] on icon at bounding box center [629, 11] width 12 height 12
click at [629, 10] on icon at bounding box center [628, 11] width 5 height 8
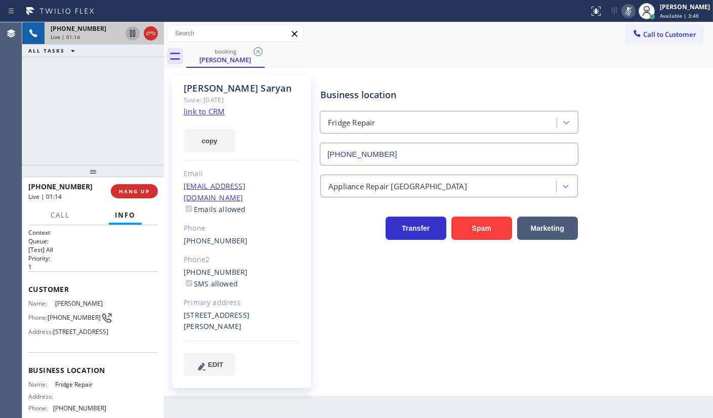
click at [129, 30] on icon at bounding box center [133, 33] width 12 height 12
click at [215, 137] on button "copy" at bounding box center [210, 140] width 52 height 23
click at [24, 103] on div "[PHONE_NUMBER] Live | 01:59 ALL TASKS ALL TASKS ACTIVE TASKS TASKS IN WRAP UP" at bounding box center [93, 93] width 142 height 143
click at [131, 29] on icon at bounding box center [133, 33] width 12 height 12
click at [630, 12] on icon at bounding box center [629, 11] width 12 height 12
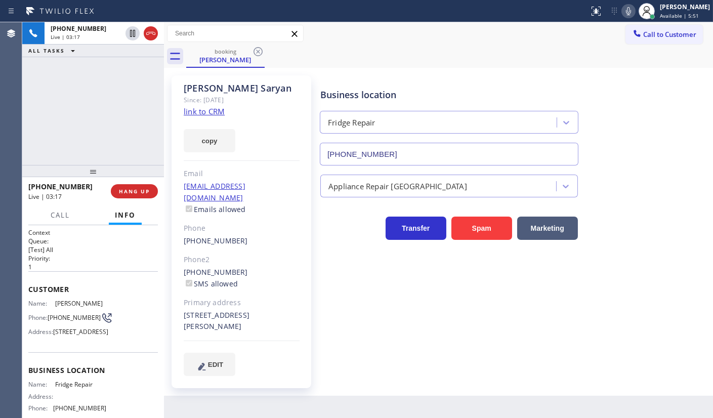
click at [106, 118] on div "[PHONE_NUMBER] Live | 03:17 ALL TASKS ALL TASKS ACTIVE TASKS TASKS IN WRAP UP" at bounding box center [93, 93] width 142 height 143
click at [629, 10] on icon at bounding box center [628, 11] width 5 height 8
click at [629, 10] on icon at bounding box center [629, 11] width 12 height 12
click at [98, 121] on div "[PHONE_NUMBER] Live | 04:55 ALL TASKS ALL TASKS ACTIVE TASKS TASKS IN WRAP UP" at bounding box center [93, 93] width 142 height 143
drag, startPoint x: 234, startPoint y: 229, endPoint x: 177, endPoint y: 225, distance: 57.3
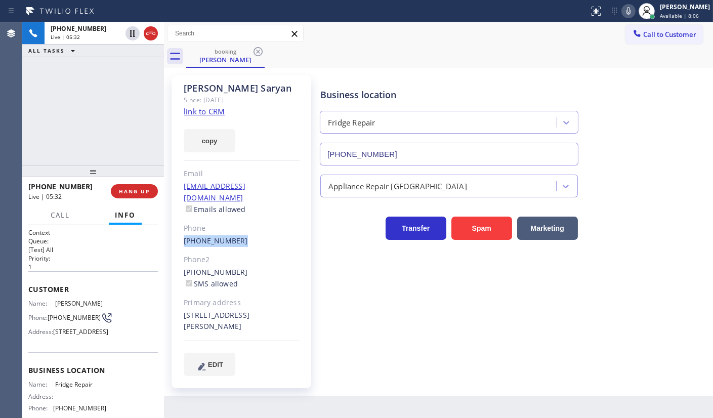
click at [177, 225] on div "[PERSON_NAME] Since: [DATE] link to CRM copy Email [EMAIL_ADDRESS][DOMAIN_NAME]…" at bounding box center [242, 231] width 140 height 313
copy link "[PHONE_NUMBER]"
drag, startPoint x: 52, startPoint y: 313, endPoint x: 72, endPoint y: 325, distance: 23.2
click at [72, 321] on span "[PHONE_NUMBER]" at bounding box center [74, 318] width 53 height 8
copy span "646) 575-3642"
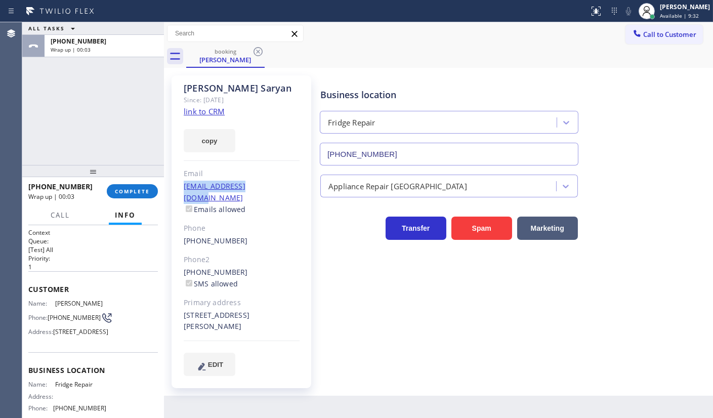
drag, startPoint x: 179, startPoint y: 188, endPoint x: 279, endPoint y: 185, distance: 99.8
click at [279, 185] on div "[PERSON_NAME] Since: [DATE] link to CRM copy Email [EMAIL_ADDRESS][DOMAIN_NAME]…" at bounding box center [242, 231] width 140 height 313
copy link "[EMAIL_ADDRESS][DOMAIN_NAME]"
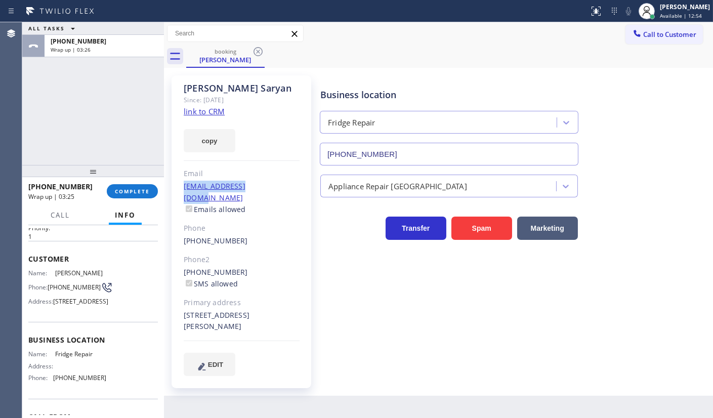
scroll to position [108, 0]
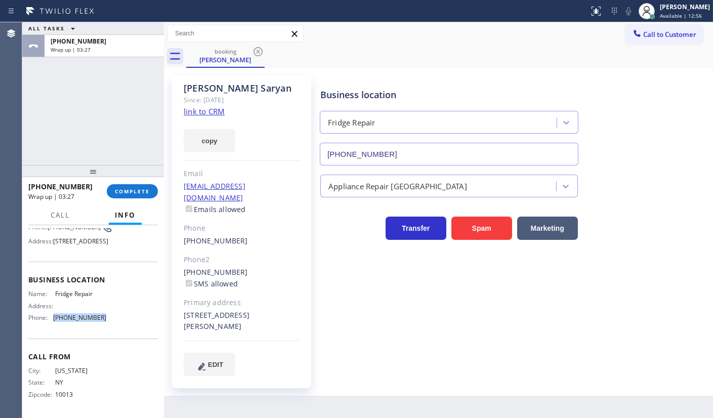
drag, startPoint x: 64, startPoint y: 319, endPoint x: 121, endPoint y: 316, distance: 56.8
click at [121, 316] on div "Name: Fridge Repair Address: Phone: [PHONE_NUMBER]" at bounding box center [93, 307] width 130 height 35
copy span "[PHONE_NUMBER]"
click at [645, 31] on span "Call to Customer" at bounding box center [669, 34] width 53 height 9
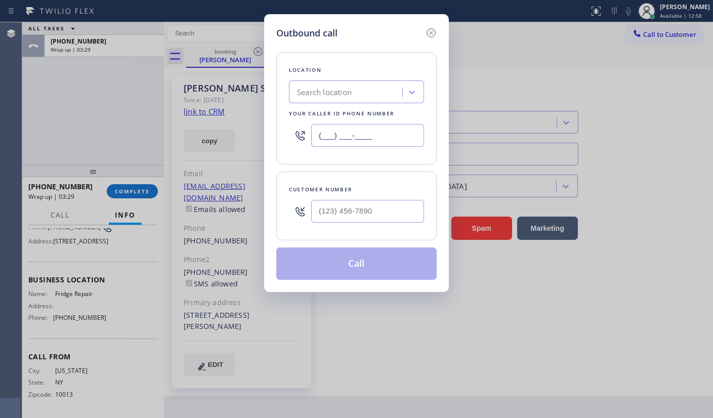
click at [400, 135] on input "(___) ___-____" at bounding box center [367, 135] width 113 height 23
paste input "844) 610-2805"
type input "[PHONE_NUMBER]"
click at [363, 213] on input "(___) ___-____" at bounding box center [367, 211] width 113 height 23
paste input "646) 575-3642"
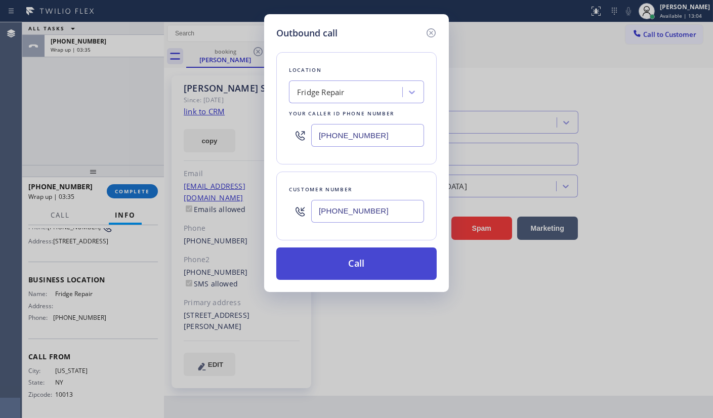
type input "[PHONE_NUMBER]"
click at [369, 260] on button "Call" at bounding box center [356, 264] width 160 height 32
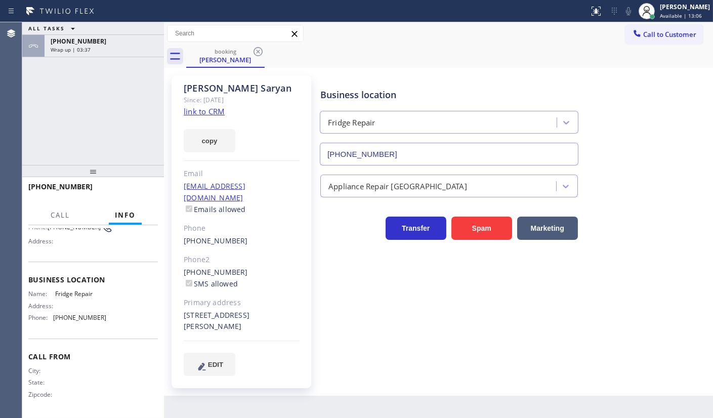
scroll to position [92, 0]
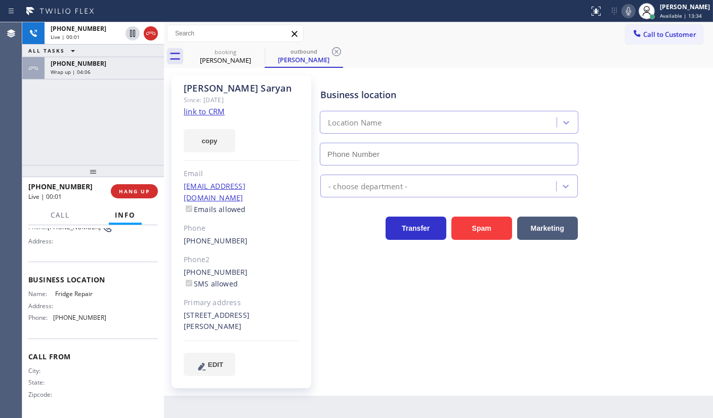
type input "[PHONE_NUMBER]"
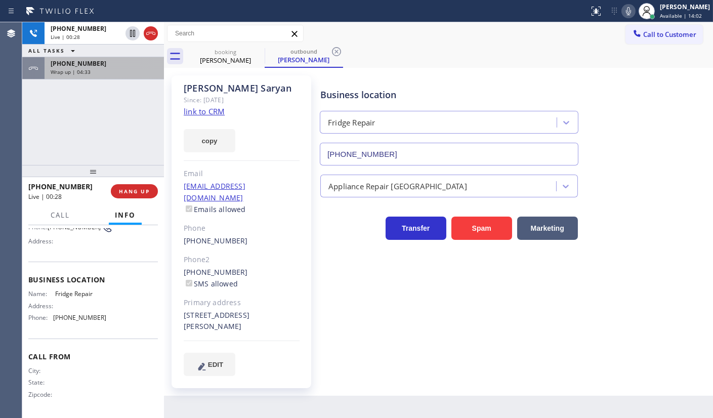
click at [76, 69] on span "Wrap up | 04:33" at bounding box center [71, 71] width 40 height 7
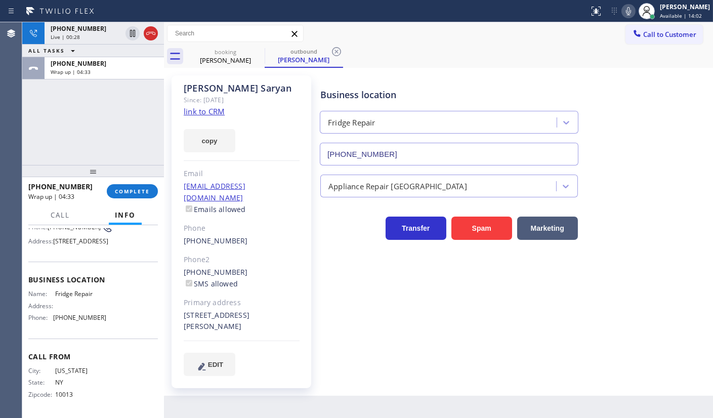
scroll to position [108, 0]
click at [124, 190] on span "COMPLETE" at bounding box center [132, 191] width 35 height 7
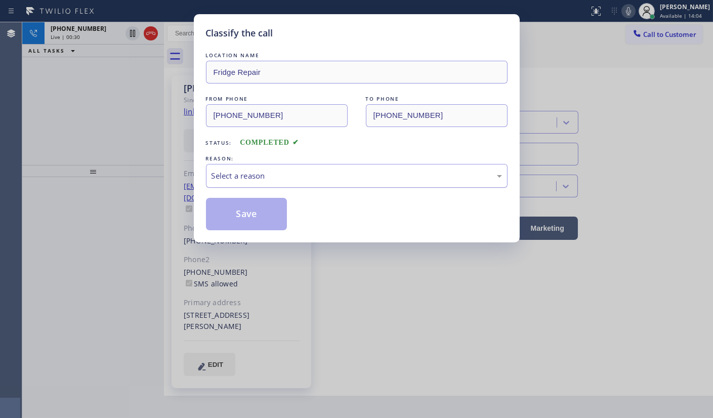
click at [227, 177] on div "Select a reason" at bounding box center [357, 176] width 291 height 12
click at [232, 221] on button "Save" at bounding box center [246, 214] width 81 height 32
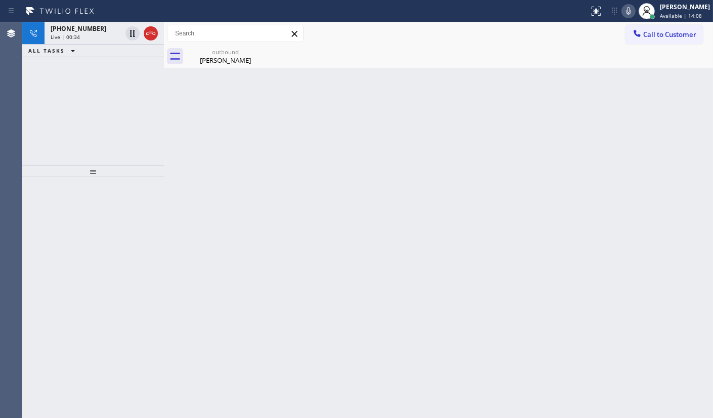
drag, startPoint x: 154, startPoint y: 31, endPoint x: 132, endPoint y: 54, distance: 32.2
click at [154, 31] on icon at bounding box center [151, 33] width 12 height 12
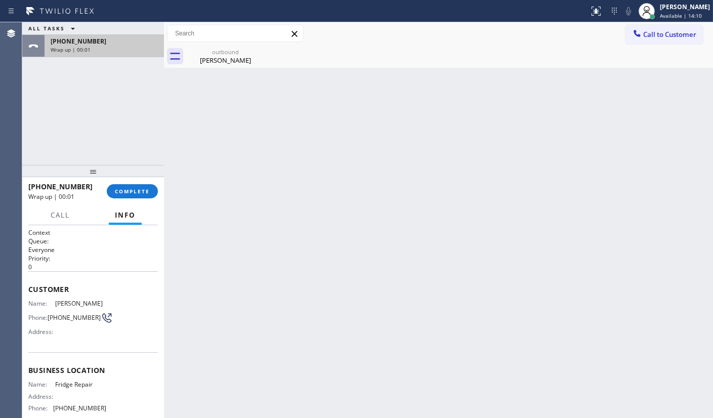
click at [69, 35] on div "[PHONE_NUMBER] Wrap up | 00:01" at bounding box center [102, 46] width 115 height 22
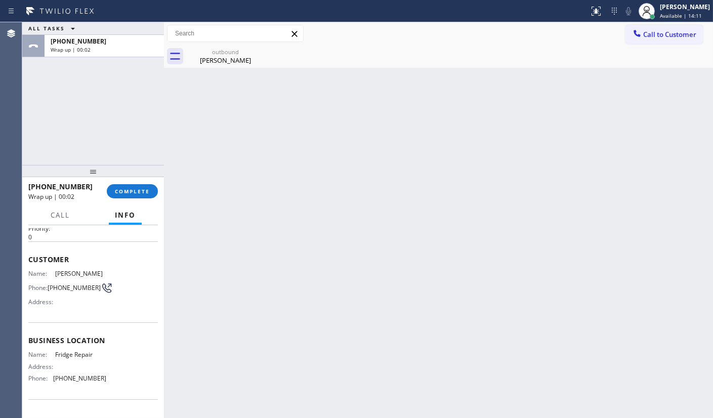
scroll to position [46, 0]
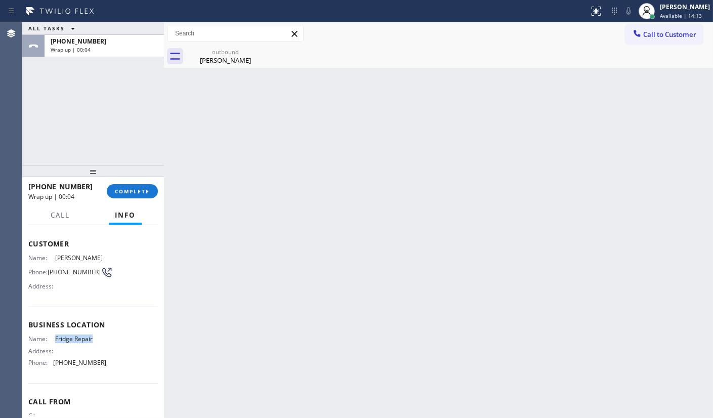
drag, startPoint x: 54, startPoint y: 339, endPoint x: 128, endPoint y: 343, distance: 74.0
click at [128, 343] on div "Name: Fridge Repair Address: Phone: [PHONE_NUMBER]" at bounding box center [93, 352] width 130 height 35
drag, startPoint x: 80, startPoint y: 360, endPoint x: 142, endPoint y: 364, distance: 61.9
click at [142, 364] on div "Name: Fridge Repair Address: Phone: [PHONE_NUMBER]" at bounding box center [93, 352] width 130 height 35
drag, startPoint x: 234, startPoint y: 56, endPoint x: 248, endPoint y: 60, distance: 14.4
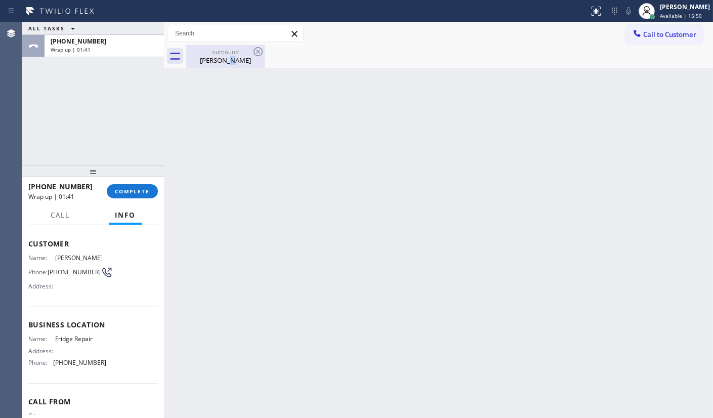
click at [234, 56] on div "[PERSON_NAME]" at bounding box center [225, 60] width 76 height 9
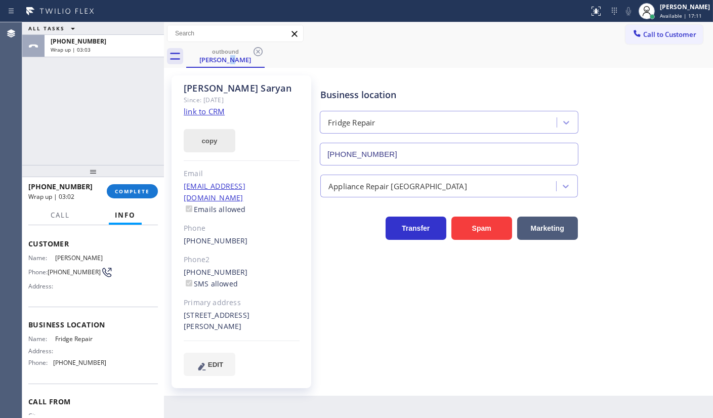
click at [202, 142] on button "copy" at bounding box center [210, 140] width 52 height 23
drag, startPoint x: 52, startPoint y: 267, endPoint x: 64, endPoint y: 278, distance: 16.1
click at [64, 276] on span "[PHONE_NUMBER]" at bounding box center [74, 272] width 53 height 8
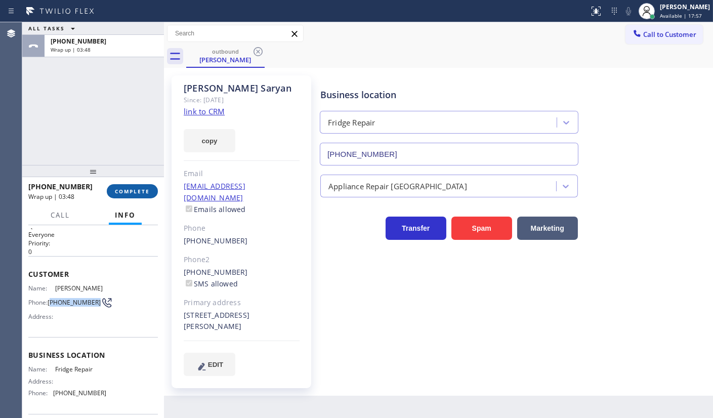
scroll to position [0, 0]
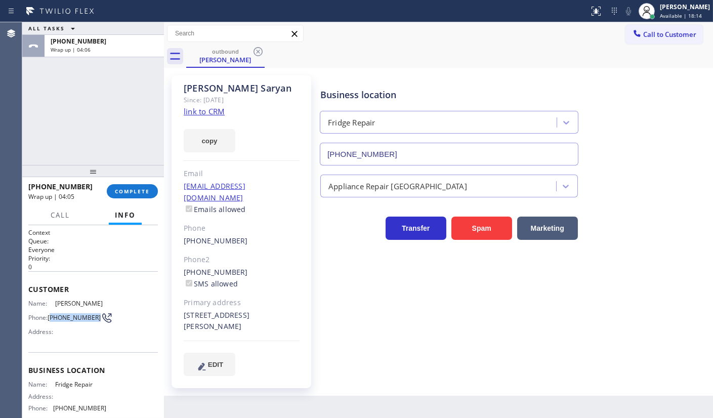
click at [141, 206] on button "Info" at bounding box center [125, 216] width 33 height 20
click at [142, 188] on span "COMPLETE" at bounding box center [132, 191] width 35 height 7
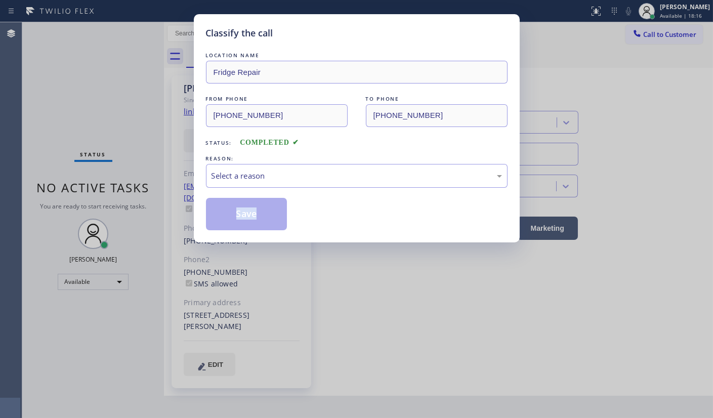
click at [142, 188] on div "Classify the call LOCATION NAME Fridge Repair FROM PHONE [PHONE_NUMBER] TO PHON…" at bounding box center [356, 209] width 713 height 418
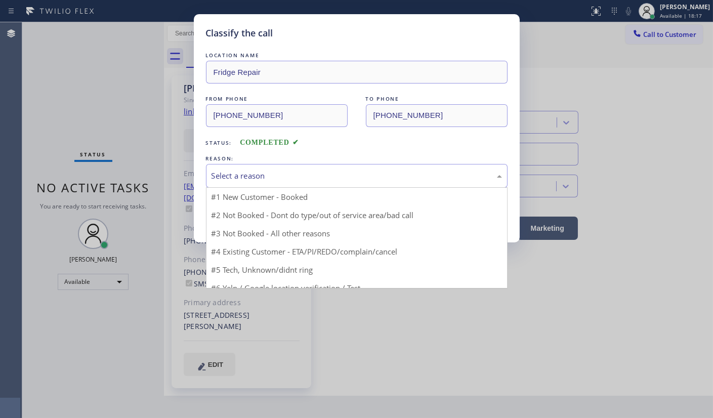
click at [265, 171] on div "Select a reason" at bounding box center [357, 176] width 291 height 12
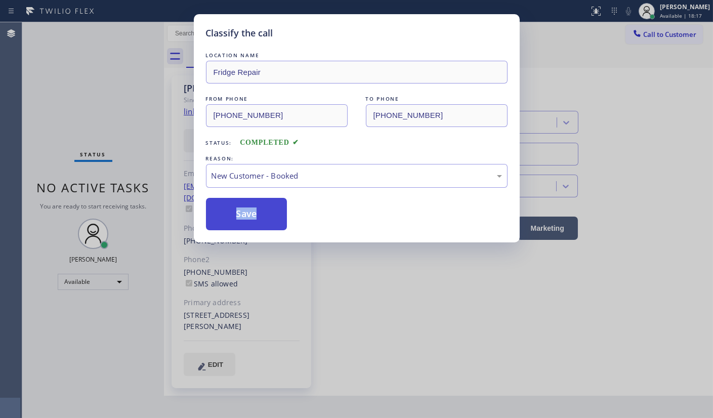
click at [256, 206] on button "Save" at bounding box center [246, 214] width 81 height 32
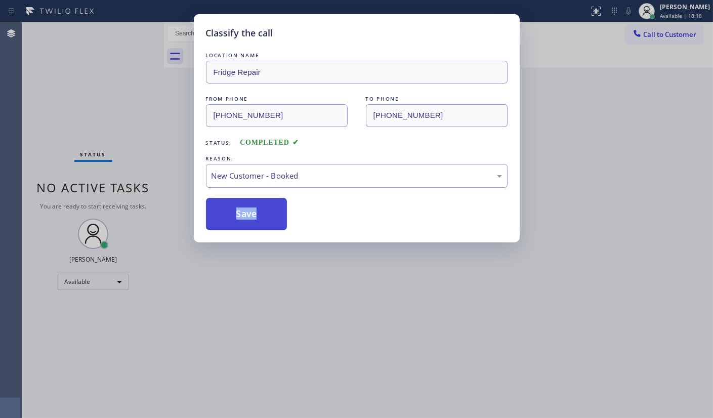
click at [256, 206] on button "Save" at bounding box center [246, 214] width 81 height 32
click at [254, 206] on button "Save" at bounding box center [246, 214] width 81 height 32
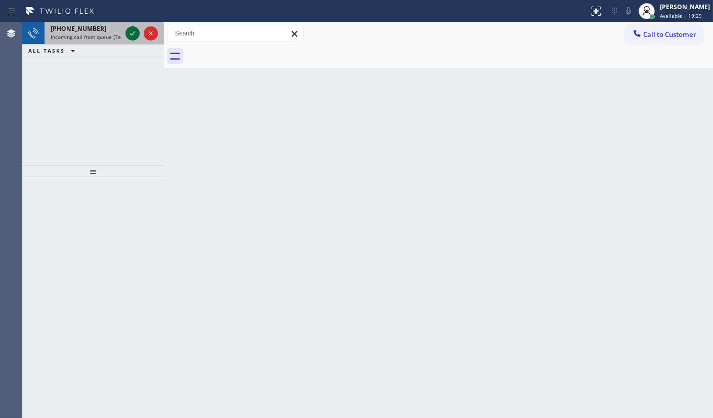
click at [136, 31] on icon at bounding box center [133, 33] width 12 height 12
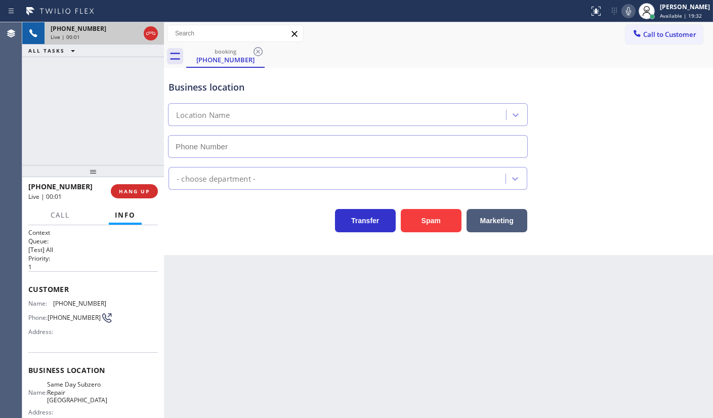
type input "[PHONE_NUMBER]"
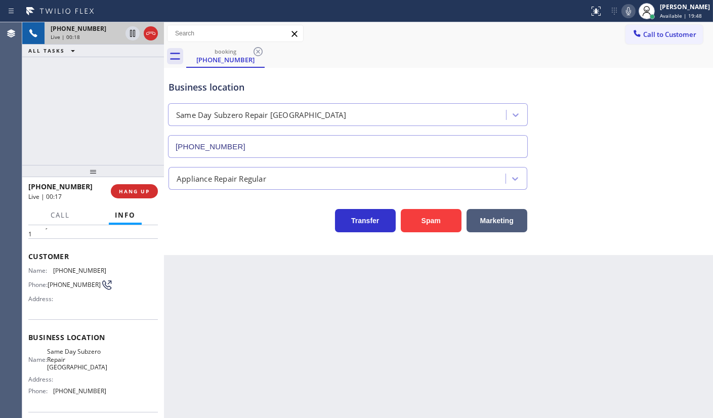
scroll to position [108, 0]
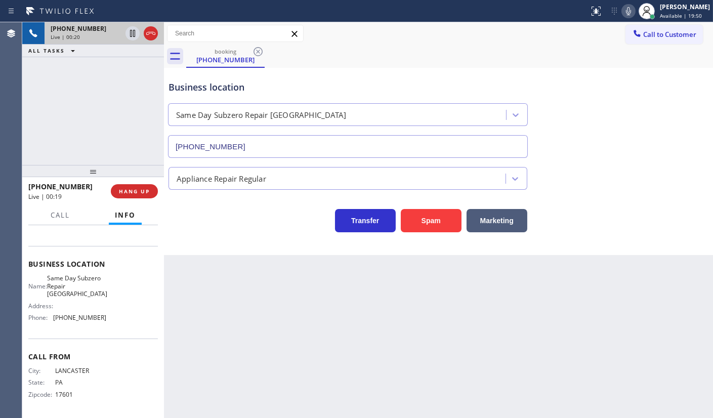
click at [35, 111] on div "[PHONE_NUMBER] Live | 00:20 ALL TASKS ALL TASKS ACTIVE TASKS TASKS IN WRAP UP" at bounding box center [93, 93] width 142 height 143
click at [499, 54] on div "booking [PHONE_NUMBER]" at bounding box center [449, 56] width 527 height 23
click at [130, 187] on button "HANG UP" at bounding box center [134, 191] width 47 height 14
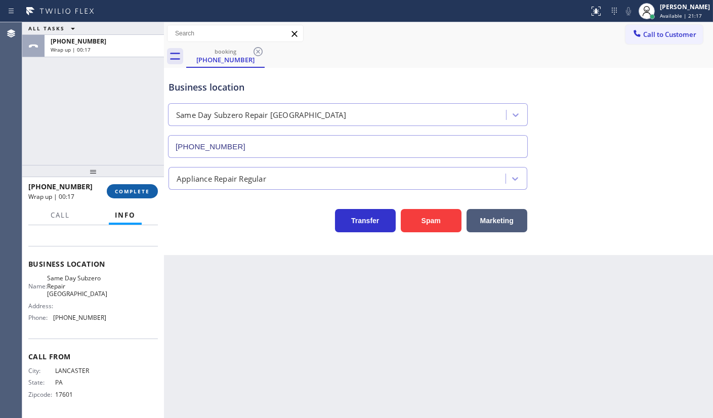
click at [141, 191] on span "COMPLETE" at bounding box center [132, 191] width 35 height 7
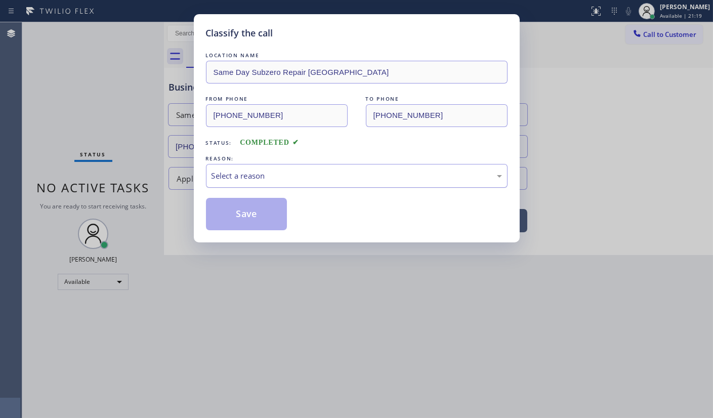
click at [250, 186] on div "Select a reason" at bounding box center [357, 176] width 302 height 24
click at [242, 216] on button "Save" at bounding box center [246, 214] width 81 height 32
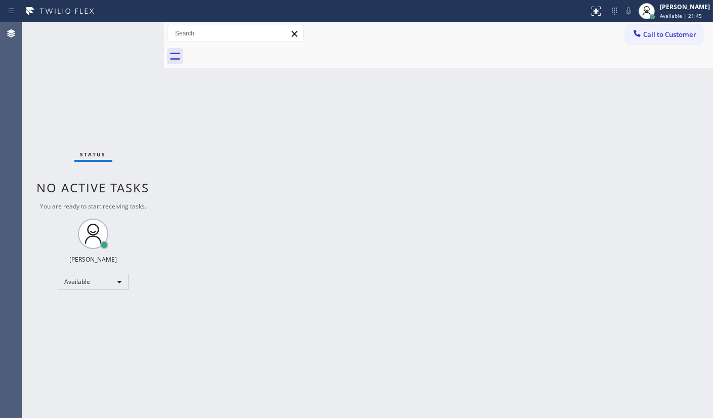
click at [55, 127] on div "Status No active tasks You are ready to start receiving tasks. JENIZA ALCAYDE A…" at bounding box center [93, 220] width 142 height 396
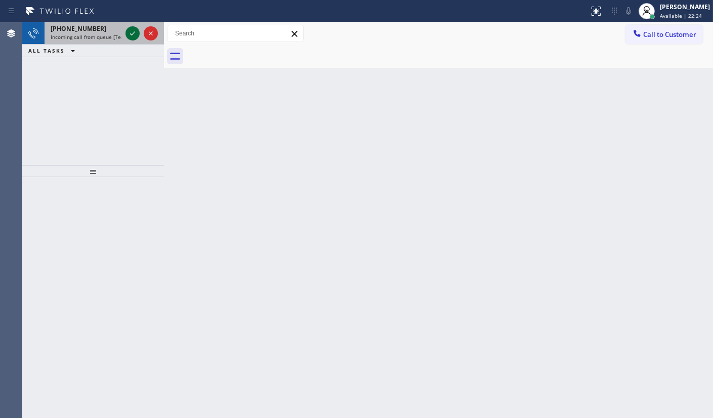
click at [131, 32] on icon at bounding box center [133, 33] width 12 height 12
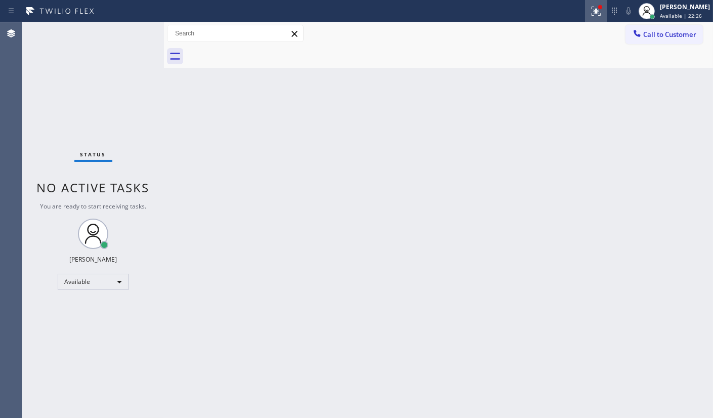
click at [592, 8] on icon at bounding box center [596, 11] width 12 height 12
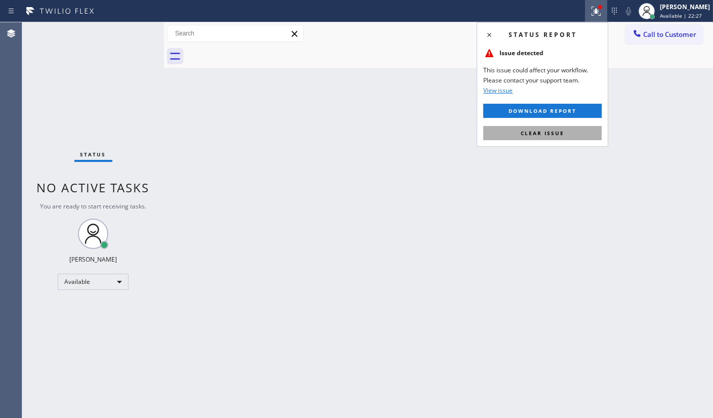
click at [585, 136] on button "Clear issue" at bounding box center [542, 133] width 118 height 14
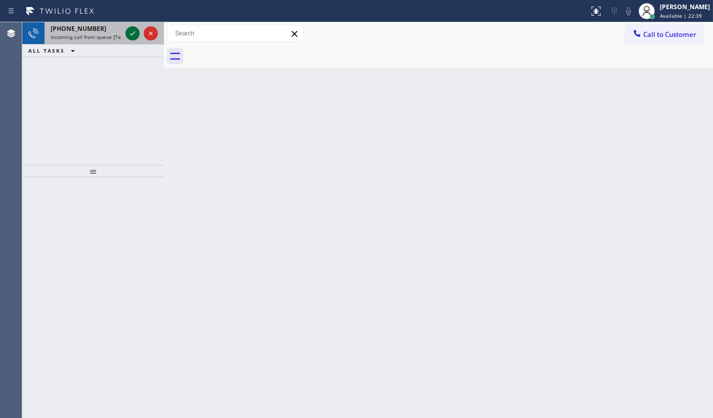
click at [135, 29] on icon at bounding box center [133, 33] width 12 height 12
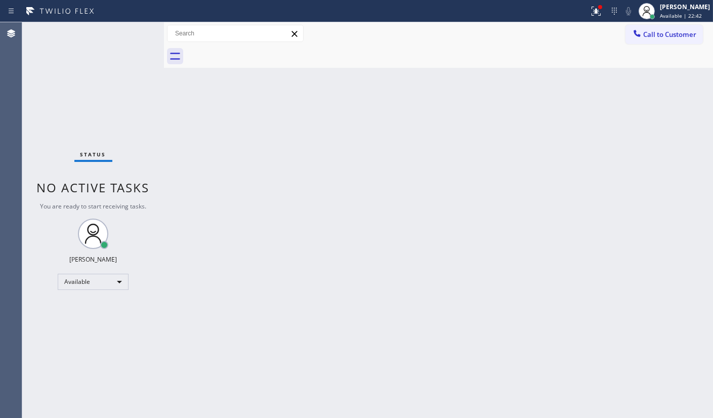
drag, startPoint x: 602, startPoint y: 12, endPoint x: 602, endPoint y: 56, distance: 43.5
click at [602, 14] on icon at bounding box center [596, 11] width 12 height 12
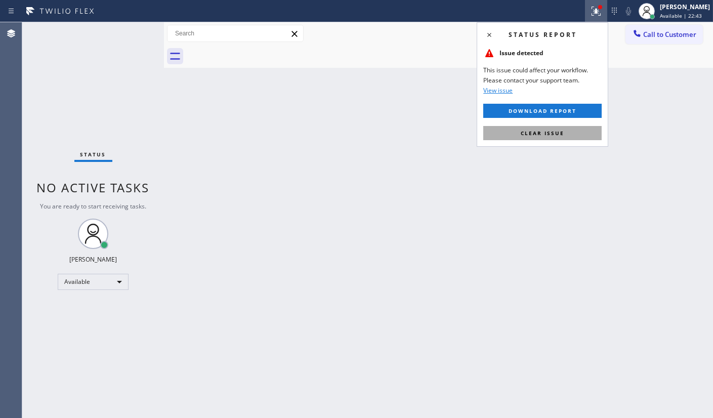
click at [592, 137] on button "Clear issue" at bounding box center [542, 133] width 118 height 14
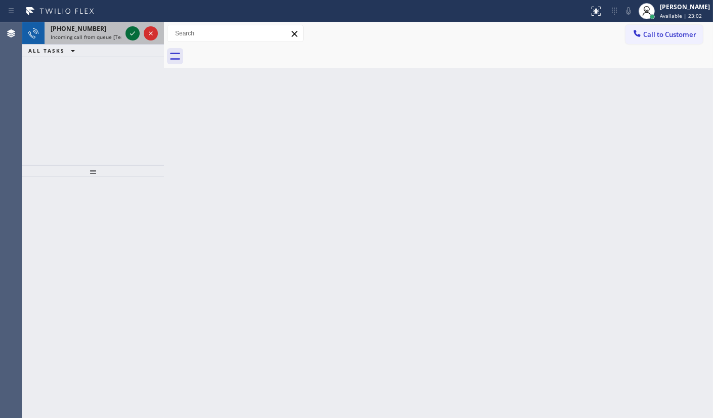
click at [132, 32] on icon at bounding box center [133, 33] width 12 height 12
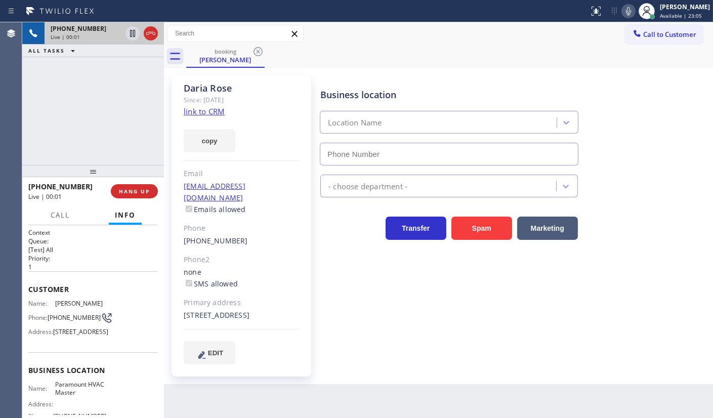
type input "[PHONE_NUMBER]"
click at [207, 111] on link "link to CRM" at bounding box center [204, 111] width 41 height 10
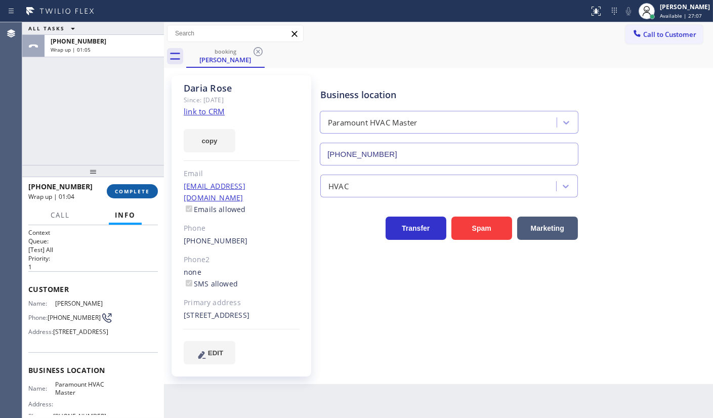
click at [127, 189] on span "COMPLETE" at bounding box center [132, 191] width 35 height 7
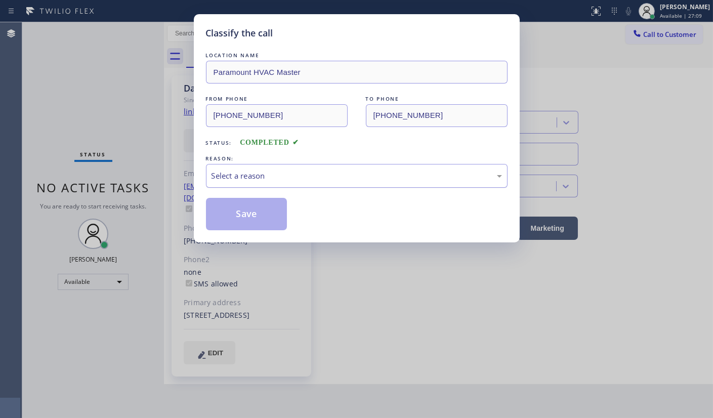
click at [235, 181] on div "Select a reason" at bounding box center [357, 176] width 302 height 24
click at [236, 213] on button "Save" at bounding box center [246, 214] width 81 height 32
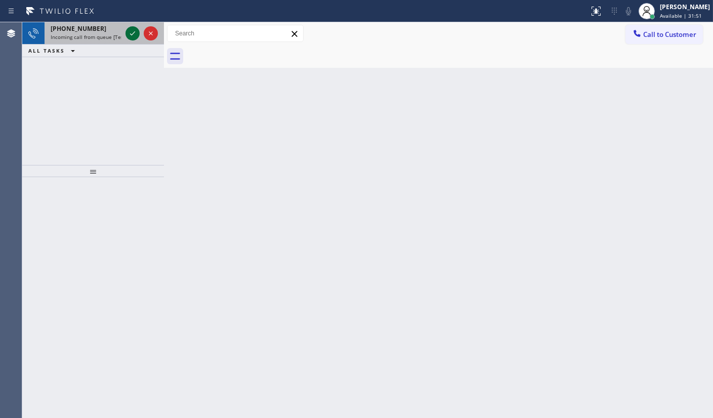
click at [131, 33] on icon at bounding box center [133, 33] width 12 height 12
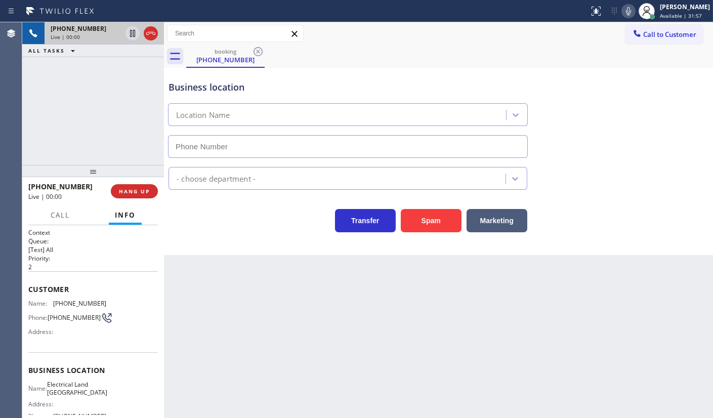
type input "[PHONE_NUMBER]"
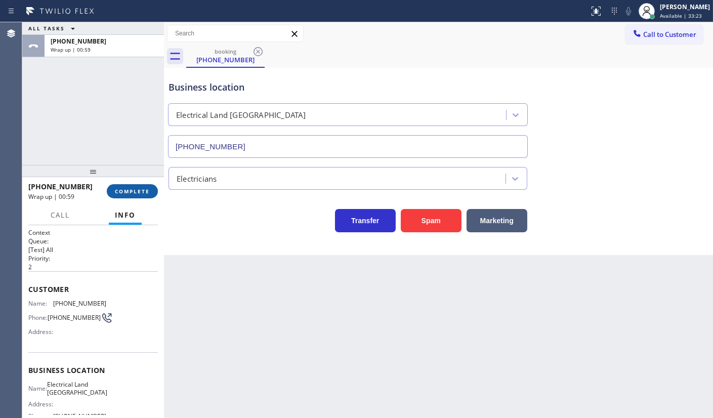
click at [121, 194] on span "COMPLETE" at bounding box center [132, 191] width 35 height 7
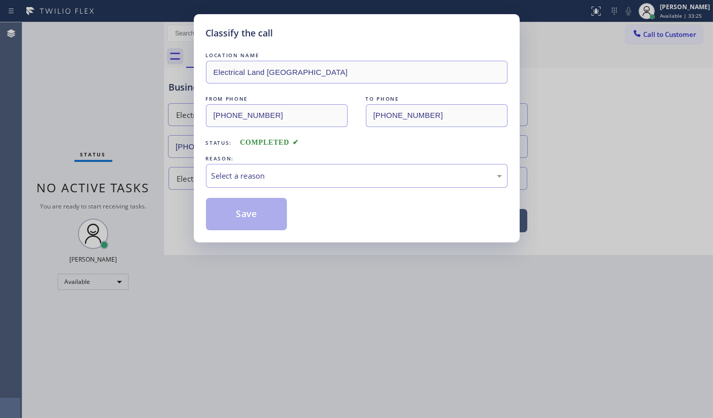
click at [231, 184] on div "Select a reason" at bounding box center [357, 176] width 302 height 24
click at [239, 211] on button "Save" at bounding box center [246, 214] width 81 height 32
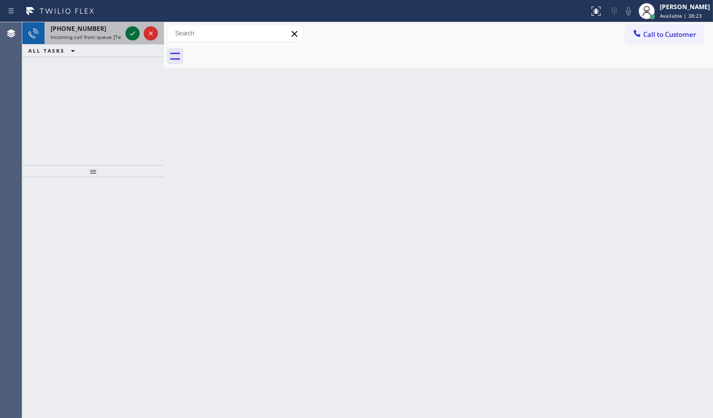
click at [132, 30] on icon at bounding box center [133, 33] width 12 height 12
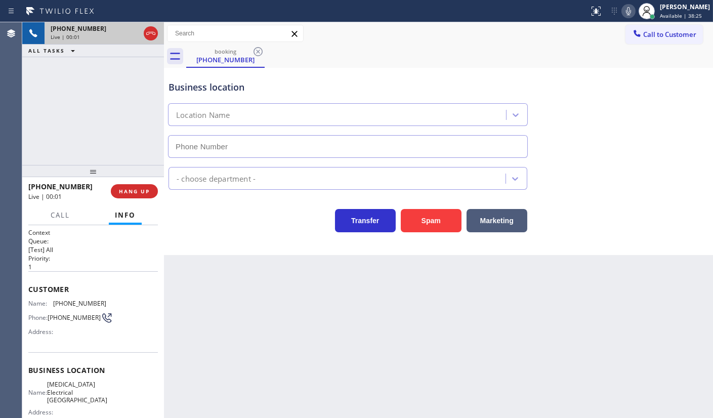
type input "[PHONE_NUMBER]"
click at [149, 192] on span "HANG UP" at bounding box center [134, 191] width 31 height 7
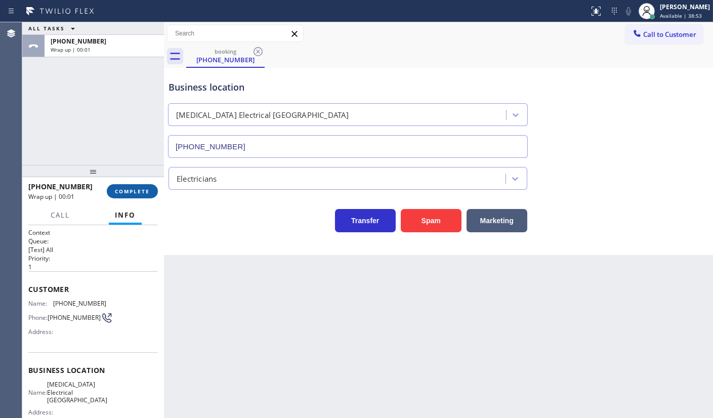
click at [149, 189] on span "COMPLETE" at bounding box center [132, 191] width 35 height 7
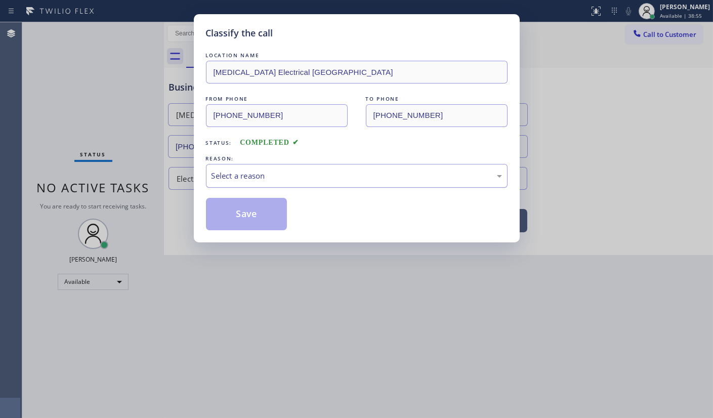
click at [245, 187] on div "Select a reason" at bounding box center [357, 176] width 302 height 24
drag, startPoint x: 240, startPoint y: 211, endPoint x: 224, endPoint y: 216, distance: 17.3
click at [238, 214] on button "Save" at bounding box center [246, 214] width 81 height 32
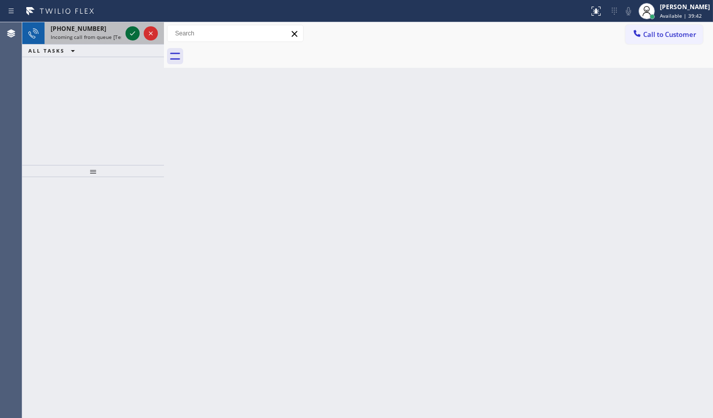
click at [131, 30] on icon at bounding box center [133, 33] width 12 height 12
click at [138, 32] on icon at bounding box center [133, 33] width 12 height 12
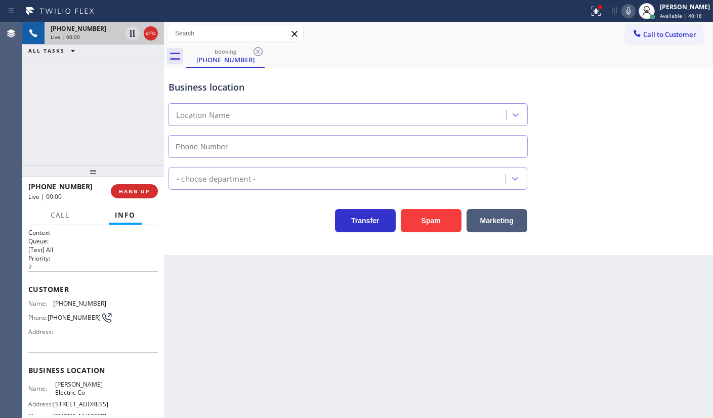
type input "[PHONE_NUMBER]"
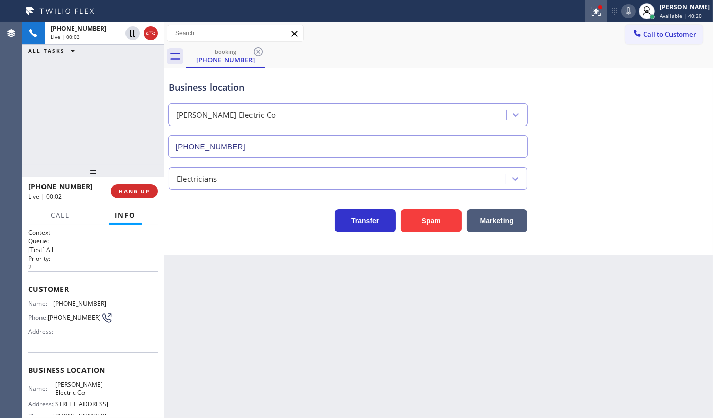
click at [596, 10] on icon at bounding box center [596, 11] width 12 height 12
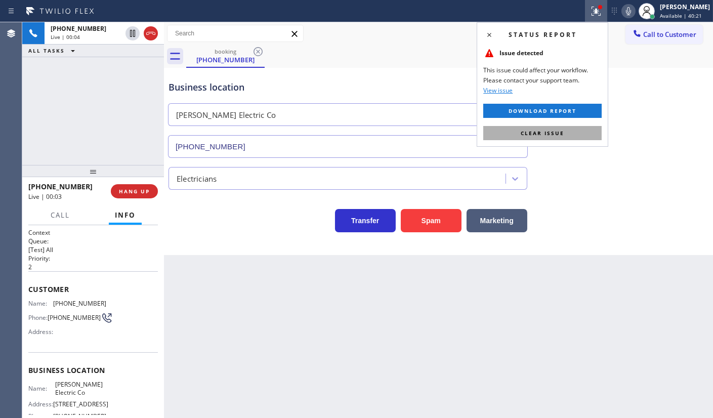
click at [569, 132] on button "Clear issue" at bounding box center [542, 133] width 118 height 14
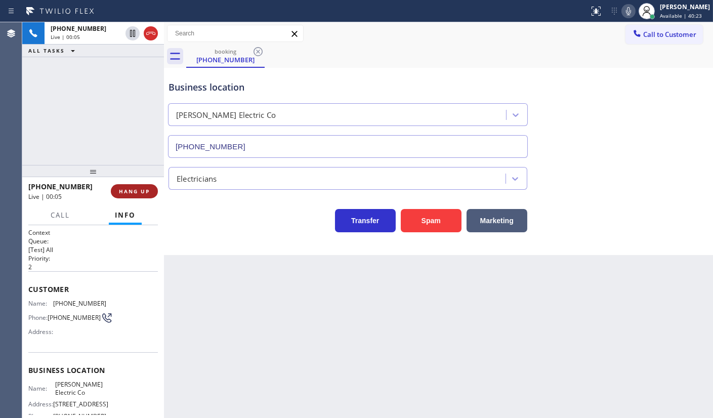
click at [129, 190] on span "HANG UP" at bounding box center [134, 191] width 31 height 7
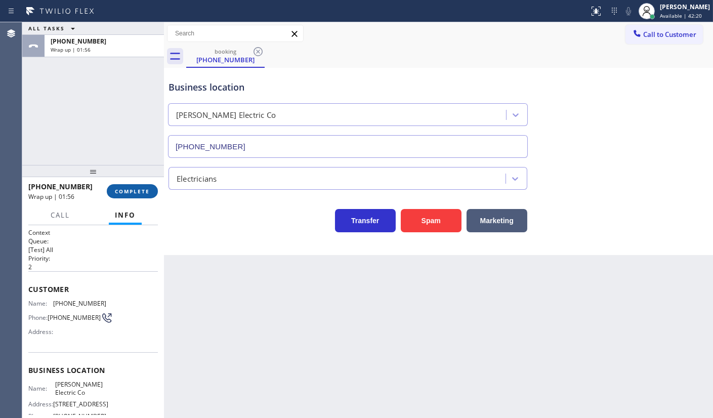
click at [138, 194] on span "COMPLETE" at bounding box center [132, 191] width 35 height 7
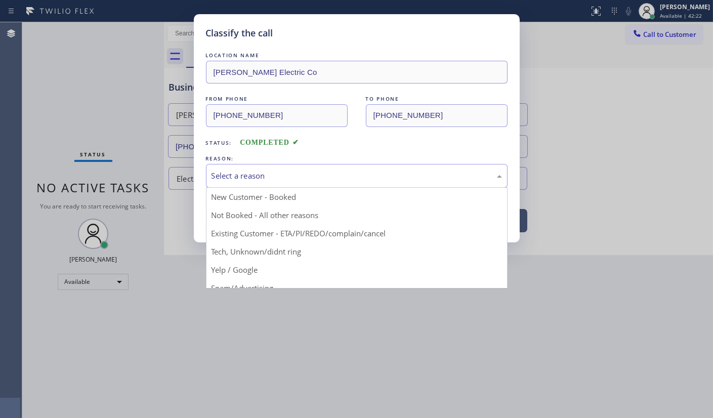
click at [240, 179] on div "Select a reason" at bounding box center [357, 176] width 291 height 12
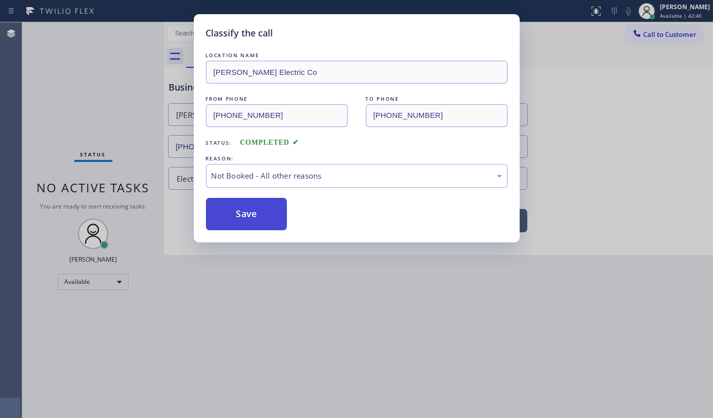
click at [245, 207] on button "Save" at bounding box center [246, 214] width 81 height 32
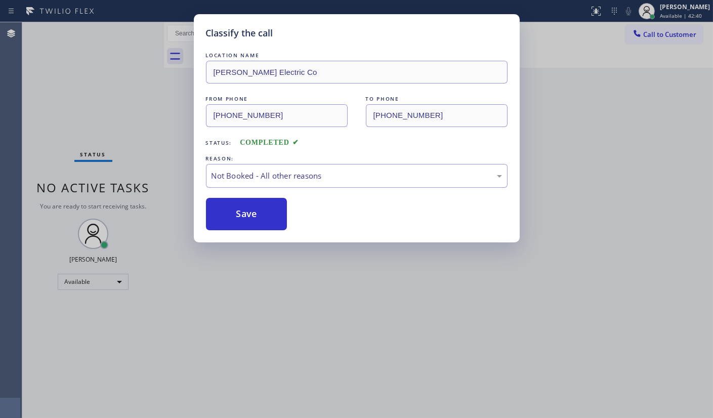
click at [46, 90] on div "Classify the call LOCATION NAME [PERSON_NAME] Electric Co FROM PHONE [PHONE_NUM…" at bounding box center [356, 209] width 713 height 418
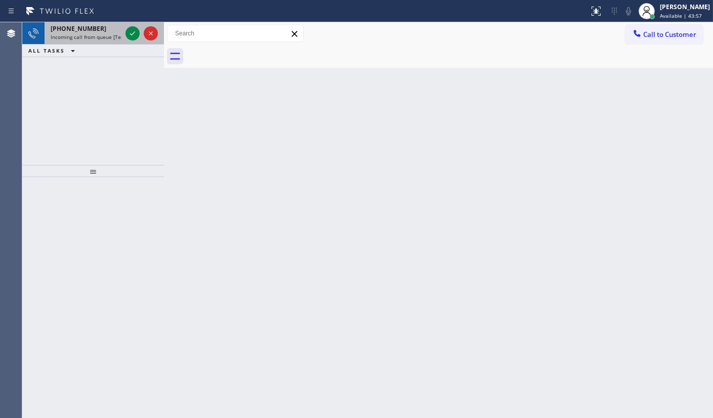
drag, startPoint x: 80, startPoint y: 107, endPoint x: 145, endPoint y: 24, distance: 105.6
click at [89, 91] on div "[PHONE_NUMBER] Incoming call from queue [Test] All ALL TASKS ALL TASKS ACTIVE T…" at bounding box center [93, 93] width 142 height 143
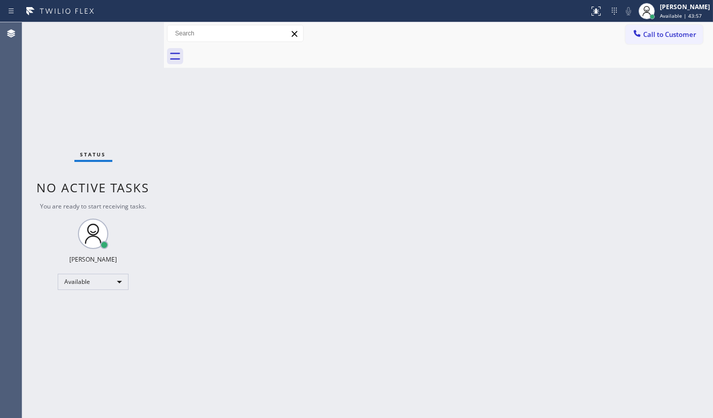
drag, startPoint x: 152, startPoint y: 16, endPoint x: 148, endPoint y: 26, distance: 10.9
click at [150, 22] on div "Status report No issues detected If you experience an issue, please download th…" at bounding box center [356, 209] width 713 height 418
click at [197, 159] on div "Back to Dashboard Change Sender ID Customers Technicians Select a contact Outbo…" at bounding box center [438, 220] width 549 height 396
click at [203, 162] on div "Back to Dashboard Change Sender ID Customers Technicians Select a contact Outbo…" at bounding box center [438, 220] width 549 height 396
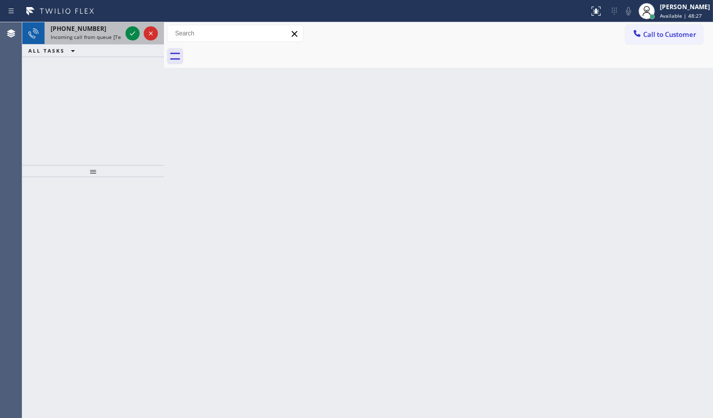
click at [124, 33] on div at bounding box center [142, 33] width 36 height 22
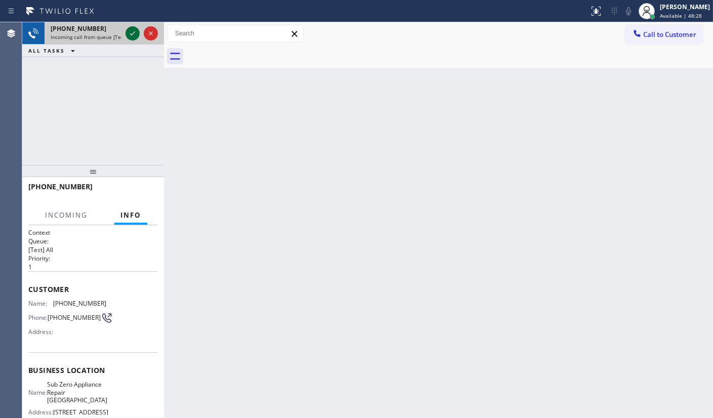
click at [132, 37] on icon at bounding box center [133, 33] width 12 height 12
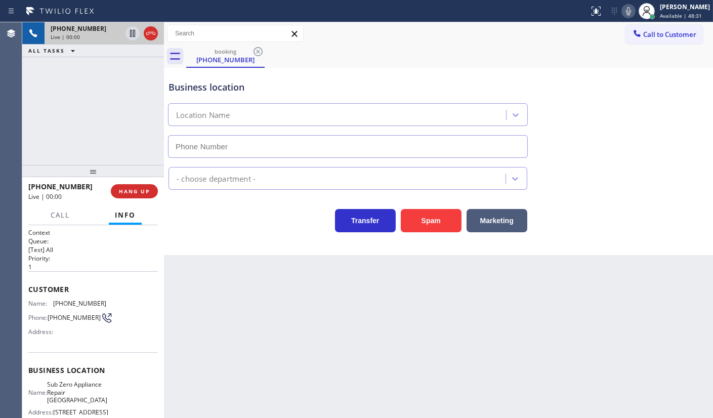
type input "[PHONE_NUMBER]"
drag, startPoint x: 60, startPoint y: 305, endPoint x: 112, endPoint y: 306, distance: 52.1
click at [112, 306] on div "Name: [PHONE_NUMBER] Phone: [PHONE_NUMBER] Address:" at bounding box center [93, 320] width 130 height 40
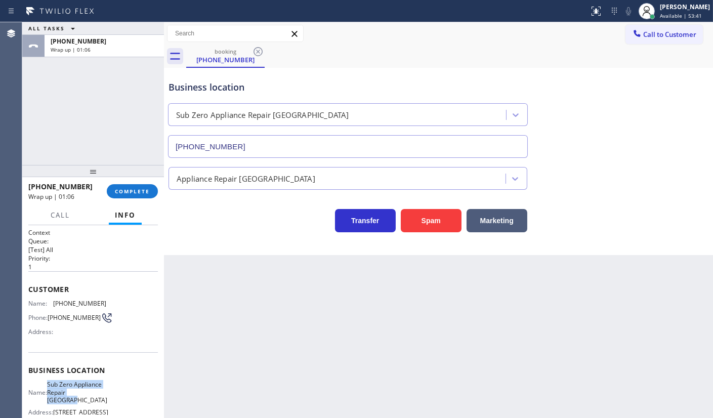
drag, startPoint x: 52, startPoint y: 386, endPoint x: 83, endPoint y: 403, distance: 35.1
click at [83, 403] on div "Name: Sub Zero Appliance Repair [GEOGRAPHIC_DATA]" at bounding box center [67, 392] width 78 height 23
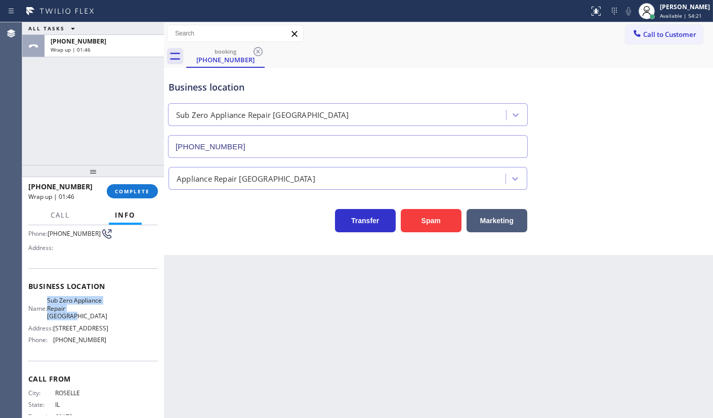
scroll to position [92, 0]
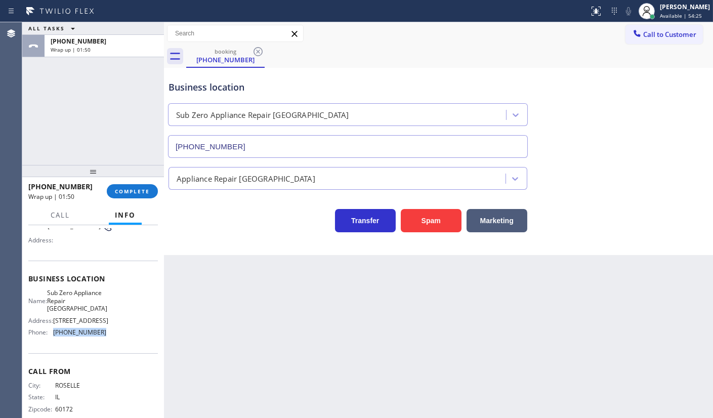
drag, startPoint x: 51, startPoint y: 346, endPoint x: 121, endPoint y: 349, distance: 70.4
click at [121, 353] on div "Business location Name: Sub Zero Appliance Repair [GEOGRAPHIC_DATA] Address: [S…" at bounding box center [93, 307] width 130 height 92
click at [658, 4] on div at bounding box center [647, 11] width 22 height 22
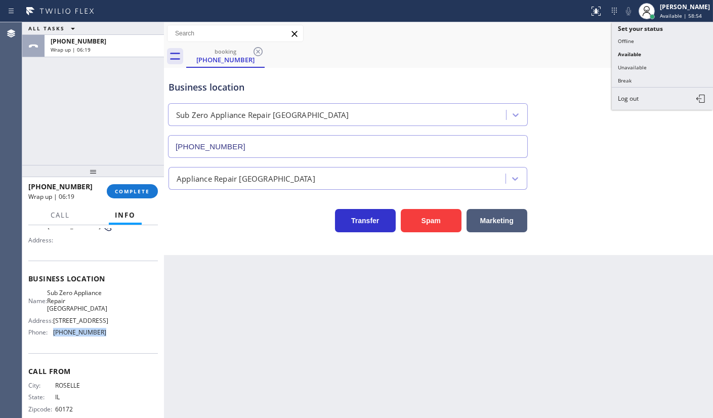
drag, startPoint x: 668, startPoint y: 64, endPoint x: 299, endPoint y: 146, distance: 378.5
click at [660, 64] on button "Unavailable" at bounding box center [662, 67] width 101 height 13
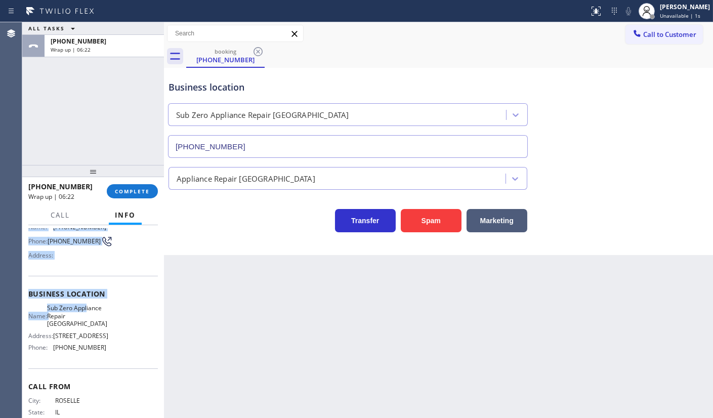
scroll to position [116, 0]
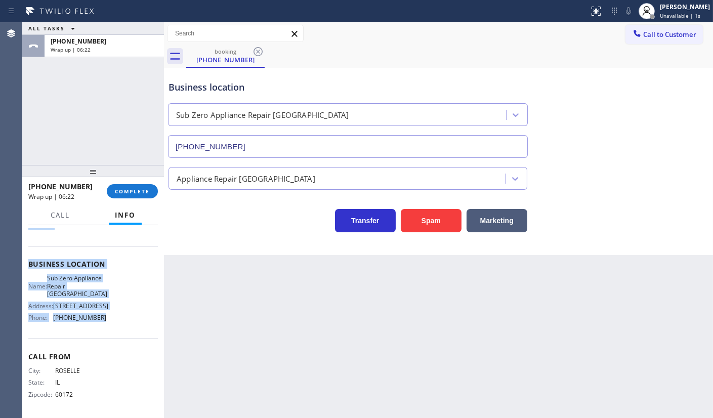
drag, startPoint x: 29, startPoint y: 283, endPoint x: 139, endPoint y: 322, distance: 116.7
click at [139, 322] on div "Context Queue: [Test] All Priority: 1 Customer Name: [PHONE_NUMBER] Phone: [PHO…" at bounding box center [93, 268] width 130 height 293
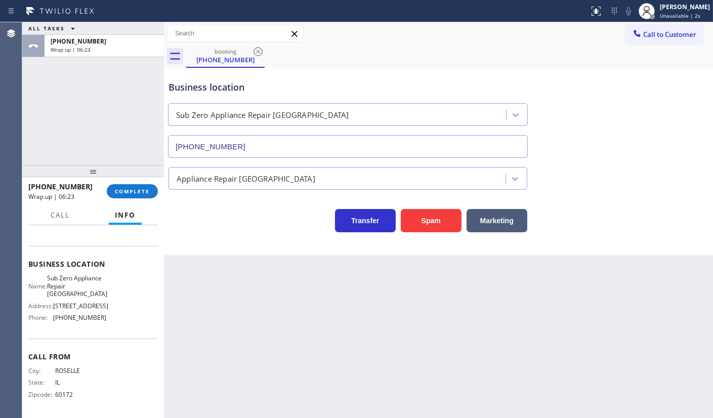
click at [148, 177] on div at bounding box center [93, 171] width 142 height 12
click at [140, 193] on div "[PHONE_NUMBER] Wrap up | 06:23 COMPLETE" at bounding box center [93, 191] width 130 height 26
click at [139, 190] on span "COMPLETE" at bounding box center [132, 191] width 35 height 7
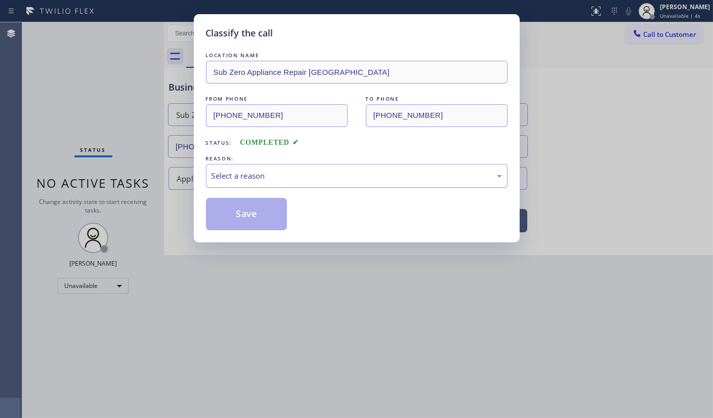
click at [225, 180] on div "Select a reason" at bounding box center [357, 176] width 291 height 12
click at [223, 218] on button "Save" at bounding box center [246, 214] width 81 height 32
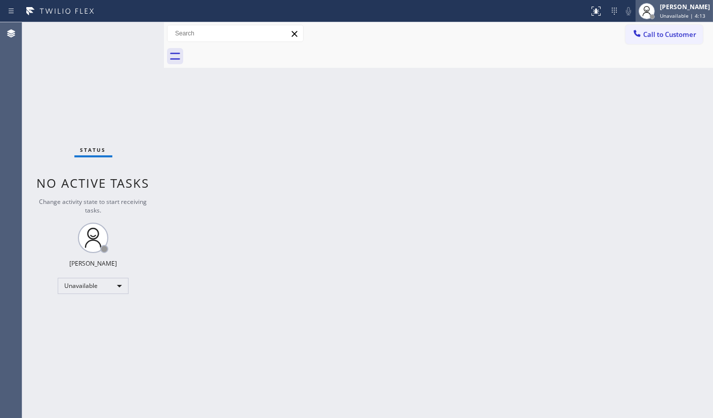
click at [674, 15] on span "Unavailable | 4:13" at bounding box center [683, 15] width 46 height 7
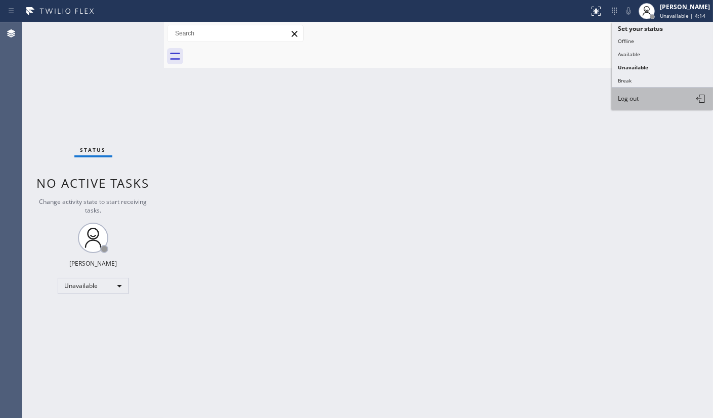
click at [657, 97] on button "Log out" at bounding box center [662, 99] width 101 height 22
